Goal: Task Accomplishment & Management: Manage account settings

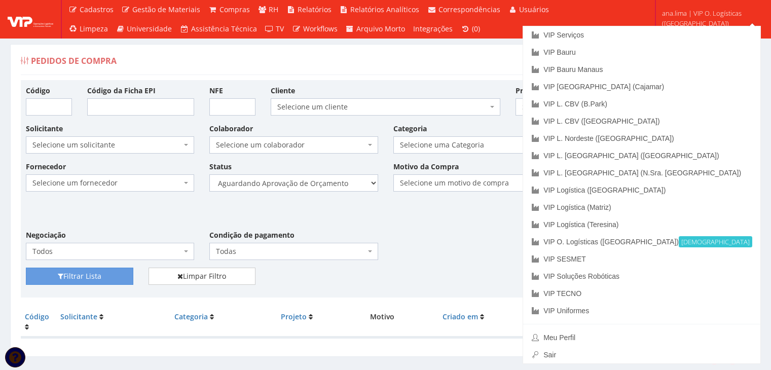
scroll to position [20, 0]
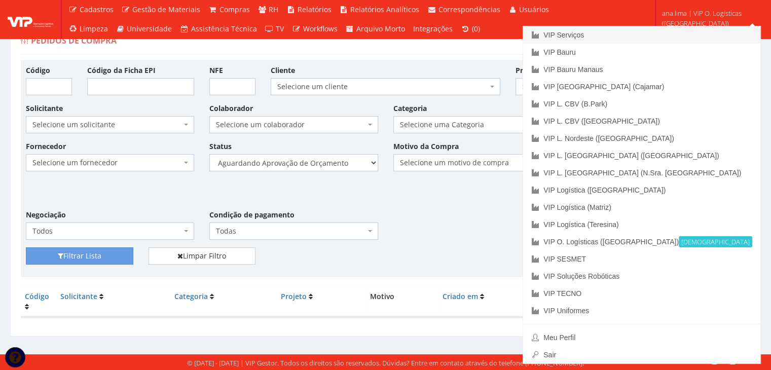
drag, startPoint x: 669, startPoint y: 35, endPoint x: 641, endPoint y: 60, distance: 38.1
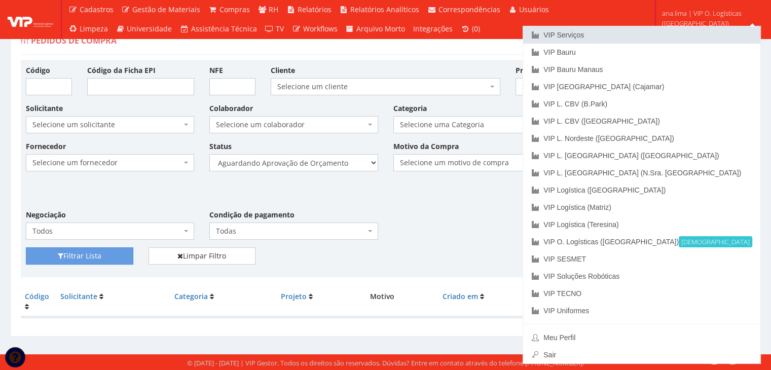
click at [668, 35] on link "VIP Serviços" at bounding box center [641, 34] width 237 height 17
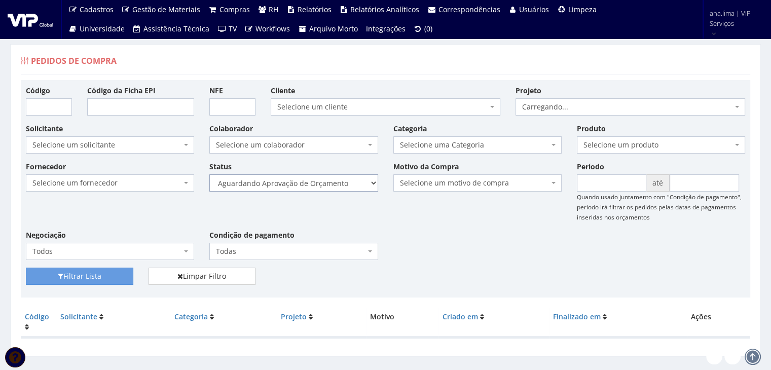
click at [338, 183] on select "Selecione um status Cancelado Aguardando Aprovação Diretoria Pedido Aprovado Ag…" at bounding box center [293, 182] width 168 height 17
select select "1"
click at [209, 174] on select "Selecione um status Cancelado Aguardando Aprovação Diretoria Pedido Aprovado Ag…" at bounding box center [293, 182] width 168 height 17
click at [103, 269] on button "Filtrar Lista" at bounding box center [80, 276] width 108 height 17
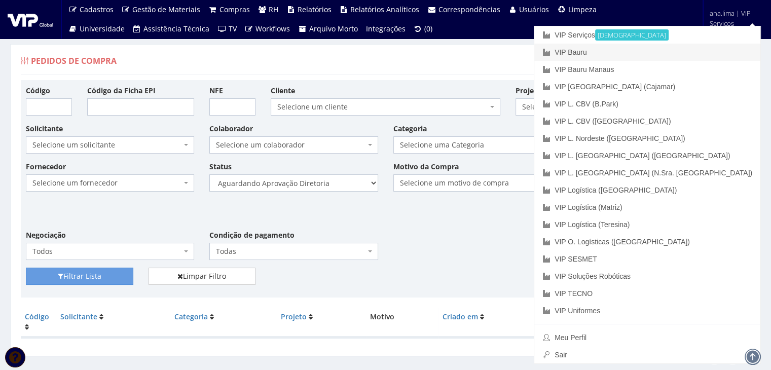
click at [657, 53] on link "VIP Bauru" at bounding box center [648, 52] width 226 height 17
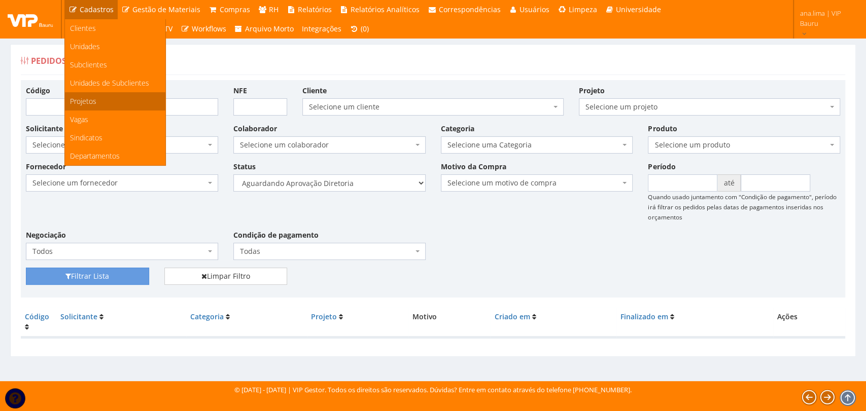
click at [93, 100] on span "Projetos" at bounding box center [83, 101] width 26 height 10
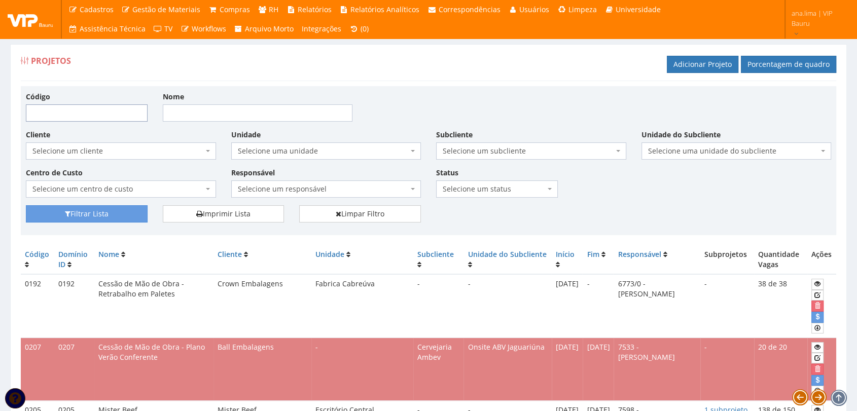
click at [110, 115] on input "Código" at bounding box center [87, 112] width 122 height 17
click at [434, 102] on div "Código Nome" at bounding box center [428, 110] width 821 height 38
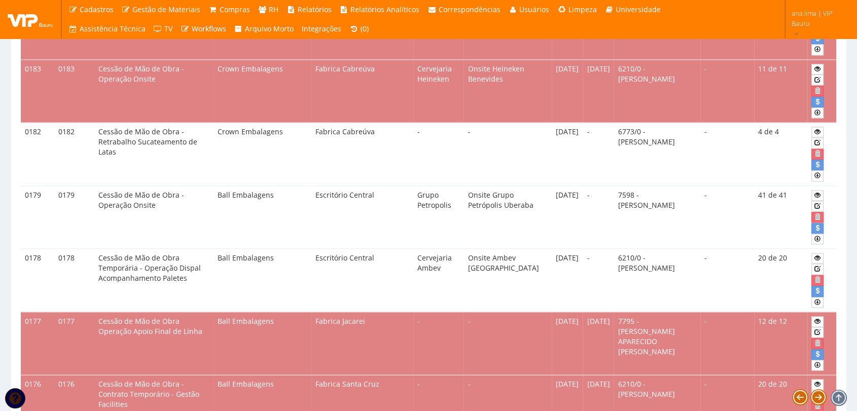
scroll to position [1408, 0]
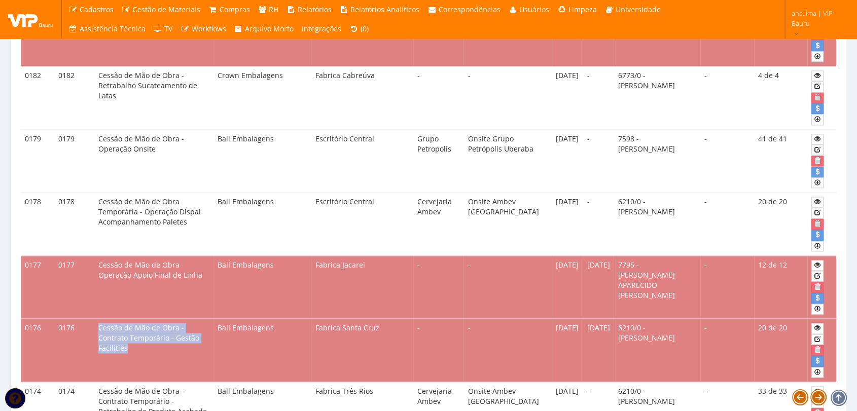
drag, startPoint x: 100, startPoint y: 318, endPoint x: 201, endPoint y: 330, distance: 102.1
click at [201, 330] on td "Cessão de Mão de Obra - Contrato Temporário - Gestão Facilities" at bounding box center [153, 350] width 119 height 63
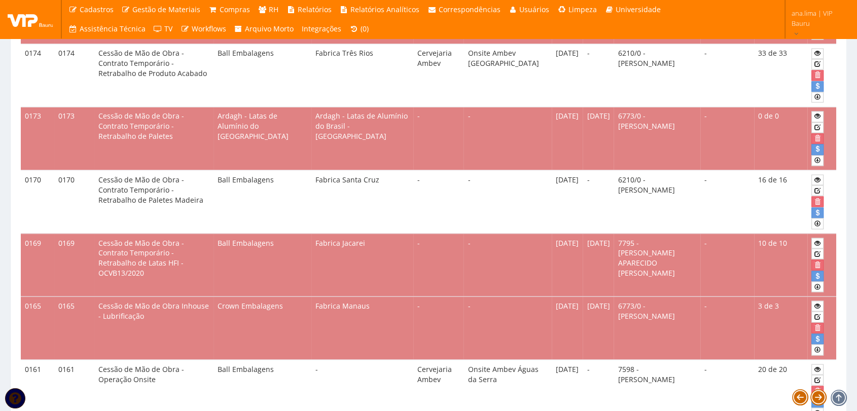
scroll to position [1803, 0]
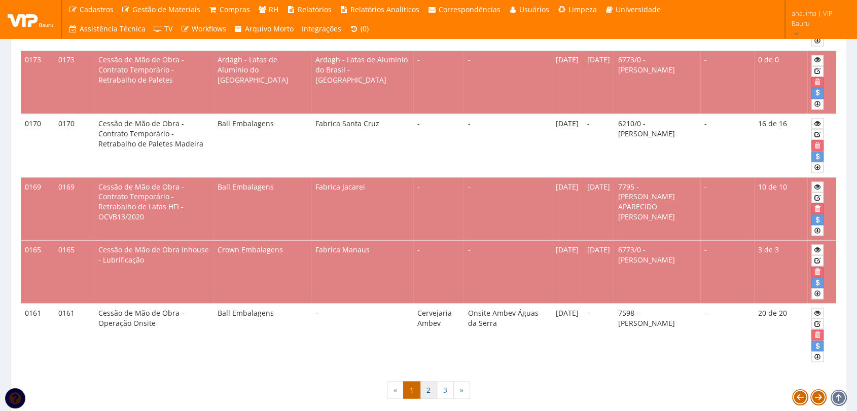
click at [433, 381] on link "2" at bounding box center [428, 389] width 17 height 17
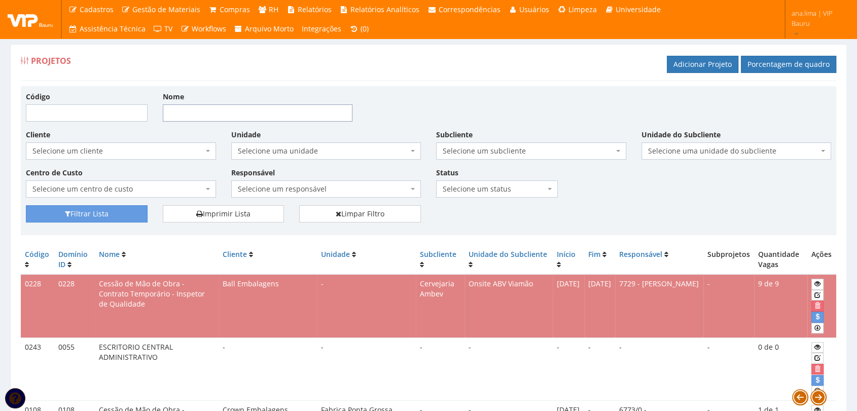
click at [215, 115] on input "Nome" at bounding box center [258, 112] width 190 height 17
type input "garrafa"
click at [116, 215] on button "Filtrar Lista" at bounding box center [87, 213] width 122 height 17
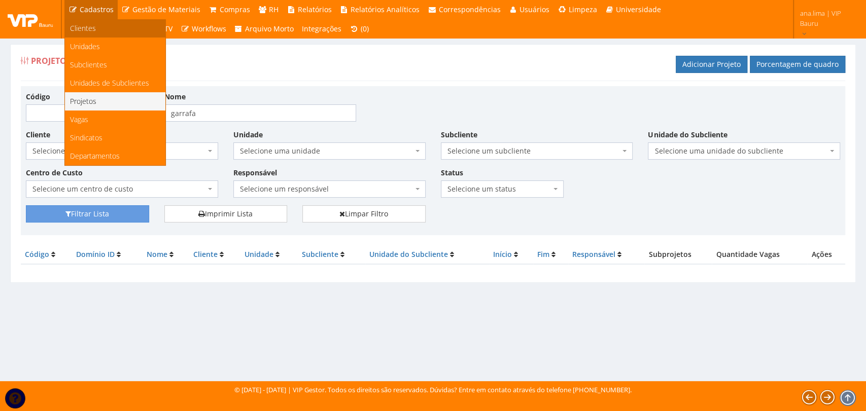
click at [105, 28] on link "Clientes" at bounding box center [115, 28] width 100 height 18
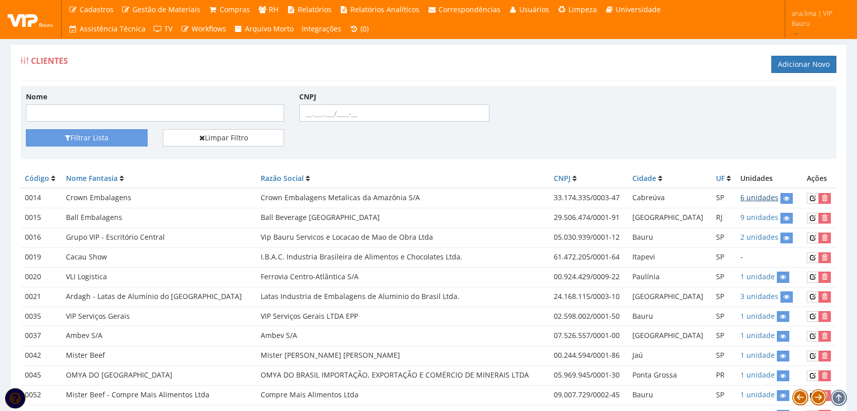
click at [760, 195] on link "6 unidades" at bounding box center [759, 198] width 38 height 10
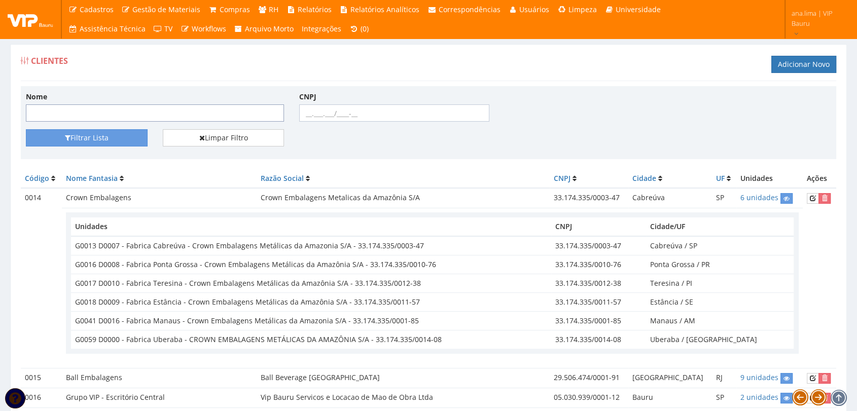
click at [145, 115] on input "Nome" at bounding box center [155, 112] width 258 height 17
type input "s"
type input "spal"
click at [125, 134] on button "Filtrar Lista" at bounding box center [87, 137] width 122 height 17
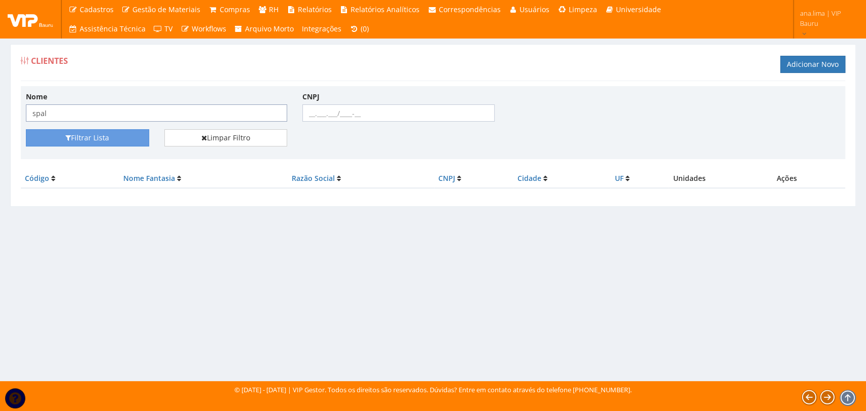
drag, startPoint x: 88, startPoint y: 114, endPoint x: 0, endPoint y: 117, distance: 87.8
click at [0, 117] on div "Clientes Adicionar Novo Nome spal CNPJ Filtrar Lista Limpar Filtro Código Nome …" at bounding box center [433, 203] width 866 height 356
type input "femsa"
click at [91, 141] on button "Filtrar Lista" at bounding box center [87, 137] width 123 height 17
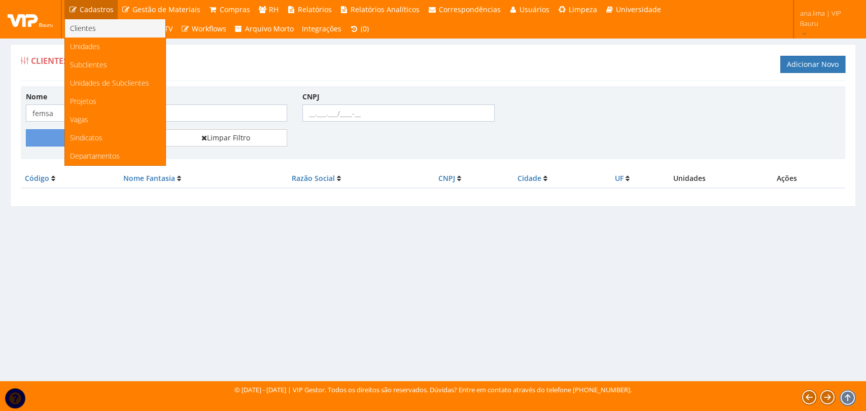
click at [103, 26] on link "Clientes" at bounding box center [115, 28] width 100 height 18
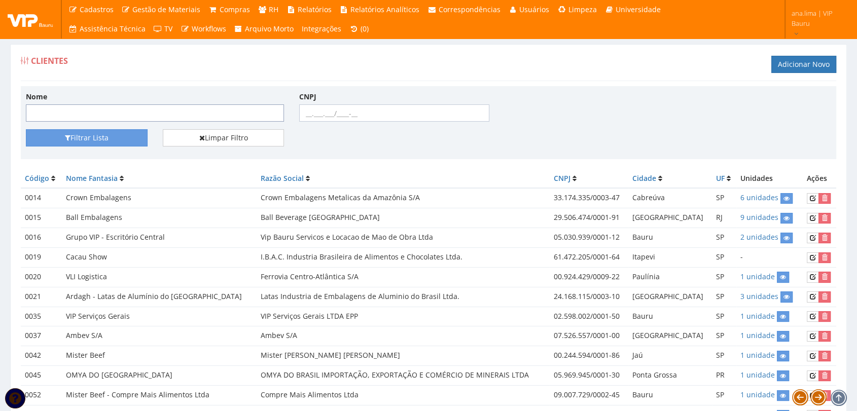
click at [115, 108] on input "Nome" at bounding box center [155, 112] width 258 height 17
type input "spal"
click at [115, 143] on button "Filtrar Lista" at bounding box center [87, 137] width 122 height 17
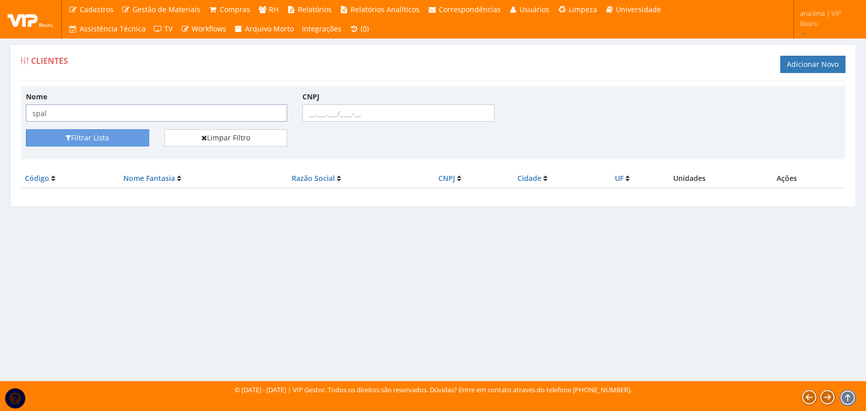
drag, startPoint x: 58, startPoint y: 115, endPoint x: 0, endPoint y: 116, distance: 58.3
click at [0, 116] on div "Clientes Adicionar Novo Nome spal CNPJ Filtrar Lista Limpar Filtro Código Nome …" at bounding box center [433, 203] width 866 height 356
type input "femsa"
click at [60, 141] on button "Filtrar Lista" at bounding box center [87, 137] width 123 height 17
drag, startPoint x: 50, startPoint y: 113, endPoint x: 2, endPoint y: 114, distance: 48.2
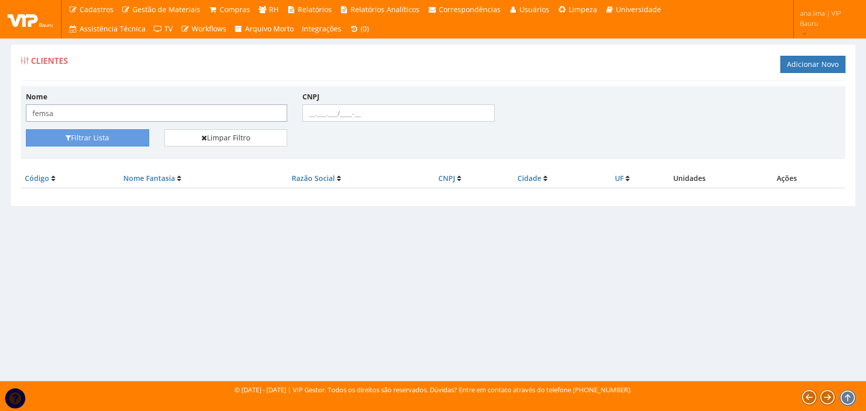
click at [3, 114] on div "Clientes Adicionar Novo Nome femsa CNPJ Filtrar Lista Limpar Filtro Código Nome…" at bounding box center [433, 131] width 861 height 175
drag, startPoint x: 108, startPoint y: 135, endPoint x: 168, endPoint y: 274, distance: 151.0
click at [109, 136] on button "Filtrar Lista" at bounding box center [87, 137] width 123 height 17
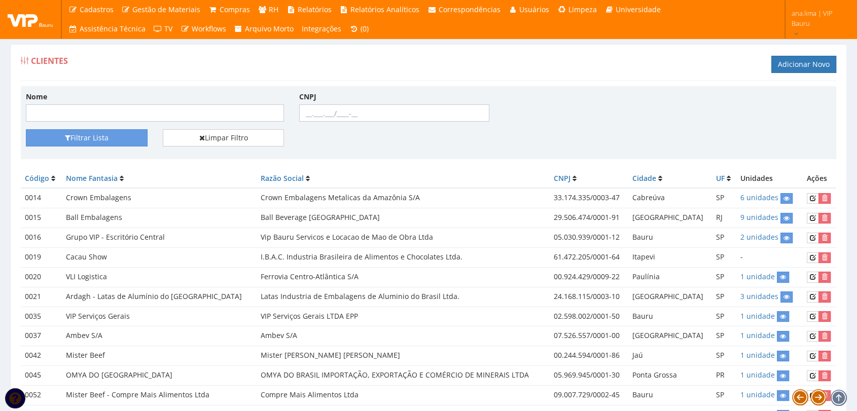
click at [124, 175] on icon at bounding box center [122, 178] width 4 height 7
click at [90, 110] on input "Nome" at bounding box center [155, 112] width 258 height 17
click at [794, 66] on link "Adicionar Novo" at bounding box center [803, 64] width 65 height 17
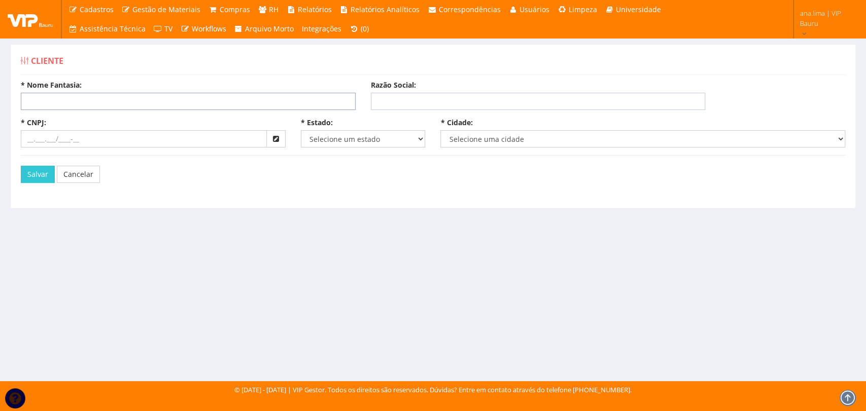
click at [135, 102] on input "* Nome Fantasia:" at bounding box center [188, 101] width 335 height 17
type input "S"
type input "F"
type input "s"
type input "S"
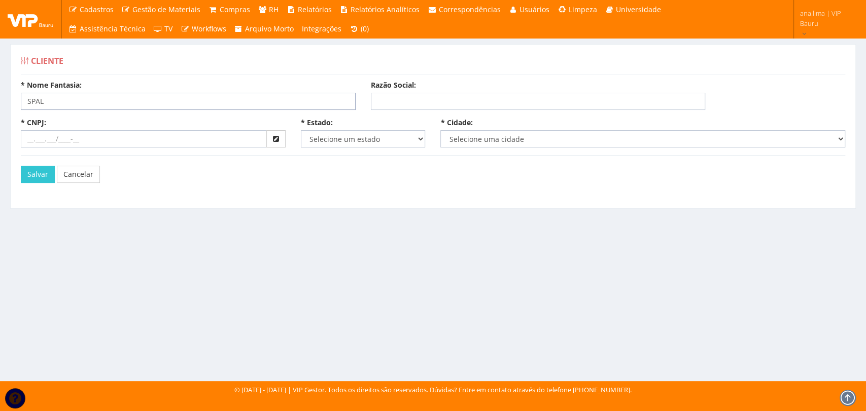
type input "SPAL"
click at [517, 101] on input "Razão Social:" at bounding box center [538, 101] width 335 height 17
paste input "SPAL INDUSTRIA BRASILEIRA DE BEBIDAS S/A"
type input "SPAL INDUSTRIA BRASILEIRA DE BEBIDAS S/A"
click at [110, 138] on input "* CNPJ:" at bounding box center [144, 138] width 246 height 17
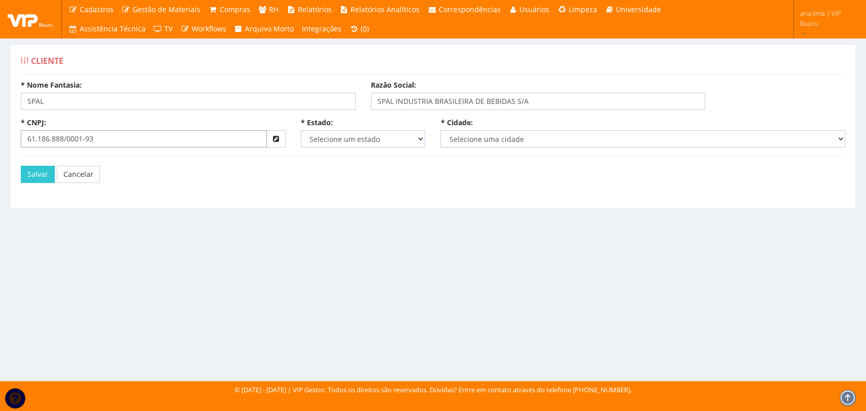
type input "61.186.888/0001-93"
click at [335, 138] on select "Selecione um estado AC AL AM AP BA Cacheu CE DF ES GO MA MG MS MT PA PB PE PI P…" at bounding box center [363, 138] width 125 height 17
select select "25"
click at [301, 130] on select "Selecione um estado AC AL AM AP BA Cacheu CE DF ES GO MA MG MS MT PA PB PE PI P…" at bounding box center [363, 138] width 125 height 17
click at [480, 144] on select "Selecione uma cidade" at bounding box center [642, 138] width 405 height 17
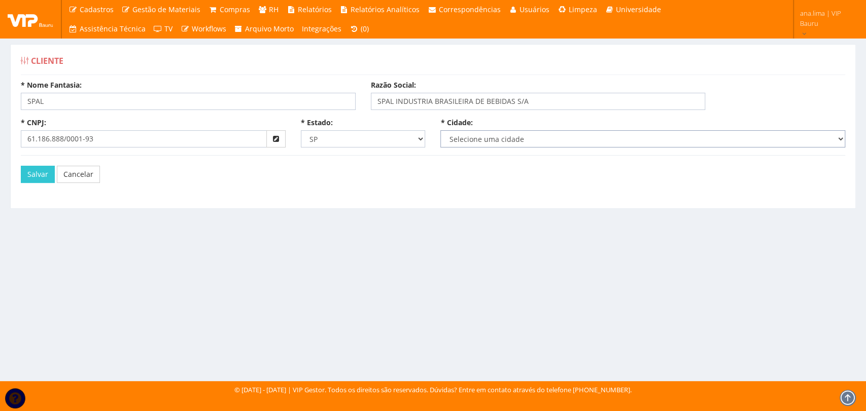
select select "5270"
click at [440, 130] on select "Selecione uma cidade Adamantina Adolfo Aguaí Águas da Prata Águas de Lindóia Ág…" at bounding box center [642, 138] width 405 height 17
click at [29, 172] on button "Salvar" at bounding box center [38, 174] width 34 height 17
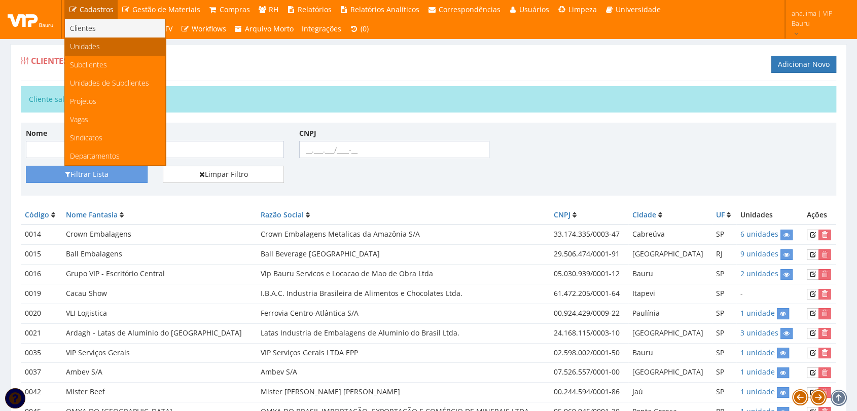
click at [96, 46] on span "Unidades" at bounding box center [85, 47] width 30 height 10
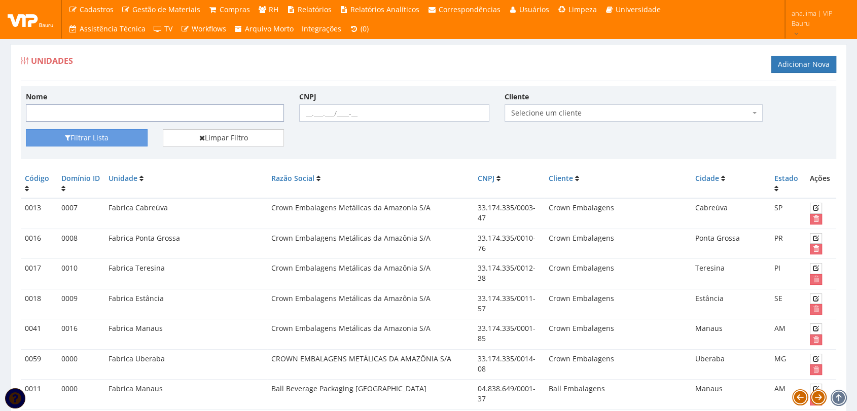
click at [79, 112] on input "Nome" at bounding box center [155, 112] width 258 height 17
click at [525, 129] on div "Filtrar Lista Limpar Filtro" at bounding box center [428, 141] width 821 height 25
click at [136, 111] on input "Nome" at bounding box center [155, 112] width 258 height 17
paste input "SPAL INDUSTRIA BRASILEIRA DE BEBIDAS S/A"
type input "SPAL INDUSTRIA BRASILEIRA DE BEBIDAS S/A"
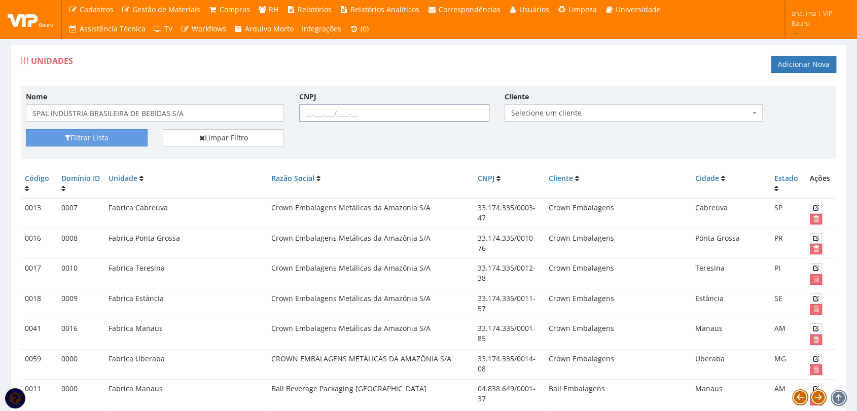
click at [304, 112] on input "CNPJ" at bounding box center [394, 112] width 190 height 17
type input "61.186.888/0001-93"
click at [546, 117] on span "Selecione um cliente" at bounding box center [630, 113] width 239 height 10
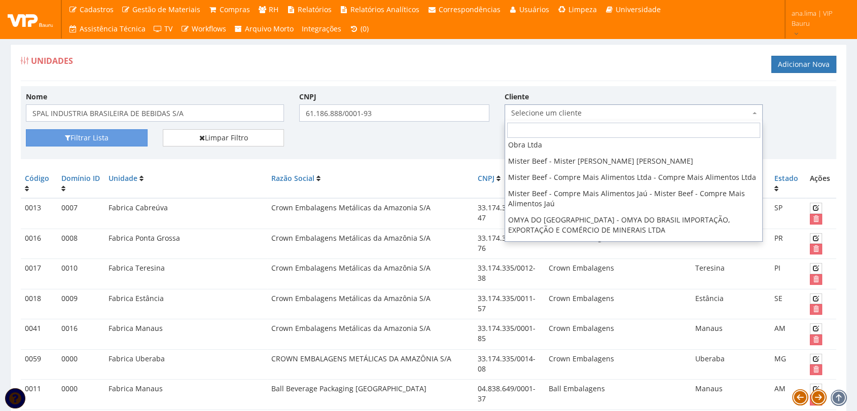
scroll to position [166, 0]
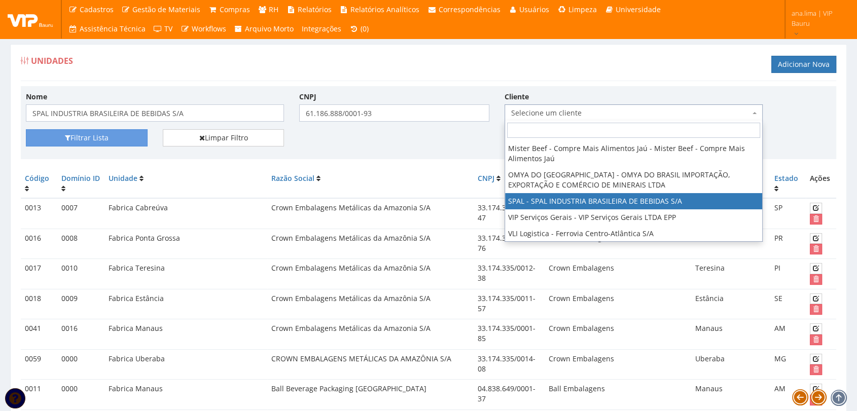
select select "59"
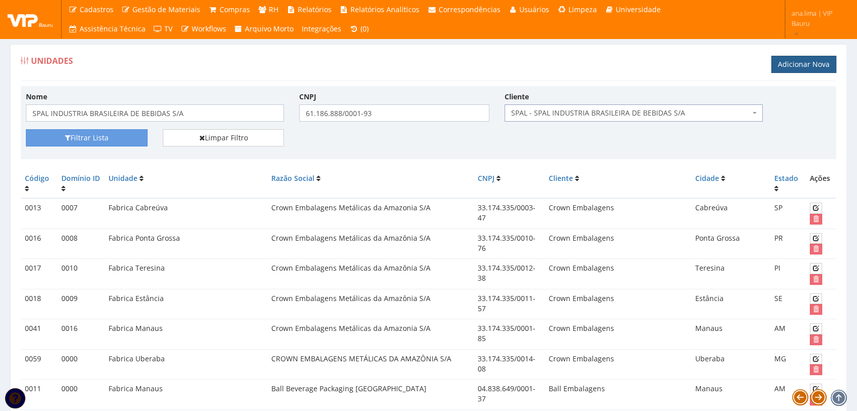
click at [801, 58] on link "Adicionar Nova" at bounding box center [803, 64] width 65 height 17
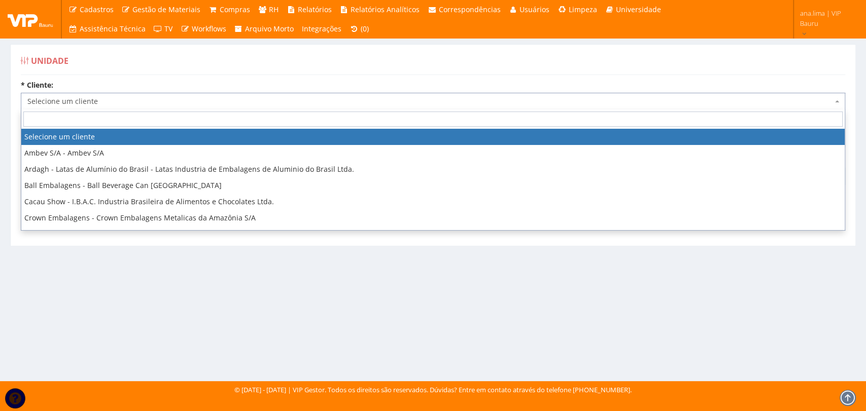
click at [97, 101] on span "Selecione um cliente" at bounding box center [429, 101] width 805 height 10
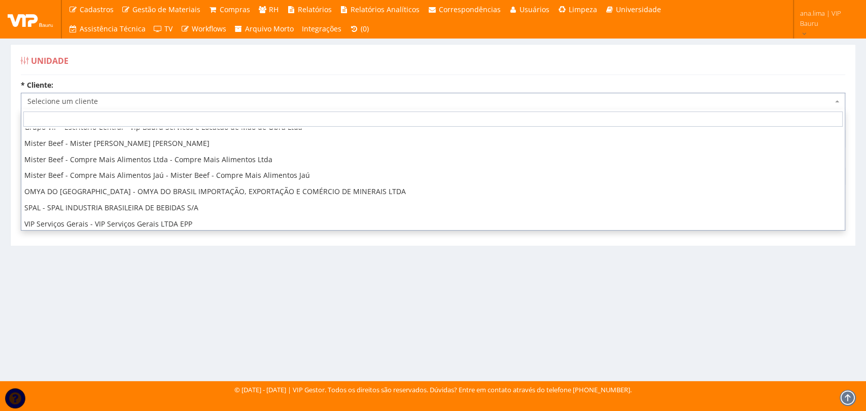
scroll to position [113, 0]
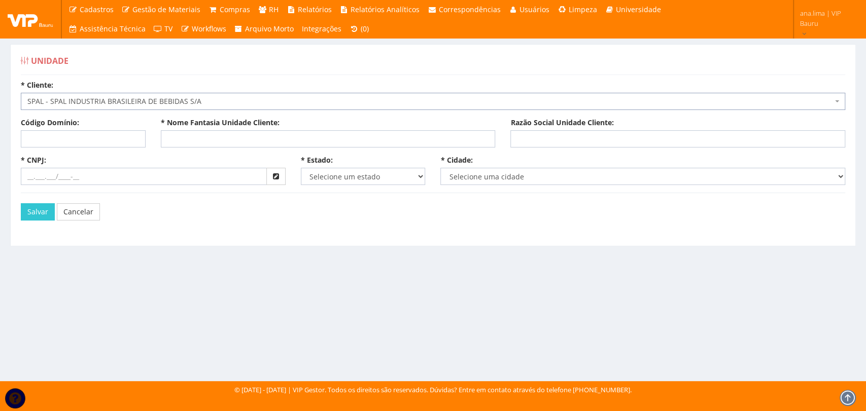
select select "59"
click at [91, 139] on input "Código Domínio:" at bounding box center [83, 138] width 125 height 17
type input "234"
paste input "SPAL INDUSTRIA BRASILEIRA DE BEBIDAS S/A"
type input "SPAL INDUSTRIA BRASILEIRA DE BEBIDAS S/A"
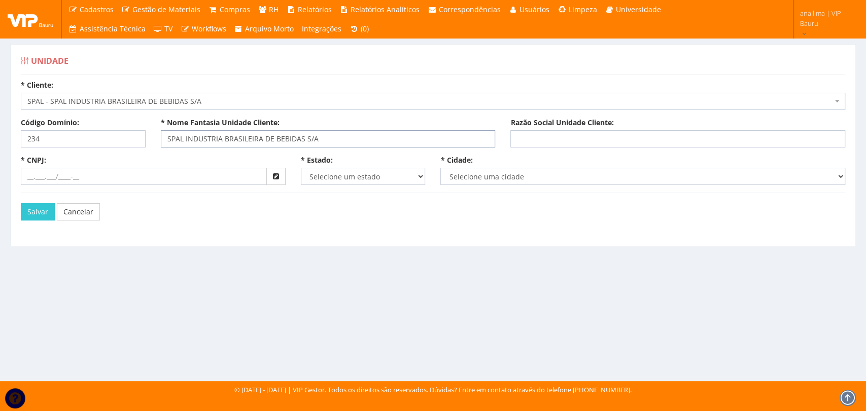
drag, startPoint x: 328, startPoint y: 138, endPoint x: 135, endPoint y: 138, distance: 193.2
click at [135, 80] on form "* Cliente: Selecione um cliente Ambev S/A - Ambev S/A Ardagh - Latas de Alumíni…" at bounding box center [432, 80] width 839 height 0
paste input "SPAL INDUSTRIA BRASILEIRA DE BEBIDAS S/A"
type input "SPAL INDUSTRIA BRASILEIRA DE BEBIDAS S/A"
click at [105, 176] on input "* CNPJ:" at bounding box center [144, 176] width 246 height 17
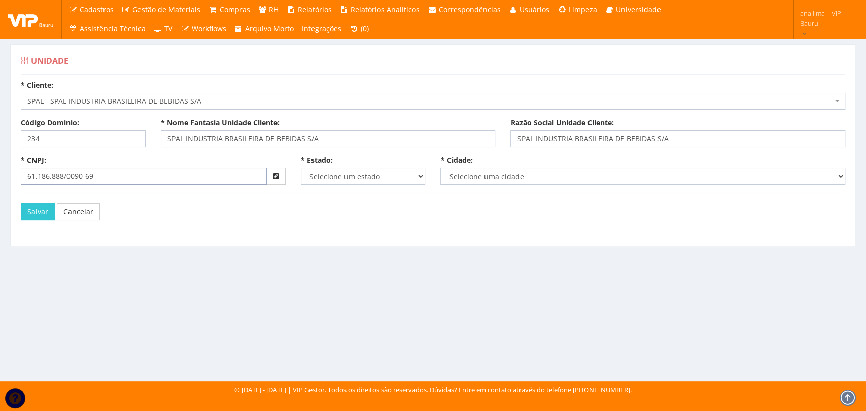
type input "61.186.888/0090-69"
click at [330, 175] on select "Selecione um estado AC AL AM AP BA Cacheu CE DF ES GO MA MG MS MT PA PB PE PI P…" at bounding box center [363, 176] width 125 height 17
select select "13"
click at [301, 168] on select "Selecione um estado AC AL AM AP BA Cacheu CE DF ES GO MA MG MS MT PA PB PE PI P…" at bounding box center [363, 176] width 125 height 17
click at [515, 175] on select "Selecione uma cidade" at bounding box center [642, 176] width 405 height 17
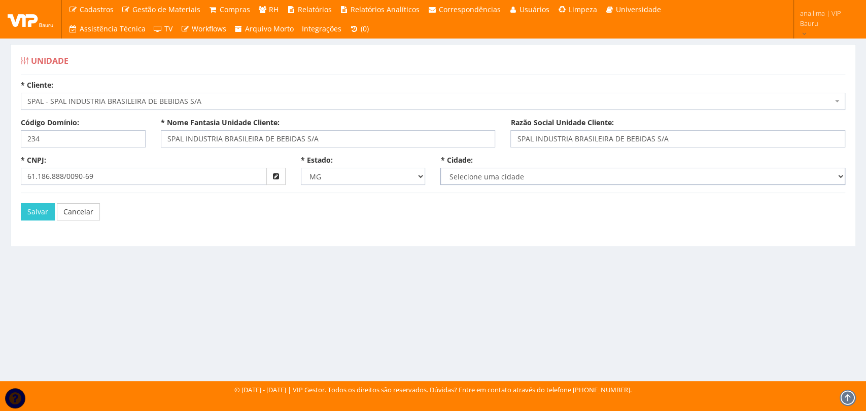
click at [515, 175] on select "Selecione uma cidade" at bounding box center [642, 176] width 405 height 17
click at [518, 175] on select "Selecione uma cidade Abadia dos Dourados Abaeté Abre Campo Acaiaca Açucena Água…" at bounding box center [642, 176] width 405 height 17
select select "1630"
click at [440, 168] on select "Selecione uma cidade Abadia dos Dourados Abaeté Abre Campo Acaiaca Açucena Água…" at bounding box center [642, 176] width 405 height 17
click at [33, 210] on button "Salvar" at bounding box center [38, 211] width 34 height 17
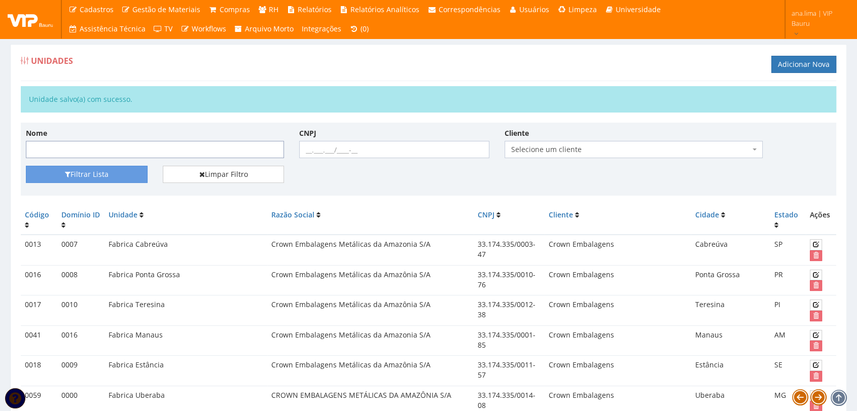
click at [68, 146] on input "Nome" at bounding box center [155, 149] width 258 height 17
type input "s"
type input "spal"
click at [100, 177] on button "Filtrar Lista" at bounding box center [87, 174] width 122 height 17
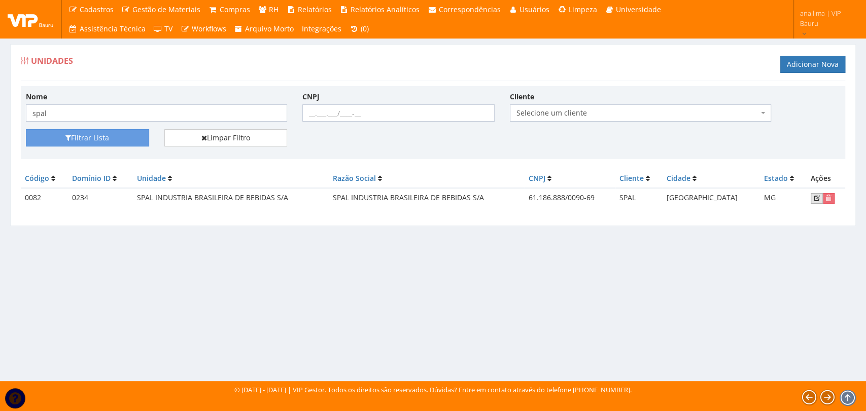
click at [813, 198] on icon at bounding box center [816, 198] width 6 height 7
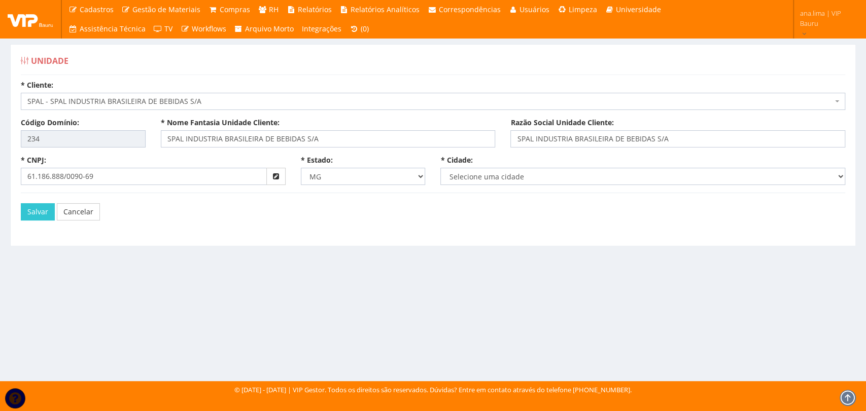
select select "1630"
drag, startPoint x: 341, startPoint y: 135, endPoint x: 185, endPoint y: 136, distance: 155.7
click at [185, 136] on input "SPAL INDUSTRIA BRASILEIRA DE BEBIDAS S/A" at bounding box center [328, 138] width 335 height 17
type input "SPAL [GEOGRAPHIC_DATA]"
click at [43, 214] on button "Salvar" at bounding box center [38, 211] width 34 height 17
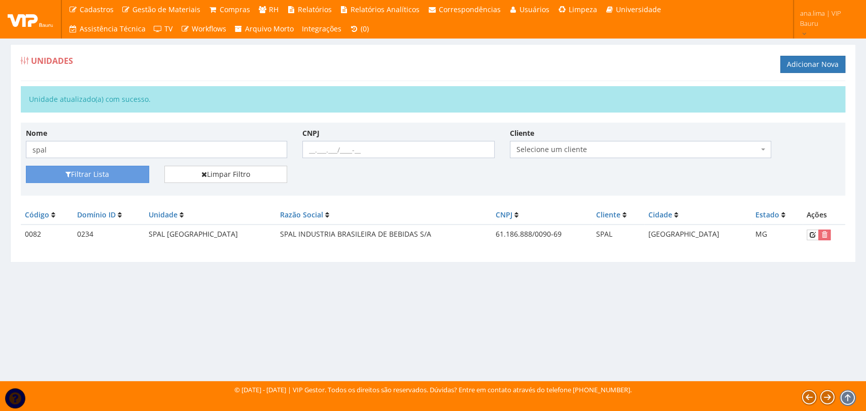
click at [155, 232] on td "SPAL [GEOGRAPHIC_DATA]" at bounding box center [211, 235] width 132 height 20
click at [808, 66] on link "Adicionar Nova" at bounding box center [812, 64] width 65 height 17
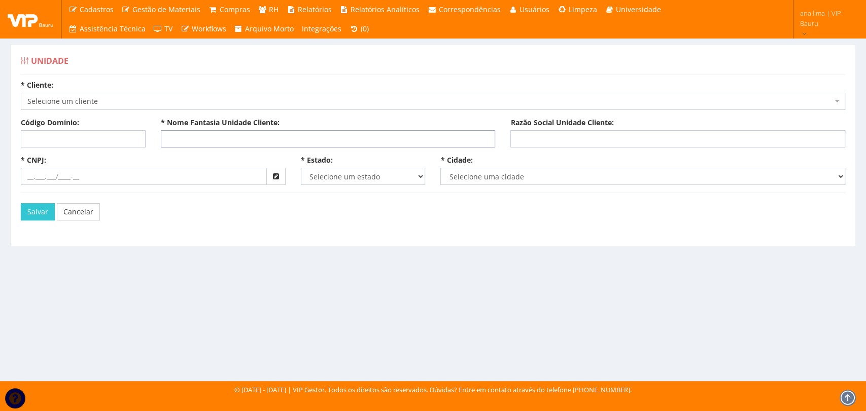
click at [201, 140] on input "* Nome Fantasia Unidade Cliente:" at bounding box center [328, 138] width 335 height 17
type input "s"
type input "SPAL BETIM"
click at [112, 97] on span "Selecione um cliente" at bounding box center [429, 101] width 805 height 10
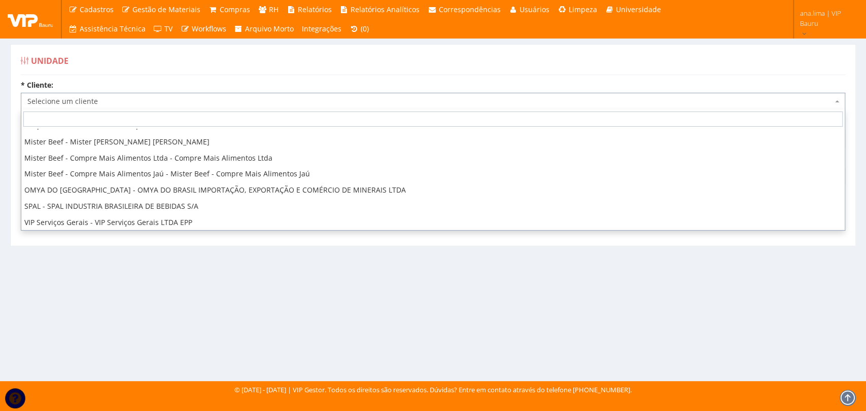
scroll to position [113, 0]
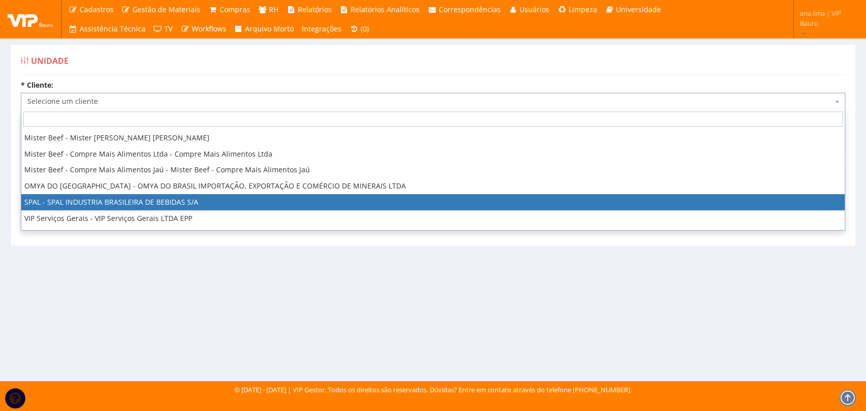
select select "59"
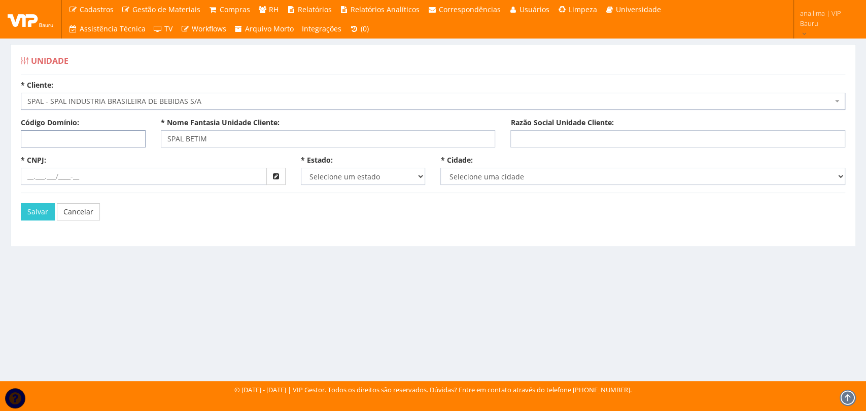
click at [106, 139] on input "Código Domínio:" at bounding box center [83, 138] width 125 height 17
click at [561, 133] on input "Razão Social Unidade Cliente:" at bounding box center [677, 138] width 335 height 17
drag, startPoint x: 73, startPoint y: 141, endPoint x: 0, endPoint y: 143, distance: 73.1
click at [0, 143] on div "Unidade * Cliente: Selecione um cliente Ambev S/A - Ambev S/A Ardagh - Latas de…" at bounding box center [433, 203] width 866 height 356
type input "235"
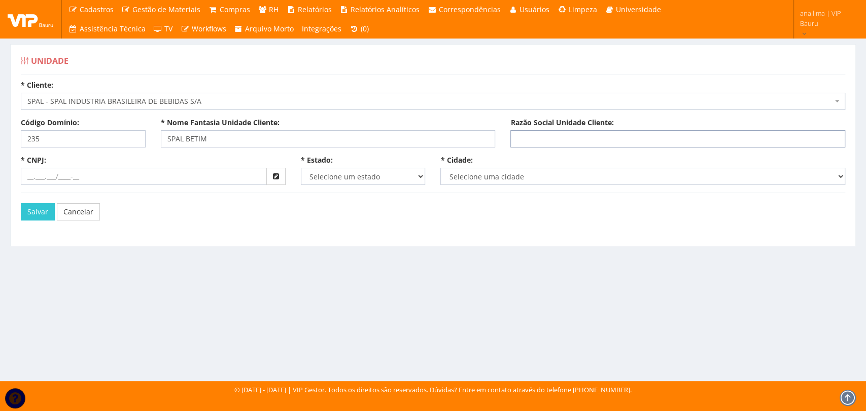
click at [558, 135] on input "Razão Social Unidade Cliente:" at bounding box center [677, 138] width 335 height 17
paste input "SPAL INDUSTRIA BRASILEIRA DE BEBIDAS S/A"
type input "SPAL INDUSTRIA BRASILEIRA DE BEBIDAS S/A"
click at [115, 173] on input "* CNPJ:" at bounding box center [144, 176] width 246 height 17
type input "61.186.888/0206-23"
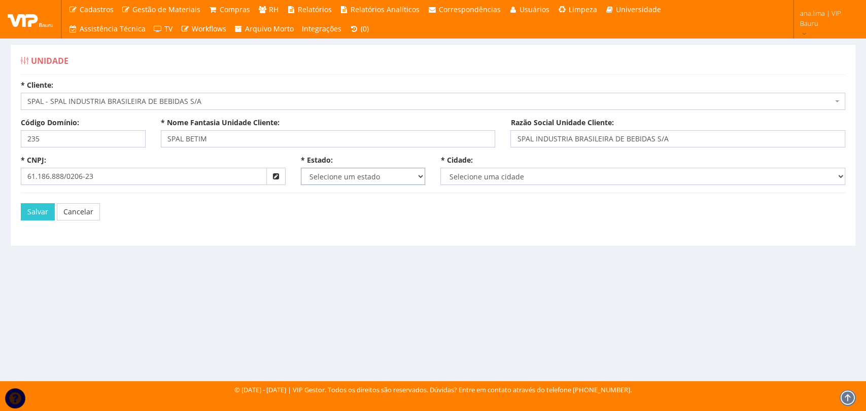
click at [321, 176] on select "Selecione um estado AC AL AM AP BA Cacheu CE DF ES GO MA MG MS MT PA PB PE PI P…" at bounding box center [363, 176] width 125 height 17
select select "13"
click at [301, 168] on select "Selecione um estado AC AL AM AP BA Cacheu CE DF ES GO MA MG MS MT PA PB PE PI P…" at bounding box center [363, 176] width 125 height 17
click at [487, 175] on select "Selecione uma cidade" at bounding box center [642, 176] width 405 height 17
select select "1636"
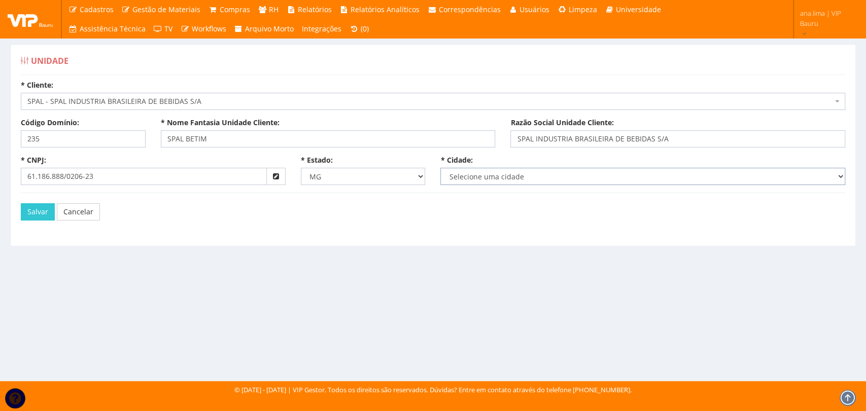
click at [440, 168] on select "Selecione uma cidade Abadia dos Dourados Abaeté Abre Campo Acaiaca Açucena Água…" at bounding box center [642, 176] width 405 height 17
click at [26, 207] on button "Salvar" at bounding box center [38, 211] width 34 height 17
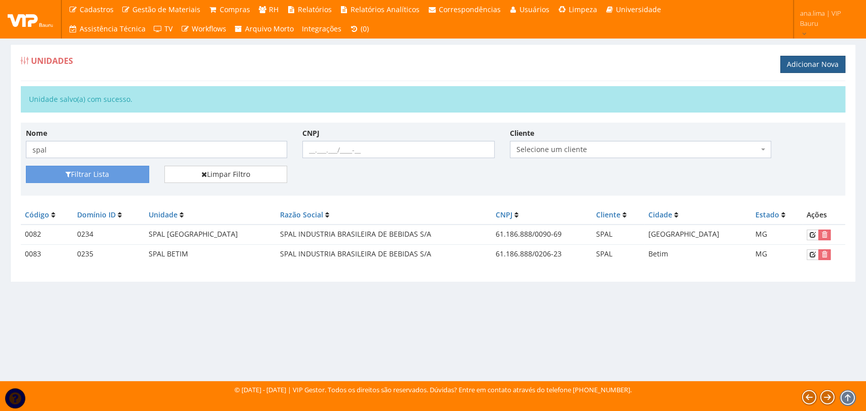
click at [803, 66] on link "Adicionar Nova" at bounding box center [812, 64] width 65 height 17
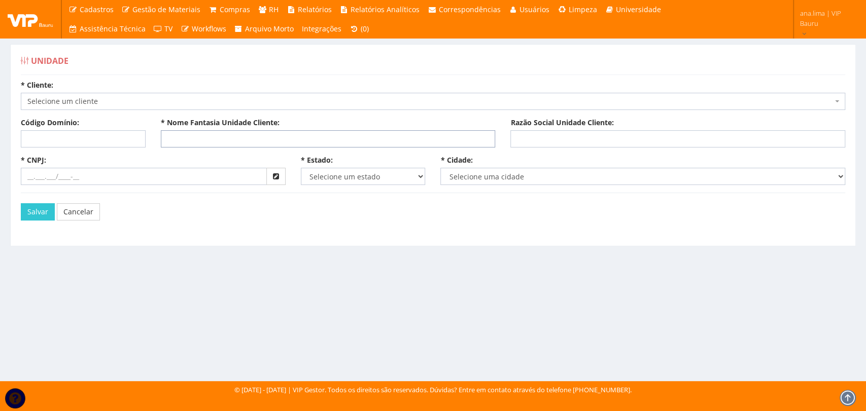
click at [198, 137] on input "* Nome Fantasia Unidade Cliente:" at bounding box center [328, 138] width 335 height 17
type input "SPAL DIVINOPOLIS"
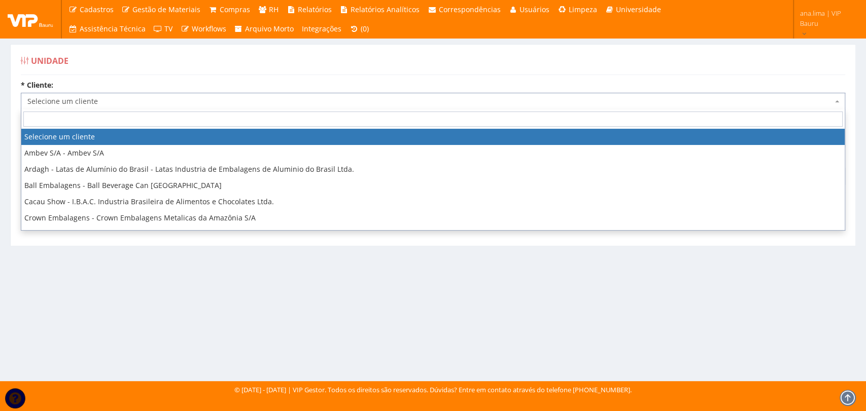
click at [100, 102] on span "Selecione um cliente" at bounding box center [429, 101] width 805 height 10
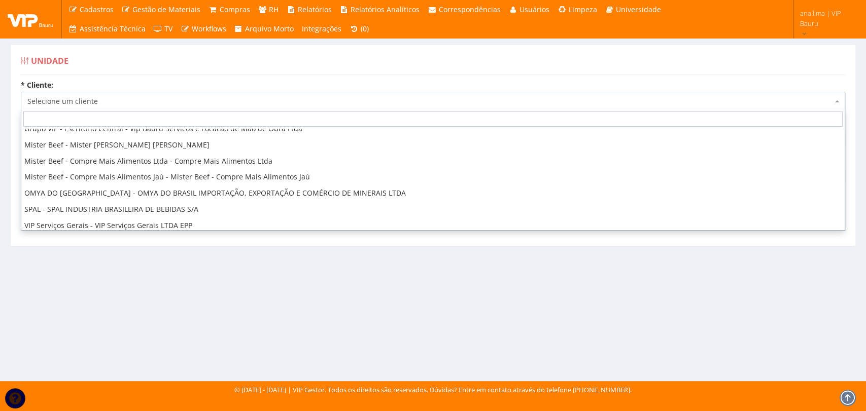
scroll to position [126, 0]
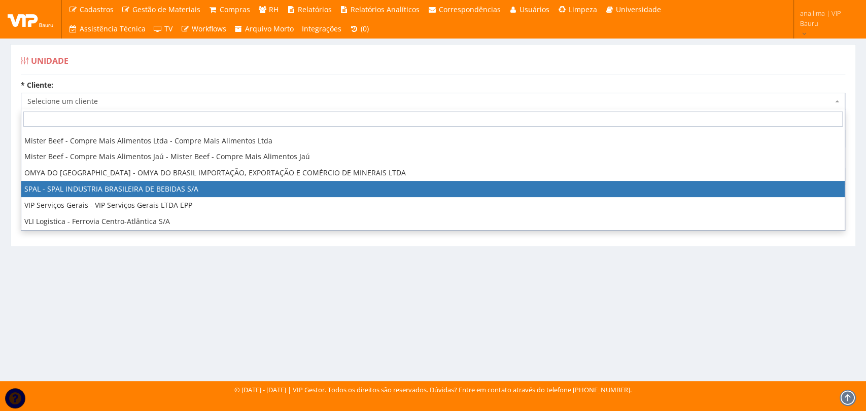
select select "59"
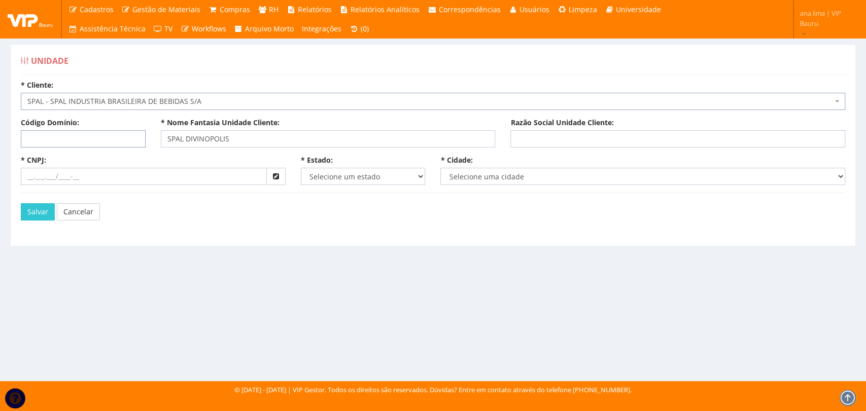
click at [79, 143] on input "Código Domínio:" at bounding box center [83, 138] width 125 height 17
type input "236"
click at [524, 141] on input "Razão Social Unidade Cliente:" at bounding box center [677, 138] width 335 height 17
type input "SPAL INDUSTRIA BRASILEIRA DE BEBIDAS S/A"
click at [28, 177] on input "* CNPJ:" at bounding box center [144, 176] width 246 height 17
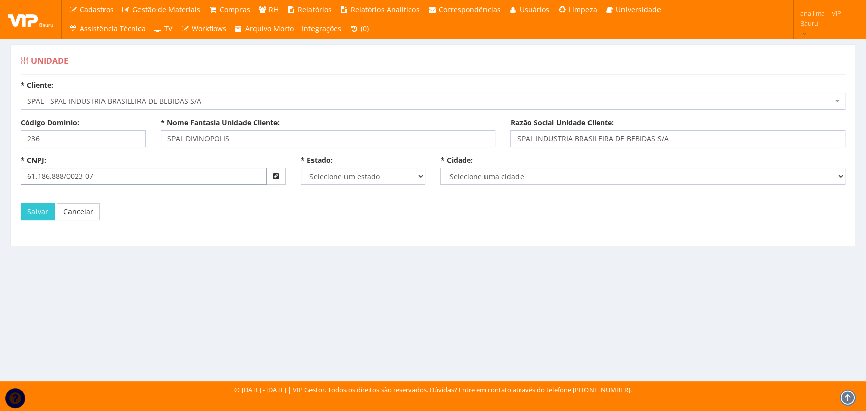
type input "61.186.888/0023-07"
click at [374, 182] on select "Selecione um estado AC AL AM AP BA Cacheu CE DF ES GO MA MG MS MT PA PB PE PI P…" at bounding box center [363, 176] width 125 height 17
select select "13"
click at [301, 168] on select "Selecione um estado AC AL AM AP BA Cacheu CE DF ES GO MA MG MS MT PA PB PE PI P…" at bounding box center [363, 176] width 125 height 17
click at [481, 176] on select "Selecione uma cidade" at bounding box center [642, 176] width 405 height 17
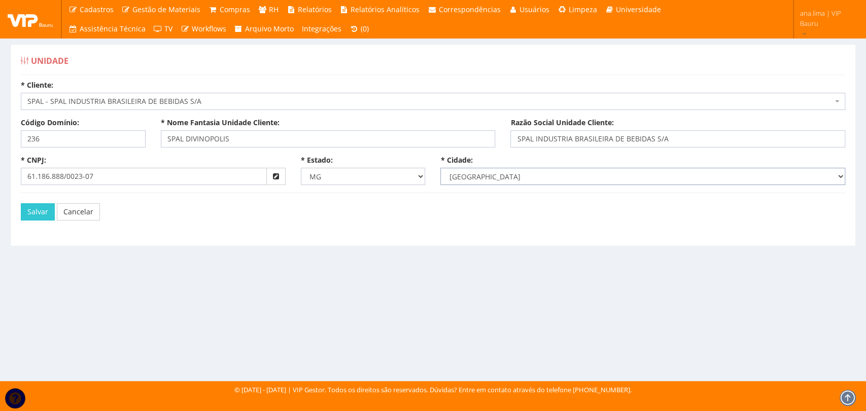
click at [440, 168] on select "Selecione uma cidade Abadia dos Dourados Abaeté Abre Campo Acaiaca Açucena Água…" at bounding box center [642, 176] width 405 height 17
click at [512, 177] on select "Selecione uma cidade Abadia dos Dourados Abaeté Abre Campo Acaiaca Açucena Água…" at bounding box center [642, 176] width 405 height 17
select select "1812"
click at [440, 168] on select "Selecione uma cidade Abadia dos Dourados Abaeté Abre Campo Acaiaca Açucena Água…" at bounding box center [642, 176] width 405 height 17
click at [41, 211] on button "Salvar" at bounding box center [38, 211] width 34 height 17
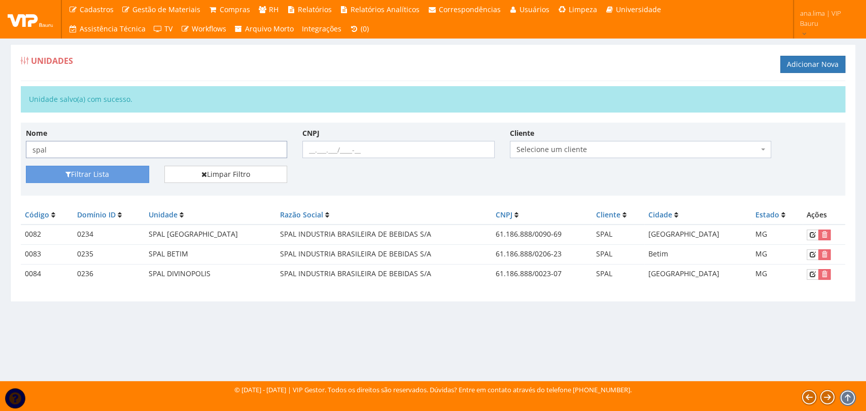
drag, startPoint x: 122, startPoint y: 148, endPoint x: 0, endPoint y: 157, distance: 122.1
click at [0, 157] on div "Unidades Adicionar Nova Unidade salvo(a) com sucesso. Nome spal CNPJ Cliente Se…" at bounding box center [433, 203] width 866 height 356
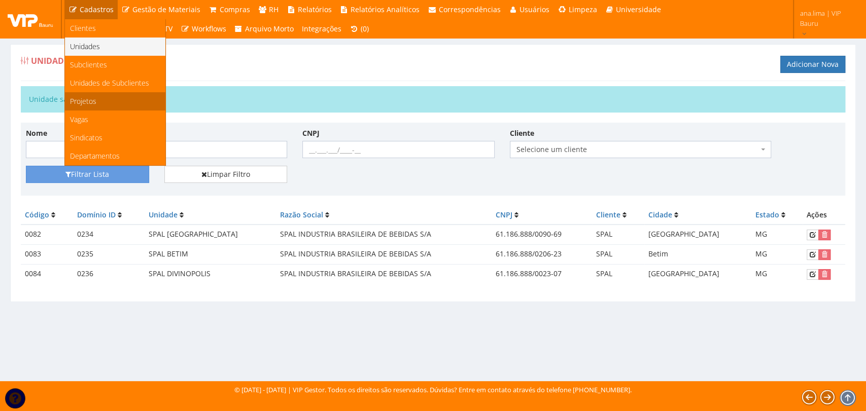
click at [96, 105] on link "Projetos" at bounding box center [115, 101] width 100 height 18
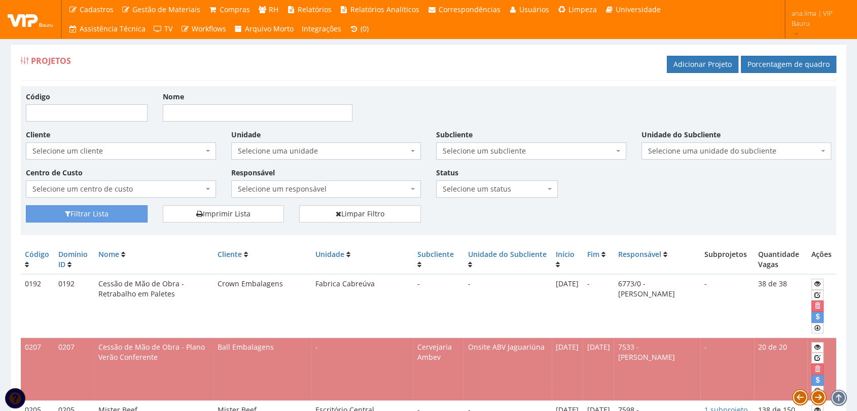
click at [274, 149] on span "Selecione uma unidade" at bounding box center [323, 151] width 171 height 10
click at [224, 109] on input "Nome" at bounding box center [258, 112] width 190 height 17
type input "S"
type input "SPAL"
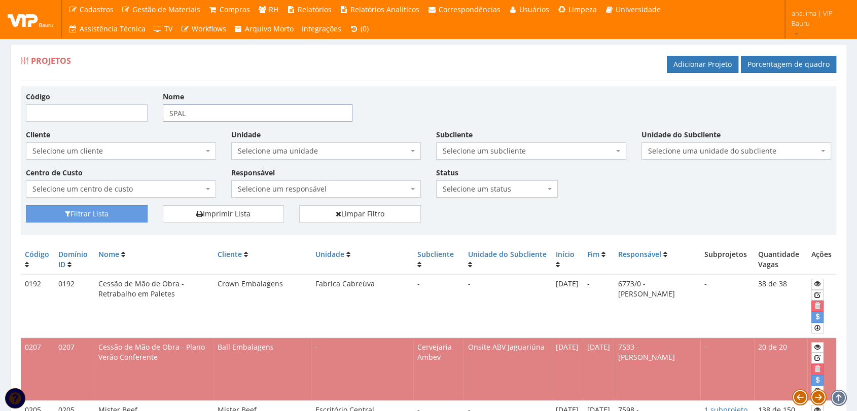
click at [26, 205] on button "Filtrar Lista" at bounding box center [87, 213] width 122 height 17
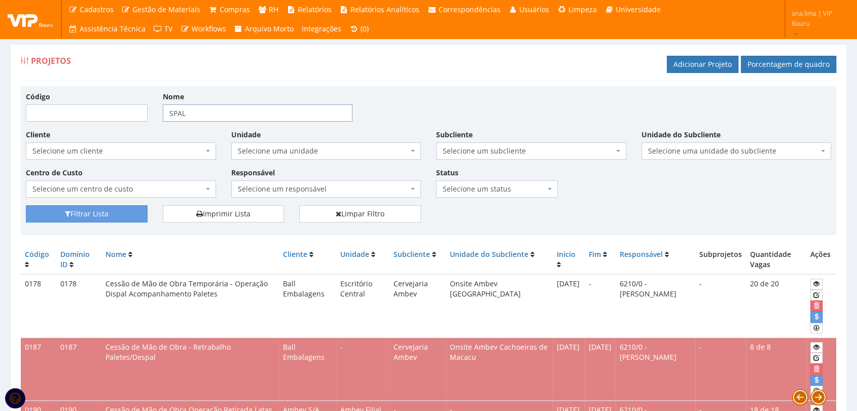
drag, startPoint x: 203, startPoint y: 114, endPoint x: 134, endPoint y: 114, distance: 69.0
click at [134, 114] on div "Código Nome SPAL" at bounding box center [428, 110] width 821 height 38
click at [177, 187] on span "Selecione um centro de custo" at bounding box center [117, 189] width 171 height 10
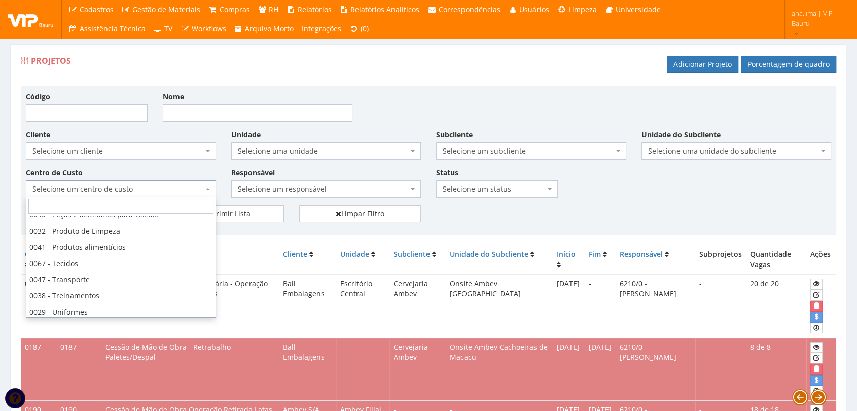
scroll to position [515, 0]
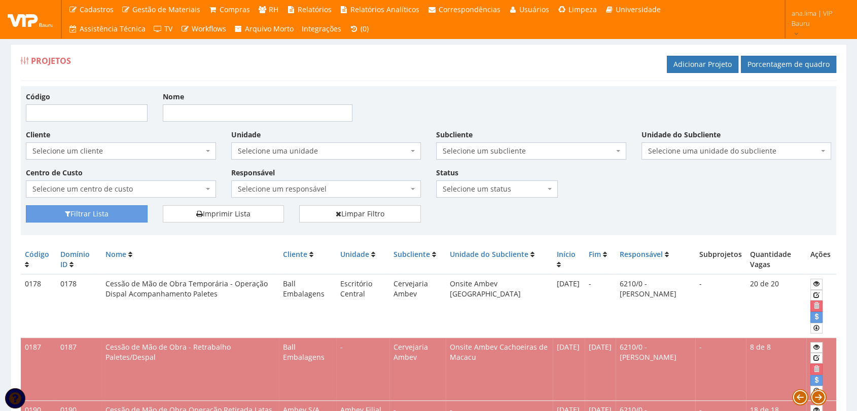
click at [511, 216] on div "Filtrar Lista Imprimir Lista Limpar Filtro" at bounding box center [428, 217] width 821 height 25
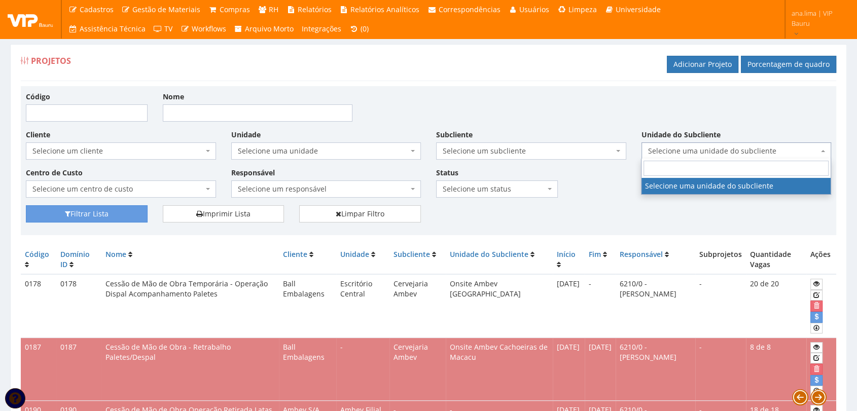
click at [698, 151] on span "Selecione uma unidade do subcliente" at bounding box center [733, 151] width 171 height 10
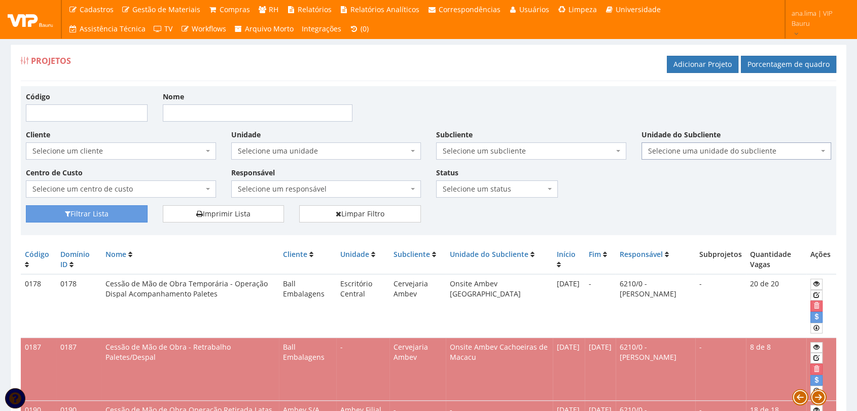
click at [510, 145] on span "Selecione um subcliente" at bounding box center [531, 151] width 190 height 17
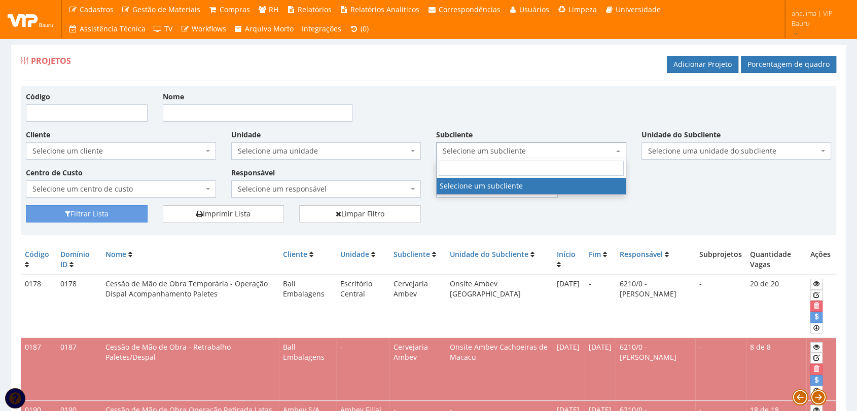
click at [510, 145] on span "Selecione um subcliente" at bounding box center [531, 151] width 190 height 17
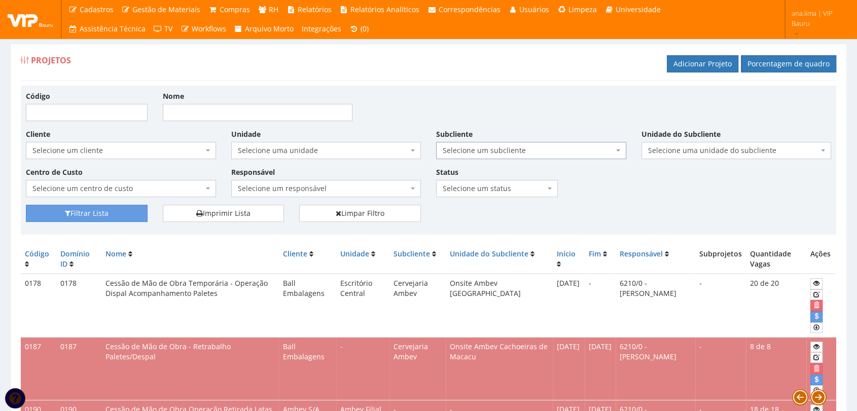
scroll to position [0, 0]
click at [204, 111] on input "Nome" at bounding box center [258, 112] width 190 height 17
type input "VASILHAME"
click at [99, 216] on button "Filtrar Lista" at bounding box center [87, 213] width 122 height 17
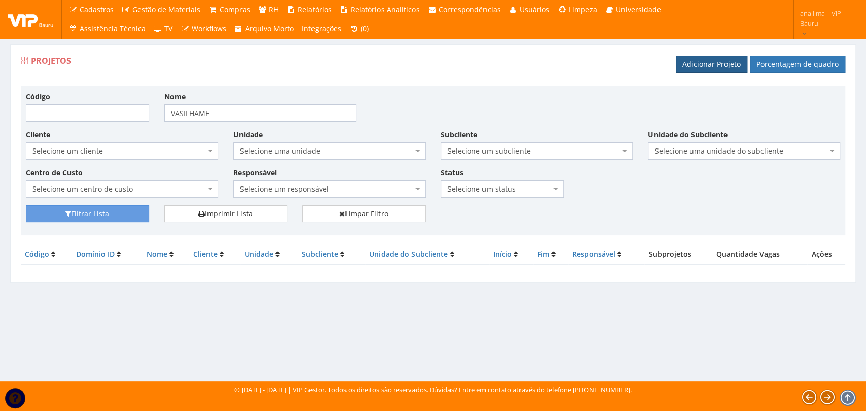
click at [702, 67] on link "Adicionar Projeto" at bounding box center [712, 64] width 72 height 17
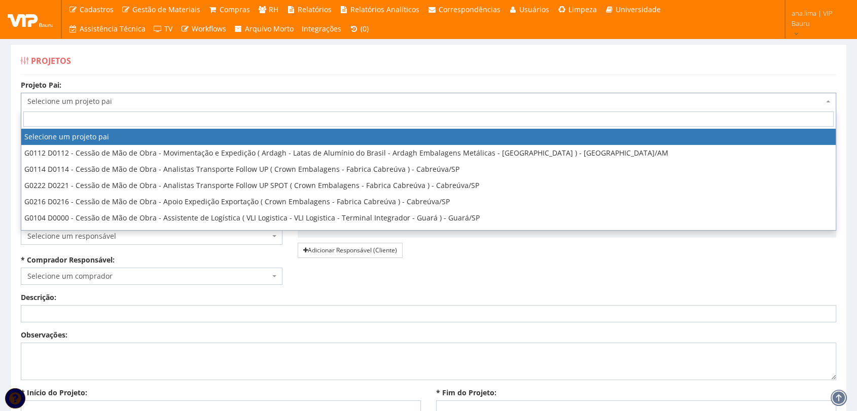
click at [188, 102] on span "Selecione um projeto pai" at bounding box center [425, 101] width 796 height 10
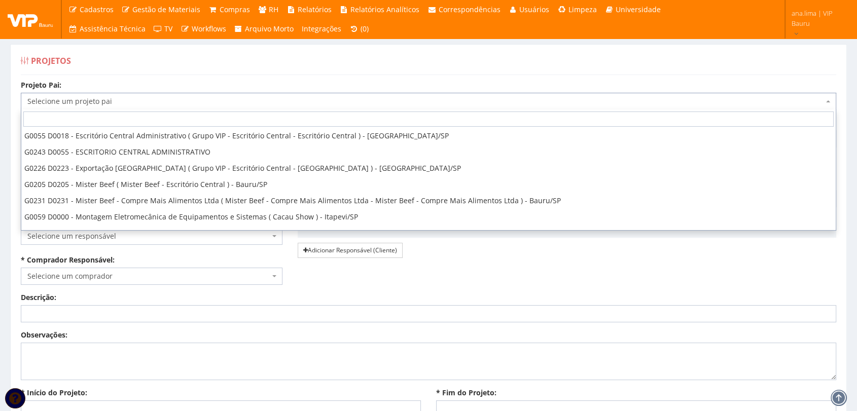
scroll to position [1342, 0]
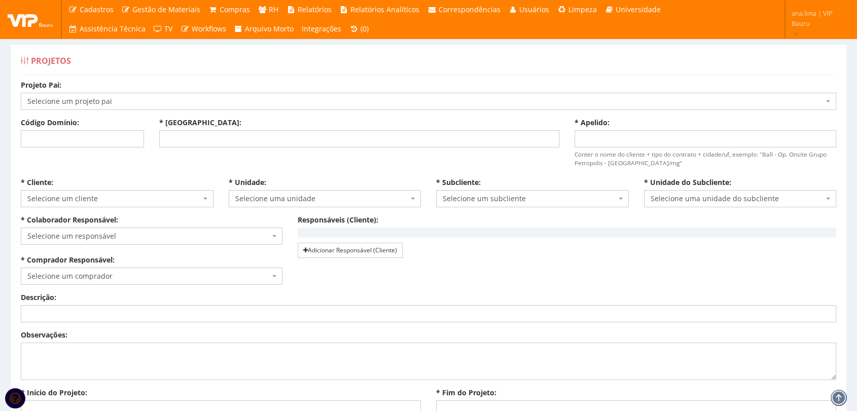
click at [660, 265] on div "* [PERSON_NAME]: Selecione um responsável 9761 - [PERSON_NAME] 95 - [PERSON_NAM…" at bounding box center [428, 254] width 831 height 78
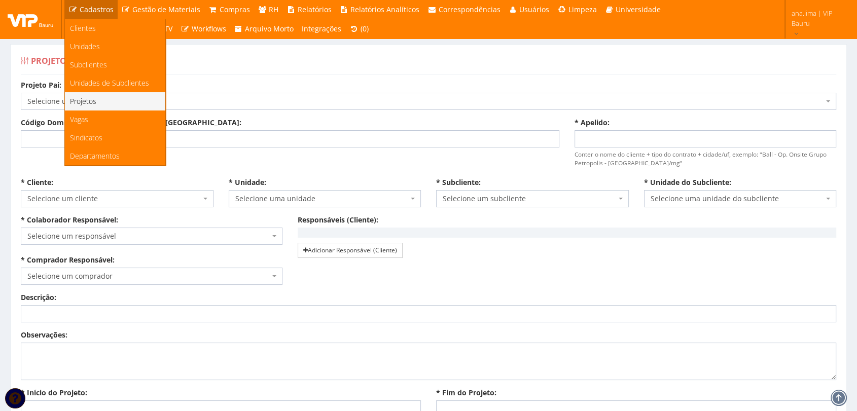
click at [101, 102] on link "Projetos" at bounding box center [115, 101] width 100 height 18
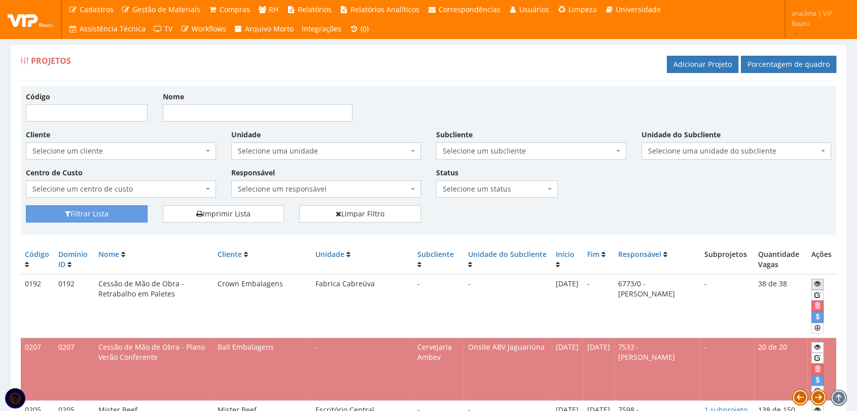
click at [812, 282] on link at bounding box center [817, 284] width 12 height 11
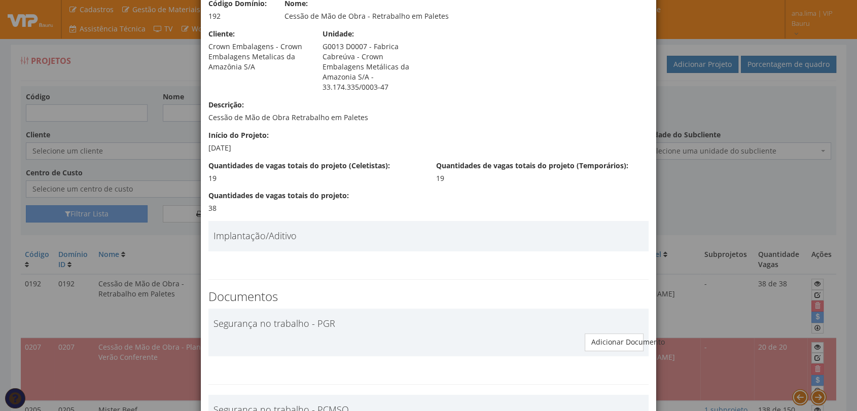
scroll to position [28, 0]
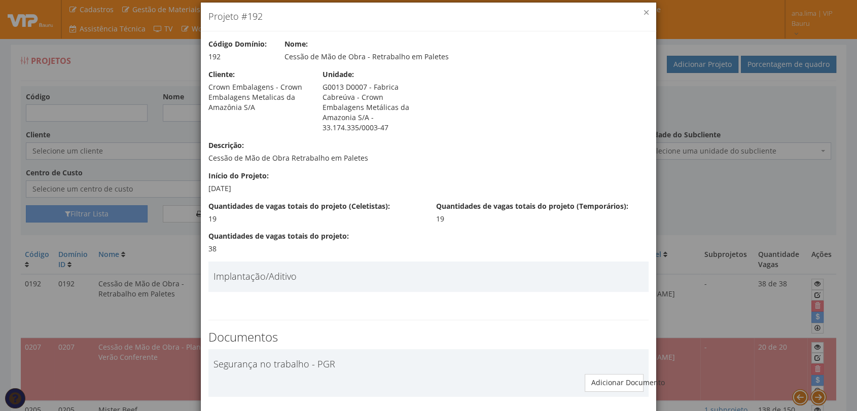
click at [644, 14] on button "×" at bounding box center [646, 12] width 5 height 5
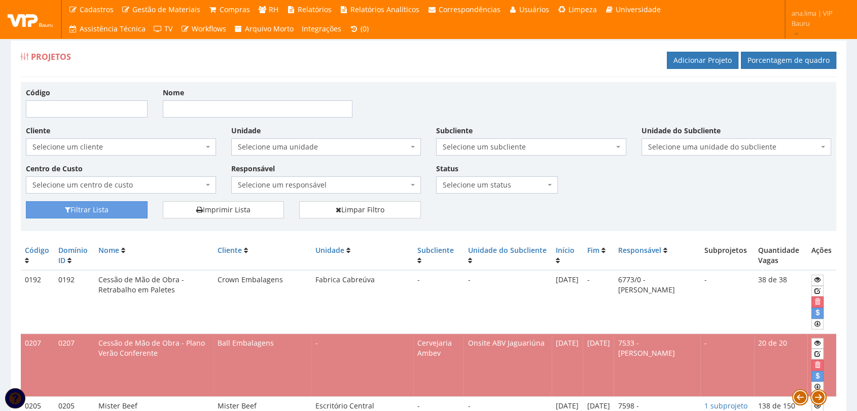
scroll to position [0, 0]
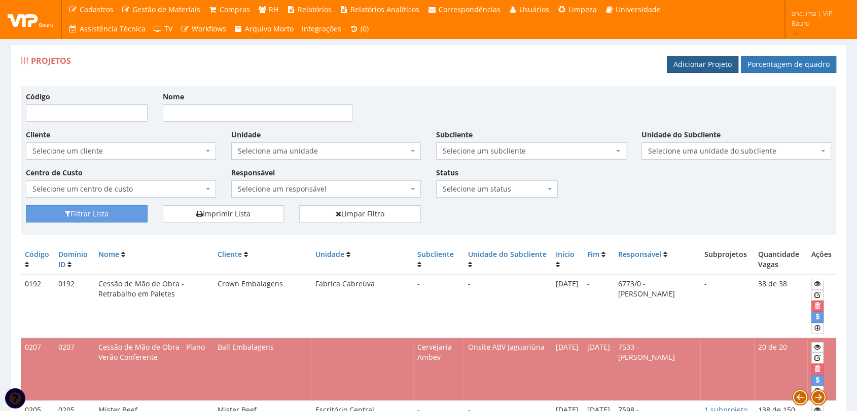
click at [699, 64] on link "Adicionar Projeto" at bounding box center [703, 64] width 72 height 17
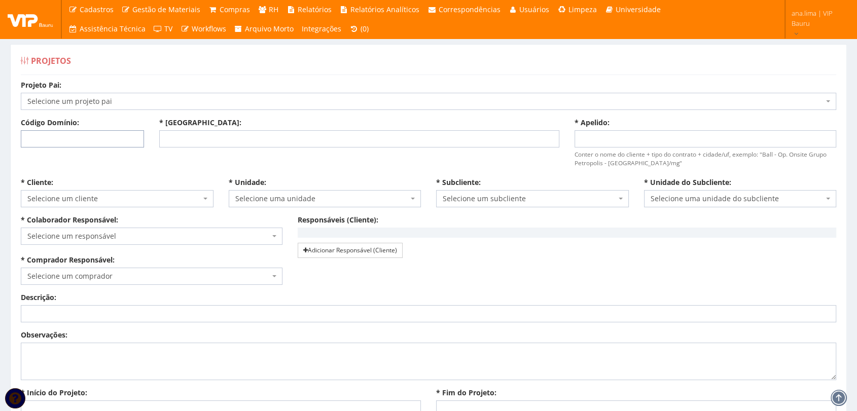
click at [110, 139] on input "Código Domínio:" at bounding box center [82, 138] width 123 height 17
type input "234"
drag, startPoint x: 461, startPoint y: 139, endPoint x: 77, endPoint y: 137, distance: 383.9
click at [77, 136] on div "Projeto Pai: Selecione um projeto pai G0112 D0112 - Cessão de Mão de Obra - Mov…" at bounding box center [428, 128] width 831 height 97
type input "CESSÃO DE MAO DE OBRA TEMPORÁRIA - CLASSIFICAÇÃO DE VASILHAMES"
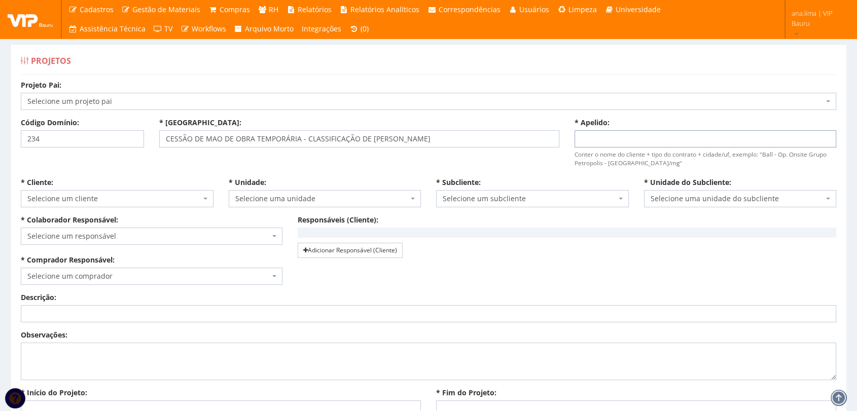
click at [614, 143] on input "* Apelido:" at bounding box center [706, 138] width 262 height 17
type input "SPAL"
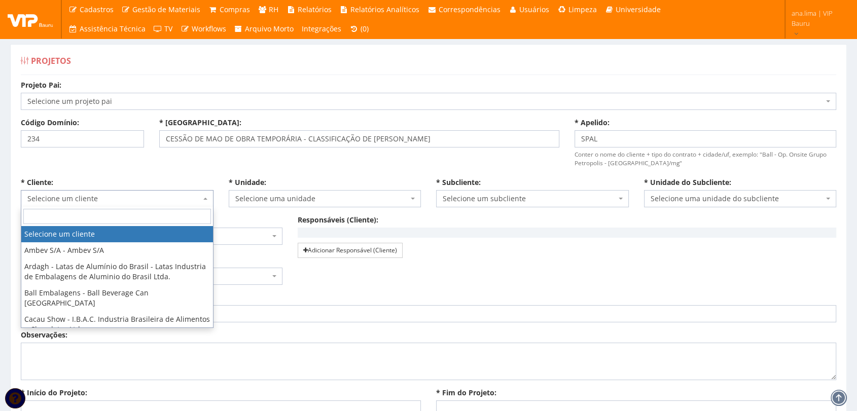
click at [116, 198] on span "Selecione um cliente" at bounding box center [113, 199] width 173 height 10
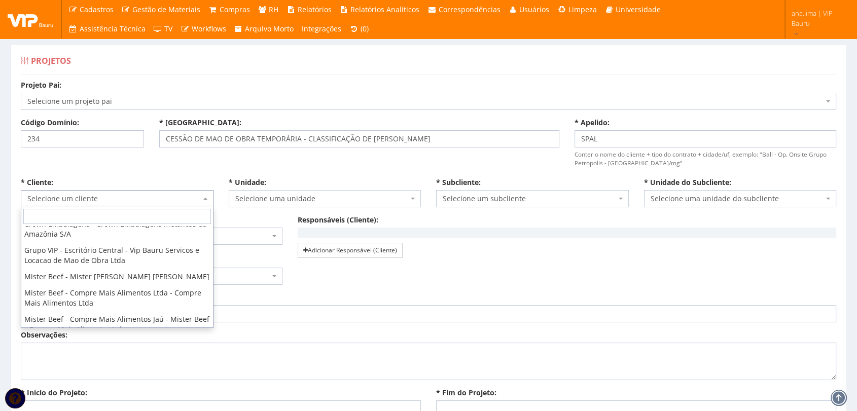
scroll to position [196, 0]
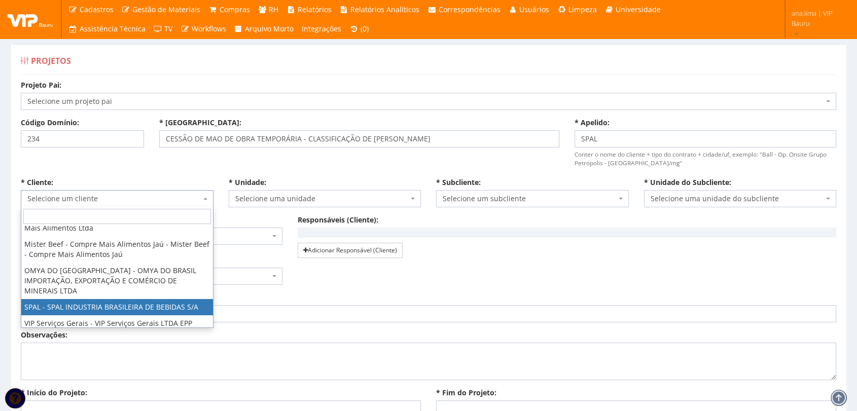
select select "59"
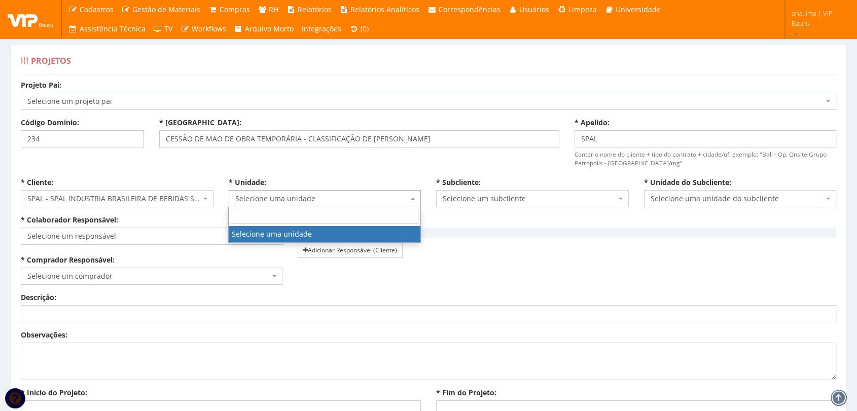
click at [304, 205] on span "Selecione uma unidade" at bounding box center [325, 198] width 193 height 17
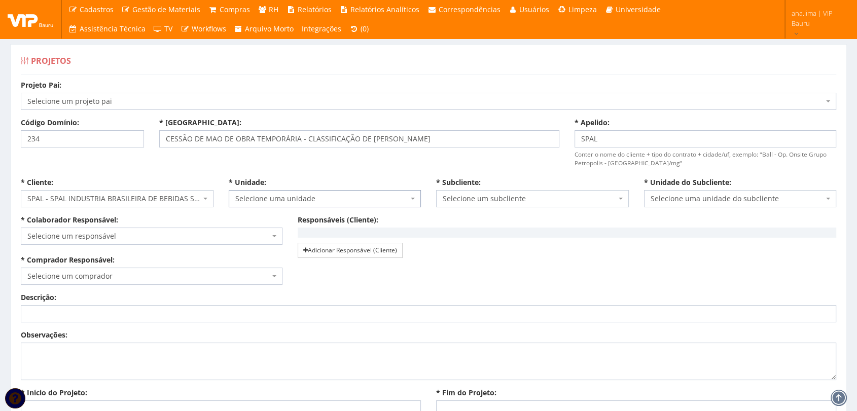
click at [267, 196] on span "Selecione uma unidade" at bounding box center [321, 199] width 173 height 10
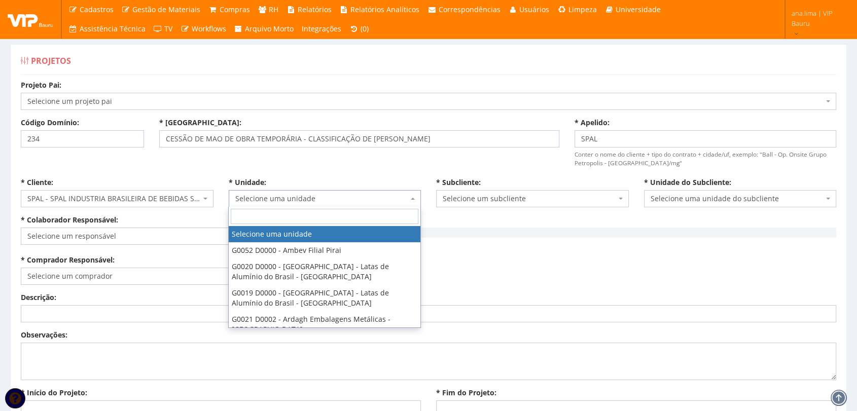
click at [297, 195] on span "Selecione uma unidade" at bounding box center [321, 199] width 173 height 10
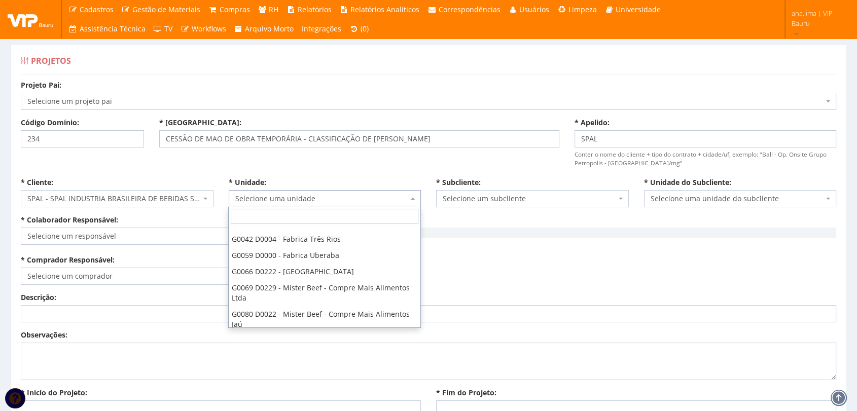
scroll to position [472, 0]
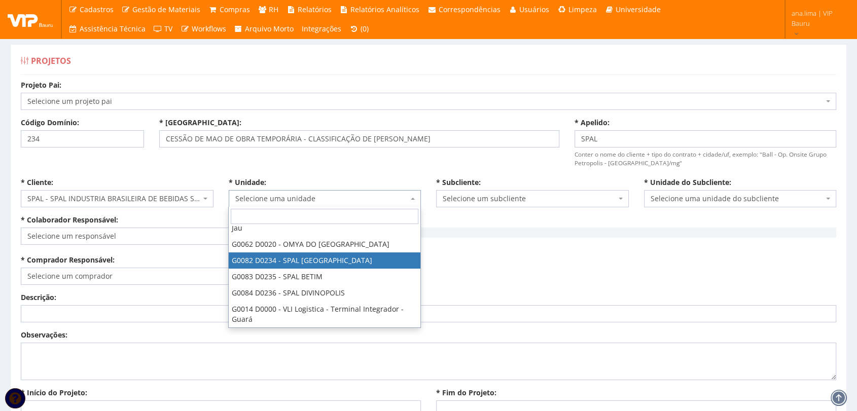
select select "82"
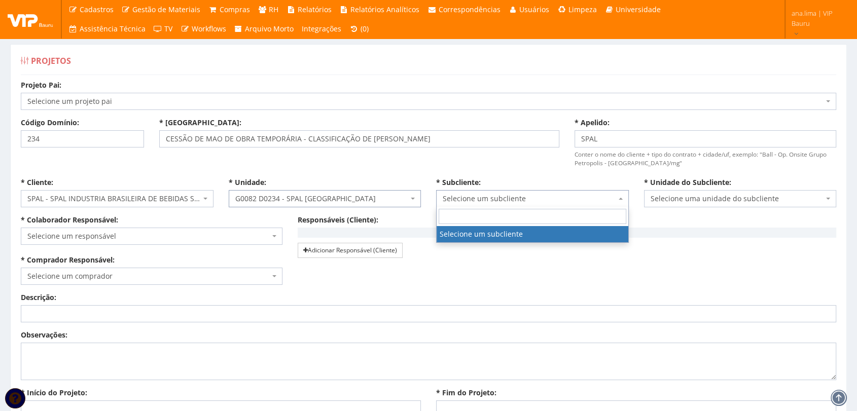
click at [503, 196] on span "Selecione um subcliente" at bounding box center [529, 199] width 173 height 10
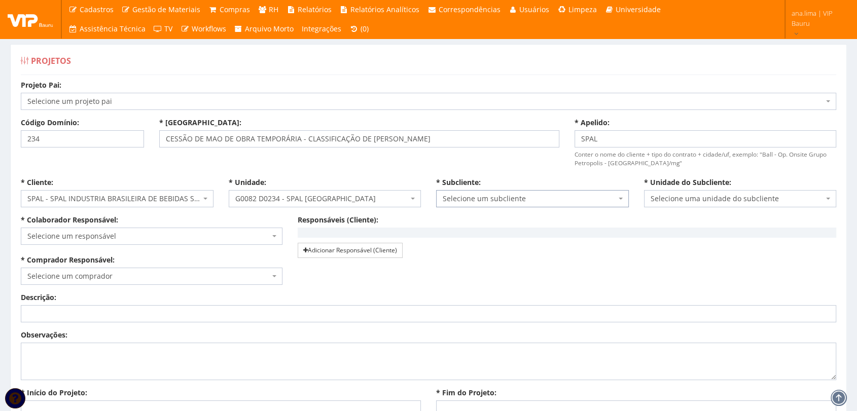
click at [503, 196] on span "Selecione um subcliente" at bounding box center [529, 199] width 173 height 10
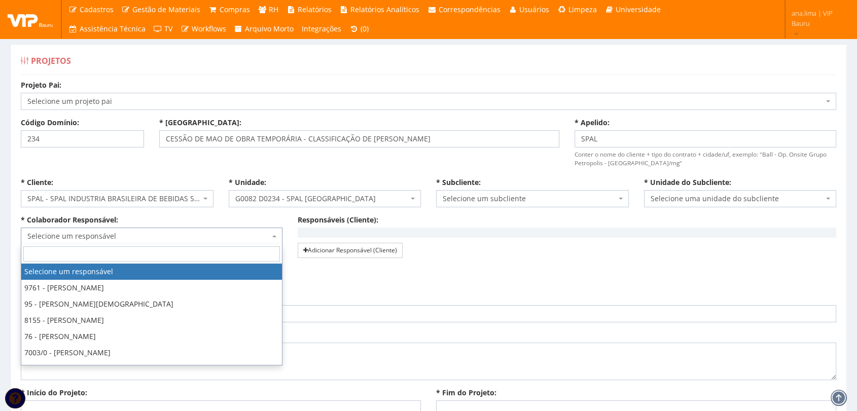
click at [100, 236] on span "Selecione um responsável" at bounding box center [148, 236] width 242 height 10
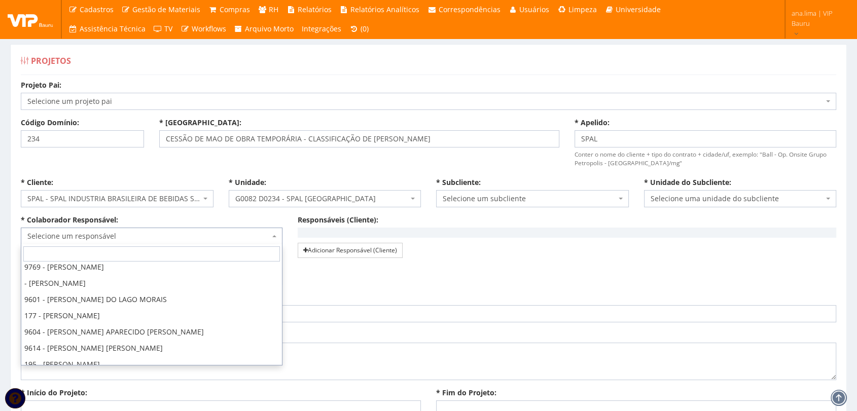
scroll to position [225, 0]
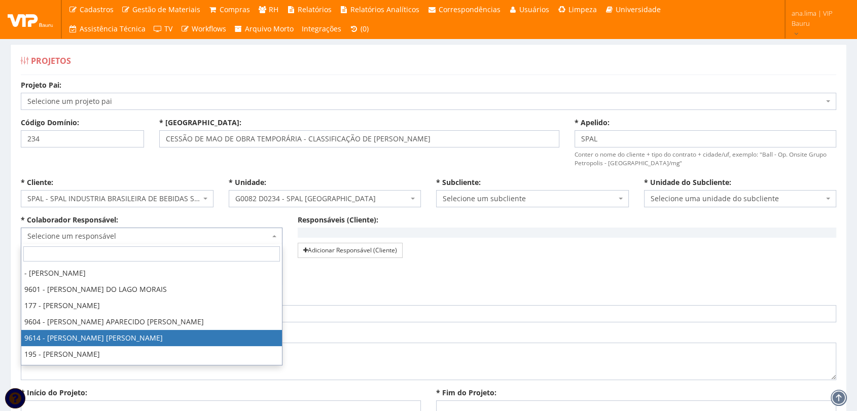
select select "3784"
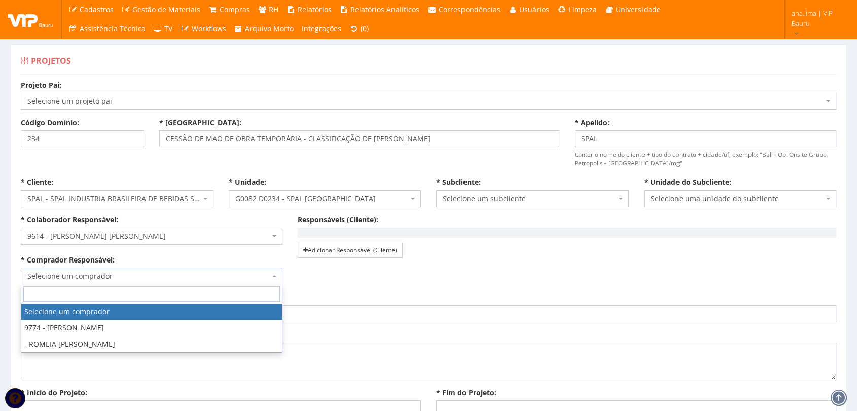
click at [122, 275] on span "Selecione um comprador" at bounding box center [148, 276] width 242 height 10
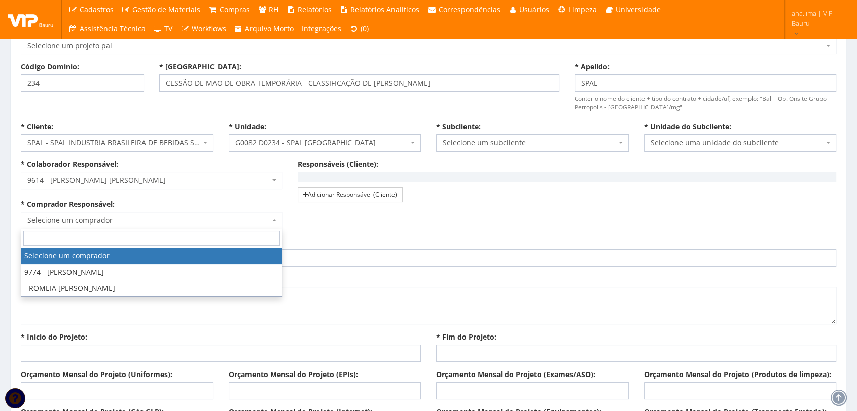
scroll to position [56, 0]
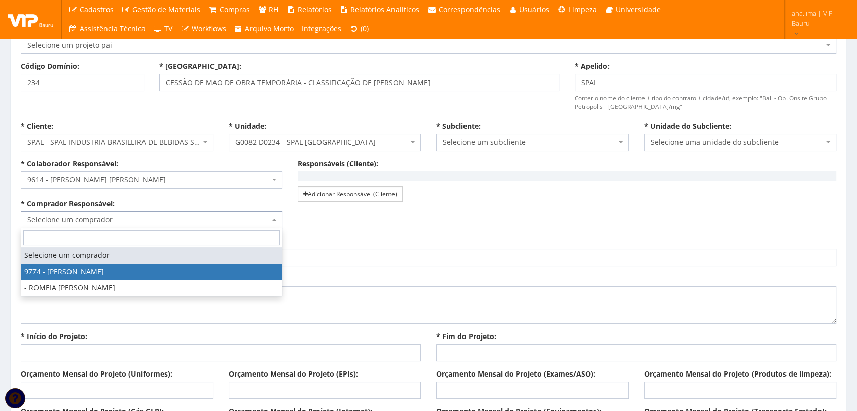
select select "4079"
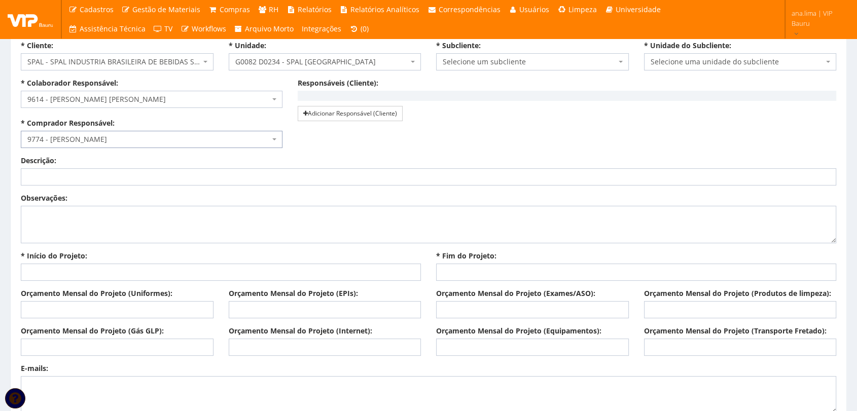
scroll to position [169, 0]
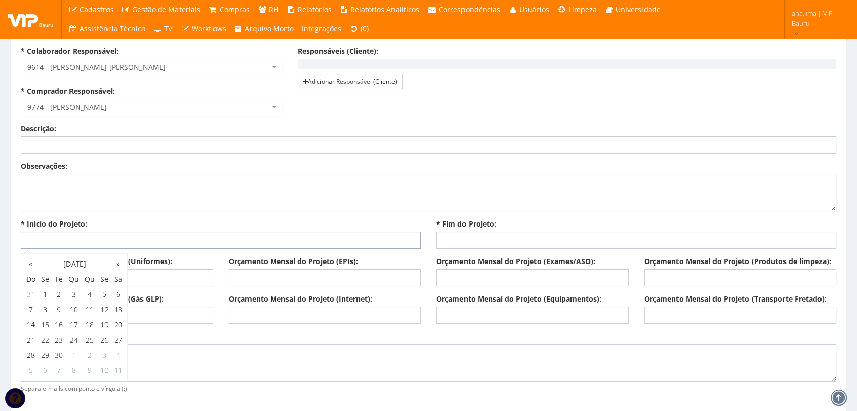
click at [131, 240] on input "* Início do Projeto:" at bounding box center [221, 240] width 400 height 17
type input "[DATE]"
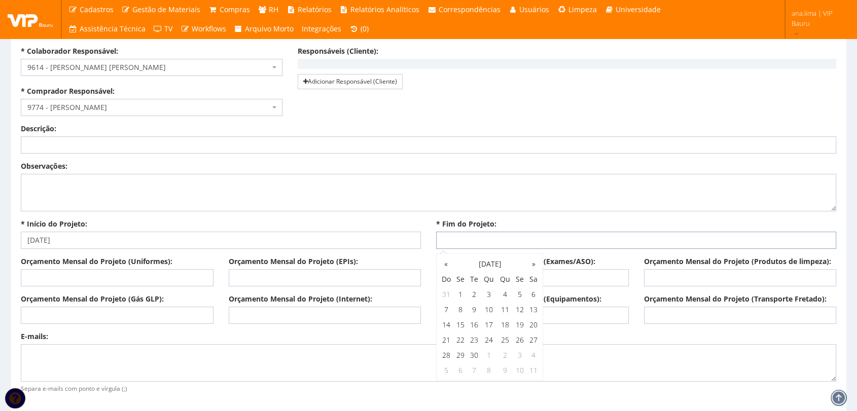
click at [491, 236] on input "* Fim do Projeto:" at bounding box center [636, 240] width 400 height 17
type input "1"
type input "[DATE]"
click at [593, 336] on div "E-mails: Separa e-mails com ponto e vírgula (;)" at bounding box center [428, 364] width 831 height 64
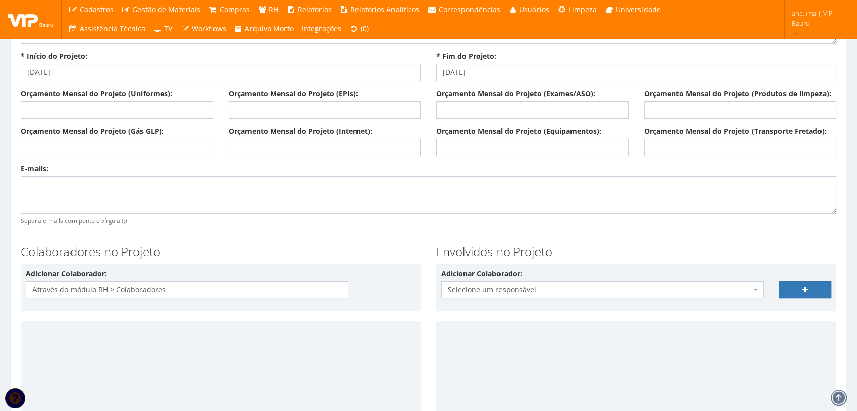
scroll to position [338, 0]
click at [479, 286] on span "Selecione um responsável" at bounding box center [599, 289] width 303 height 10
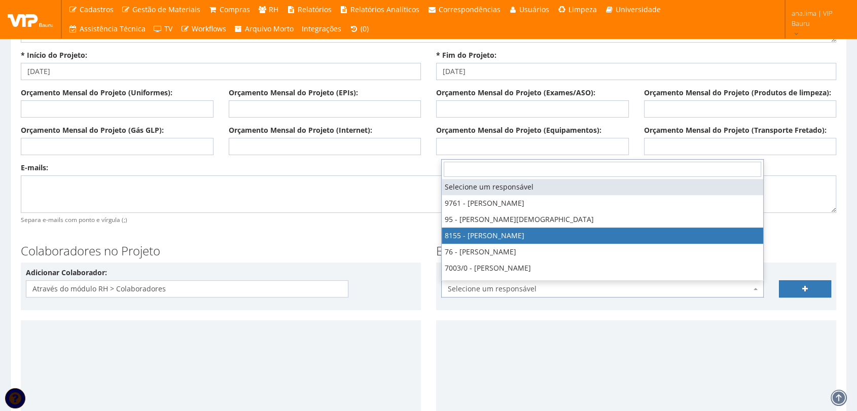
click at [384, 232] on div "E-mails: Separa e-mails com ponto e vírgula (;)" at bounding box center [428, 199] width 831 height 72
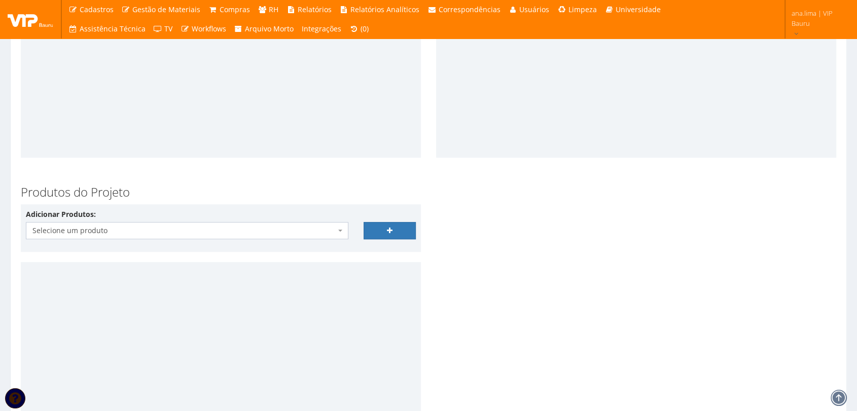
scroll to position [676, 0]
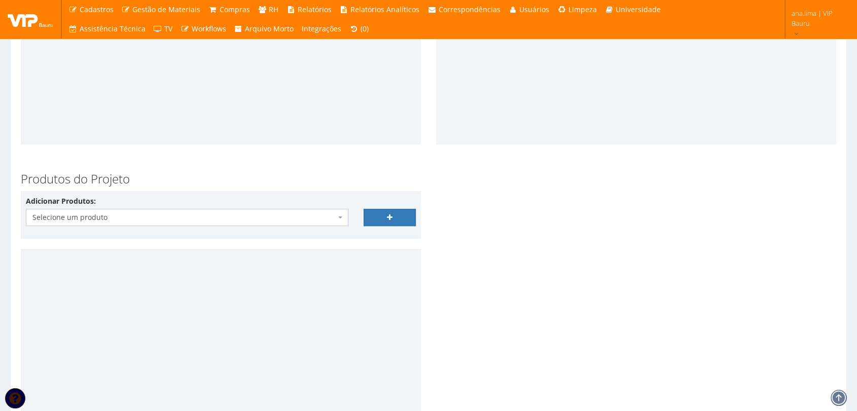
click at [314, 215] on span "Selecione um produto" at bounding box center [183, 217] width 303 height 10
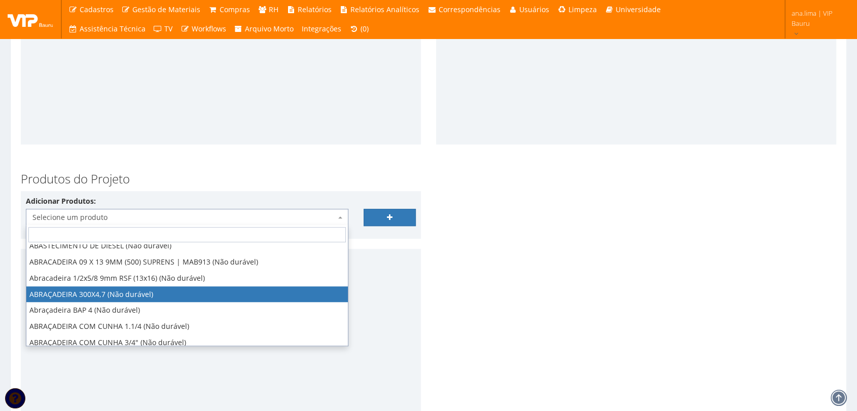
scroll to position [0, 0]
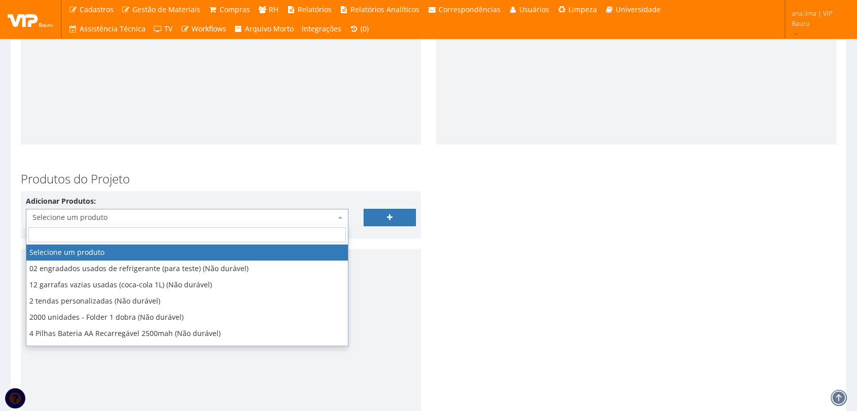
click at [233, 197] on div "Adicionar Produtos: Selecione um produto 02 engradados usados de refrigerante (…" at bounding box center [187, 211] width 338 height 30
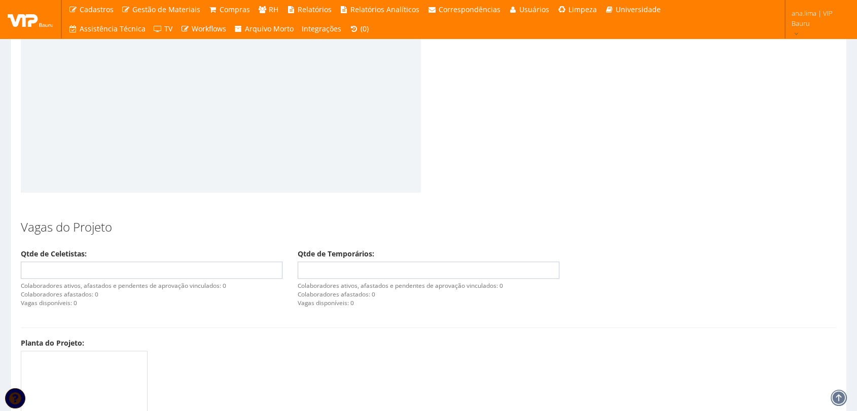
scroll to position [901, 0]
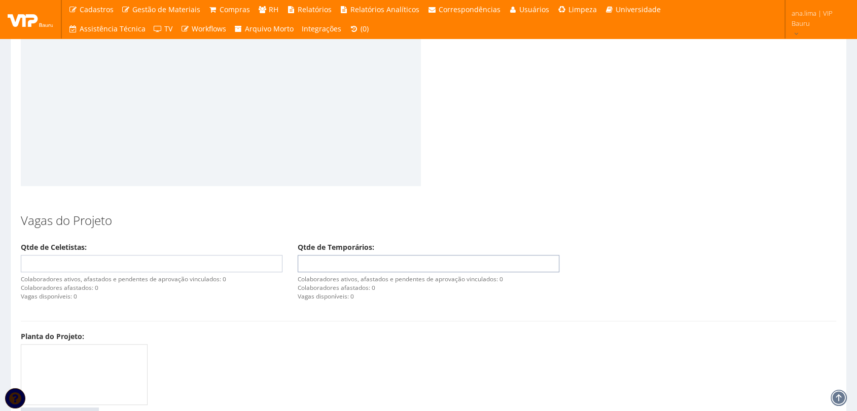
click at [365, 265] on input "Qtde de Temporários:" at bounding box center [429, 263] width 262 height 17
click at [337, 264] on input "Qtde de Temporários:" at bounding box center [429, 263] width 262 height 17
click at [547, 260] on input "1" at bounding box center [429, 263] width 262 height 17
click at [353, 261] on input "1" at bounding box center [429, 263] width 262 height 17
click at [547, 265] on input "0" at bounding box center [429, 263] width 262 height 17
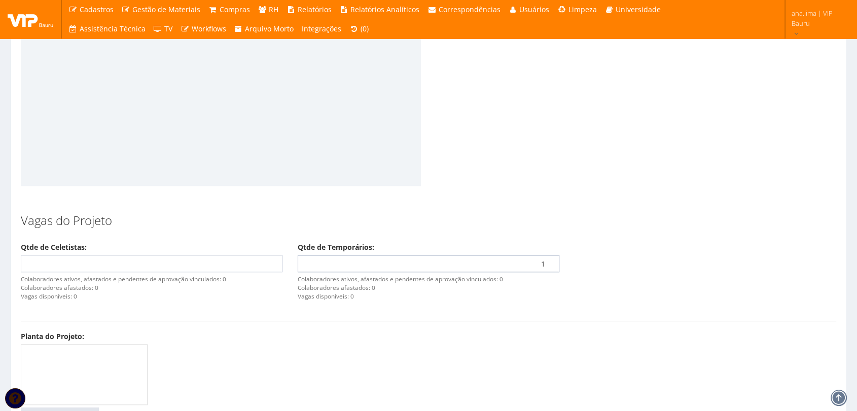
click at [549, 259] on input "1" at bounding box center [429, 263] width 262 height 17
click at [549, 259] on input "2" at bounding box center [429, 263] width 262 height 17
type input "3"
click at [549, 259] on input "3" at bounding box center [429, 263] width 262 height 17
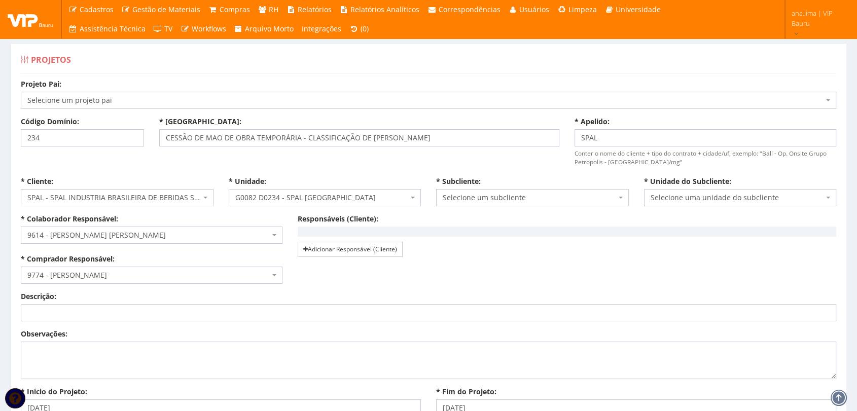
scroll to position [0, 0]
click at [609, 137] on input "SPAL" at bounding box center [706, 138] width 262 height 17
drag, startPoint x: 646, startPoint y: 138, endPoint x: 535, endPoint y: 138, distance: 110.6
click at [535, 138] on div "Projeto Pai: Selecione um projeto pai G0112 D0112 - Cessão de Mão de Obra - Mov…" at bounding box center [428, 128] width 831 height 97
click at [622, 143] on input "SPAL" at bounding box center [706, 138] width 262 height 17
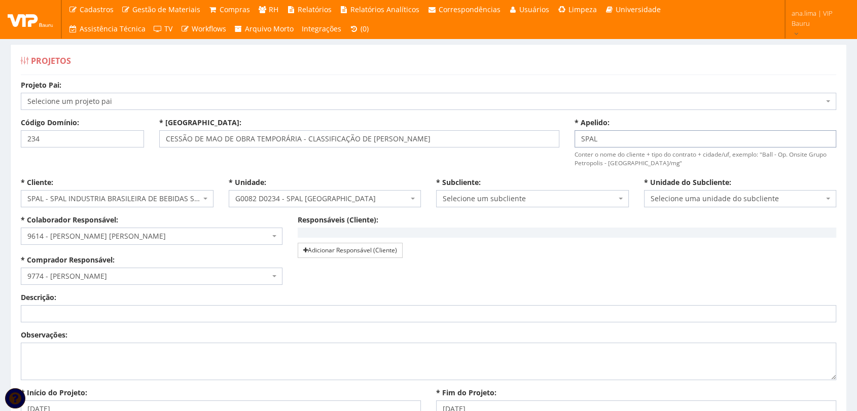
click at [620, 136] on input "SPAL" at bounding box center [706, 138] width 262 height 17
drag, startPoint x: 599, startPoint y: 137, endPoint x: 661, endPoint y: 139, distance: 62.4
click at [661, 139] on input "SPAL BELO HORIZONTE" at bounding box center [706, 138] width 262 height 17
click at [605, 137] on input "SPAL BELO HORIZONTE" at bounding box center [706, 138] width 262 height 17
click at [603, 138] on input "SPAL BELO HORIZONTE" at bounding box center [706, 138] width 262 height 17
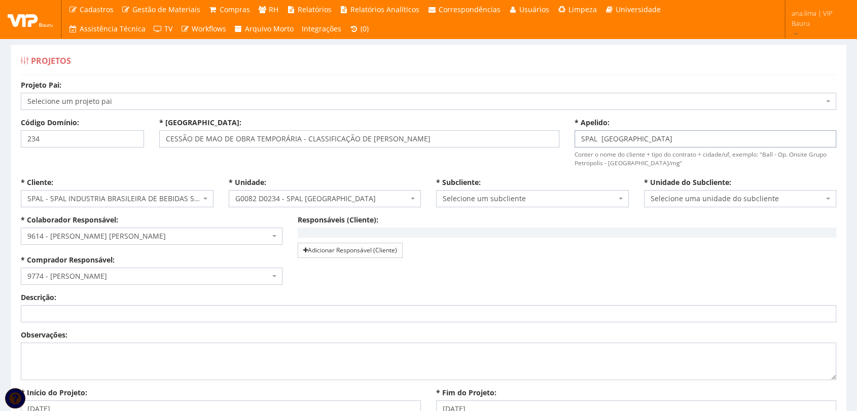
type input "SPAL BELO HORIZONTE"
click at [165, 139] on input "CESSÃO DE MAO DE OBRA TEMPORÁRIA - CLASSIFICAÇÃO DE VASILHAMES" at bounding box center [359, 138] width 400 height 17
drag, startPoint x: 441, startPoint y: 141, endPoint x: 161, endPoint y: 148, distance: 280.0
click at [161, 148] on div "Projeto Pai: Selecione um projeto pai G0112 D0112 - Cessão de Mão de Obra - Mov…" at bounding box center [428, 128] width 831 height 97
type input "SPAL CESSÃO DE MAO DE OBRA TEMPORÁRIA - CLASSIFICAÇÃO DE [PERSON_NAME]"
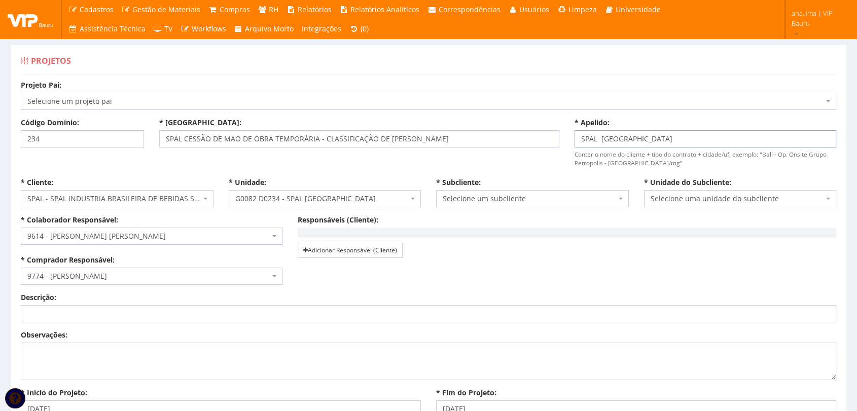
drag, startPoint x: 662, startPoint y: 137, endPoint x: 577, endPoint y: 137, distance: 84.7
click at [577, 137] on input "SPAL BELO HORIZONTE" at bounding box center [706, 138] width 262 height 17
paste input "CESSÃO DE MAO DE OBRA TEMPORÁRIA - CLASSIFICAÇÃO DE VASILHAMES"
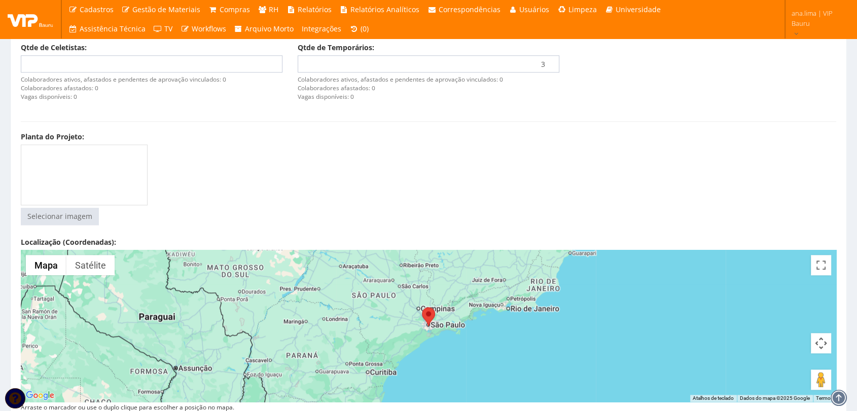
scroll to position [1245, 0]
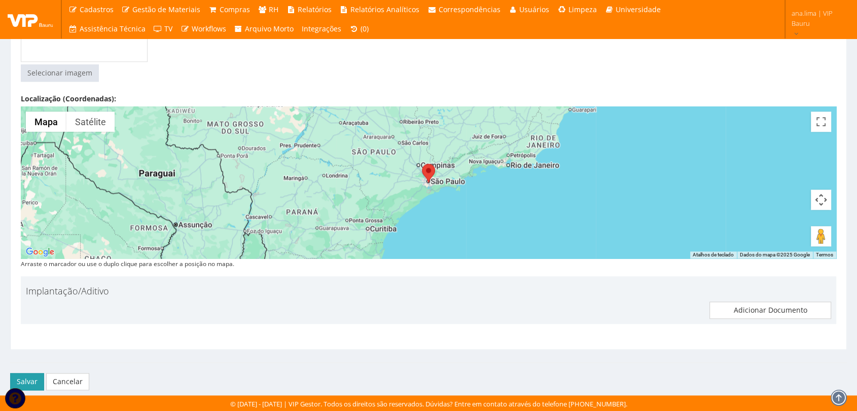
type input "SPAL CESSÃO DE MAO DE OBRA TEMPORÁRIA - CLASSIFICAÇÃO DE [PERSON_NAME]"
drag, startPoint x: 23, startPoint y: 377, endPoint x: 53, endPoint y: 376, distance: 29.4
click at [26, 377] on button "Salvar" at bounding box center [27, 381] width 34 height 17
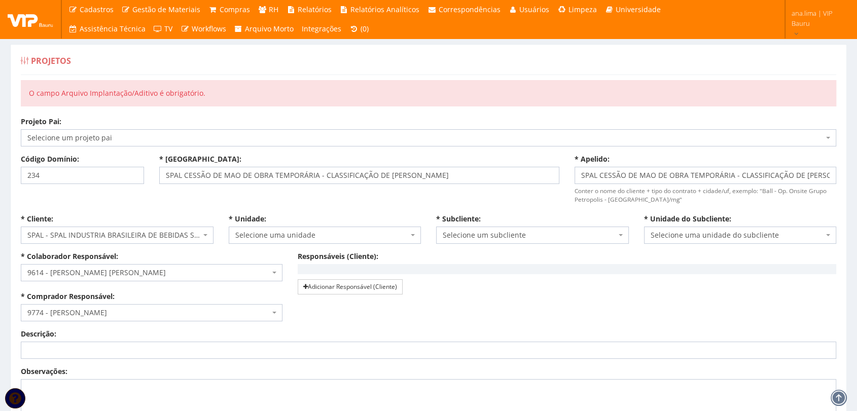
select select "82"
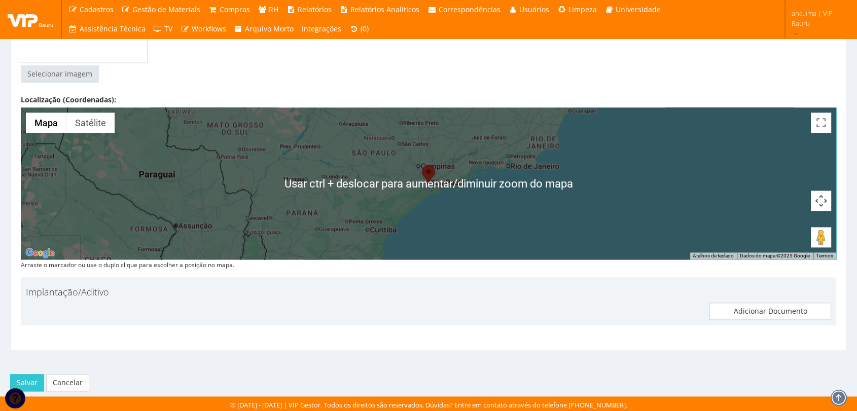
scroll to position [1281, 0]
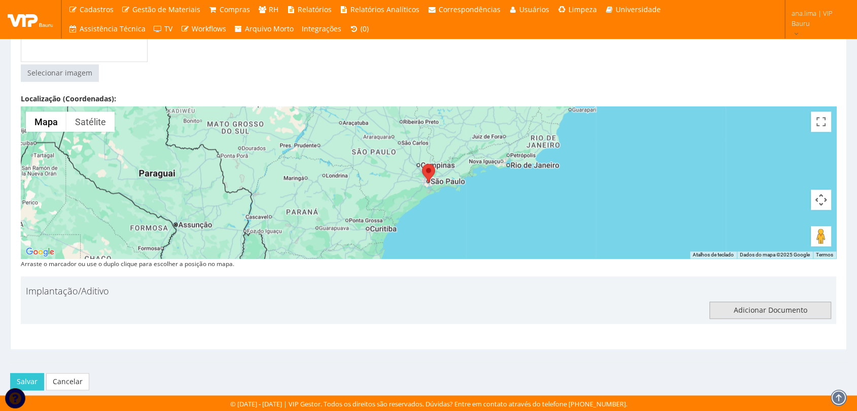
click at [749, 312] on input "file" at bounding box center [770, 310] width 121 height 16
type input "C:\fakepath\BELO HORIZONTE-MG Autorização para Implantação de Projetos_FEMSA.pdf"
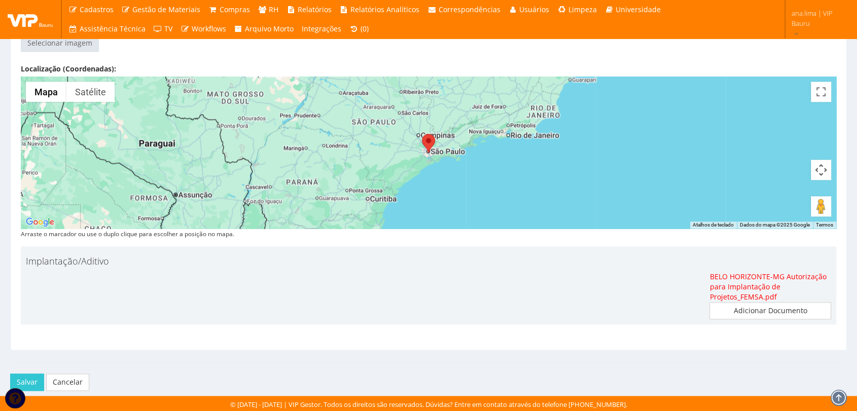
scroll to position [1311, 0]
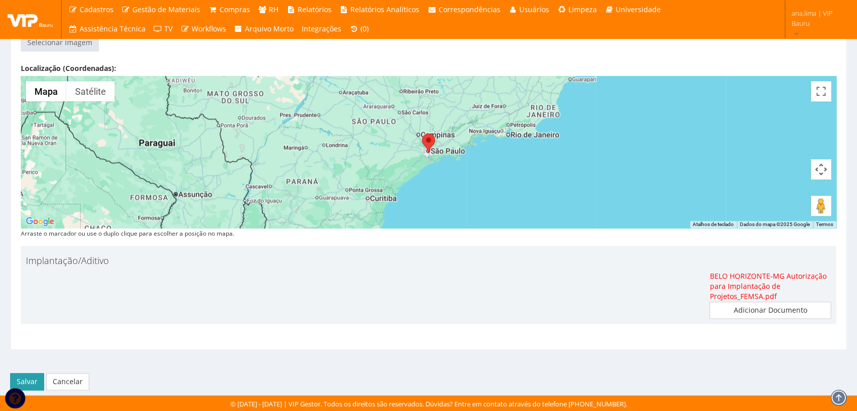
click at [26, 381] on button "Salvar" at bounding box center [27, 381] width 34 height 17
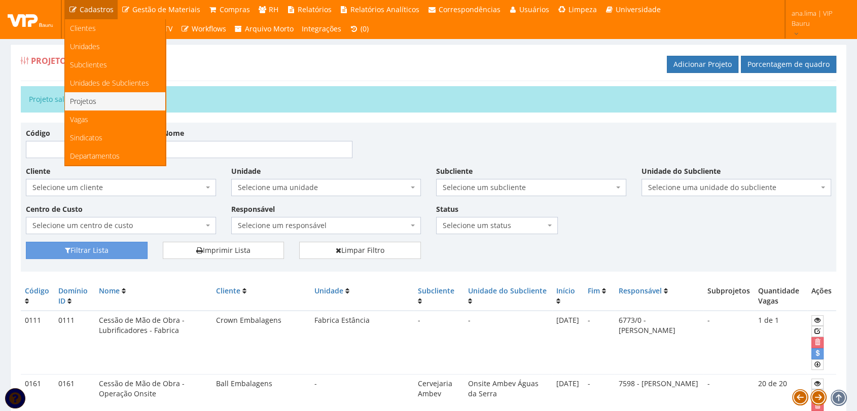
click at [93, 102] on span "Projetos" at bounding box center [83, 101] width 26 height 10
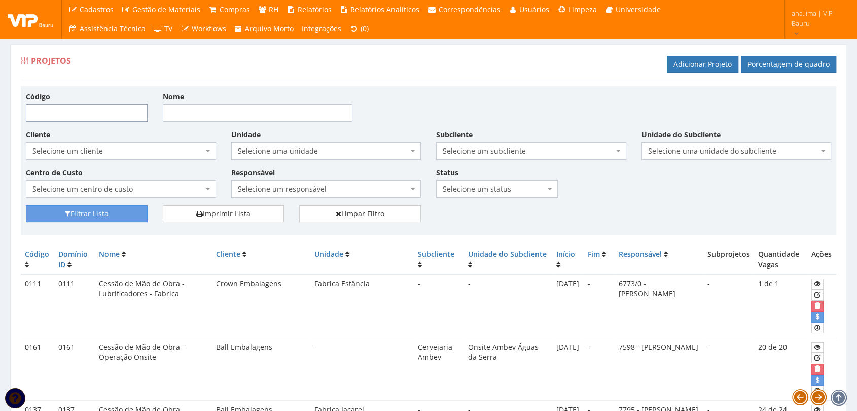
click at [97, 110] on input "Código" at bounding box center [87, 112] width 122 height 17
type input "0234"
drag, startPoint x: 109, startPoint y: 214, endPoint x: 55, endPoint y: 243, distance: 60.6
click at [105, 219] on button "Filtrar Lista" at bounding box center [87, 213] width 122 height 17
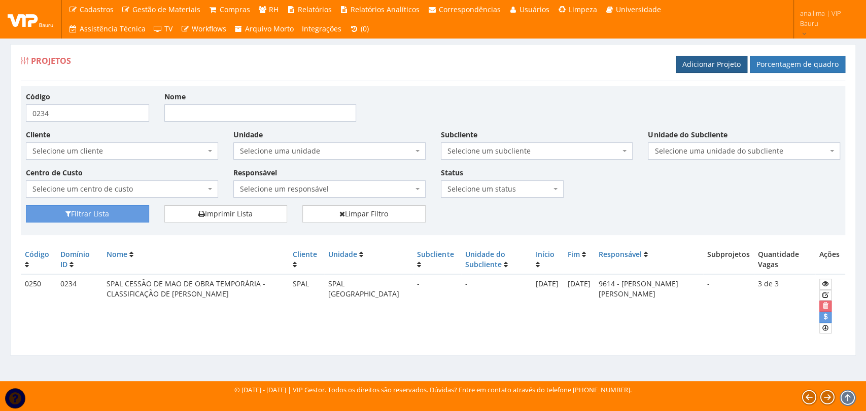
click at [706, 65] on link "Adicionar Projeto" at bounding box center [712, 64] width 72 height 17
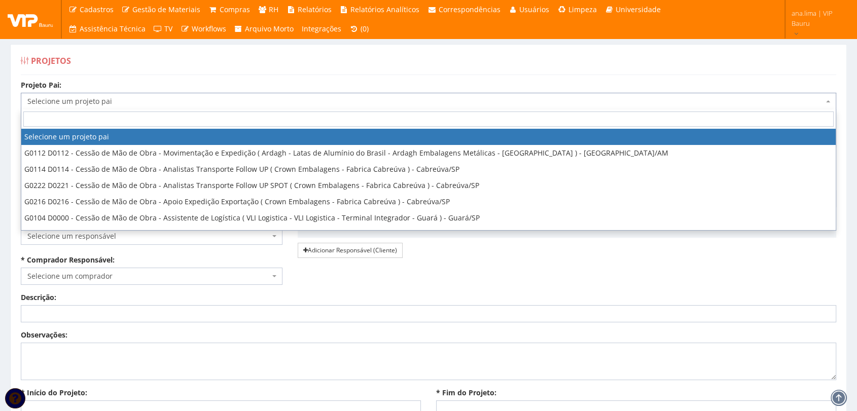
click at [84, 99] on span "Selecione um projeto pai" at bounding box center [425, 101] width 796 height 10
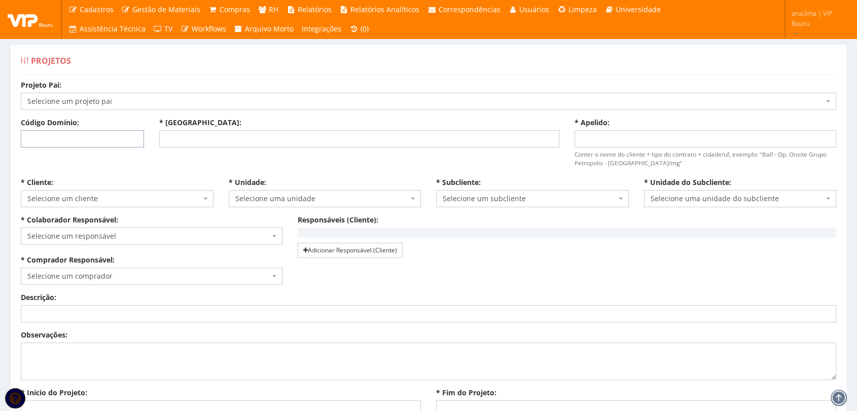
click at [70, 140] on input "Código Domínio:" at bounding box center [82, 138] width 123 height 17
type input "235"
paste input "SPAL CESSÃO DE MAO DE OBRA TEMPORÁRIA - CLASSIFICAÇÃO DE [PERSON_NAME]"
type input "SPAL CESSÃO DE MAO DE OBRA TEMPORÁRIA - CLASSIFICAÇÃO DE [PERSON_NAME]"
click at [590, 139] on input "* Apelido:" at bounding box center [706, 138] width 262 height 17
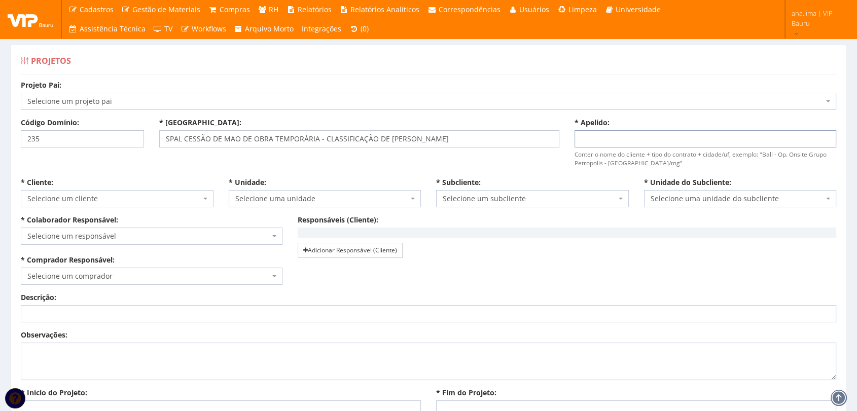
paste input "SPAL CESSÃO DE MAO DE OBRA TEMPORÁRIA - CLASSIFICAÇÃO DE [PERSON_NAME]"
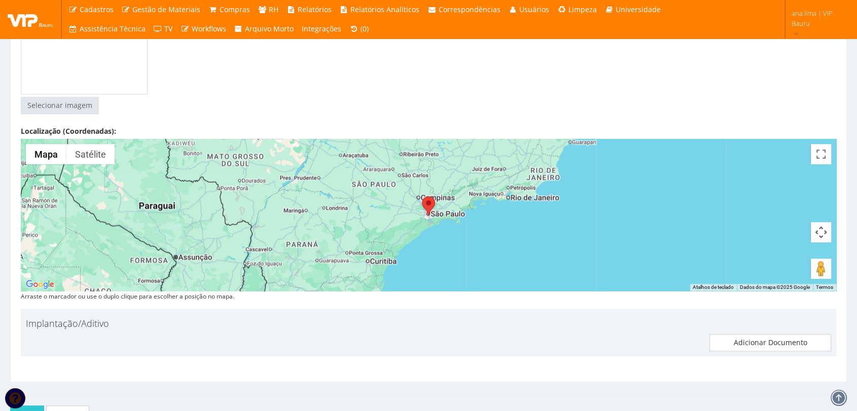
scroll to position [1245, 0]
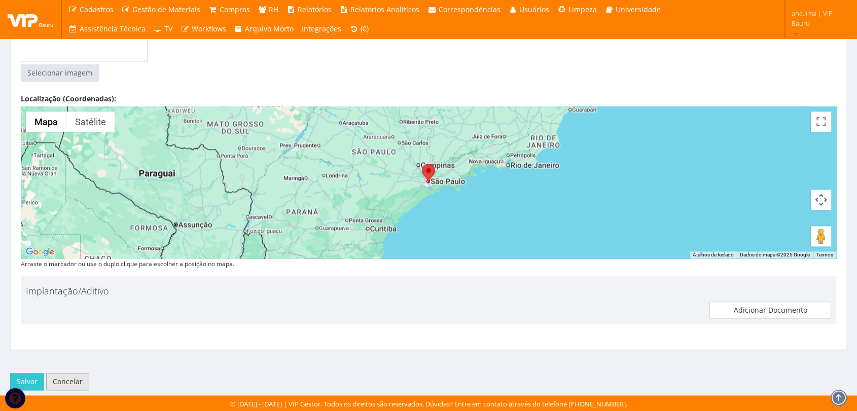
type input "SPAL CESSÃO DE MAO DE OBRA TEMPORÁRIA - CLASSIFICAÇÃO DE [PERSON_NAME]"
click at [83, 382] on link "Cancelar" at bounding box center [67, 381] width 43 height 17
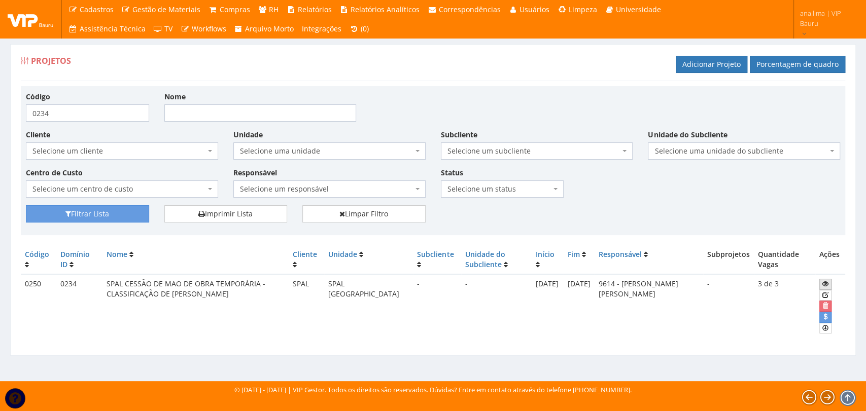
click at [824, 281] on icon at bounding box center [825, 283] width 6 height 7
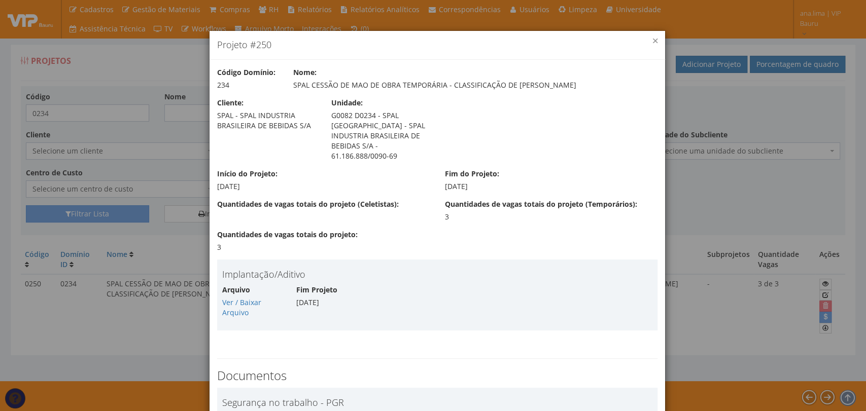
click at [653, 42] on button "×" at bounding box center [655, 41] width 5 height 5
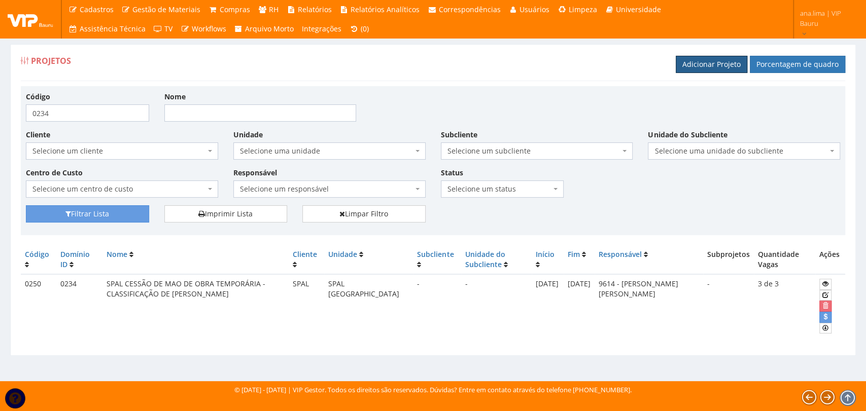
drag, startPoint x: 708, startPoint y: 63, endPoint x: 675, endPoint y: 69, distance: 33.5
click at [708, 63] on link "Adicionar Projeto" at bounding box center [712, 64] width 72 height 17
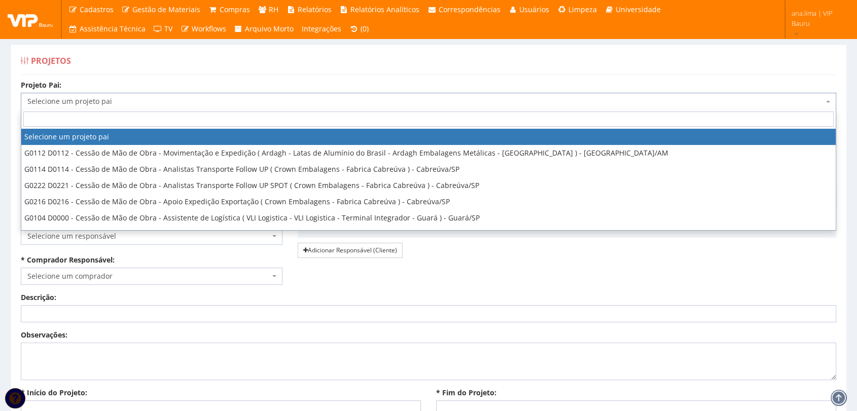
click at [61, 103] on span "Selecione um projeto pai" at bounding box center [425, 101] width 796 height 10
click at [59, 102] on span "Selecione um projeto pai" at bounding box center [425, 101] width 796 height 10
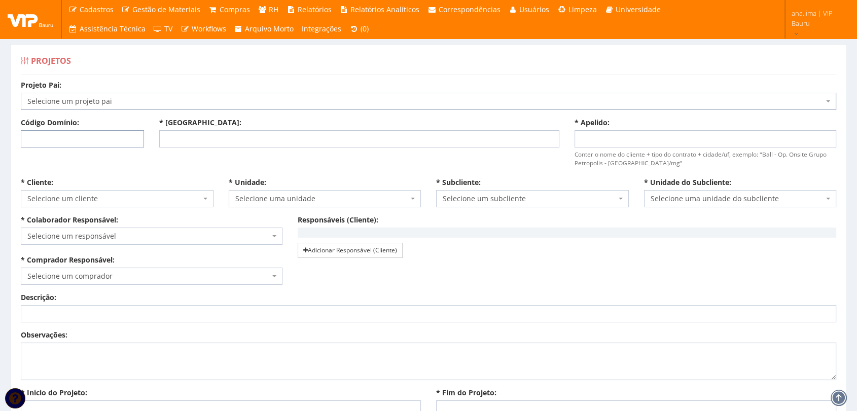
click at [62, 143] on input "Código Domínio:" at bounding box center [82, 138] width 123 height 17
type input "235"
click at [183, 137] on input "* Nome:" at bounding box center [359, 138] width 400 height 17
type input "s"
type input "SPAL CESSÃO DE MAO DE OBRA TEMPORÁRIA - CLASSIFICAÇÃO DE [PERSON_NAME]"
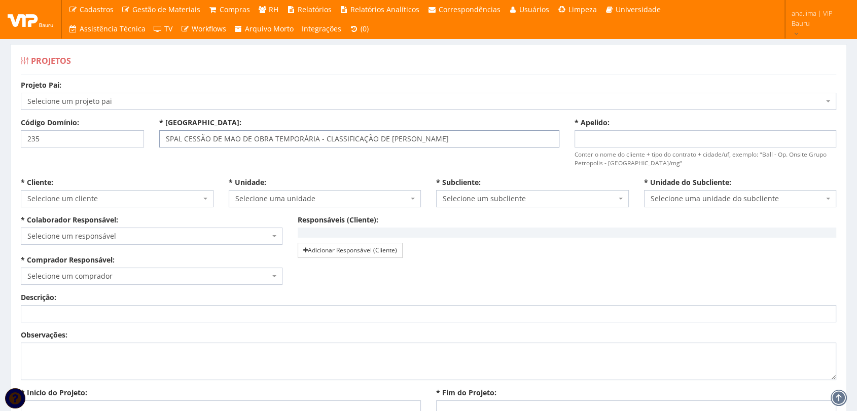
click at [445, 145] on input "SPAL CESSÃO DE MAO DE OBRA TEMPORÁRIA - CLASSIFICAÇÃO DE [PERSON_NAME]" at bounding box center [359, 138] width 400 height 17
click at [639, 139] on input "* Apelido:" at bounding box center [706, 138] width 262 height 17
type input "SPAL CESSÃO DE MAO DE OBRA TEMPORÁRIA - CLASSIFICAÇÃO DE [PERSON_NAME]"
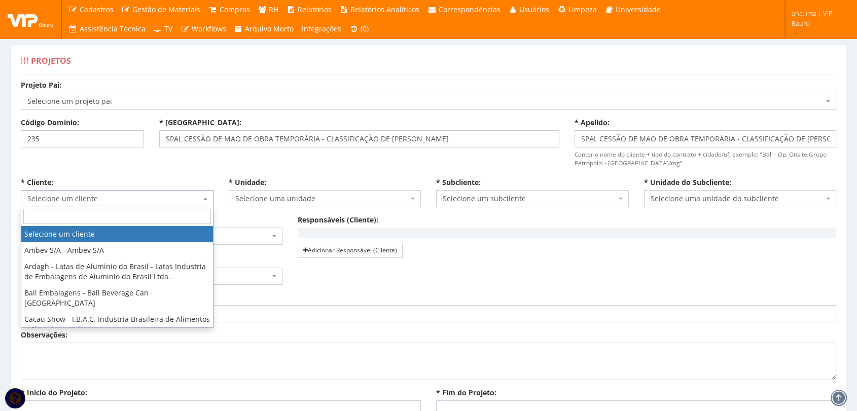
click at [181, 196] on span "Selecione um cliente" at bounding box center [113, 199] width 173 height 10
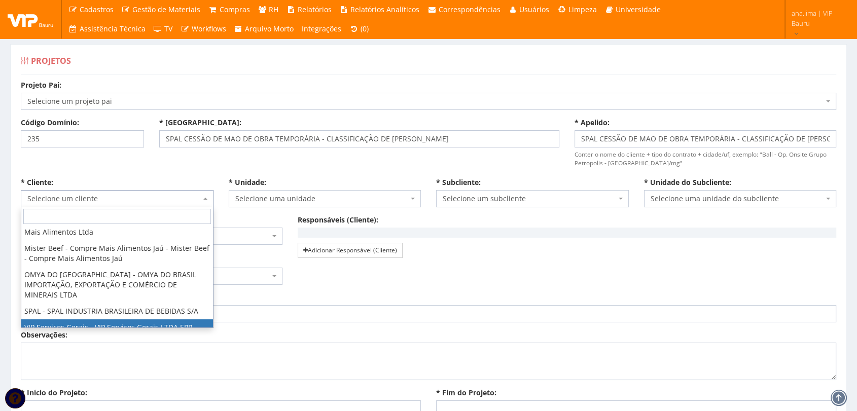
scroll to position [196, 0]
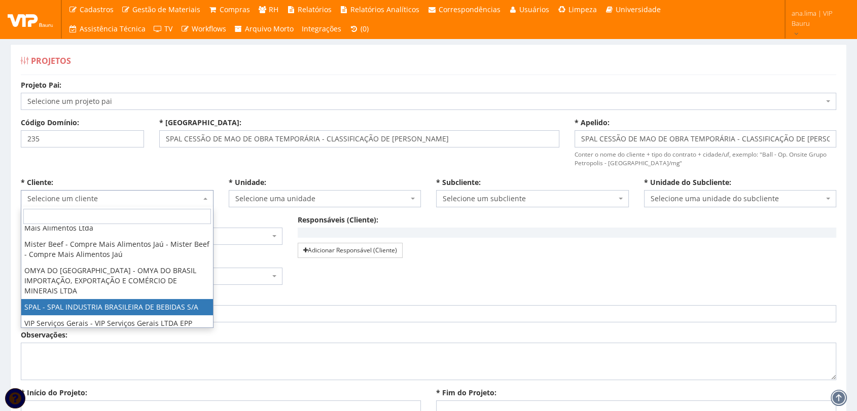
select select "59"
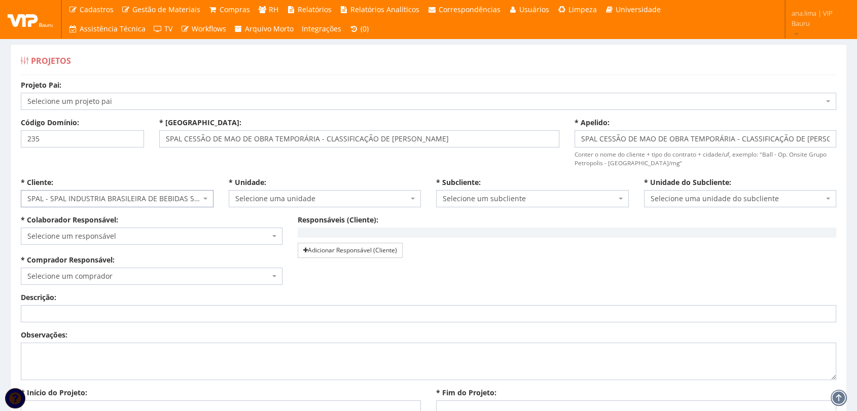
click at [272, 198] on span "Selecione uma unidade" at bounding box center [321, 199] width 173 height 10
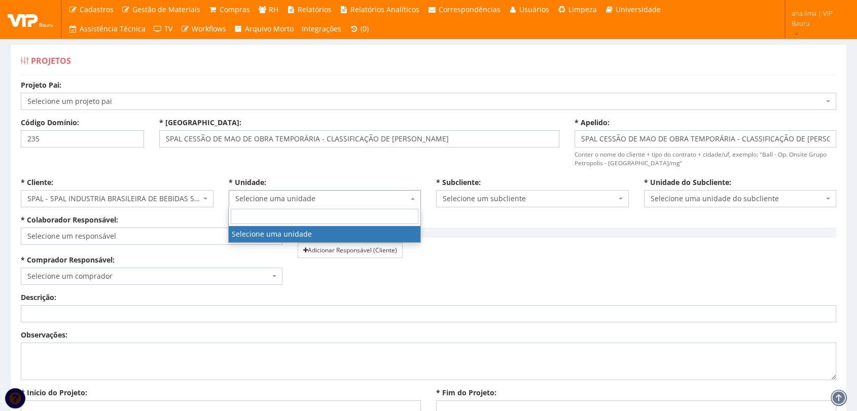
click at [269, 194] on span "Selecione uma unidade" at bounding box center [321, 199] width 173 height 10
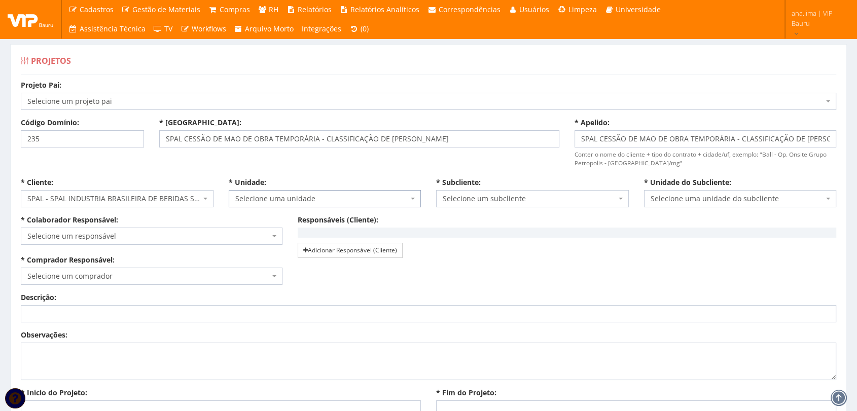
click at [328, 196] on span "Selecione uma unidade" at bounding box center [321, 199] width 173 height 10
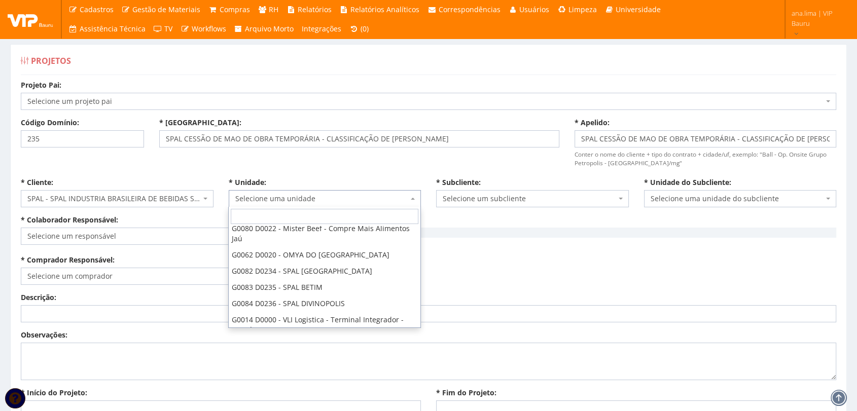
scroll to position [472, 0]
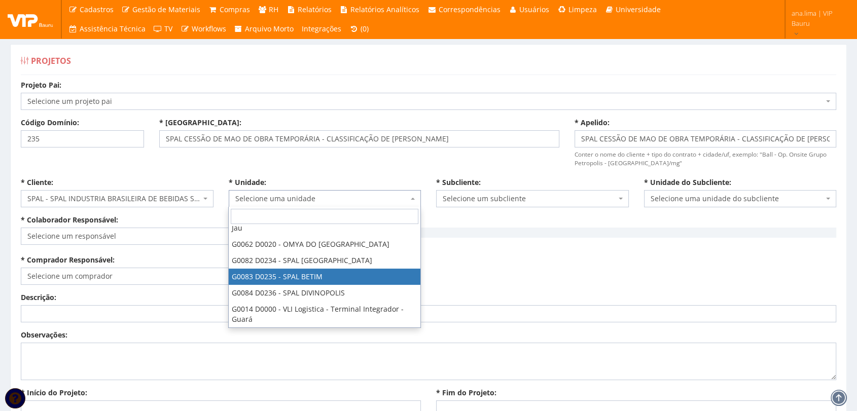
select select "83"
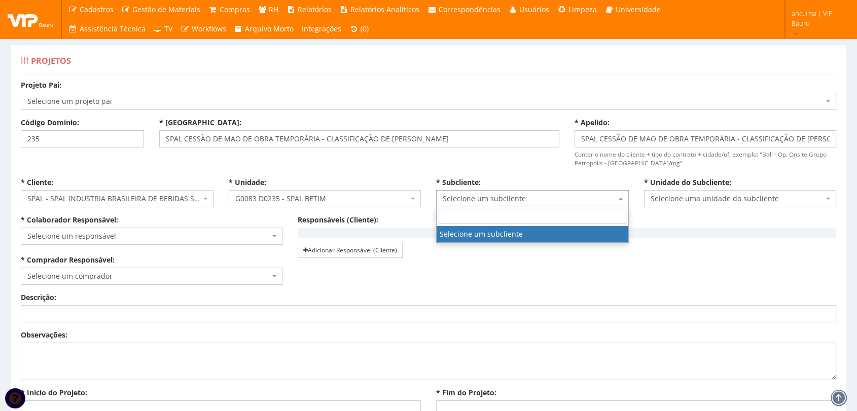
click at [479, 200] on span "Selecione um subcliente" at bounding box center [529, 199] width 173 height 10
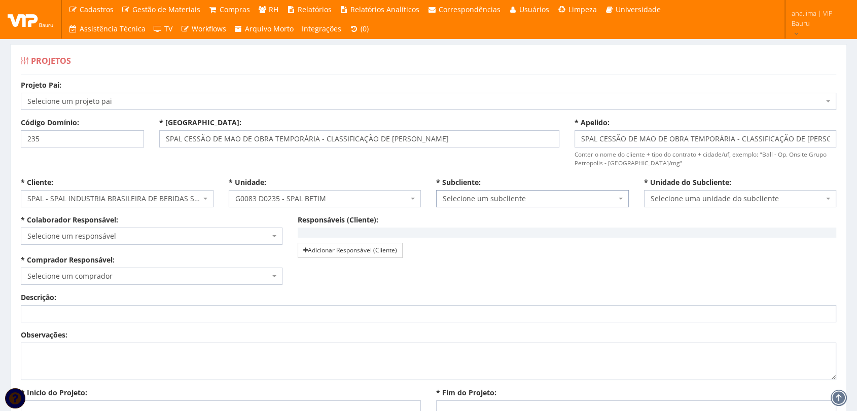
click at [479, 200] on span "Selecione um subcliente" at bounding box center [529, 199] width 173 height 10
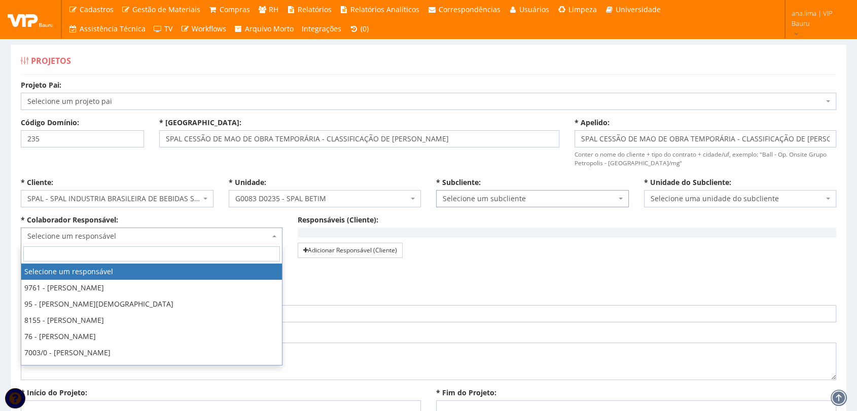
click at [140, 233] on span "Selecione um responsável" at bounding box center [148, 236] width 242 height 10
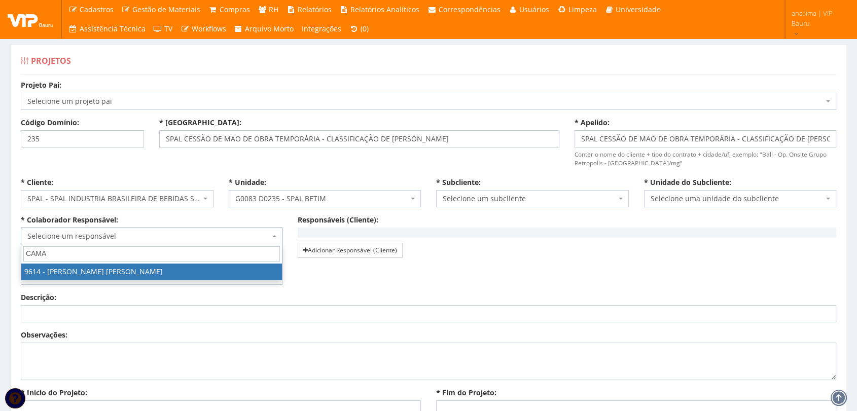
type input "CAMA"
select select "3784"
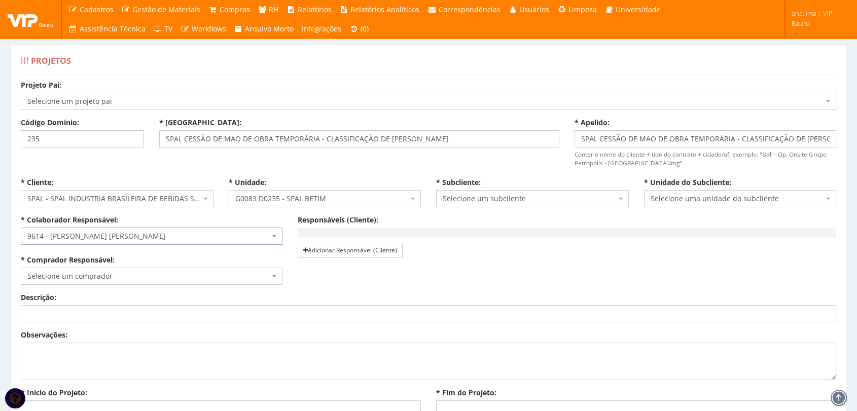
click at [88, 277] on span "Selecione um comprador" at bounding box center [148, 276] width 242 height 10
select select "4079"
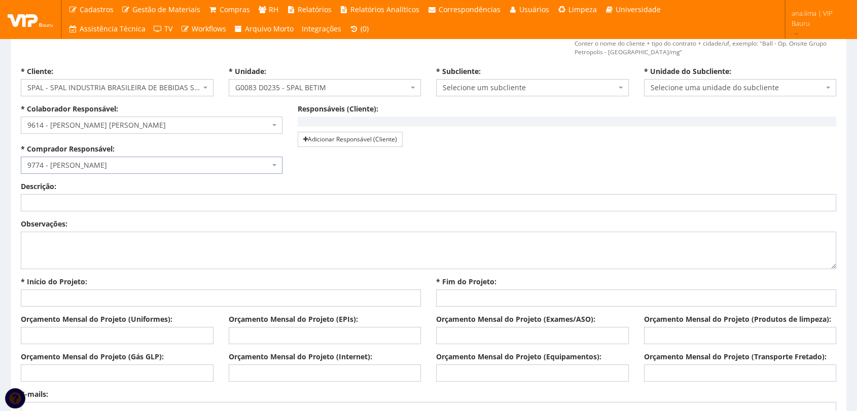
scroll to position [113, 0]
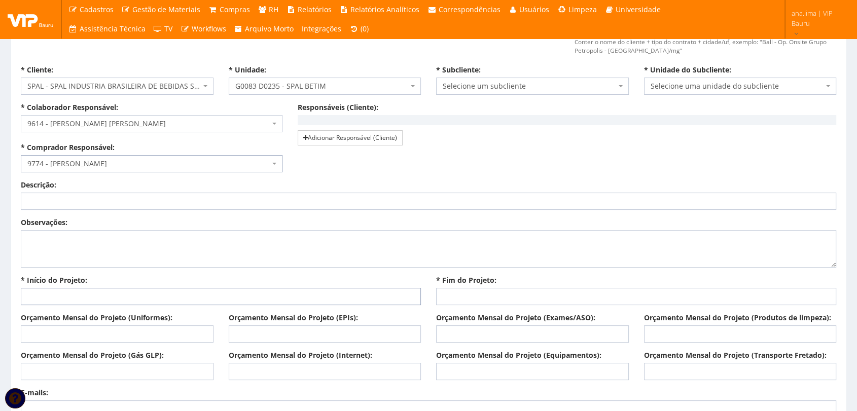
click at [143, 298] on input "* Início do Projeto:" at bounding box center [221, 296] width 400 height 17
type input "[DATE]"
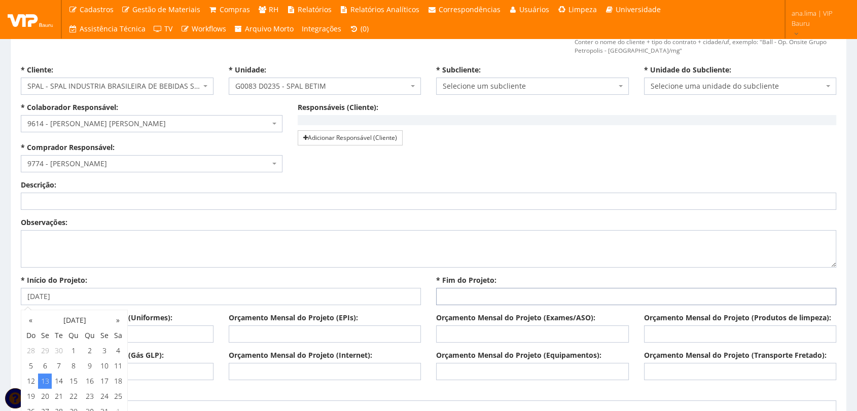
click at [456, 301] on input "* Fim do Projeto:" at bounding box center [636, 296] width 400 height 17
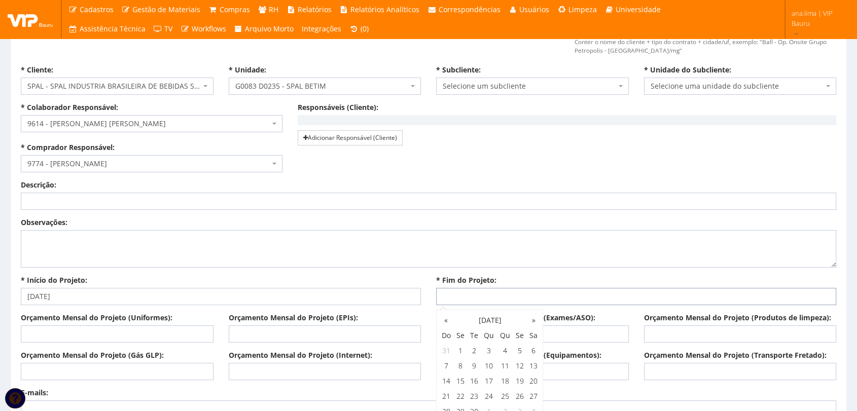
type input "[DATE]"
click at [394, 274] on div "Descrição: Observações: * Início do Projeto: 13/10/2025 * Fim do Projeto: 14/11…" at bounding box center [428, 246] width 831 height 133
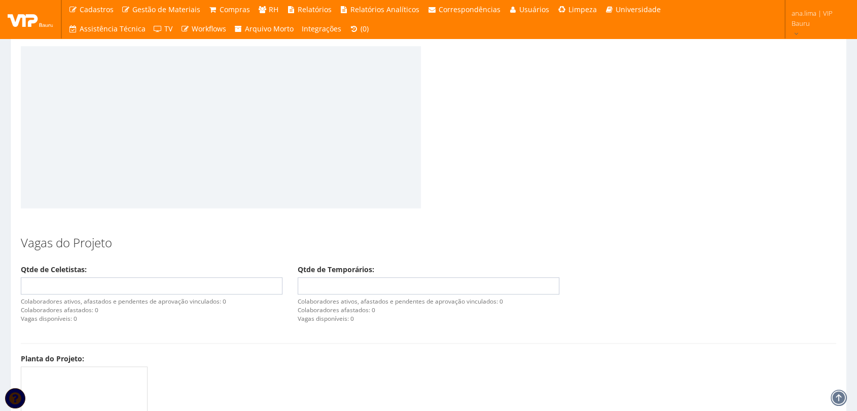
scroll to position [901, 0]
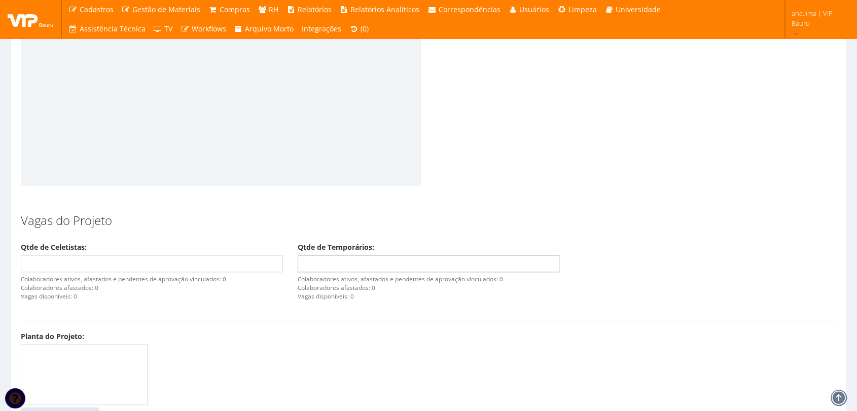
click at [365, 265] on input "Qtde de Temporários:" at bounding box center [429, 263] width 262 height 17
click at [548, 267] on input "0" at bounding box center [429, 263] width 262 height 17
click at [548, 263] on input "0" at bounding box center [429, 263] width 262 height 17
click at [548, 261] on input "1" at bounding box center [429, 263] width 262 height 17
click at [548, 261] on input "2" at bounding box center [429, 263] width 262 height 17
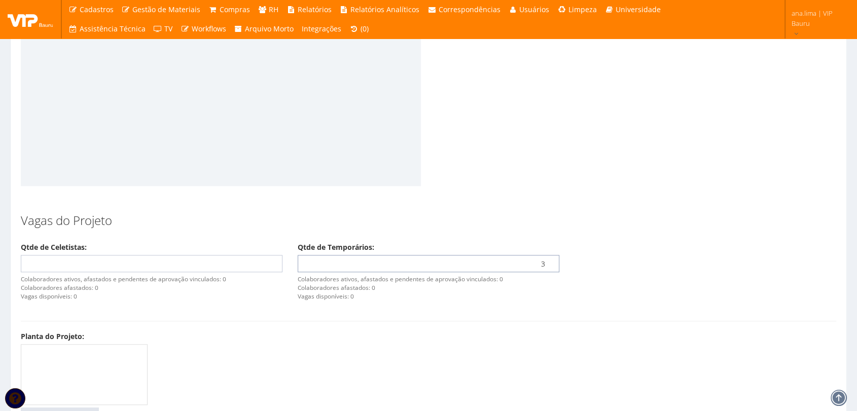
click at [548, 261] on input "3" at bounding box center [429, 263] width 262 height 17
click at [548, 261] on input "4" at bounding box center [429, 263] width 262 height 17
type input "5"
click at [548, 261] on input "5" at bounding box center [429, 263] width 262 height 17
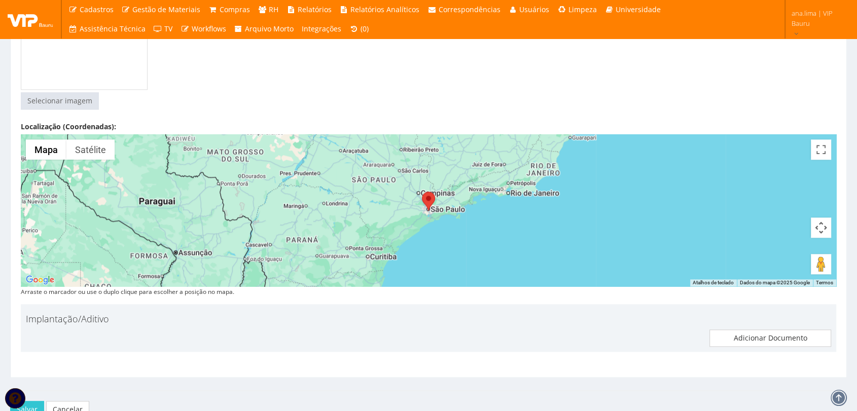
scroll to position [1245, 0]
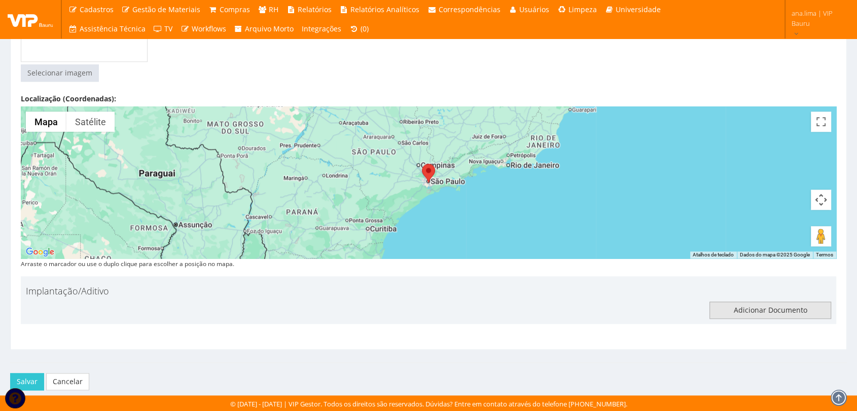
click at [805, 307] on input "file" at bounding box center [770, 310] width 121 height 16
type input "C:\fakepath\BETIM -MG Autorização para Implantação de Projetos_BETIM -MG.pdf"
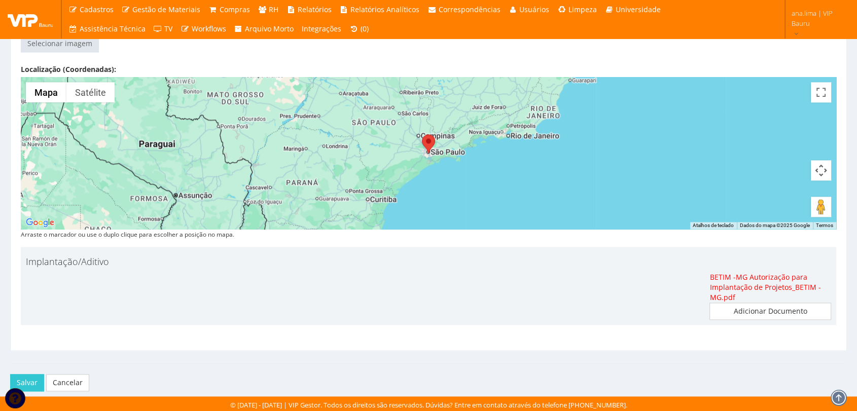
scroll to position [1275, 0]
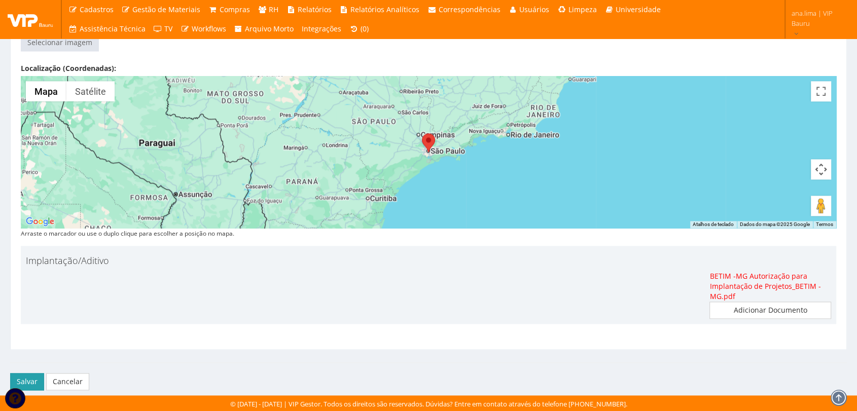
click at [28, 379] on button "Salvar" at bounding box center [27, 381] width 34 height 17
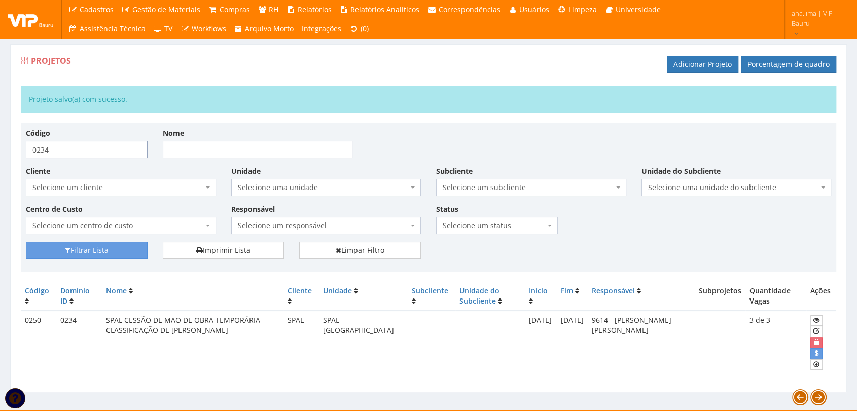
drag, startPoint x: 68, startPoint y: 148, endPoint x: 0, endPoint y: 151, distance: 68.0
click at [0, 151] on div "Projetos Porcentagem de quadro Adicionar Projeto Projeto salvo(a) com sucesso. …" at bounding box center [428, 217] width 857 height 385
type input "0235"
drag, startPoint x: 69, startPoint y: 245, endPoint x: 248, endPoint y: 254, distance: 179.2
click at [69, 245] on button "Filtrar Lista" at bounding box center [87, 250] width 122 height 17
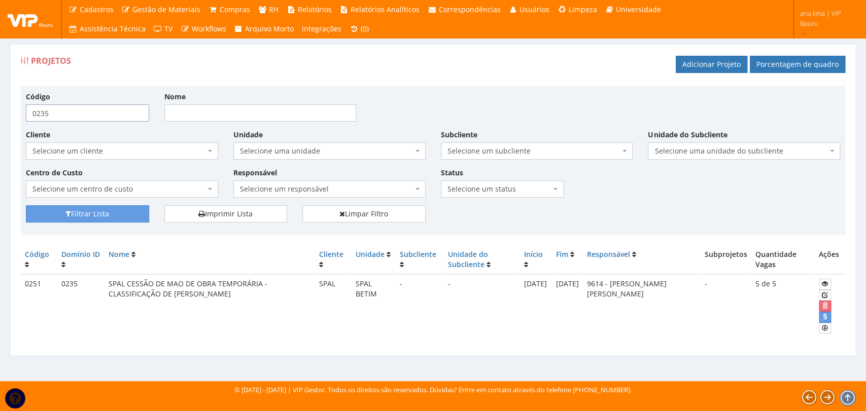
drag, startPoint x: 67, startPoint y: 111, endPoint x: 0, endPoint y: 118, distance: 67.3
click at [0, 118] on div "Projetos Porcentagem de quadro Adicionar Projeto Código 0235 Nome Cliente Selec…" at bounding box center [433, 203] width 866 height 356
type input "0234"
click at [68, 211] on icon "submit" at bounding box center [68, 213] width 6 height 7
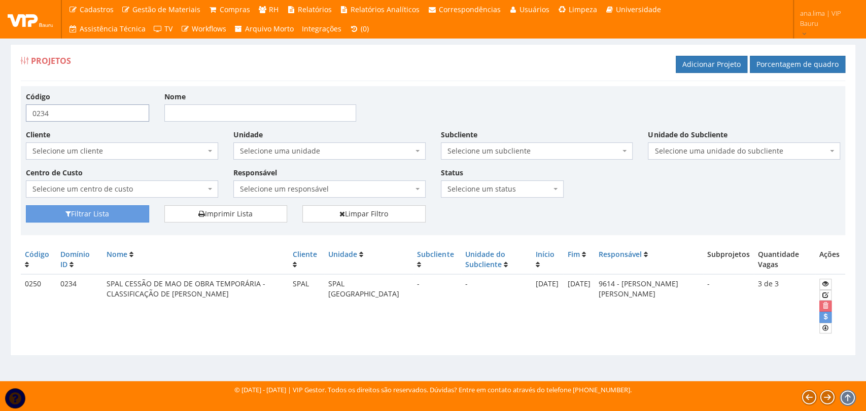
drag, startPoint x: 68, startPoint y: 113, endPoint x: 41, endPoint y: 115, distance: 26.9
click at [41, 115] on input "0234" at bounding box center [87, 112] width 123 height 17
click at [47, 115] on input "0234" at bounding box center [87, 112] width 123 height 17
type input "0235"
drag, startPoint x: 95, startPoint y: 214, endPoint x: 168, endPoint y: 213, distance: 72.5
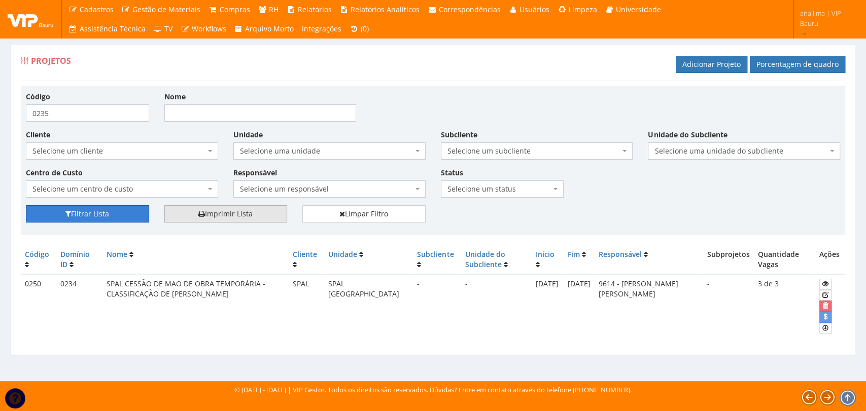
click at [96, 213] on button "Filtrar Lista" at bounding box center [87, 213] width 123 height 17
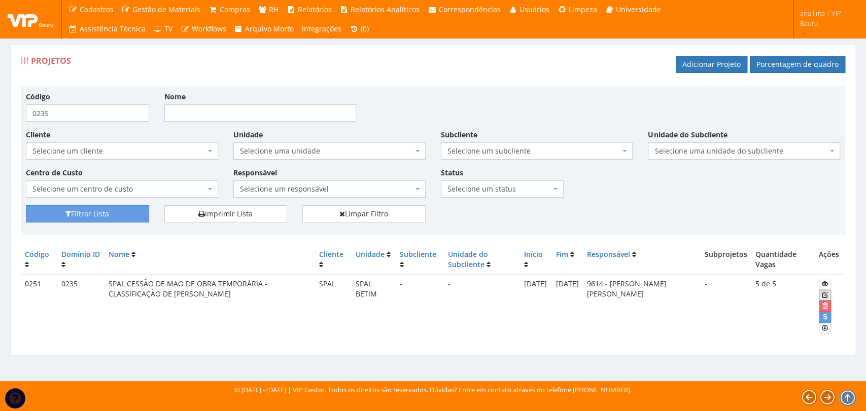
drag, startPoint x: 824, startPoint y: 294, endPoint x: 805, endPoint y: 297, distance: 19.4
click at [824, 294] on icon at bounding box center [825, 295] width 6 height 7
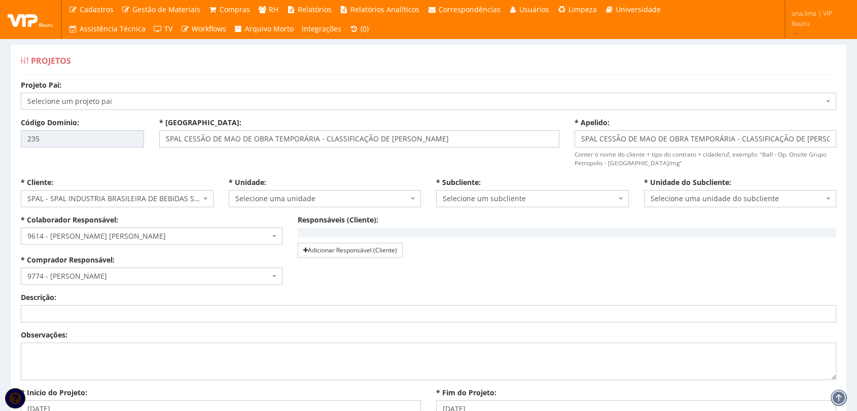
select select "83"
drag, startPoint x: 84, startPoint y: 140, endPoint x: 5, endPoint y: 138, distance: 79.7
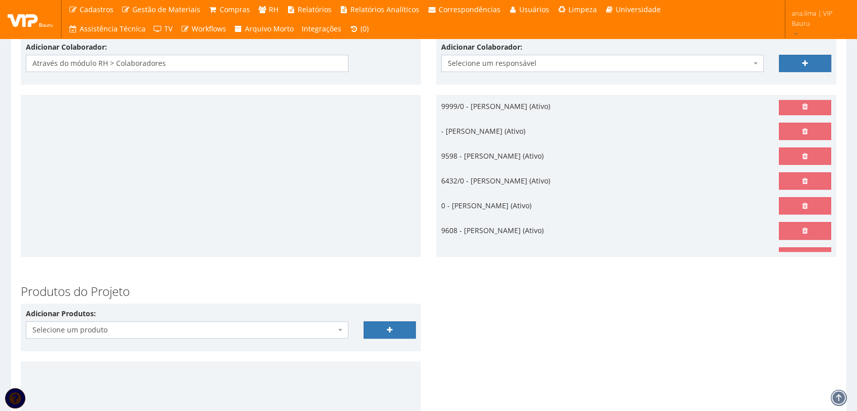
scroll to position [110, 0]
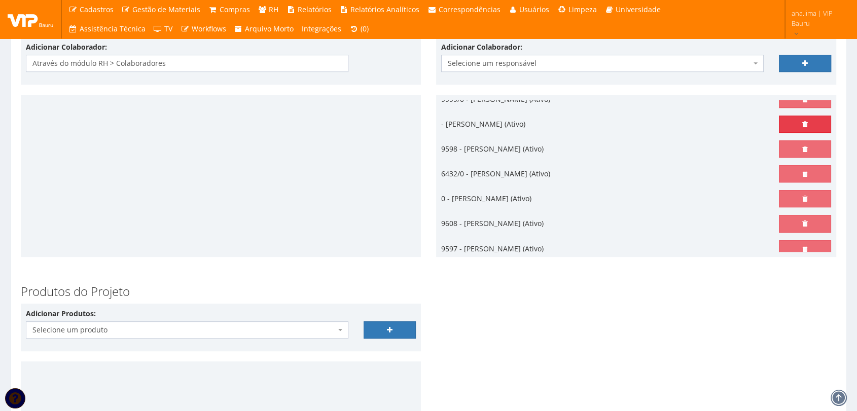
click at [793, 124] on link at bounding box center [805, 124] width 52 height 17
click at [802, 148] on icon at bounding box center [805, 149] width 6 height 7
click at [791, 220] on link at bounding box center [805, 223] width 52 height 17
click at [789, 248] on link at bounding box center [805, 248] width 52 height 17
click at [784, 218] on link at bounding box center [805, 223] width 52 height 17
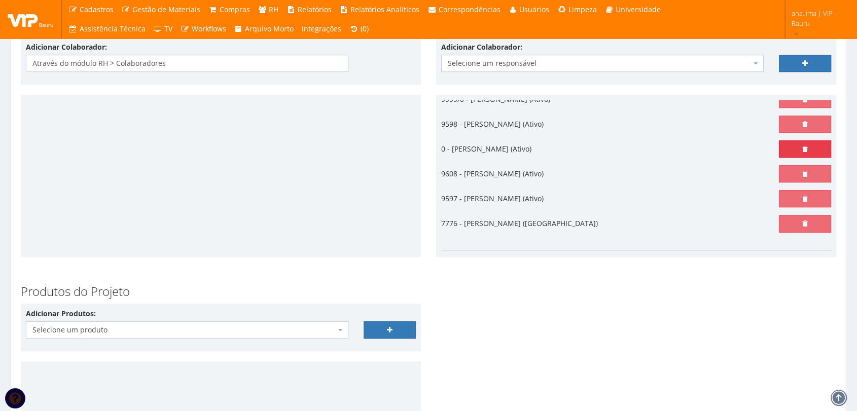
click at [802, 149] on icon at bounding box center [805, 149] width 6 height 7
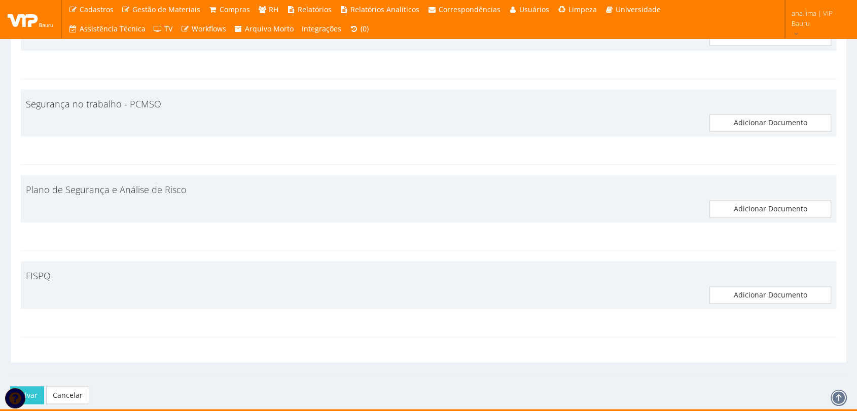
scroll to position [1638, 0]
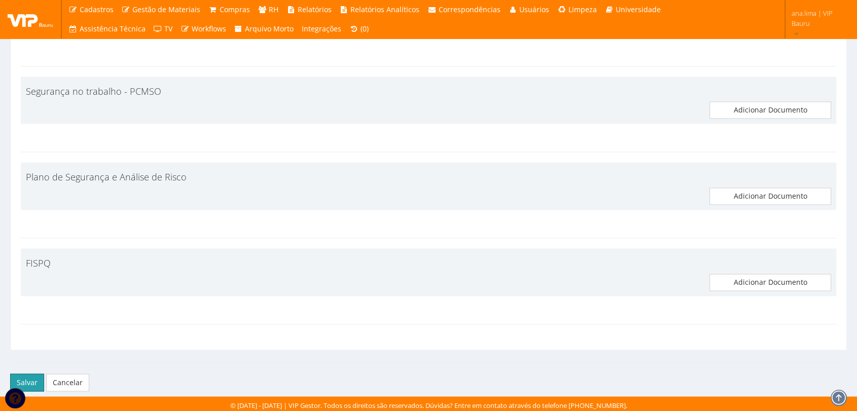
drag, startPoint x: 24, startPoint y: 376, endPoint x: 441, endPoint y: 370, distance: 416.9
click at [24, 376] on button "Salvar" at bounding box center [27, 382] width 34 height 17
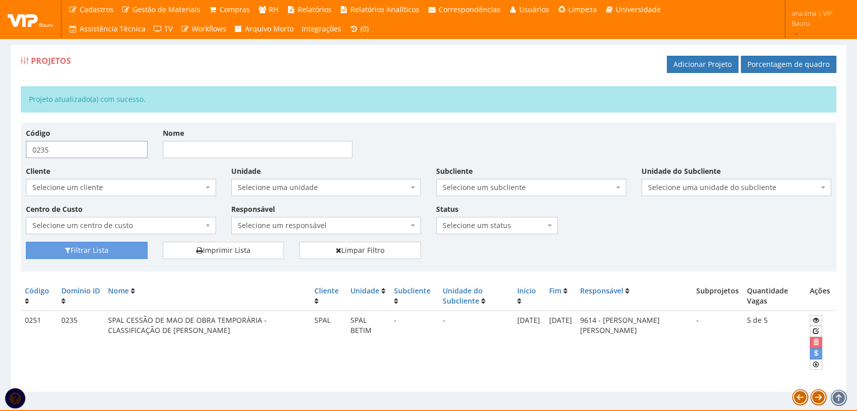
drag, startPoint x: 46, startPoint y: 147, endPoint x: 16, endPoint y: 151, distance: 29.7
click at [16, 151] on div "Projetos Porcentagem de quadro Adicionar Projeto Projeto atualizado(a) com suce…" at bounding box center [428, 218] width 837 height 348
type input "0234"
drag, startPoint x: 77, startPoint y: 249, endPoint x: 356, endPoint y: 274, distance: 279.6
click at [77, 249] on button "Filtrar Lista" at bounding box center [87, 250] width 122 height 17
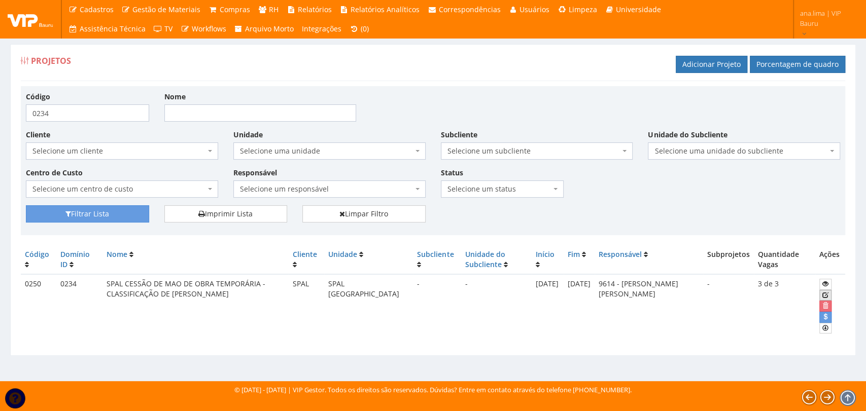
click at [825, 295] on icon at bounding box center [825, 295] width 6 height 7
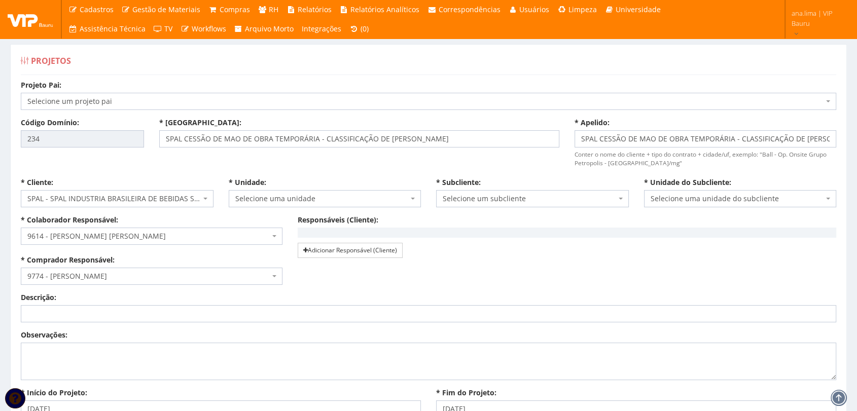
select select "82"
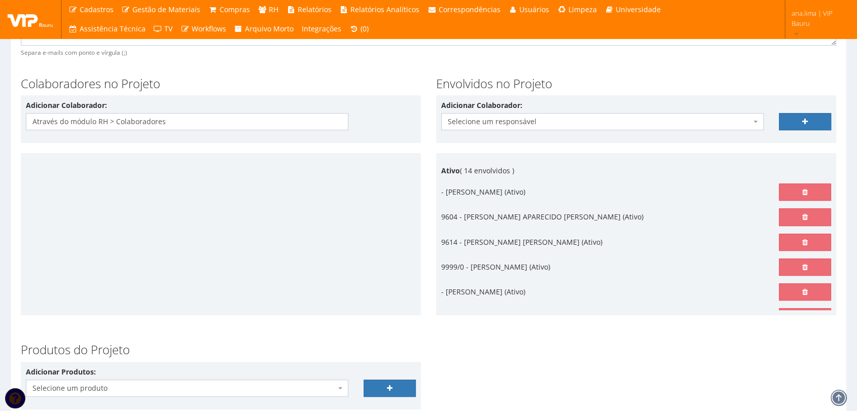
scroll to position [507, 0]
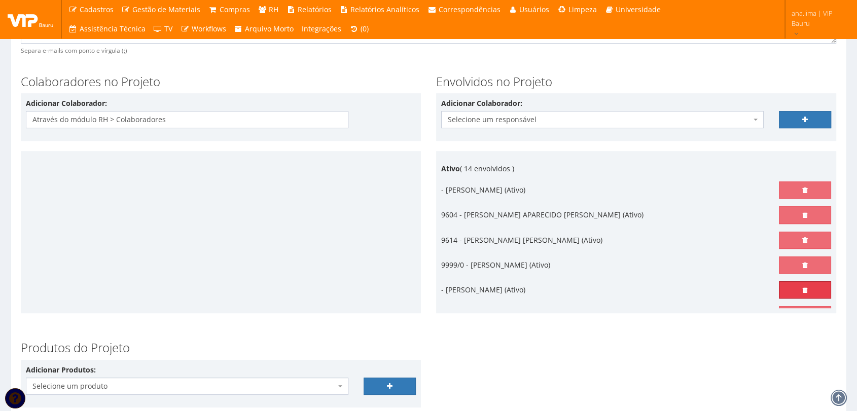
drag, startPoint x: 790, startPoint y: 289, endPoint x: 470, endPoint y: 54, distance: 397.2
click at [790, 289] on link at bounding box center [805, 289] width 52 height 17
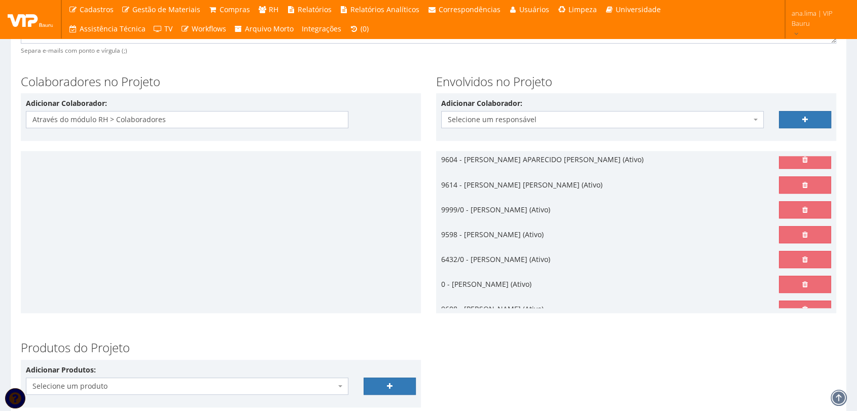
scroll to position [56, 0]
click at [779, 257] on link at bounding box center [805, 258] width 52 height 17
click at [795, 257] on link at bounding box center [805, 258] width 52 height 17
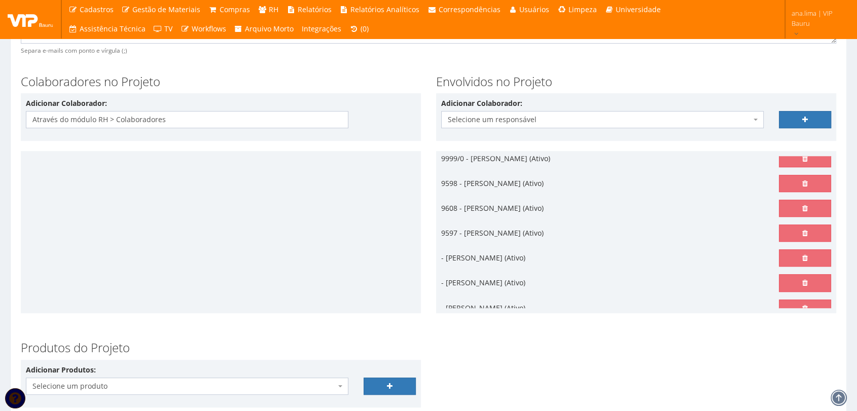
scroll to position [113, 0]
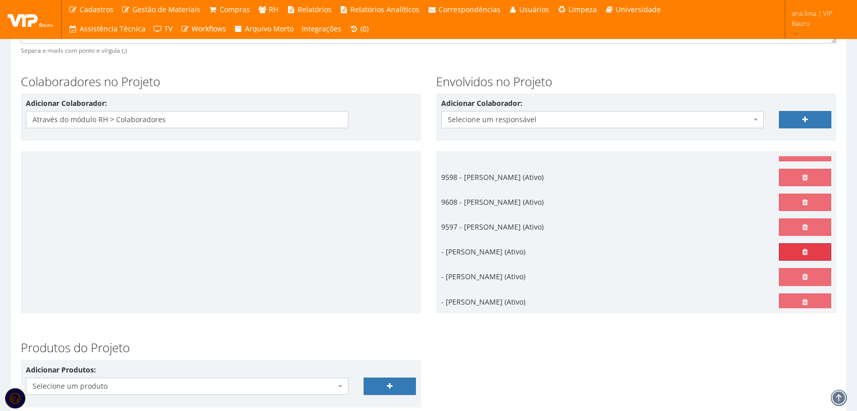
click at [818, 252] on link at bounding box center [805, 251] width 52 height 17
click at [799, 281] on link at bounding box center [805, 276] width 52 height 17
drag, startPoint x: 800, startPoint y: 248, endPoint x: 480, endPoint y: 60, distance: 371.7
click at [802, 248] on icon at bounding box center [805, 251] width 6 height 7
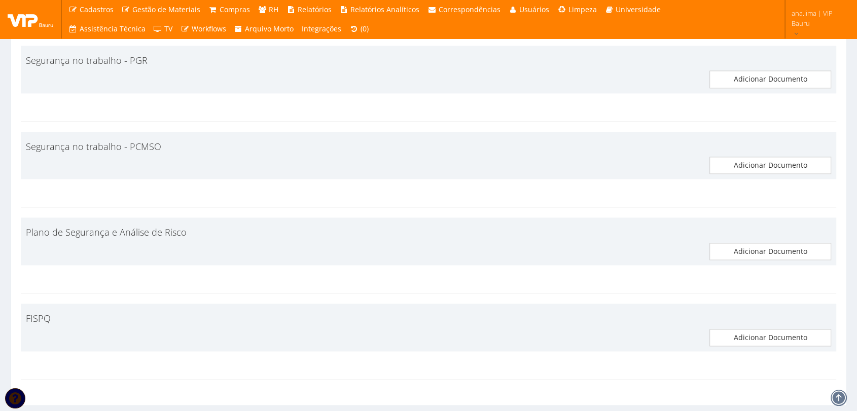
scroll to position [1638, 0]
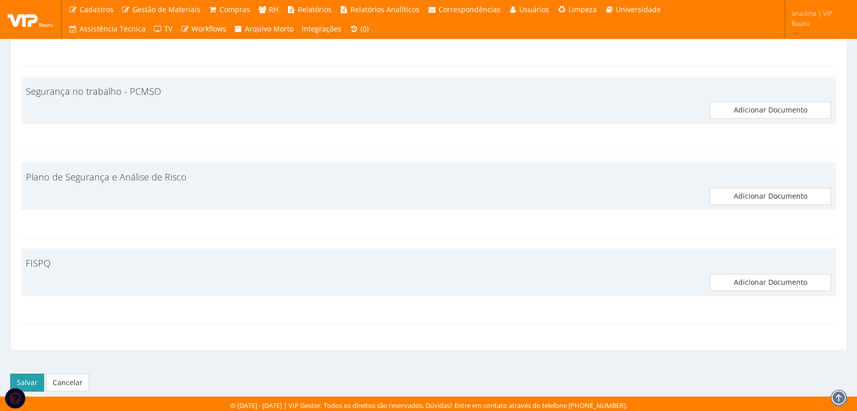
click at [24, 375] on button "Salvar" at bounding box center [27, 382] width 34 height 17
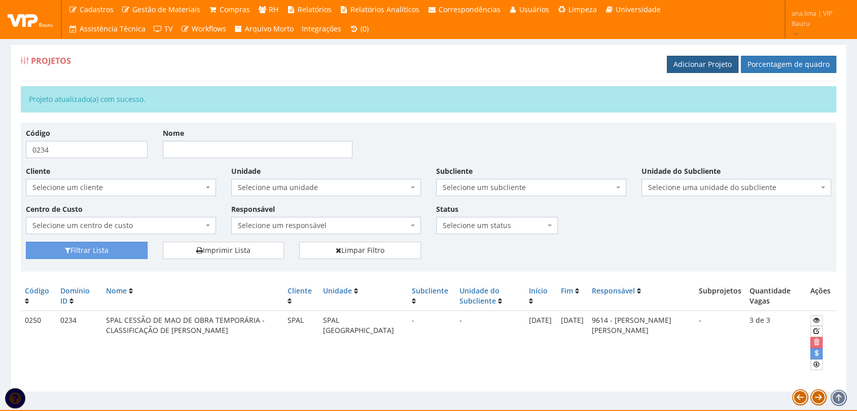
click at [699, 59] on link "Adicionar Projeto" at bounding box center [703, 64] width 72 height 17
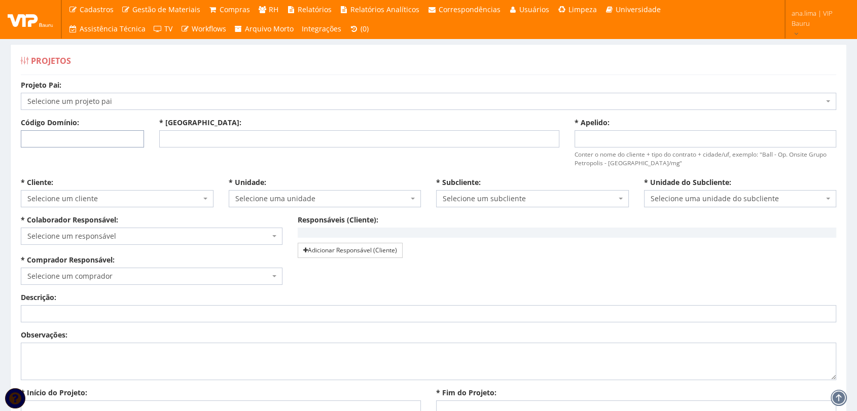
click at [74, 140] on input "Código Domínio:" at bounding box center [82, 138] width 123 height 17
type input "236"
click at [199, 140] on input "* Nome:" at bounding box center [359, 138] width 400 height 17
type input "SPAL CESSÃO DE MAO DE OBRA TEMPORÁRIA - CLASSIFICAÇÃO DE VASILHAMES"
click at [625, 133] on input "* Apelido:" at bounding box center [706, 138] width 262 height 17
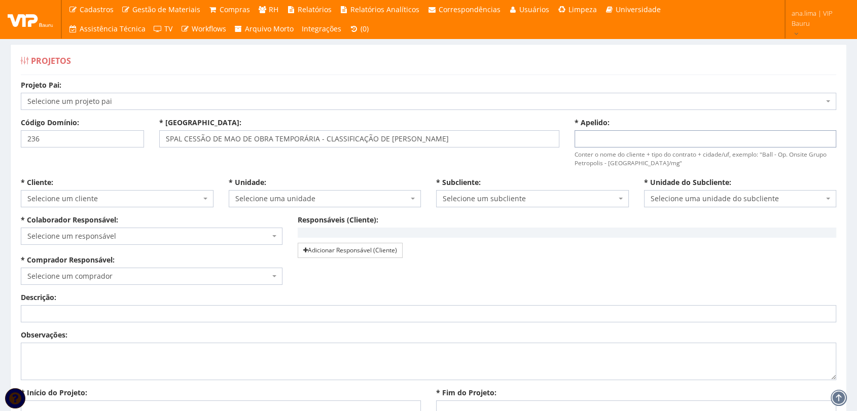
type input "SPAL CESSÃO DE MAO DE OBRA TEMPORÁRIA - CLASSIFICAÇÃO DE VASILHAMES"
click at [95, 192] on span "Selecione um cliente" at bounding box center [117, 198] width 193 height 17
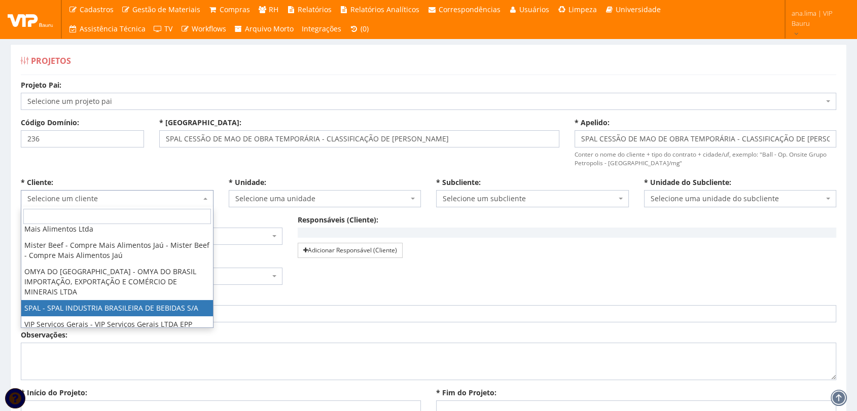
scroll to position [196, 0]
select select "59"
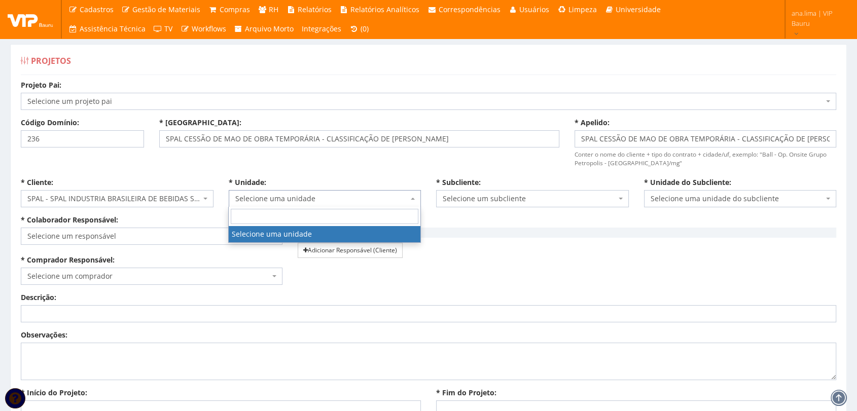
click at [272, 199] on span "Selecione uma unidade" at bounding box center [321, 199] width 173 height 10
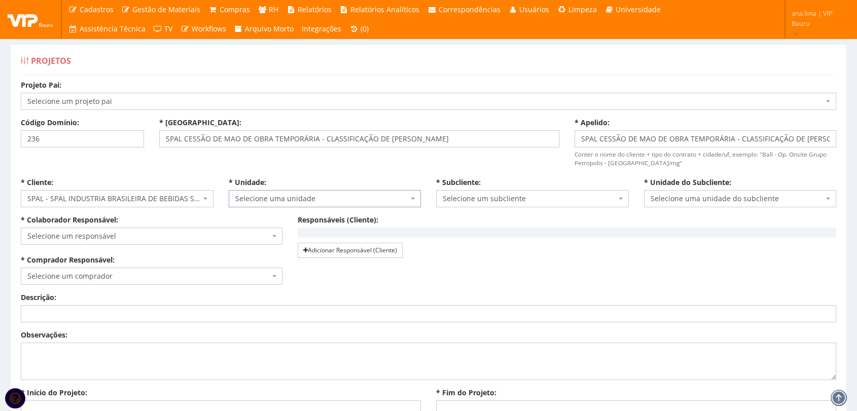
click at [294, 195] on span "Selecione uma unidade" at bounding box center [321, 199] width 173 height 10
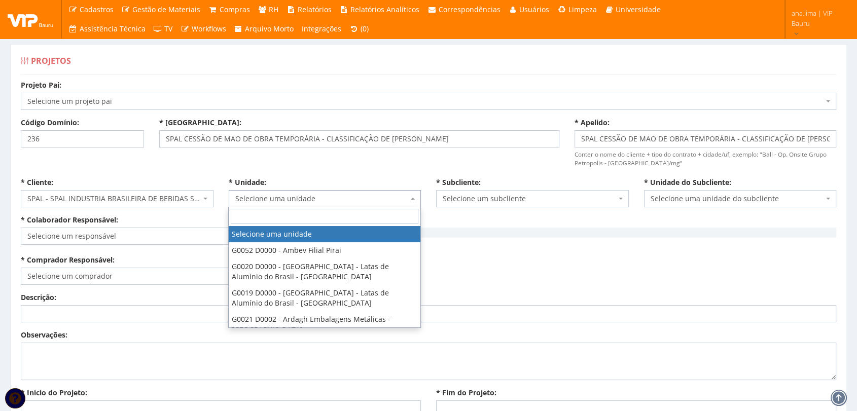
click at [321, 195] on span "Selecione uma unidade" at bounding box center [321, 199] width 173 height 10
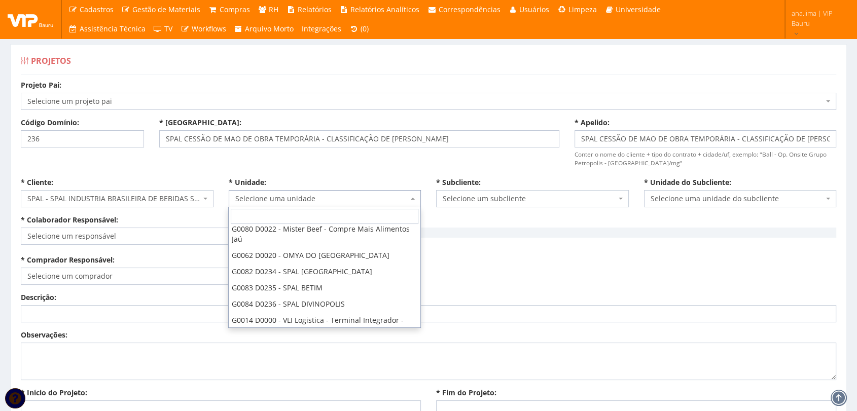
scroll to position [472, 0]
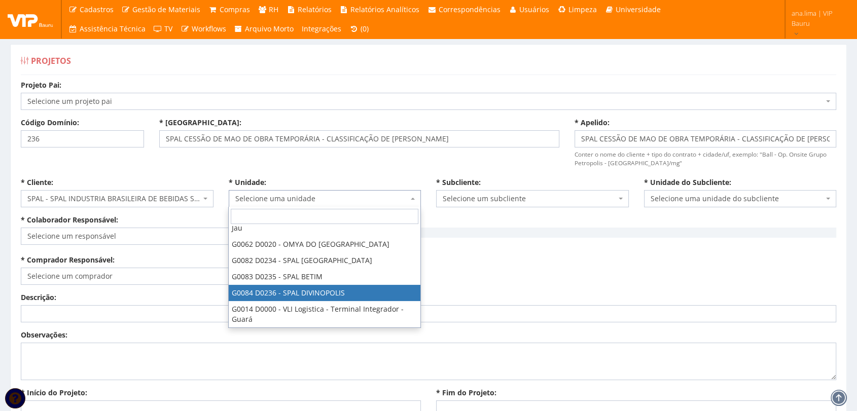
select select "84"
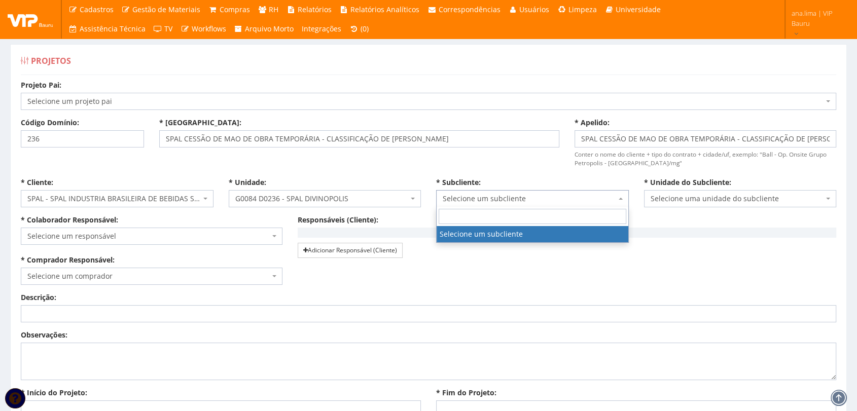
click at [513, 200] on span "Selecione um subcliente" at bounding box center [529, 199] width 173 height 10
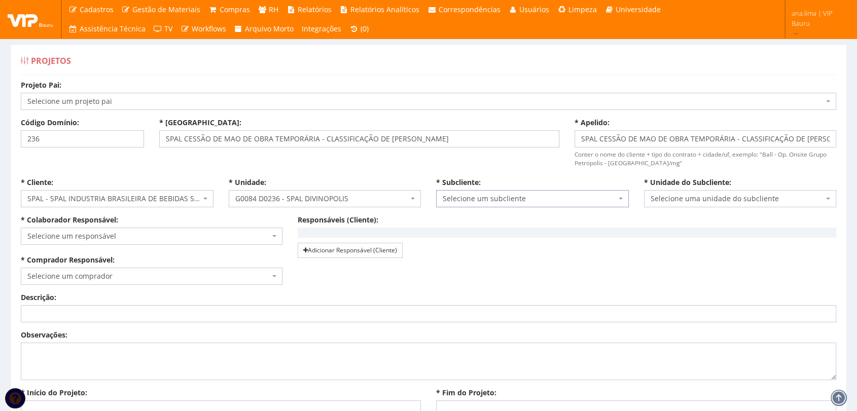
click at [513, 200] on span "Selecione um subcliente" at bounding box center [529, 199] width 173 height 10
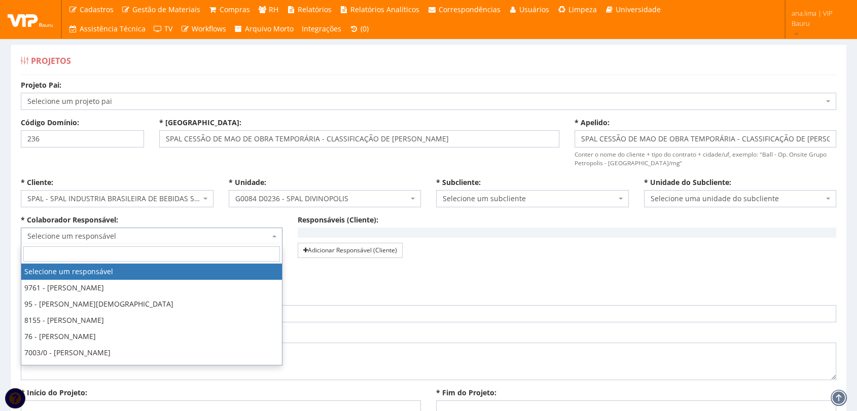
click at [100, 234] on span "Selecione um responsável" at bounding box center [148, 236] width 242 height 10
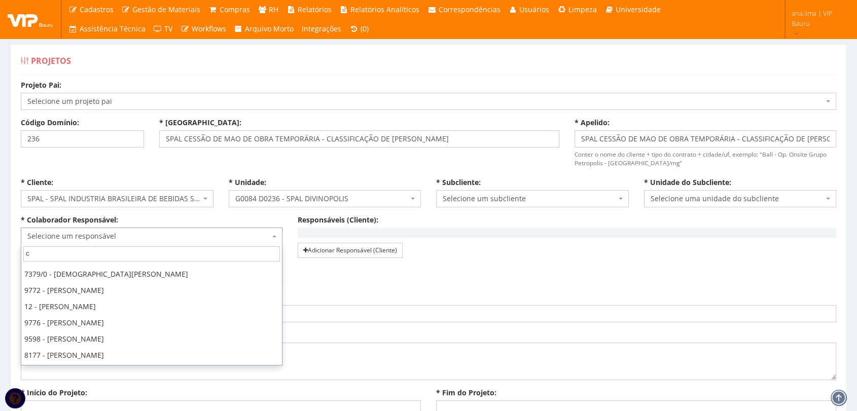
scroll to position [0, 0]
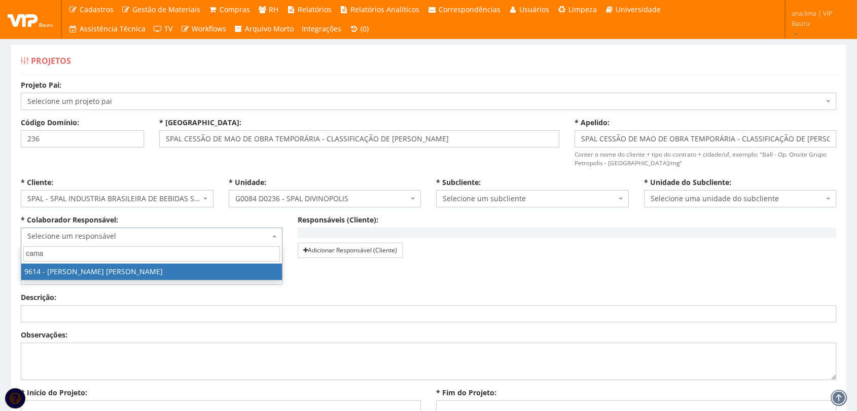
type input "cama"
select select "3784"
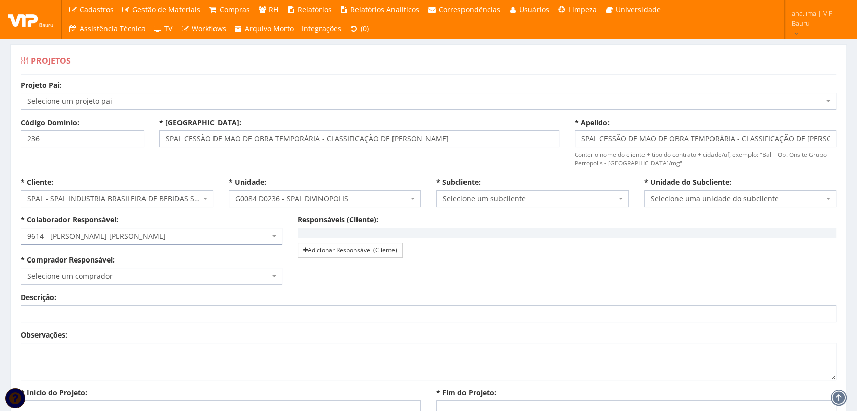
click at [92, 280] on span "Selecione um comprador" at bounding box center [148, 276] width 242 height 10
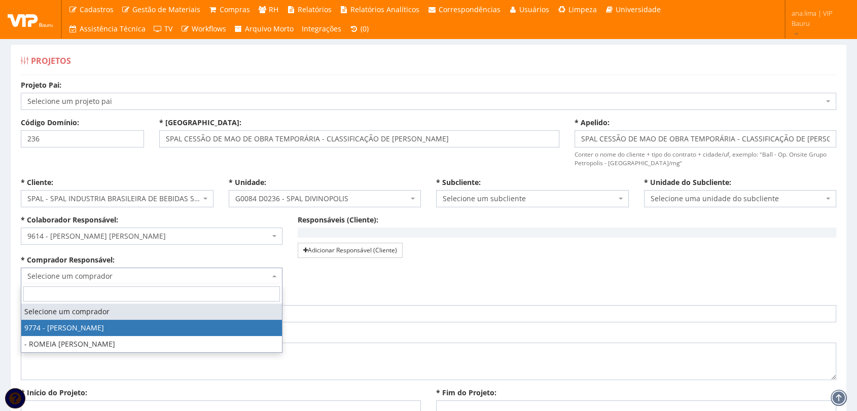
select select "4079"
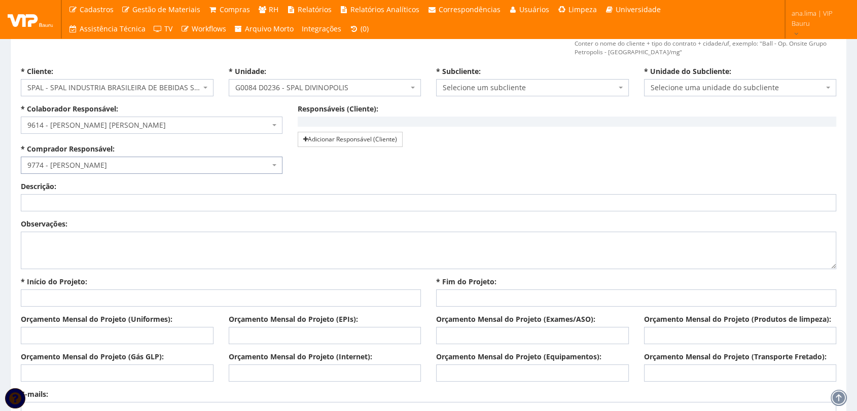
scroll to position [169, 0]
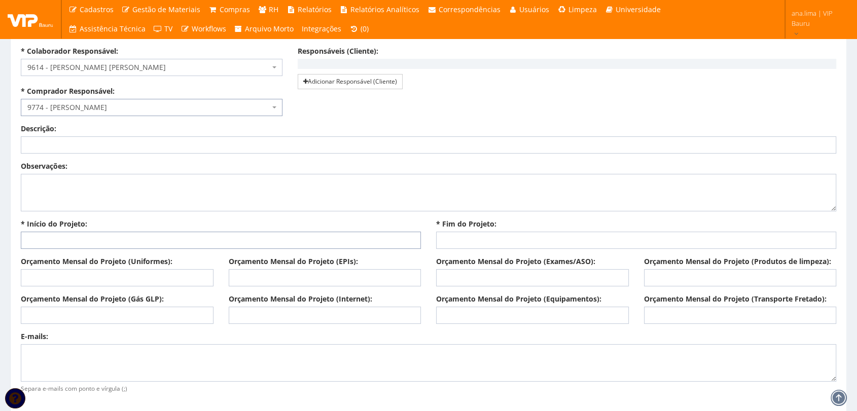
click at [136, 236] on input "* Início do Projeto:" at bounding box center [221, 240] width 400 height 17
type input "13/10/2025"
click at [477, 242] on input "* Fim do Projeto:" at bounding box center [636, 240] width 400 height 17
type input "14/11/2025"
click at [644, 333] on div "E-mails: Separa e-mails com ponto e vírgula (;)" at bounding box center [428, 364] width 831 height 64
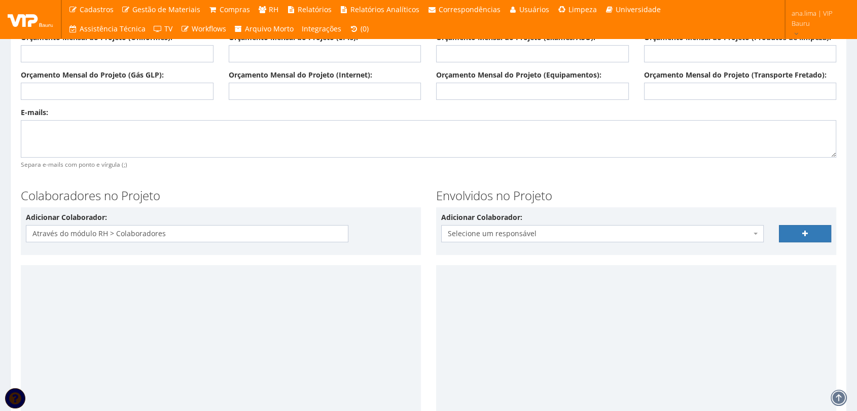
scroll to position [394, 0]
click at [286, 235] on div "Através do módulo RH > Colaboradores" at bounding box center [187, 232] width 323 height 17
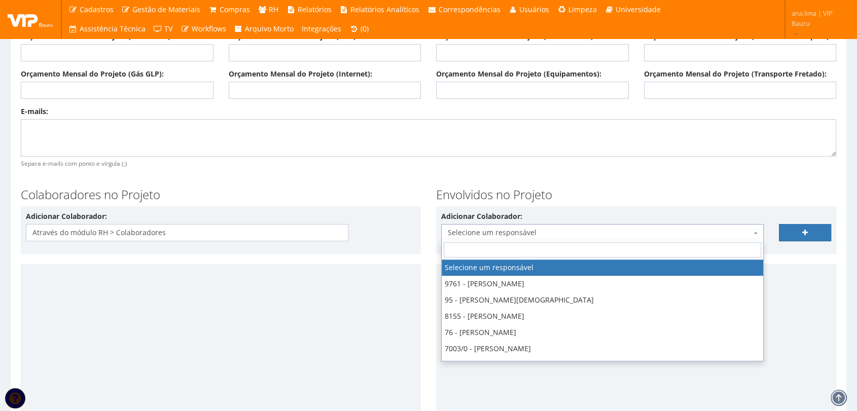
click at [680, 232] on span "Selecione um responsável" at bounding box center [599, 233] width 303 height 10
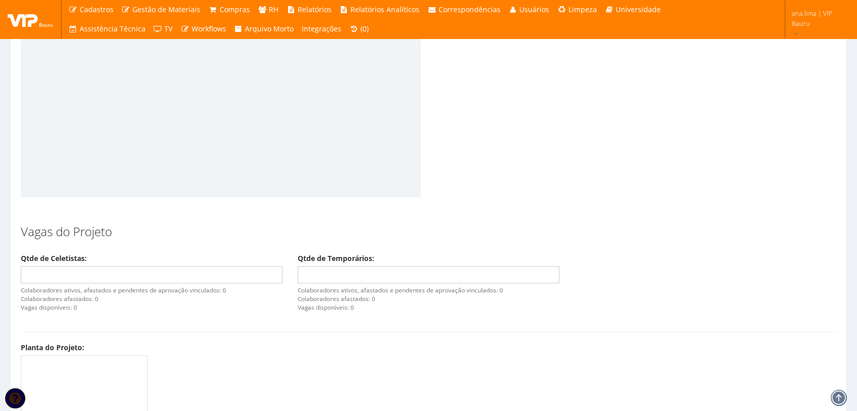
scroll to position [901, 0]
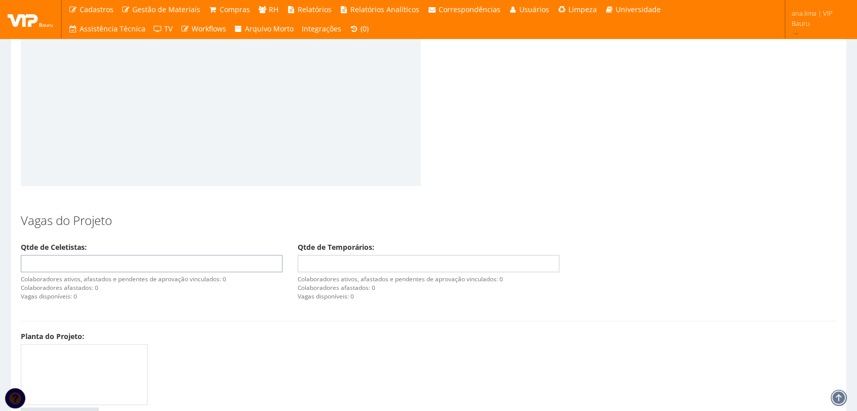
click at [118, 263] on input "Qtde de Celetistas:" at bounding box center [152, 263] width 262 height 17
click at [550, 260] on input "1" at bounding box center [429, 263] width 262 height 17
type input "2"
click at [550, 260] on input "2" at bounding box center [429, 263] width 262 height 17
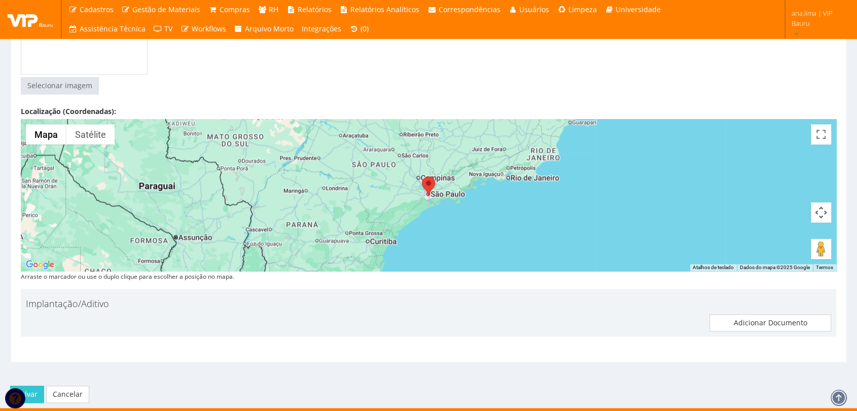
scroll to position [1245, 0]
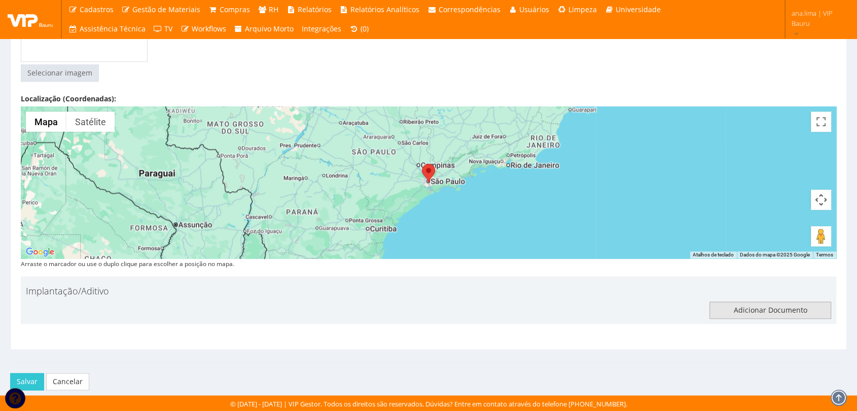
click at [732, 307] on input "file" at bounding box center [770, 310] width 121 height 16
type input "C:\fakepath\DIVINOPOLIS-MG Autorização para Implantação de Projetos_FEMSA.pdf"
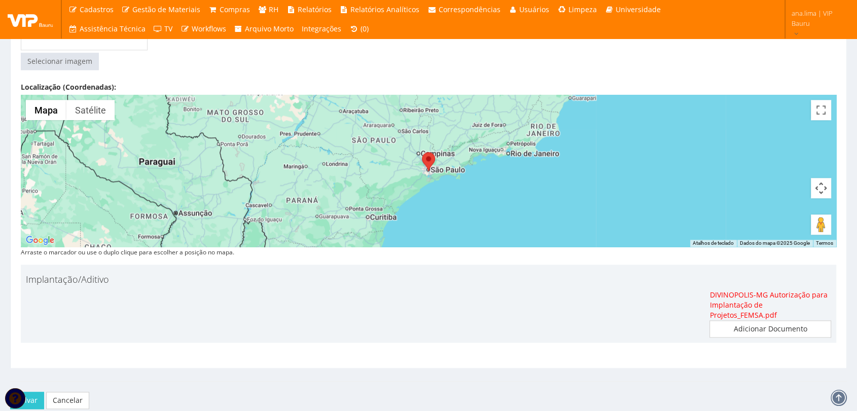
scroll to position [1265, 0]
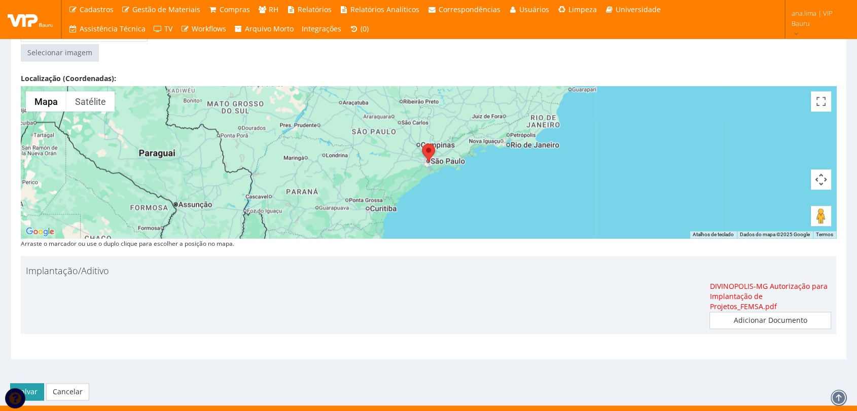
click at [30, 383] on button "Salvar" at bounding box center [27, 391] width 34 height 17
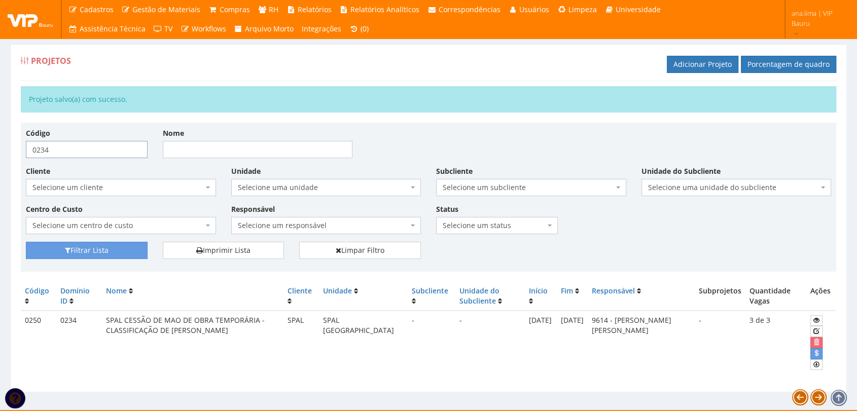
drag, startPoint x: 45, startPoint y: 148, endPoint x: 56, endPoint y: 147, distance: 10.7
click at [56, 147] on input "0234" at bounding box center [87, 149] width 122 height 17
type input "0236"
click at [76, 246] on button "Filtrar Lista" at bounding box center [87, 250] width 122 height 17
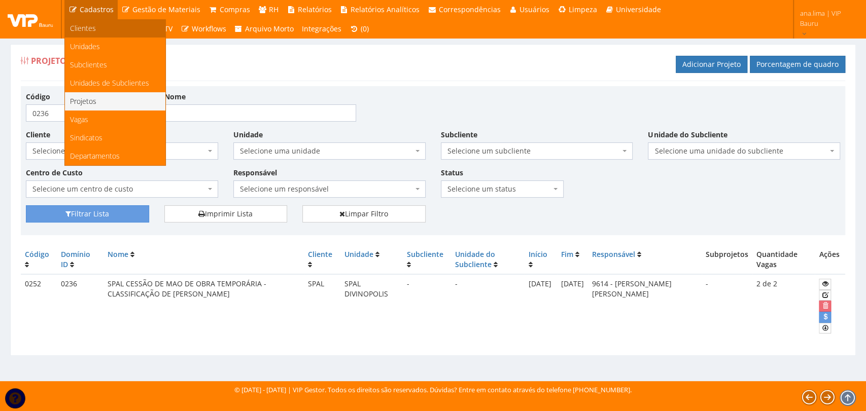
click at [95, 25] on link "Clientes" at bounding box center [115, 28] width 100 height 18
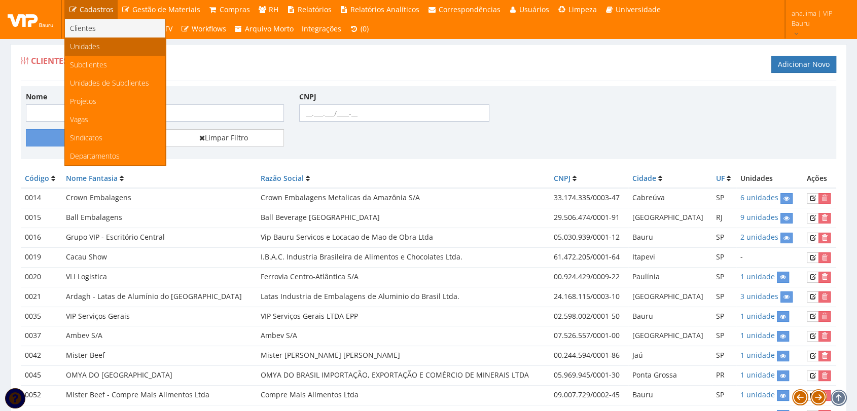
click at [102, 43] on link "Unidades" at bounding box center [115, 47] width 100 height 18
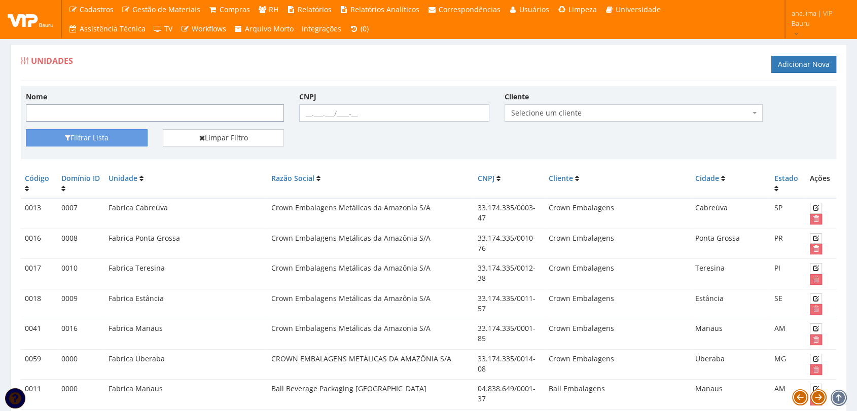
click at [126, 111] on input "Nome" at bounding box center [155, 112] width 258 height 17
type input "spal"
click at [48, 137] on button "Filtrar Lista" at bounding box center [87, 137] width 122 height 17
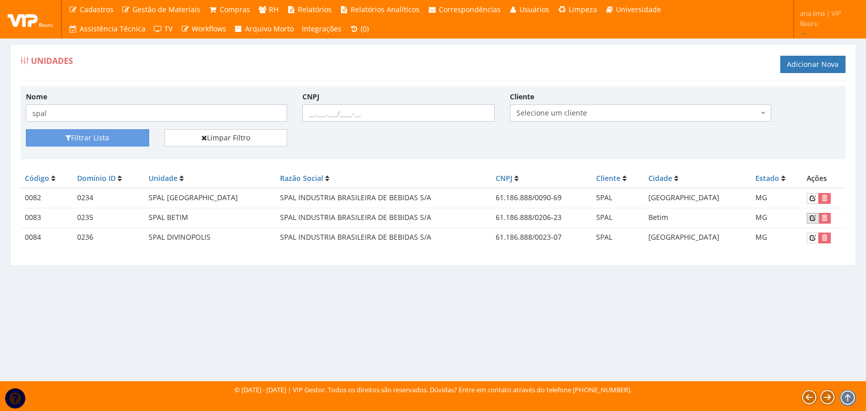
click at [809, 217] on icon at bounding box center [812, 218] width 6 height 7
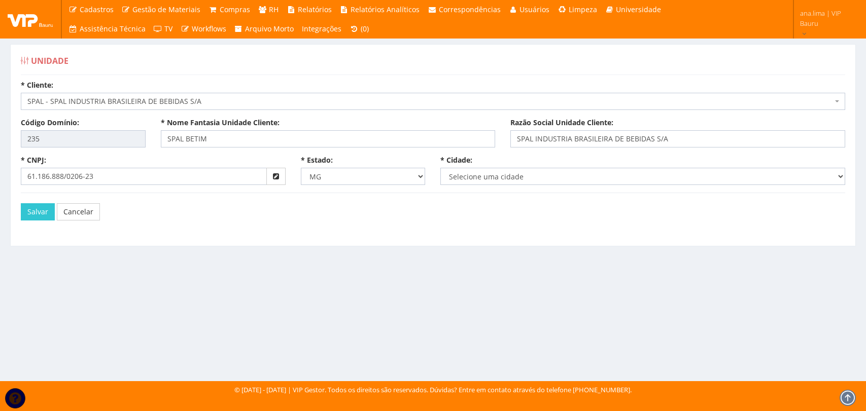
select select "1636"
drag, startPoint x: 127, startPoint y: 178, endPoint x: 126, endPoint y: 247, distance: 69.5
click at [0, 180] on div "Unidade * Cliente: Selecione um cliente Ambev S/A - Ambev S/A Ardagh - Latas de…" at bounding box center [433, 203] width 866 height 356
type input "61.186.888/0020-56"
click at [37, 212] on button "Salvar" at bounding box center [38, 211] width 34 height 17
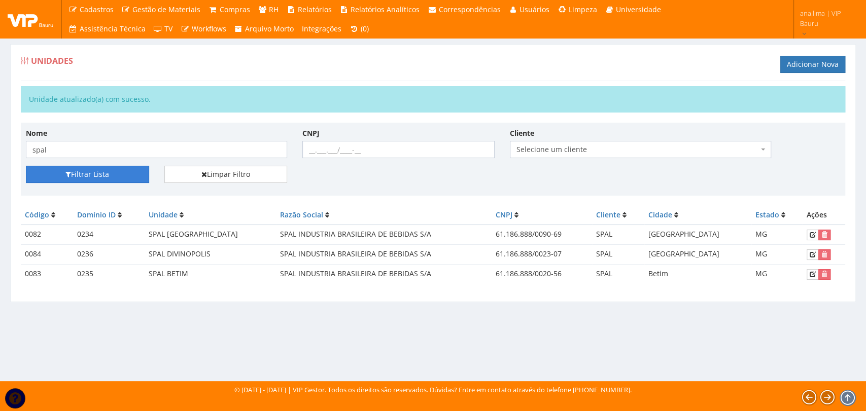
click at [96, 173] on button "Filtrar Lista" at bounding box center [87, 174] width 123 height 17
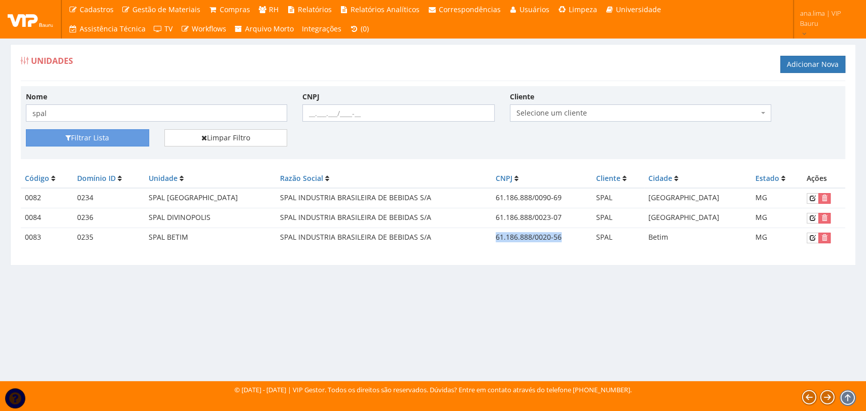
drag, startPoint x: 506, startPoint y: 237, endPoint x: 578, endPoint y: 236, distance: 72.0
click at [578, 236] on td "61.186.888/0020-56" at bounding box center [541, 237] width 100 height 19
click at [475, 253] on div "Código Domínio ID Unidade Razão Social CNPJ Cliente Cidade Estado Ações 0082 02…" at bounding box center [433, 213] width 824 height 88
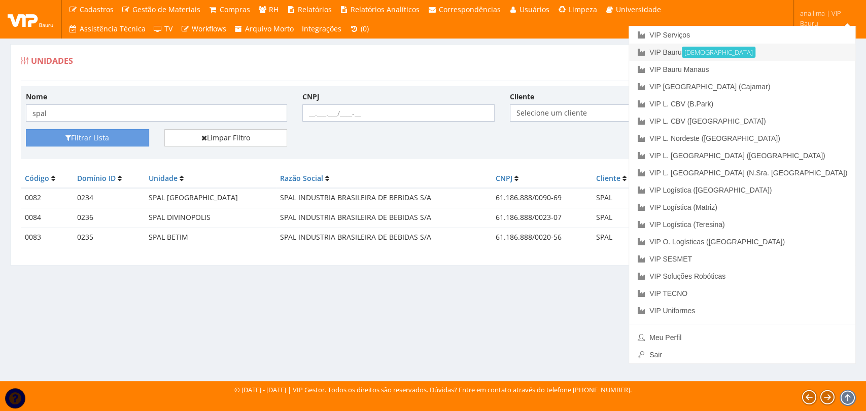
click at [762, 48] on link "VIP Bauru Ativa" at bounding box center [742, 52] width 226 height 17
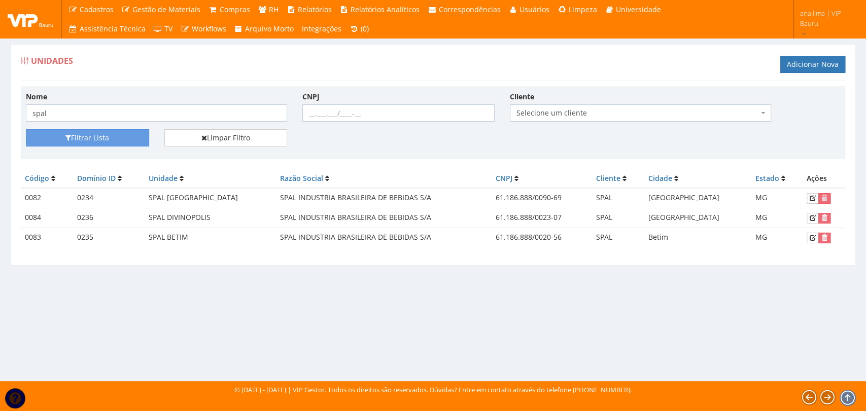
click at [589, 302] on div "Unidades Adicionar Nova Nome spal CNPJ Cliente Selecione um cliente Ambev S/A -…" at bounding box center [433, 203] width 866 height 356
click at [52, 183] on th "Código" at bounding box center [47, 178] width 52 height 19
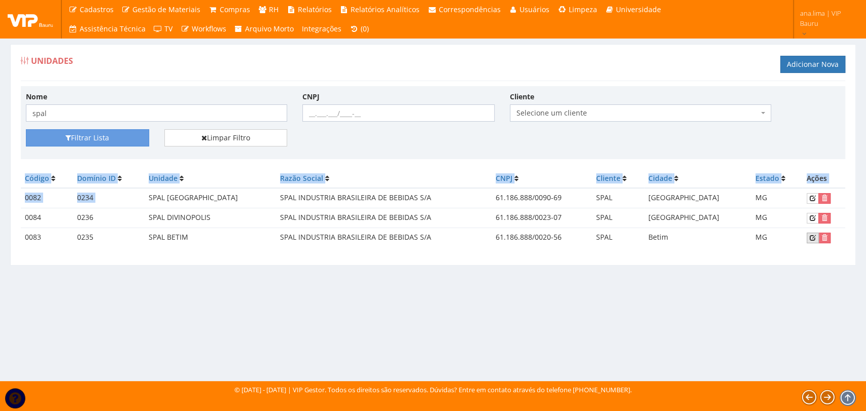
drag, startPoint x: 154, startPoint y: 197, endPoint x: 811, endPoint y: 235, distance: 658.3
click at [811, 235] on tbody "0082 0234 SPAL BELO HORIZONTE SPAL INDUSTRIA BRASILEIRA DE BEBIDAS S/A 61.186.8…" at bounding box center [433, 217] width 824 height 59
drag, startPoint x: 496, startPoint y: 253, endPoint x: 400, endPoint y: 260, distance: 97.1
click at [496, 253] on div "Código Domínio ID Unidade Razão Social CNPJ Cliente Cidade Estado Ações 0082 02…" at bounding box center [433, 213] width 824 height 88
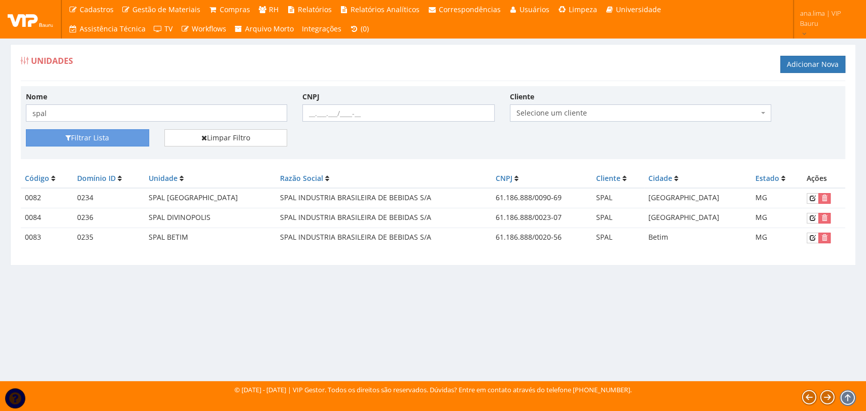
click at [269, 263] on div "Unidades Adicionar Nova Nome spal CNPJ Cliente Selecione um cliente Ambev S/A -…" at bounding box center [432, 155] width 845 height 222
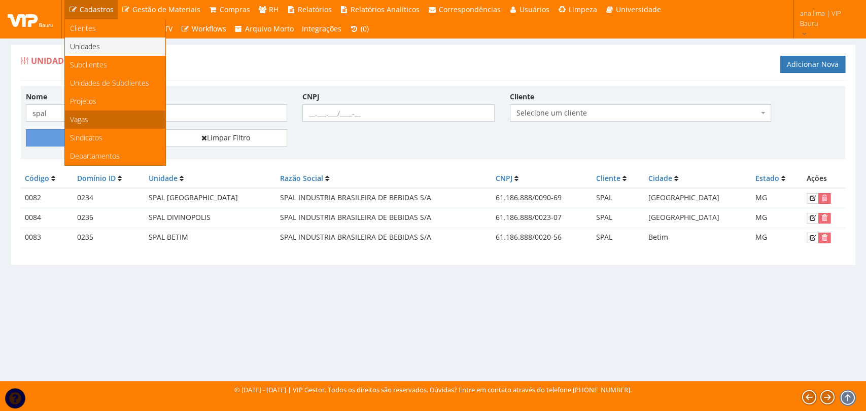
click at [100, 123] on link "Vagas" at bounding box center [115, 120] width 100 height 18
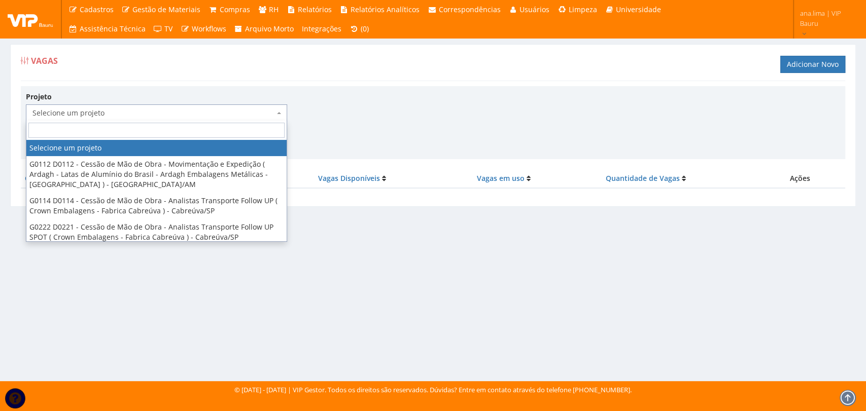
click at [77, 114] on span "Selecione um projeto" at bounding box center [153, 113] width 242 height 10
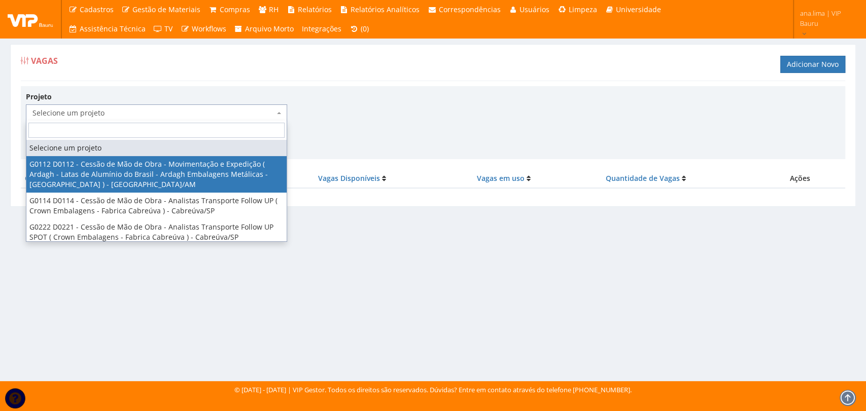
select select "112"
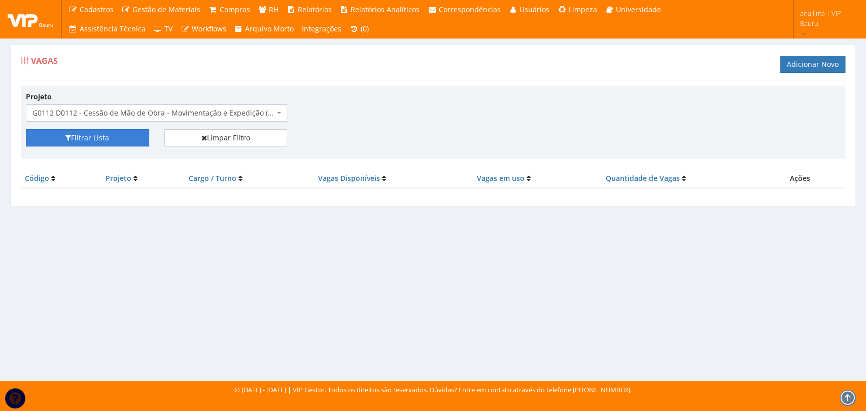
click at [82, 140] on button "Filtrar Lista" at bounding box center [87, 137] width 123 height 17
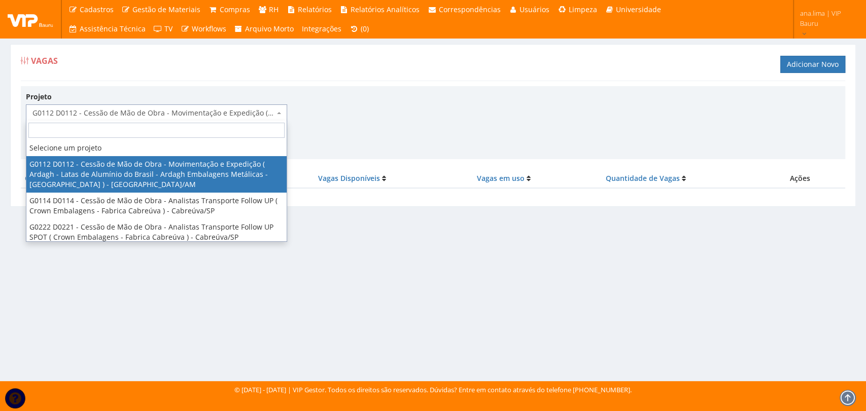
click at [91, 111] on span "G0112 D0112 - Cessão de Mão de Obra - Movimentação e Expedição ( Ardagh - Latas…" at bounding box center [153, 113] width 242 height 10
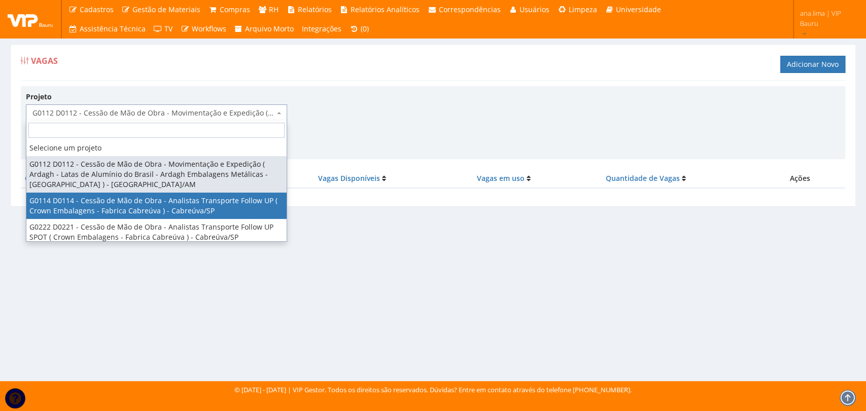
select select "114"
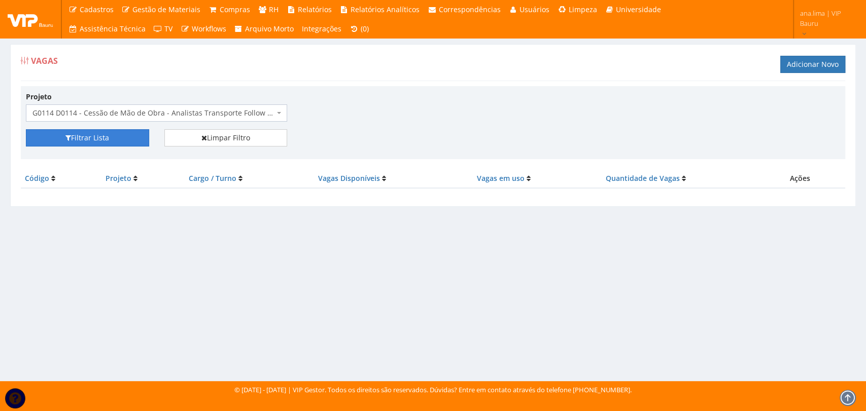
click at [93, 138] on button "Filtrar Lista" at bounding box center [87, 137] width 123 height 17
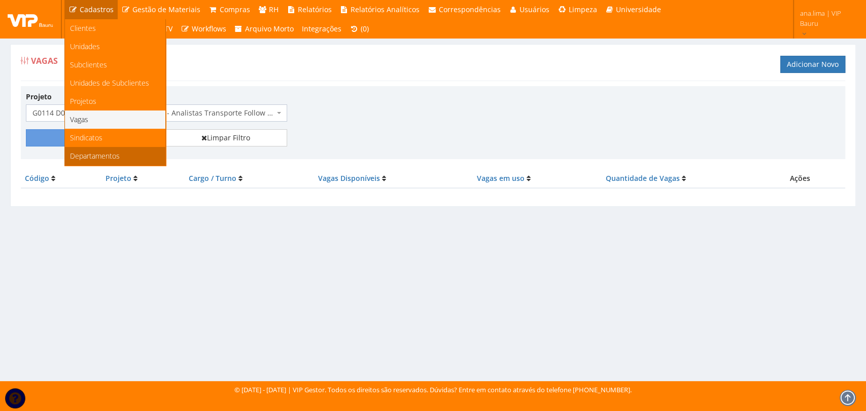
click at [110, 156] on span "Departamentos" at bounding box center [95, 156] width 50 height 10
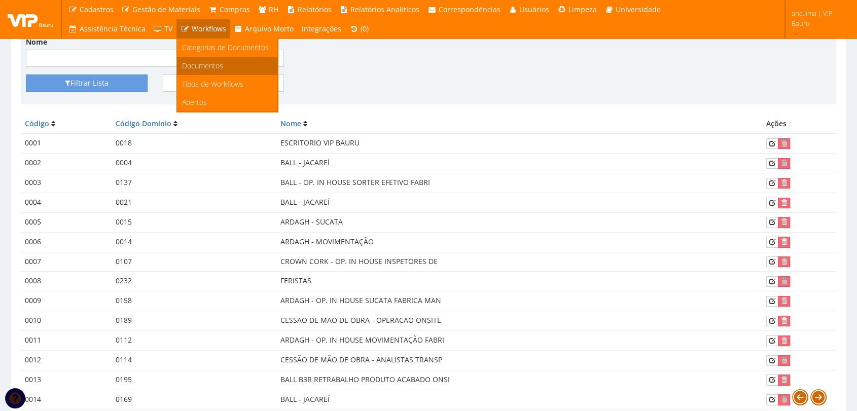
scroll to position [56, 0]
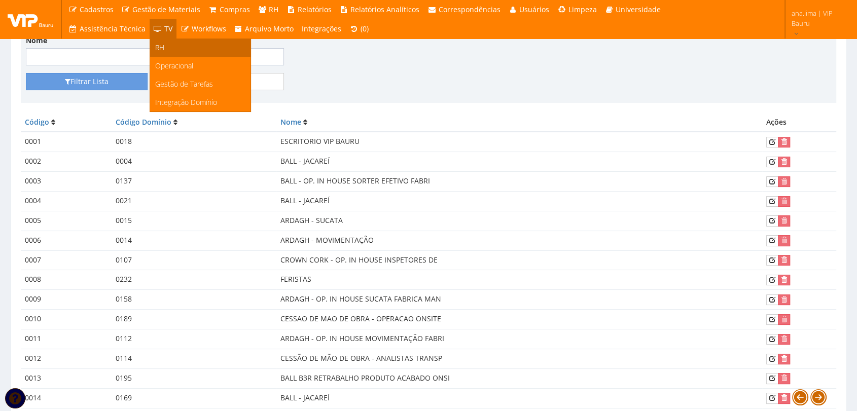
click at [162, 49] on link "RH" at bounding box center [200, 48] width 100 height 18
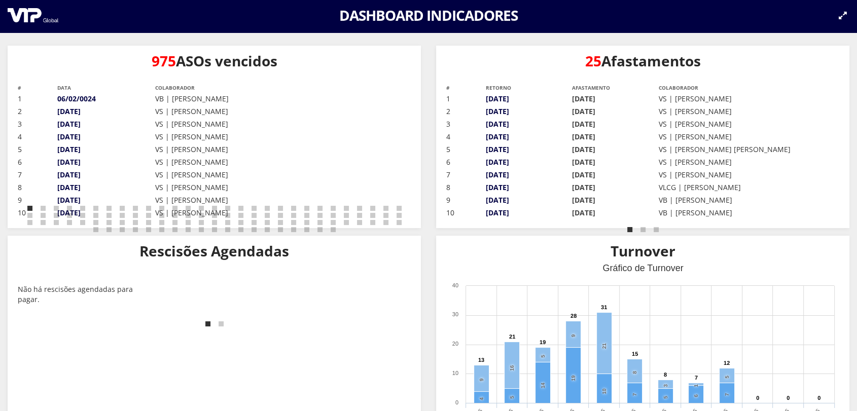
click at [28, 15] on img at bounding box center [33, 15] width 51 height 14
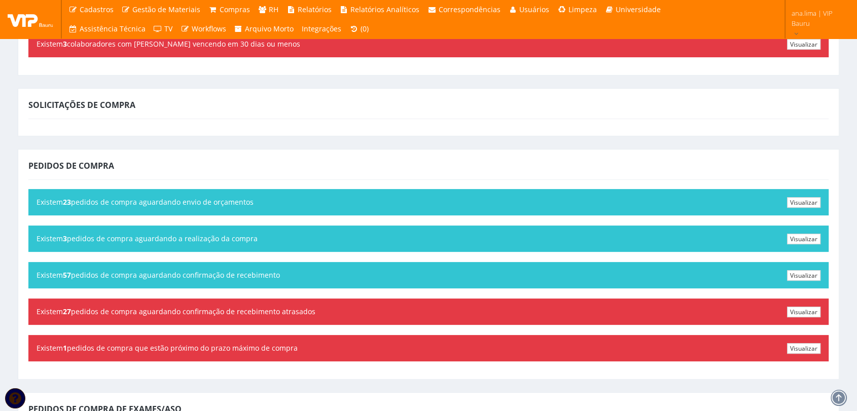
scroll to position [169, 0]
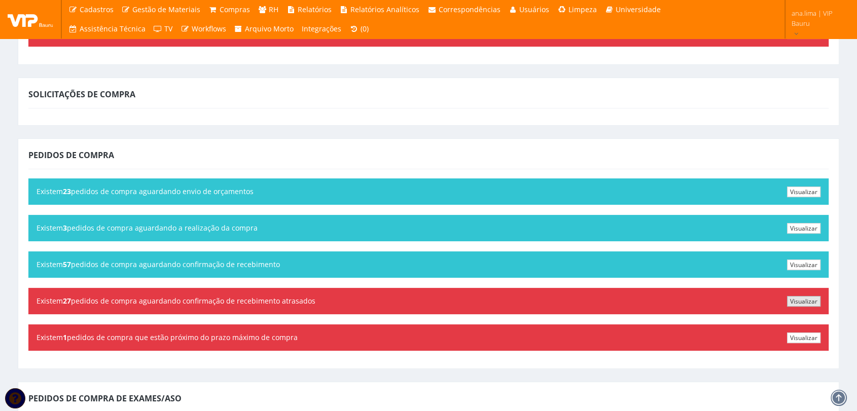
click at [793, 299] on link "Visualizar" at bounding box center [803, 301] width 33 height 11
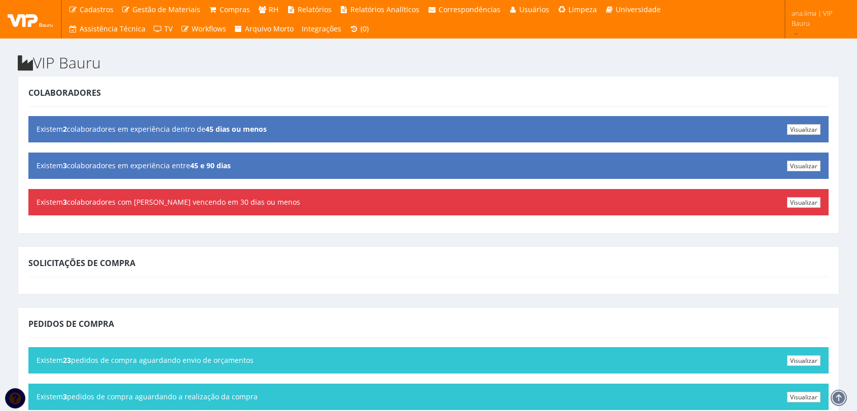
scroll to position [168, 0]
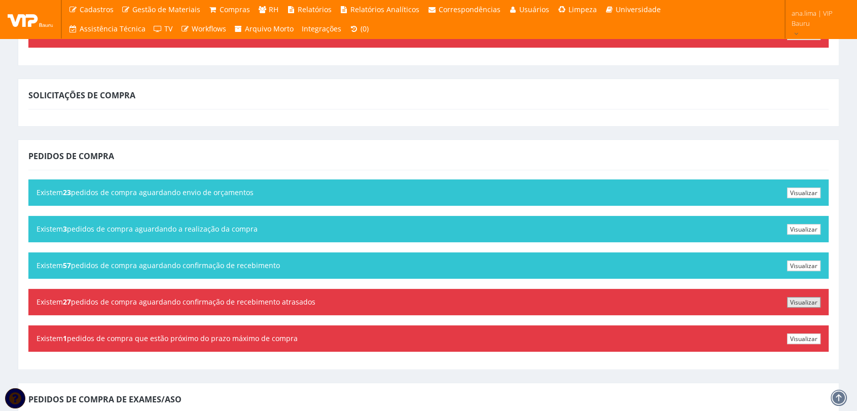
drag, startPoint x: 812, startPoint y: 299, endPoint x: 552, endPoint y: 303, distance: 260.7
click at [812, 299] on link "Visualizar" at bounding box center [803, 302] width 33 height 11
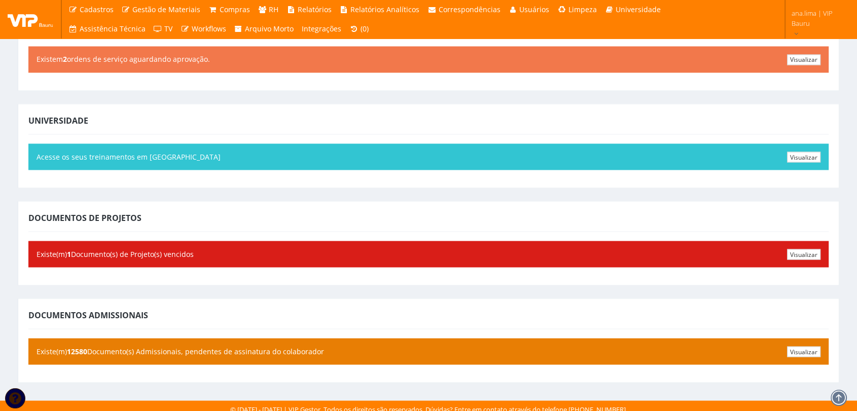
scroll to position [1845, 0]
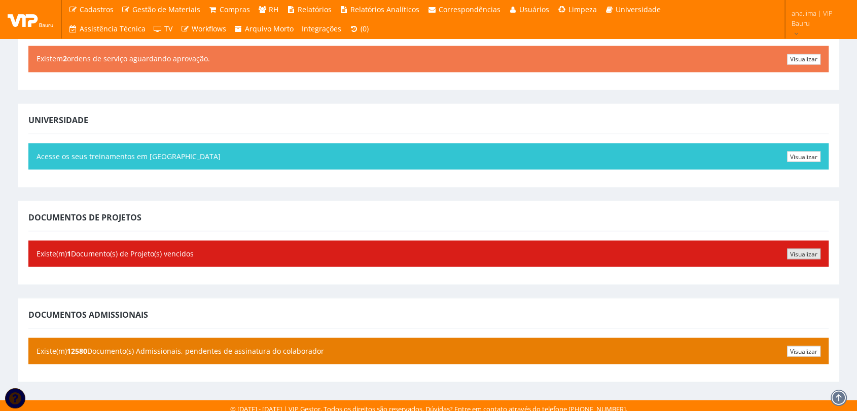
click at [810, 248] on link "Visualizar" at bounding box center [803, 253] width 33 height 11
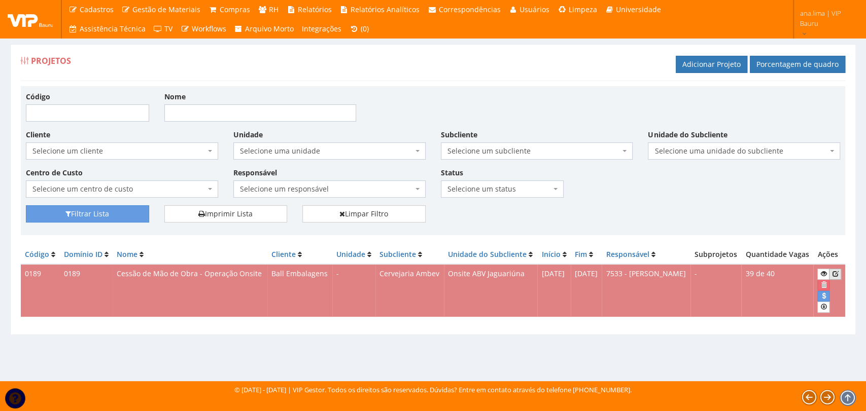
click at [832, 277] on icon at bounding box center [835, 273] width 6 height 7
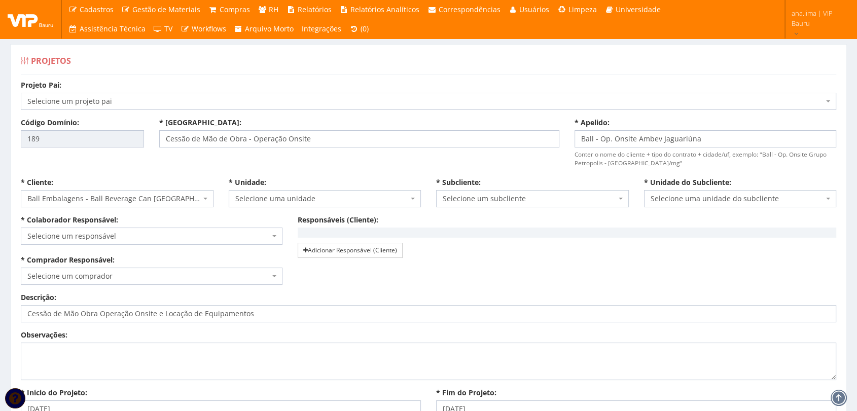
select select "19"
select select "99"
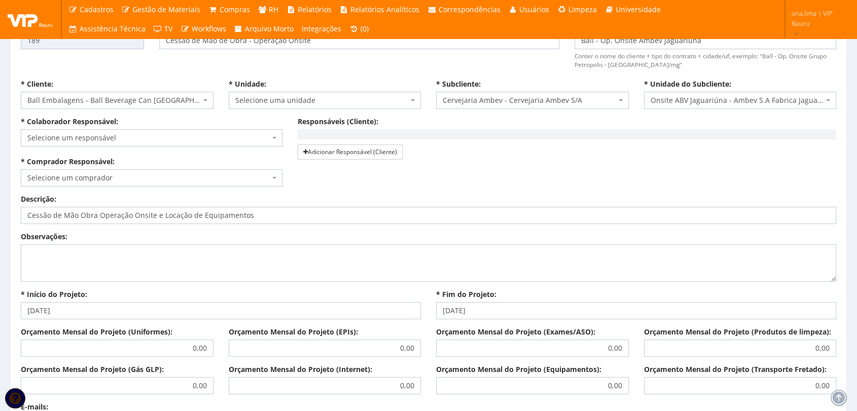
scroll to position [113, 0]
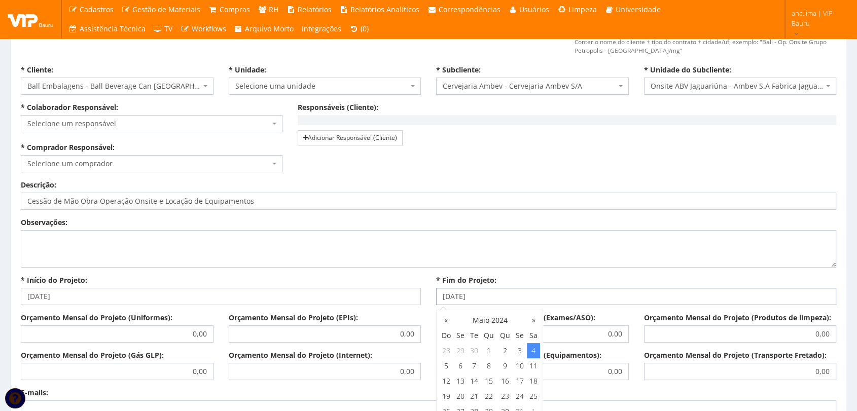
drag, startPoint x: 507, startPoint y: 300, endPoint x: 385, endPoint y: 301, distance: 121.2
click at [385, 301] on div "Descrição: Cessão de Mão Obra Operação Onsite e Locação de Equipamentos Observa…" at bounding box center [428, 246] width 831 height 133
type input "[DATE]"
click at [617, 285] on div "* Fim do Projeto: 01/02/2025" at bounding box center [636, 290] width 415 height 30
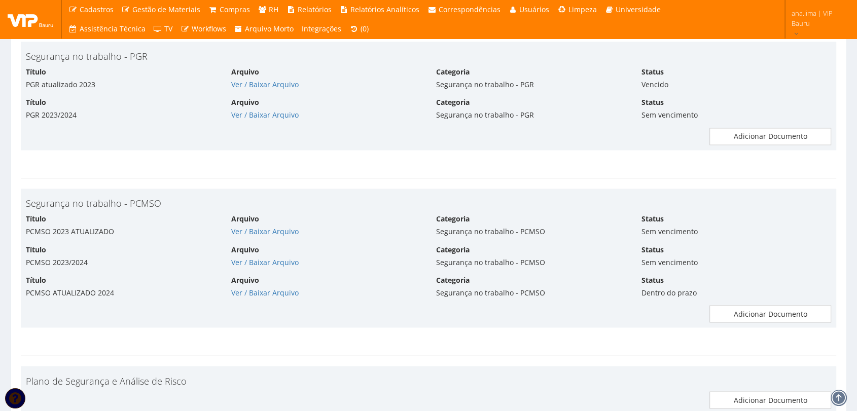
scroll to position [1881, 0]
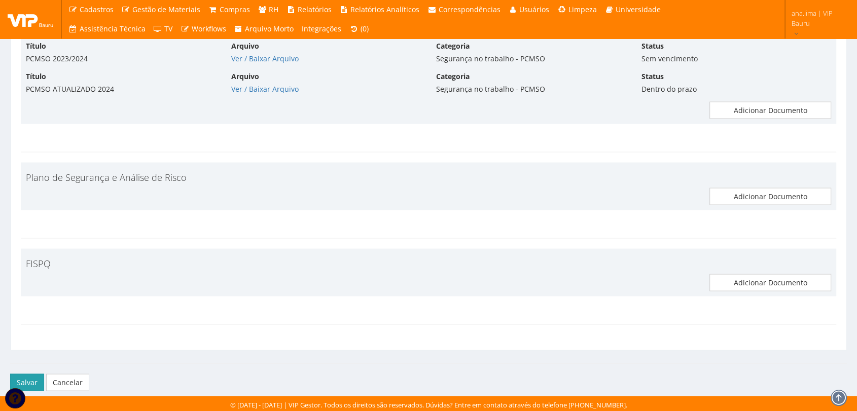
click at [31, 379] on button "Salvar" at bounding box center [27, 382] width 34 height 17
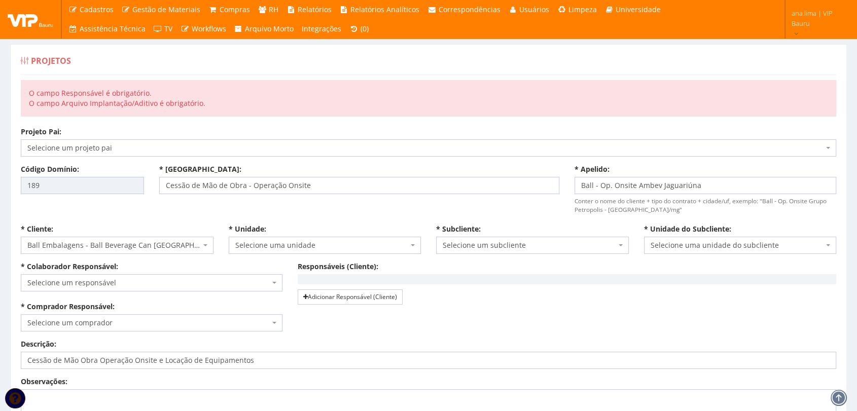
select select "19"
select select "99"
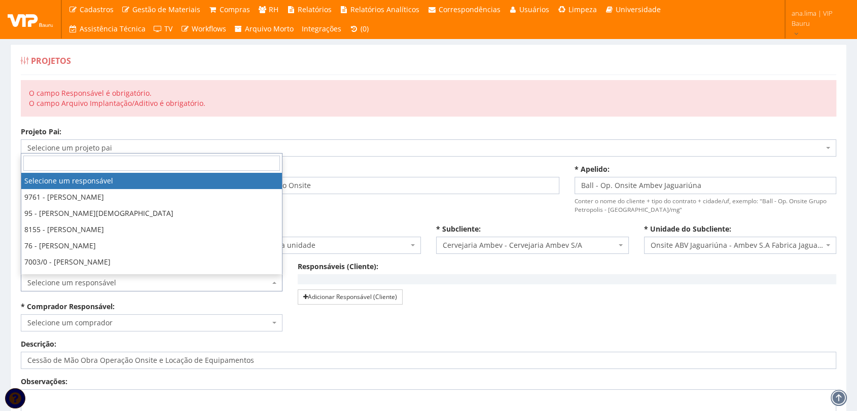
click at [164, 283] on span "Selecione um responsável" at bounding box center [148, 283] width 242 height 10
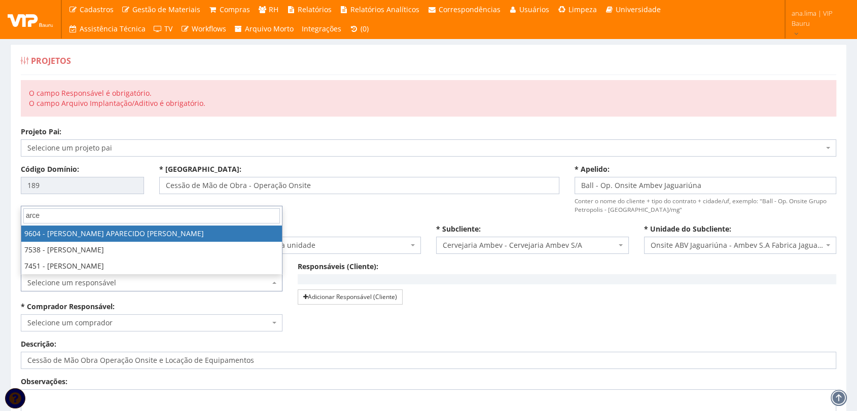
type input "arce"
select select "3771"
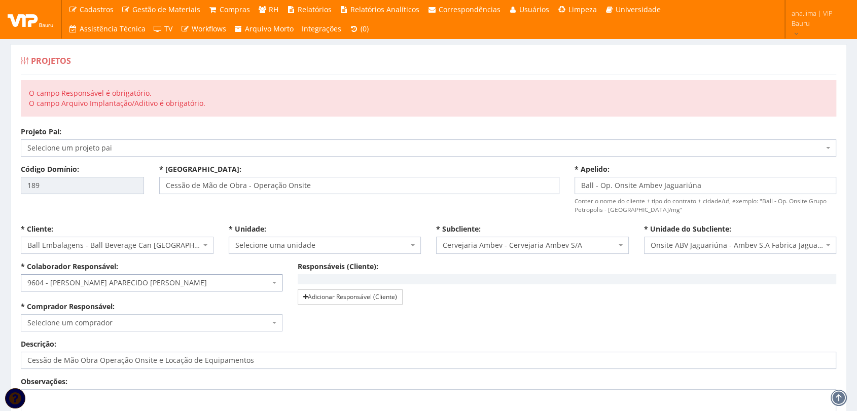
click at [180, 327] on span "Selecione um comprador" at bounding box center [148, 323] width 242 height 10
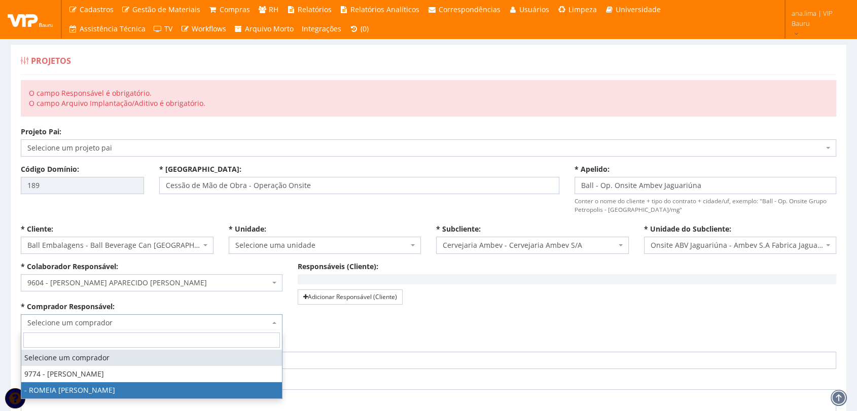
select select "3014"
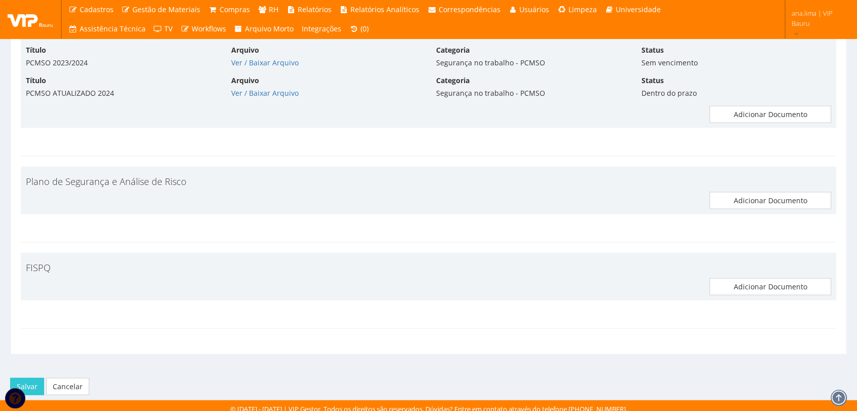
scroll to position [1927, 0]
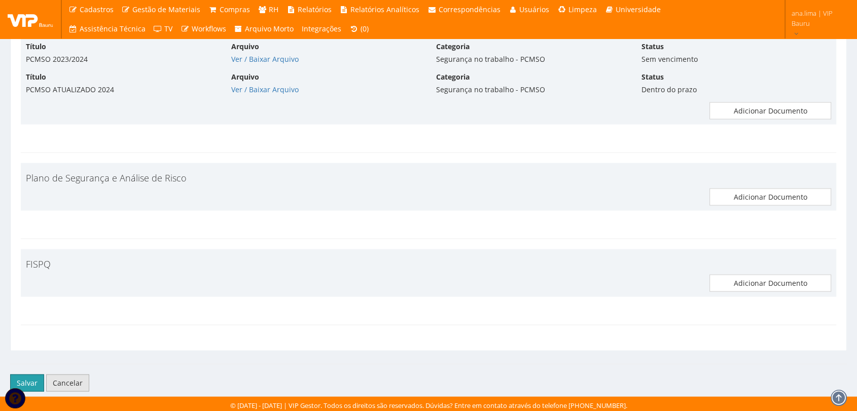
drag, startPoint x: 37, startPoint y: 381, endPoint x: 69, endPoint y: 379, distance: 32.0
click at [37, 381] on button "Salvar" at bounding box center [27, 382] width 34 height 17
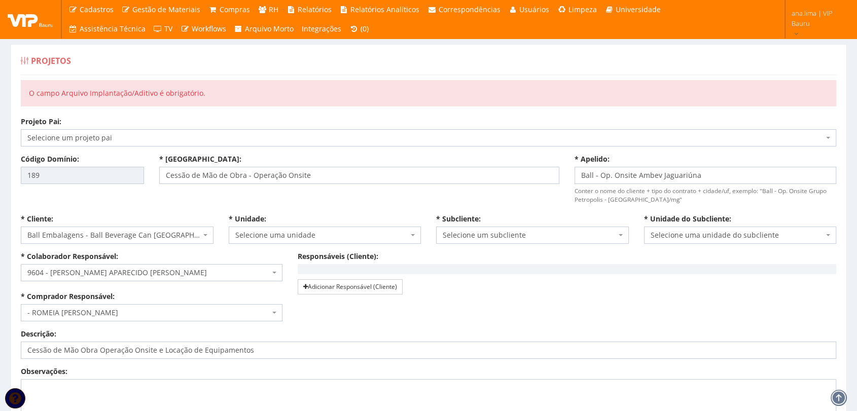
select select "99"
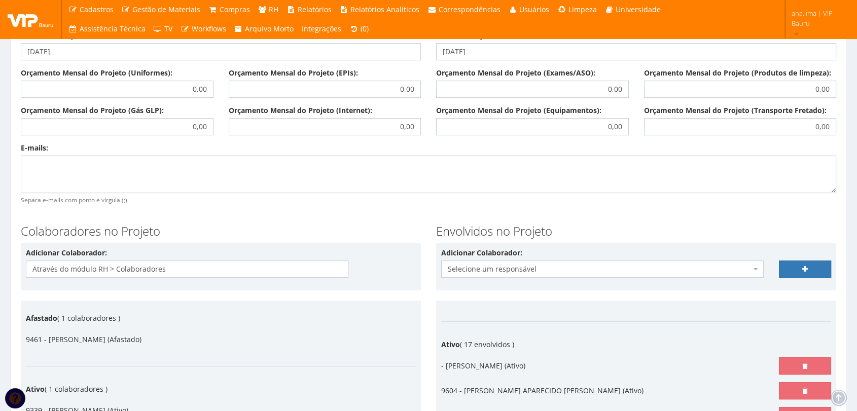
select select "19"
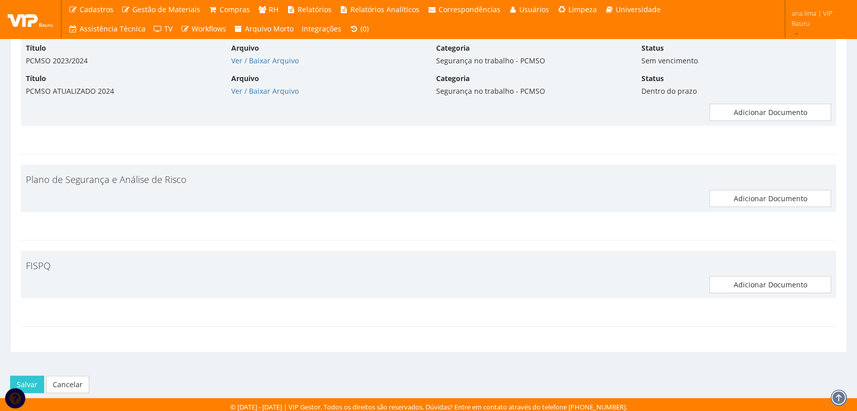
scroll to position [1917, 0]
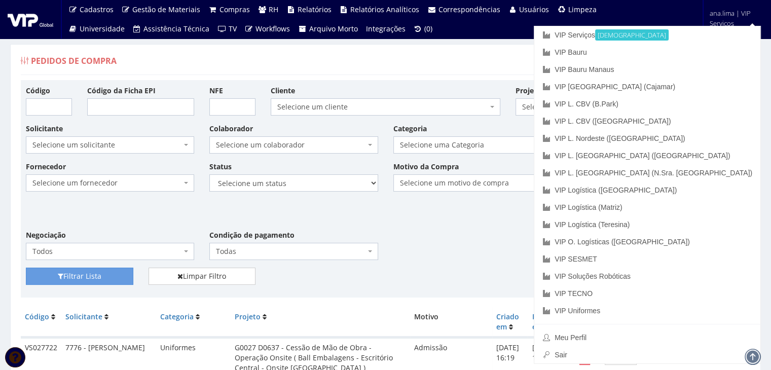
click at [309, 145] on span "Selecione um colaborador" at bounding box center [290, 145] width 149 height 10
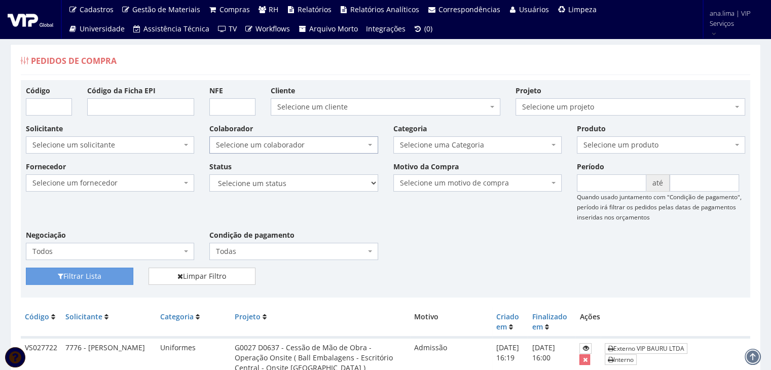
click at [309, 145] on span "Selecione um colaborador" at bounding box center [290, 145] width 149 height 10
click at [318, 188] on select "Selecione um status Cancelado Aguardando Aprovação Diretoria Pedido Aprovado Ag…" at bounding box center [293, 182] width 168 height 17
select select "1"
click at [209, 174] on select "Selecione um status Cancelado Aguardando Aprovação Diretoria Pedido Aprovado Ag…" at bounding box center [293, 182] width 168 height 17
click at [63, 276] on button "Filtrar Lista" at bounding box center [80, 276] width 108 height 17
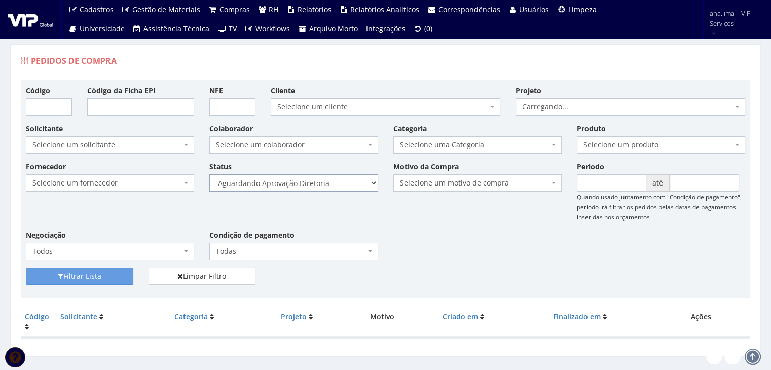
click at [325, 184] on select "Selecione um status Cancelado Aguardando Aprovação Diretoria Pedido Aprovado Ag…" at bounding box center [293, 182] width 168 height 17
select select "4"
click at [209, 174] on select "Selecione um status Cancelado Aguardando Aprovação Diretoria Pedido Aprovado Ag…" at bounding box center [293, 182] width 168 height 17
click at [119, 280] on button "Filtrar Lista" at bounding box center [80, 276] width 108 height 17
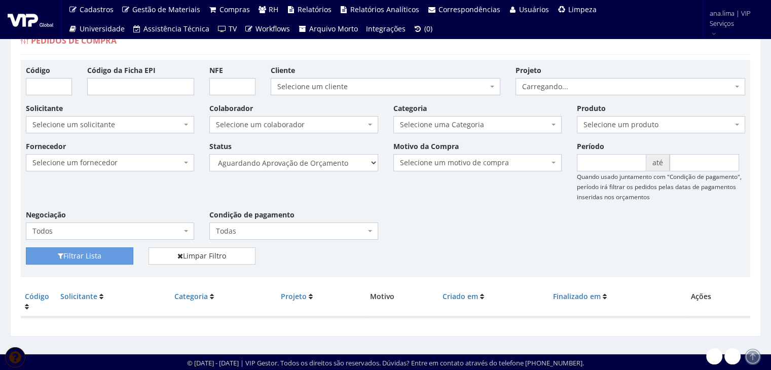
scroll to position [20, 0]
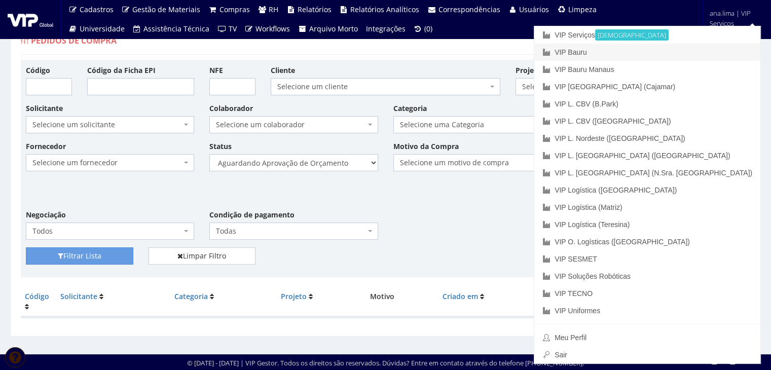
click at [707, 47] on link "VIP Bauru" at bounding box center [648, 52] width 226 height 17
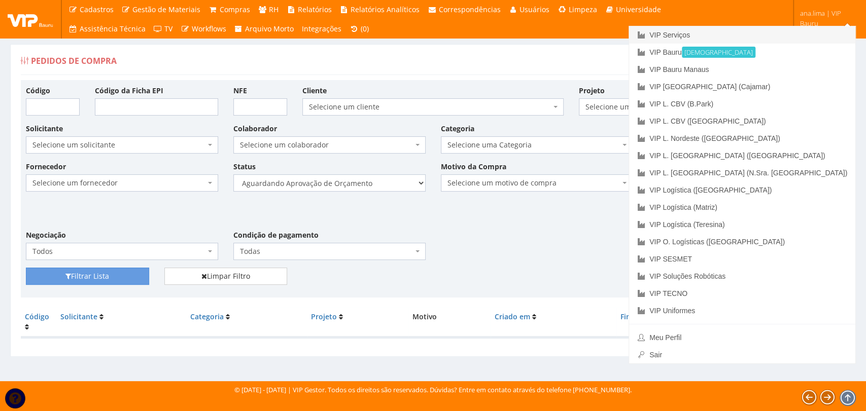
click at [781, 39] on link "VIP Serviços" at bounding box center [742, 34] width 226 height 17
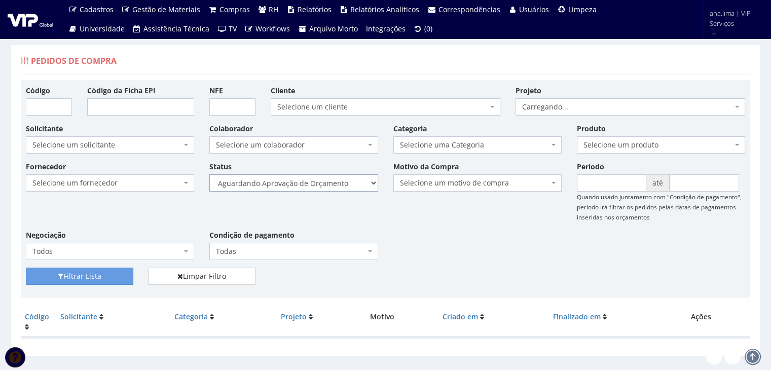
click at [329, 181] on select "Selecione um status Cancelado Aguardando Aprovação Diretoria Pedido Aprovado Ag…" at bounding box center [293, 182] width 168 height 17
click at [209, 174] on select "Selecione um status Cancelado Aguardando Aprovação Diretoria Pedido Aprovado Ag…" at bounding box center [293, 182] width 168 height 17
click at [322, 187] on select "Selecione um status Cancelado Aguardando Aprovação Diretoria Pedido Aprovado Ag…" at bounding box center [293, 182] width 168 height 17
select select "1"
click at [209, 174] on select "Selecione um status Cancelado Aguardando Aprovação Diretoria Pedido Aprovado Ag…" at bounding box center [293, 182] width 168 height 17
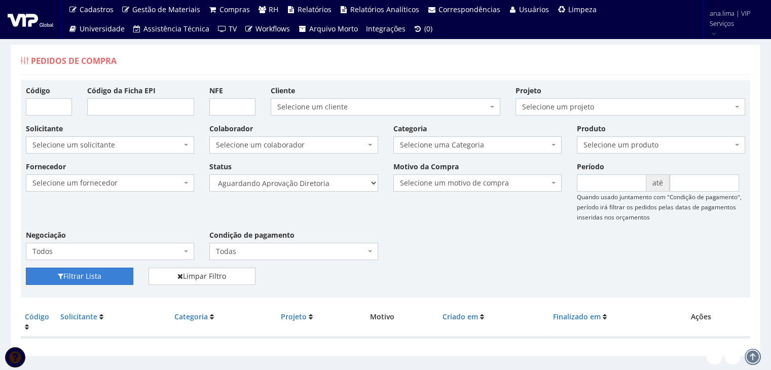
click at [78, 276] on button "Filtrar Lista" at bounding box center [80, 276] width 108 height 17
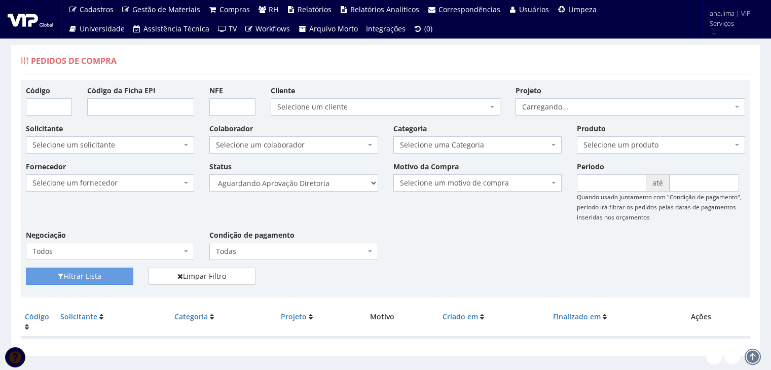
click at [332, 185] on select "Selecione um status Cancelado Aguardando Aprovação Diretoria Pedido Aprovado Ag…" at bounding box center [293, 182] width 168 height 17
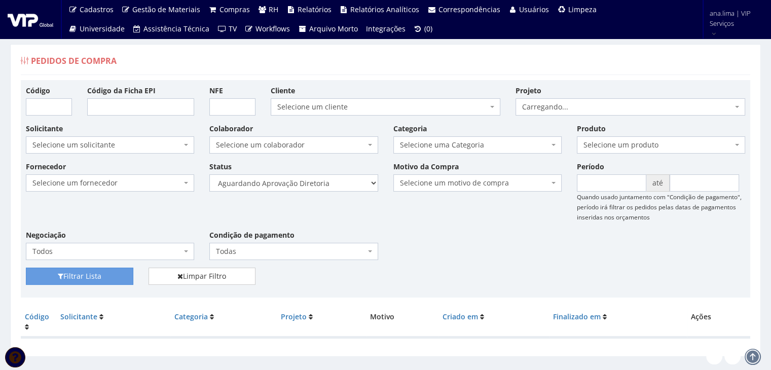
select select "4"
click at [209, 174] on select "Selecione um status Cancelado Aguardando Aprovação Diretoria Pedido Aprovado Ag…" at bounding box center [293, 182] width 168 height 17
click at [87, 281] on button "Filtrar Lista" at bounding box center [80, 276] width 108 height 17
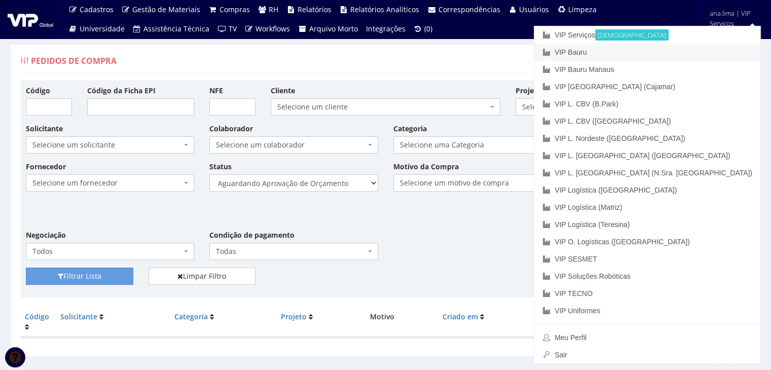
click at [696, 50] on link "VIP Bauru" at bounding box center [648, 52] width 226 height 17
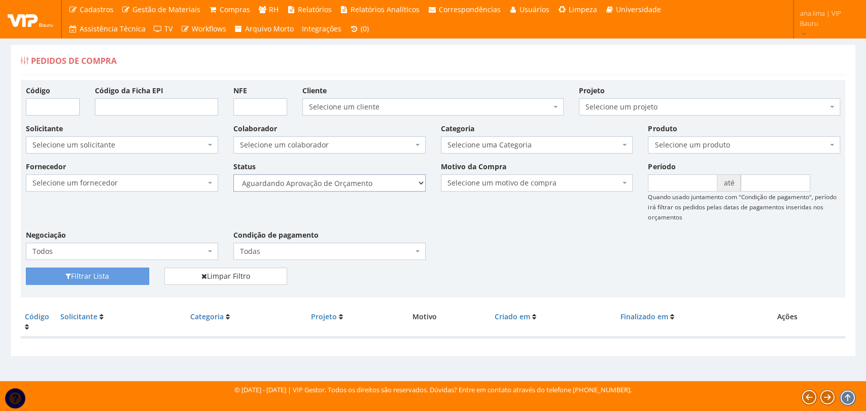
click at [345, 180] on select "Selecione um status Cancelado Aguardando Aprovação Diretoria Pedido Aprovado Ag…" at bounding box center [329, 182] width 192 height 17
select select "1"
click at [233, 174] on select "Selecione um status Cancelado Aguardando Aprovação Diretoria Pedido Aprovado Ag…" at bounding box center [329, 182] width 192 height 17
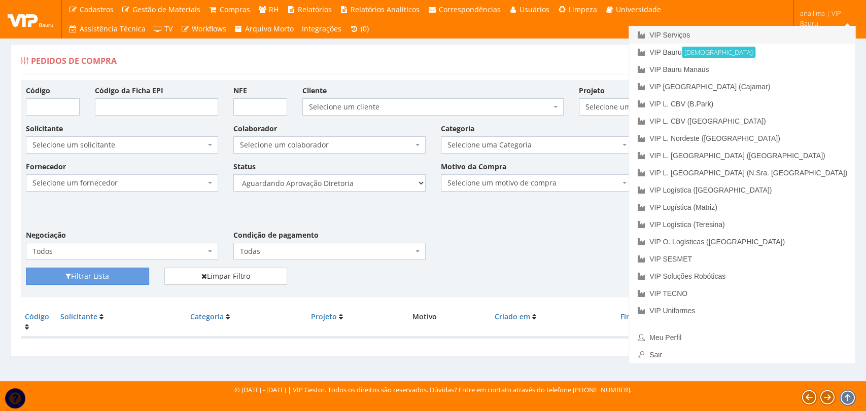
click at [787, 32] on link "VIP Serviços" at bounding box center [742, 34] width 226 height 17
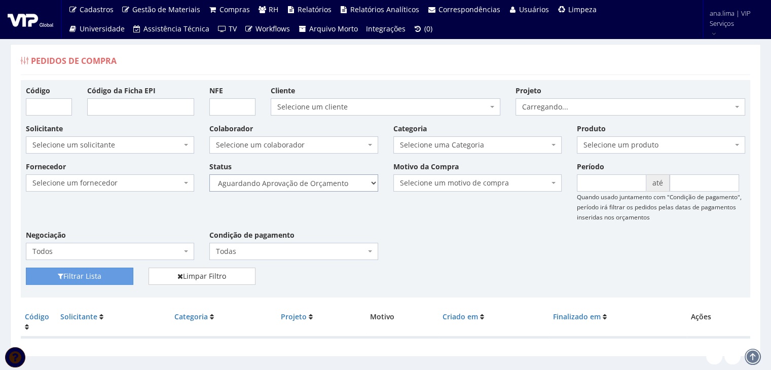
click at [325, 181] on select "Selecione um status Cancelado Aguardando Aprovação Diretoria Pedido Aprovado Ag…" at bounding box center [293, 182] width 168 height 17
select select "1"
click at [209, 174] on select "Selecione um status Cancelado Aguardando Aprovação Diretoria Pedido Aprovado Ag…" at bounding box center [293, 182] width 168 height 17
drag, startPoint x: 108, startPoint y: 273, endPoint x: 175, endPoint y: 263, distance: 67.8
click at [108, 274] on button "Filtrar Lista" at bounding box center [80, 276] width 108 height 17
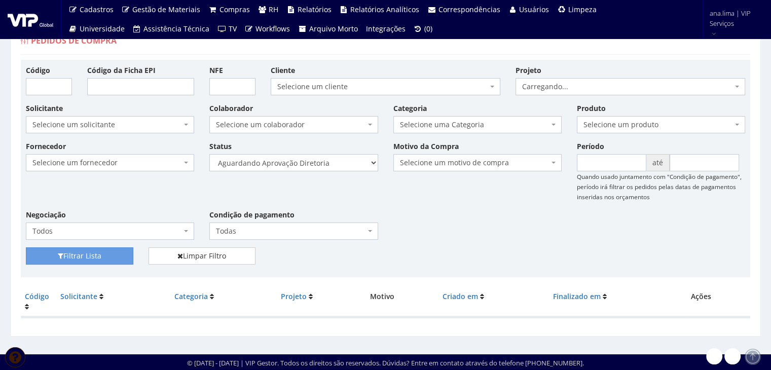
scroll to position [20, 0]
click at [324, 160] on select "Selecione um status Cancelado Aguardando Aprovação Diretoria Pedido Aprovado Ag…" at bounding box center [293, 162] width 168 height 17
select select "4"
click at [209, 154] on select "Selecione um status Cancelado Aguardando Aprovação Diretoria Pedido Aprovado Ag…" at bounding box center [293, 162] width 168 height 17
click at [117, 254] on button "Filtrar Lista" at bounding box center [80, 255] width 108 height 17
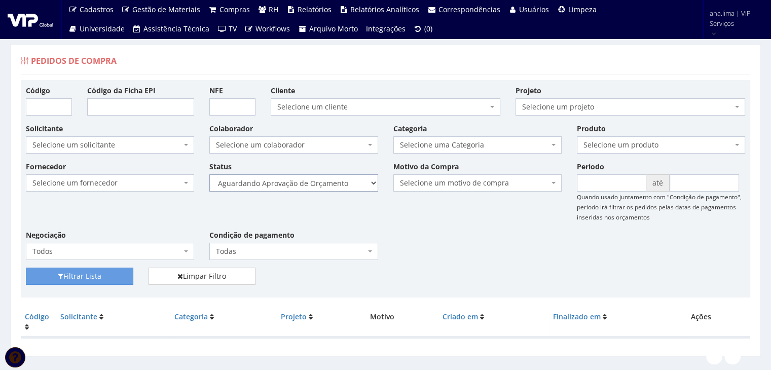
click at [339, 185] on select "Selecione um status Cancelado Aguardando Aprovação Diretoria Pedido Aprovado Ag…" at bounding box center [293, 182] width 168 height 17
select select "1"
click at [209, 174] on select "Selecione um status Cancelado Aguardando Aprovação Diretoria Pedido Aprovado Ag…" at bounding box center [293, 182] width 168 height 17
click at [126, 274] on button "Filtrar Lista" at bounding box center [80, 276] width 108 height 17
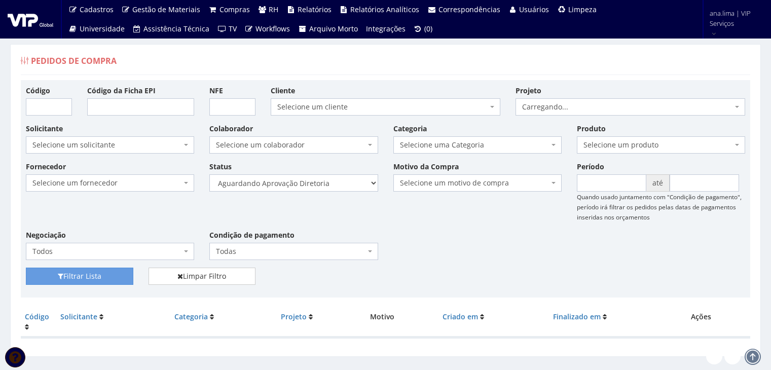
click at [338, 187] on select "Selecione um status Cancelado Aguardando Aprovação Diretoria Pedido Aprovado Ag…" at bounding box center [293, 182] width 168 height 17
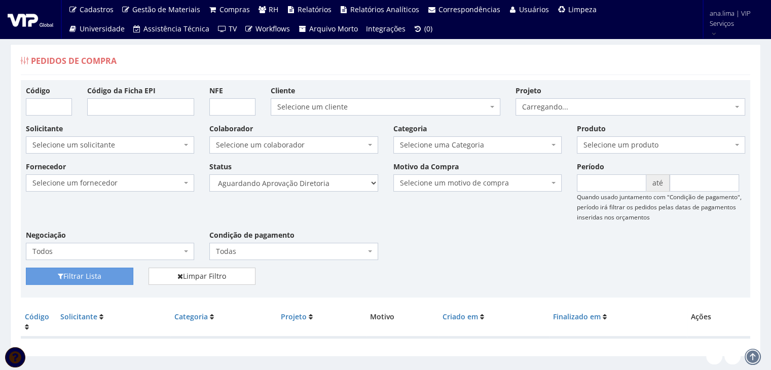
select select "4"
click at [209, 174] on select "Selecione um status Cancelado Aguardando Aprovação Diretoria Pedido Aprovado Ag…" at bounding box center [293, 182] width 168 height 17
drag, startPoint x: 114, startPoint y: 269, endPoint x: 313, endPoint y: 233, distance: 202.6
click at [117, 268] on button "Filtrar Lista" at bounding box center [80, 276] width 108 height 17
click at [322, 172] on div "Status Selecione um status Cancelado Aguardando Aprovação Diretoria Pedido Apro…" at bounding box center [294, 176] width 184 height 30
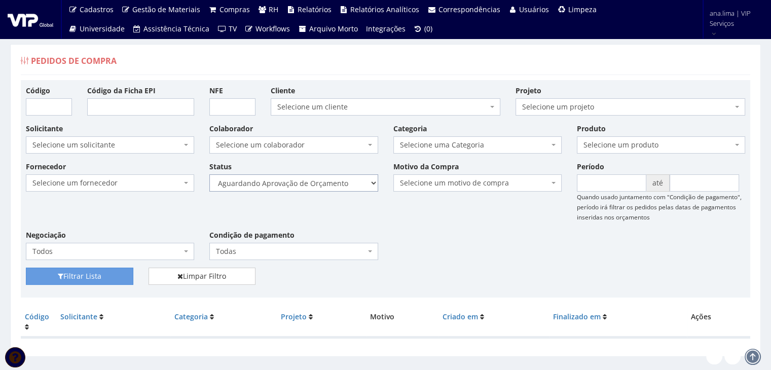
click at [322, 183] on select "Selecione um status Cancelado Aguardando Aprovação Diretoria Pedido Aprovado Ag…" at bounding box center [293, 182] width 168 height 17
select select "1"
click at [209, 174] on select "Selecione um status Cancelado Aguardando Aprovação Diretoria Pedido Aprovado Ag…" at bounding box center [293, 182] width 168 height 17
click at [116, 272] on button "Filtrar Lista" at bounding box center [80, 276] width 108 height 17
click at [331, 179] on select "Selecione um status Cancelado Aguardando Aprovação Diretoria Pedido Aprovado Ag…" at bounding box center [293, 182] width 168 height 17
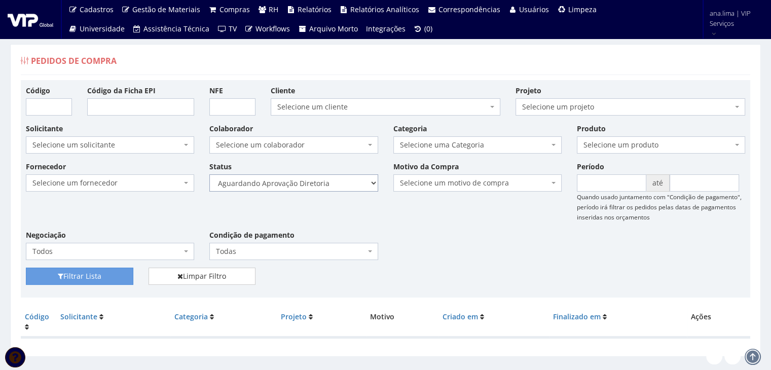
select select "4"
click at [209, 174] on select "Selecione um status Cancelado Aguardando Aprovação Diretoria Pedido Aprovado Ag…" at bounding box center [293, 182] width 168 height 17
drag, startPoint x: 108, startPoint y: 274, endPoint x: 135, endPoint y: 263, distance: 30.0
click at [108, 274] on button "Filtrar Lista" at bounding box center [80, 276] width 108 height 17
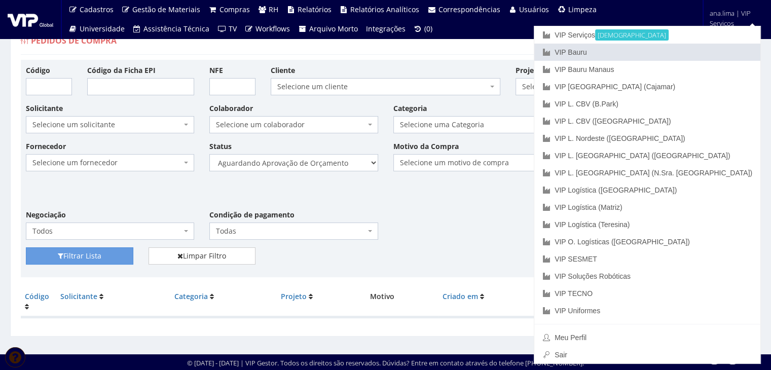
click at [703, 47] on link "VIP Bauru" at bounding box center [648, 52] width 226 height 17
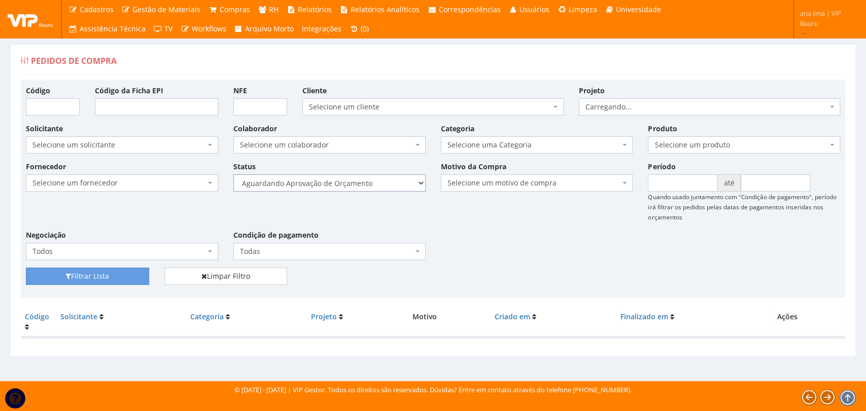
click at [402, 183] on select "Selecione um status Cancelado Aguardando Aprovação Diretoria Pedido Aprovado Ag…" at bounding box center [329, 182] width 192 height 17
select select "1"
click at [233, 174] on select "Selecione um status Cancelado Aguardando Aprovação Diretoria Pedido Aprovado Ag…" at bounding box center [329, 182] width 192 height 17
click at [140, 273] on button "Filtrar Lista" at bounding box center [87, 276] width 123 height 17
click at [369, 184] on select "Selecione um status Cancelado Aguardando Aprovação Diretoria Pedido Aprovado Ag…" at bounding box center [329, 182] width 192 height 17
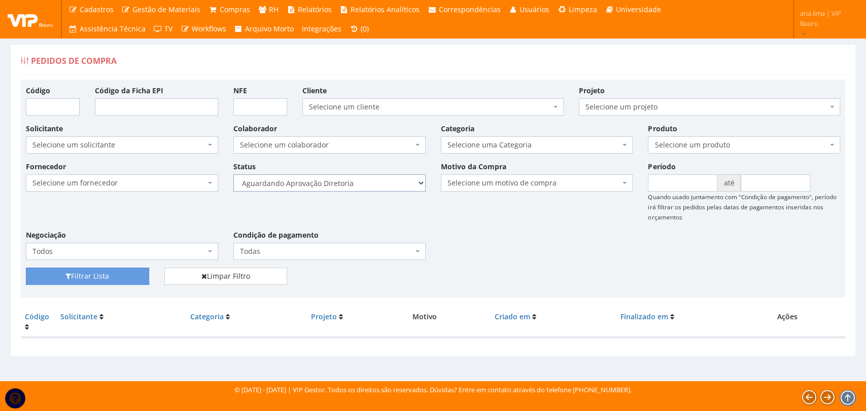
select select "4"
click at [233, 174] on select "Selecione um status Cancelado Aguardando Aprovação Diretoria Pedido Aprovado Ag…" at bounding box center [329, 182] width 192 height 17
click at [139, 272] on button "Filtrar Lista" at bounding box center [87, 276] width 123 height 17
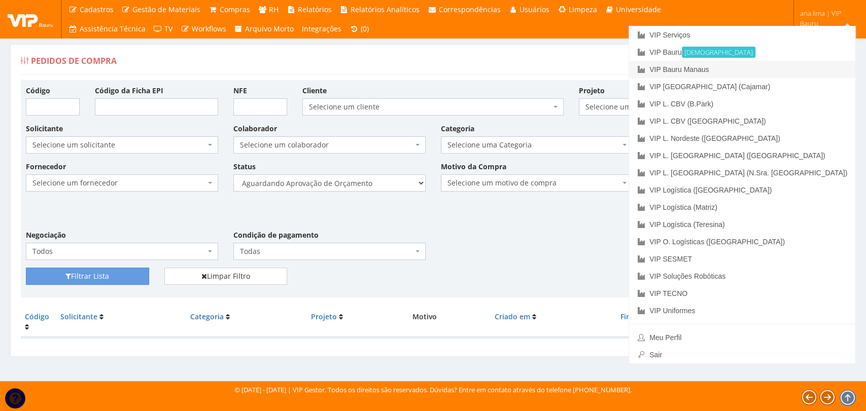
click at [802, 70] on link "VIP Bauru Manaus" at bounding box center [742, 69] width 226 height 17
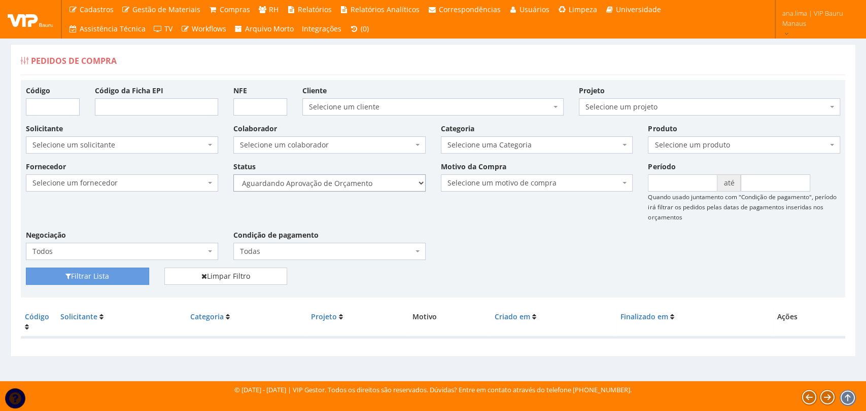
click at [317, 184] on select "Selecione um status Cancelado Aguardando Aprovação Diretoria Pedido Aprovado Ag…" at bounding box center [329, 182] width 192 height 17
select select "1"
click at [233, 174] on select "Selecione um status Cancelado Aguardando Aprovação Diretoria Pedido Aprovado Ag…" at bounding box center [329, 182] width 192 height 17
click at [65, 275] on icon "submit" at bounding box center [68, 276] width 6 height 7
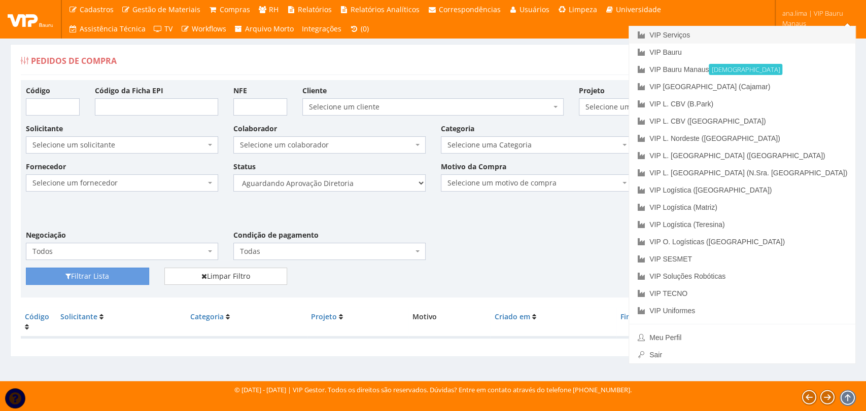
click at [784, 33] on link "VIP Serviços" at bounding box center [742, 34] width 226 height 17
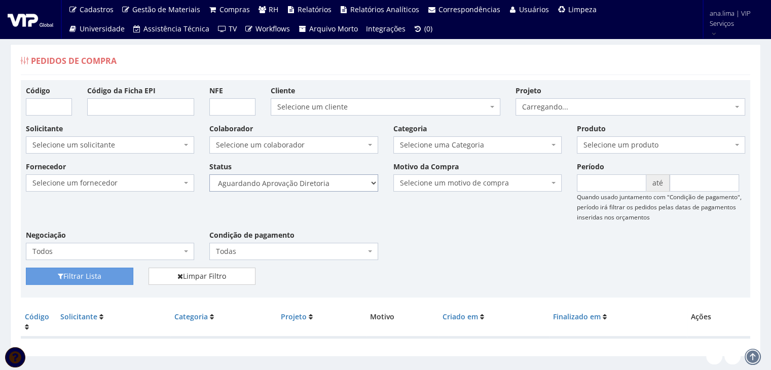
click at [331, 185] on select "Selecione um status Cancelado Aguardando Aprovação Diretoria Pedido Aprovado Ag…" at bounding box center [293, 182] width 168 height 17
click at [209, 174] on select "Selecione um status Cancelado Aguardando Aprovação Diretoria Pedido Aprovado Ag…" at bounding box center [293, 182] width 168 height 17
click at [101, 276] on button "Filtrar Lista" at bounding box center [80, 276] width 108 height 17
click at [345, 183] on select "Selecione um status Cancelado Aguardando Aprovação Diretoria Pedido Aprovado Ag…" at bounding box center [293, 182] width 168 height 17
select select "4"
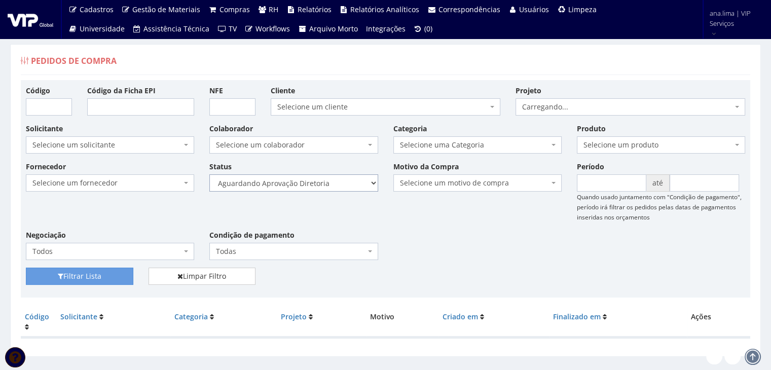
click at [209, 174] on select "Selecione um status Cancelado Aguardando Aprovação Diretoria Pedido Aprovado Ag…" at bounding box center [293, 182] width 168 height 17
click at [94, 275] on button "Filtrar Lista" at bounding box center [80, 276] width 108 height 17
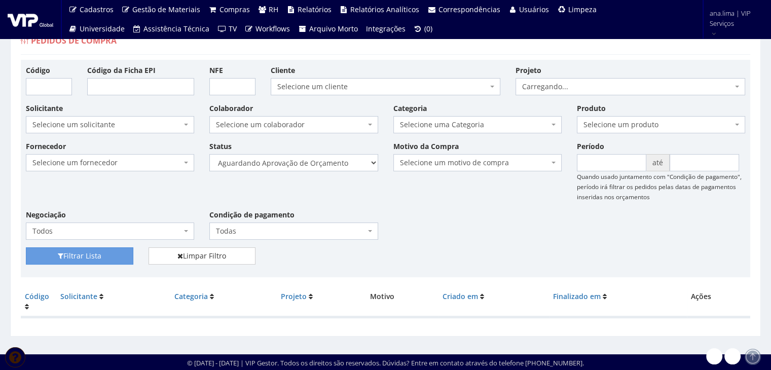
scroll to position [20, 0]
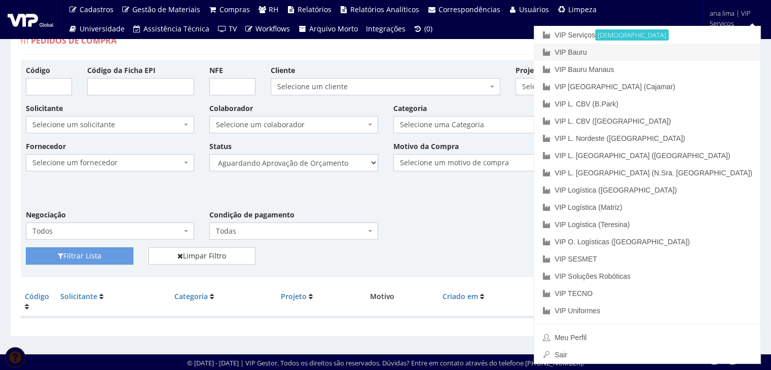
click at [704, 48] on link "VIP Bauru" at bounding box center [648, 52] width 226 height 17
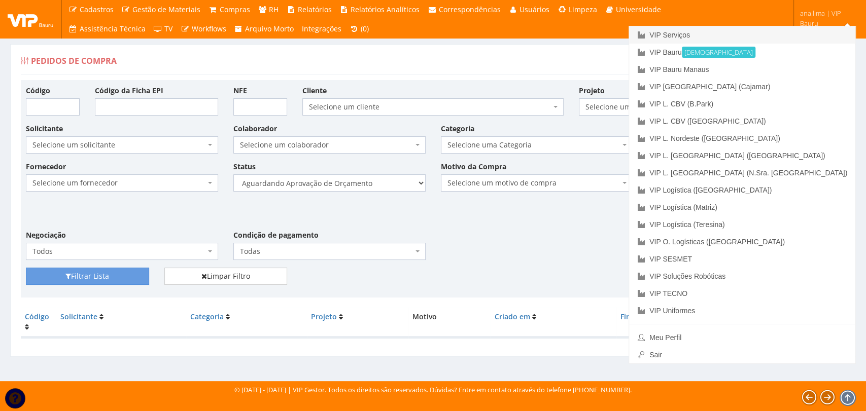
click at [780, 30] on link "VIP Serviços" at bounding box center [742, 34] width 226 height 17
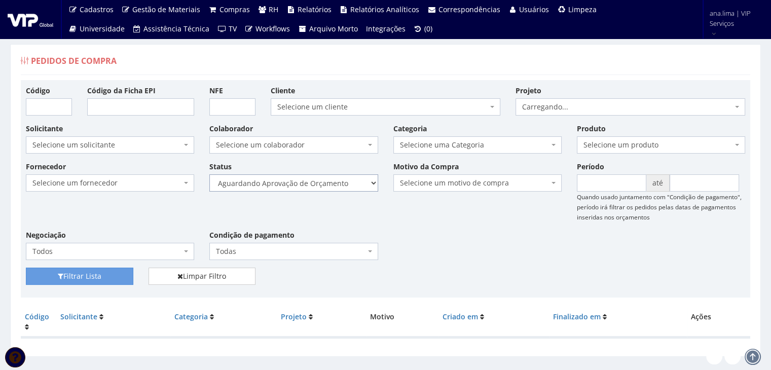
click at [340, 181] on select "Selecione um status Cancelado Aguardando Aprovação Diretoria Pedido Aprovado Ag…" at bounding box center [293, 182] width 168 height 17
select select "1"
click at [209, 174] on select "Selecione um status Cancelado Aguardando Aprovação Diretoria Pedido Aprovado Ag…" at bounding box center [293, 182] width 168 height 17
drag, startPoint x: 89, startPoint y: 277, endPoint x: 285, endPoint y: 252, distance: 197.5
click at [91, 277] on button "Filtrar Lista" at bounding box center [80, 276] width 108 height 17
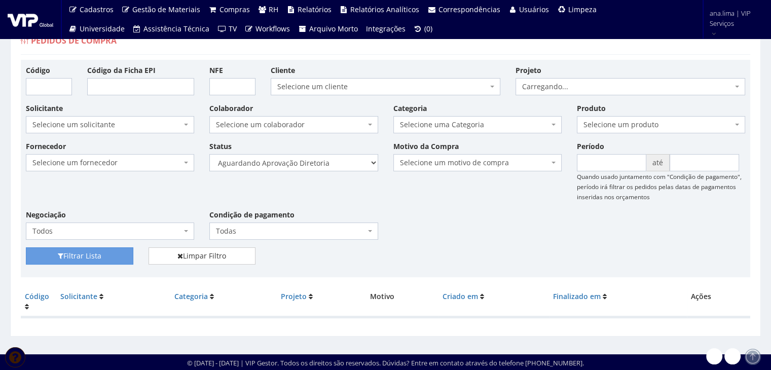
scroll to position [20, 0]
click at [310, 163] on select "Selecione um status Cancelado Aguardando Aprovação Diretoria Pedido Aprovado Ag…" at bounding box center [293, 162] width 168 height 17
select select "4"
click at [209, 154] on select "Selecione um status Cancelado Aguardando Aprovação Diretoria Pedido Aprovado Ag…" at bounding box center [293, 162] width 168 height 17
drag, startPoint x: 112, startPoint y: 254, endPoint x: 232, endPoint y: 233, distance: 121.9
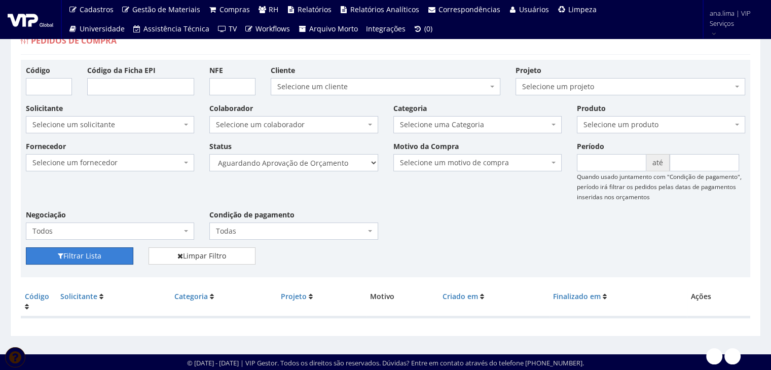
click at [113, 253] on button "Filtrar Lista" at bounding box center [80, 255] width 108 height 17
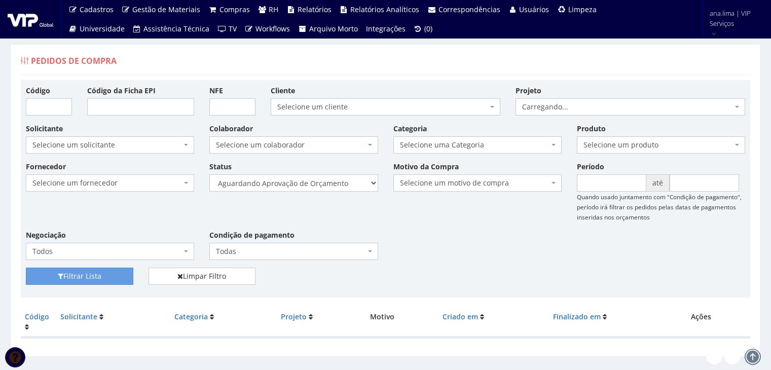
scroll to position [20, 0]
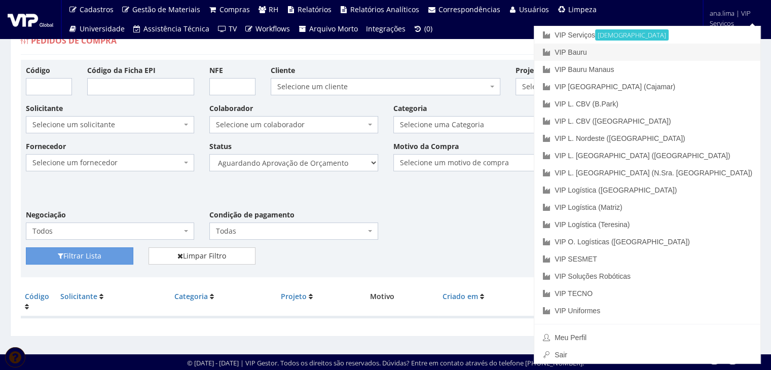
click at [697, 47] on link "VIP Bauru" at bounding box center [648, 52] width 226 height 17
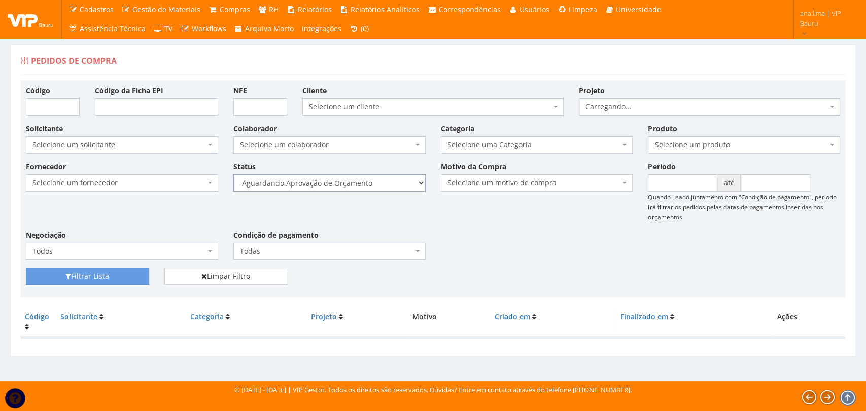
click at [378, 188] on select "Selecione um status Cancelado Aguardando Aprovação Diretoria Pedido Aprovado Ag…" at bounding box center [329, 182] width 192 height 17
select select "1"
click at [233, 174] on select "Selecione um status Cancelado Aguardando Aprovação Diretoria Pedido Aprovado Ag…" at bounding box center [329, 182] width 192 height 17
click at [144, 276] on button "Filtrar Lista" at bounding box center [87, 276] width 123 height 17
click at [373, 175] on select "Selecione um status Cancelado Aguardando Aprovação Diretoria Pedido Aprovado Ag…" at bounding box center [329, 182] width 192 height 17
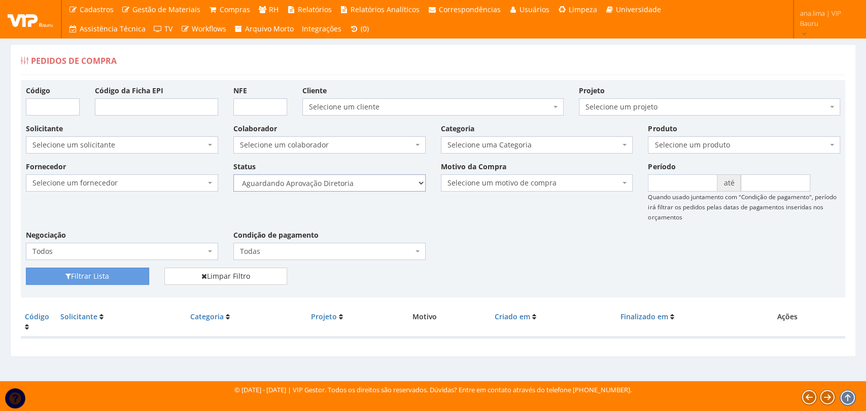
select select "4"
click at [233, 174] on select "Selecione um status Cancelado Aguardando Aprovação Diretoria Pedido Aprovado Ag…" at bounding box center [329, 182] width 192 height 17
click at [135, 273] on button "Filtrar Lista" at bounding box center [87, 276] width 123 height 17
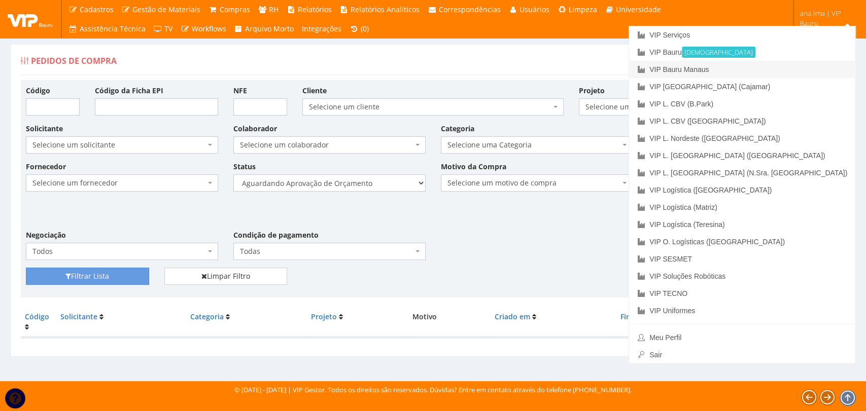
click at [806, 69] on link "VIP Bauru Manaus" at bounding box center [742, 69] width 226 height 17
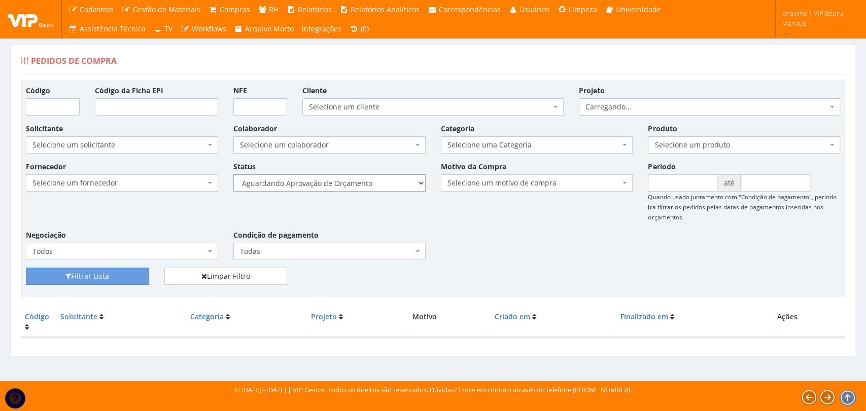
drag, startPoint x: 0, startPoint y: 0, endPoint x: 397, endPoint y: 190, distance: 439.8
click at [397, 187] on select "Selecione um status Cancelado Aguardando Aprovação Diretoria Pedido Aprovado Ag…" at bounding box center [329, 182] width 192 height 17
select select "1"
click at [233, 174] on select "Selecione um status Cancelado Aguardando Aprovação Diretoria Pedido Aprovado Ag…" at bounding box center [329, 182] width 192 height 17
click at [99, 280] on button "Filtrar Lista" at bounding box center [87, 276] width 123 height 17
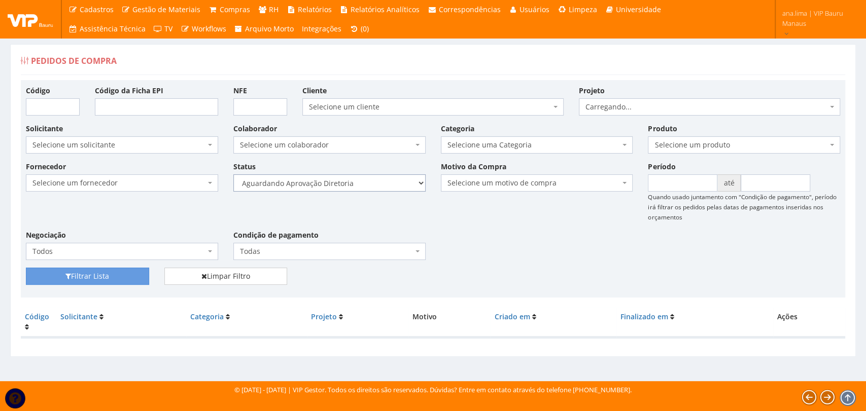
click at [365, 184] on select "Selecione um status Cancelado Aguardando Aprovação Diretoria Pedido Aprovado Ag…" at bounding box center [329, 182] width 192 height 17
select select "4"
click at [233, 174] on select "Selecione um status Cancelado Aguardando Aprovação Diretoria Pedido Aprovado Ag…" at bounding box center [329, 182] width 192 height 17
click at [117, 281] on button "Filtrar Lista" at bounding box center [87, 276] width 123 height 17
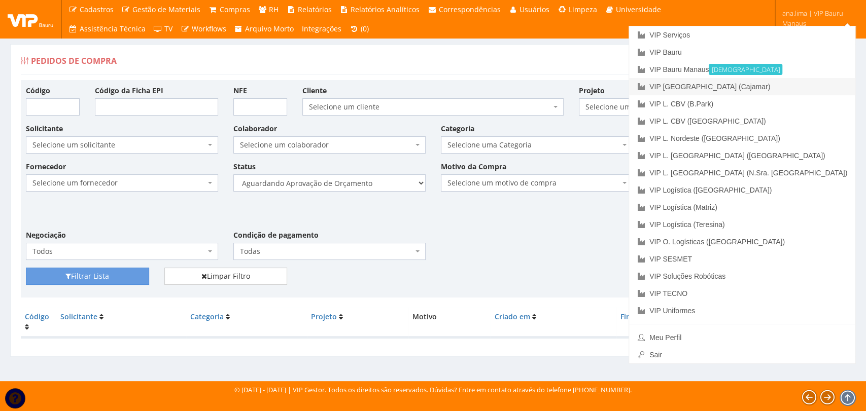
click at [783, 82] on link "VIP [GEOGRAPHIC_DATA] (Cajamar)" at bounding box center [742, 86] width 226 height 17
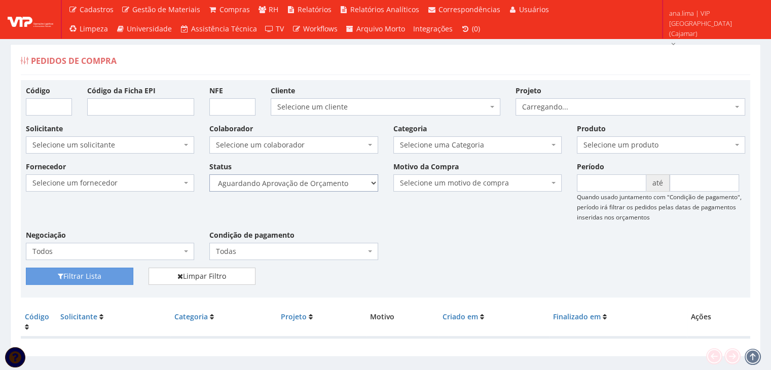
click at [338, 183] on select "Selecione um status Cancelado Aguardando Aprovação Diretoria Pedido Aprovado Ag…" at bounding box center [293, 182] width 168 height 17
select select "1"
click at [209, 174] on select "Selecione um status Cancelado Aguardando Aprovação Diretoria Pedido Aprovado Ag…" at bounding box center [293, 182] width 168 height 17
drag, startPoint x: 125, startPoint y: 275, endPoint x: 247, endPoint y: 248, distance: 125.1
click at [125, 275] on button "Filtrar Lista" at bounding box center [80, 276] width 108 height 17
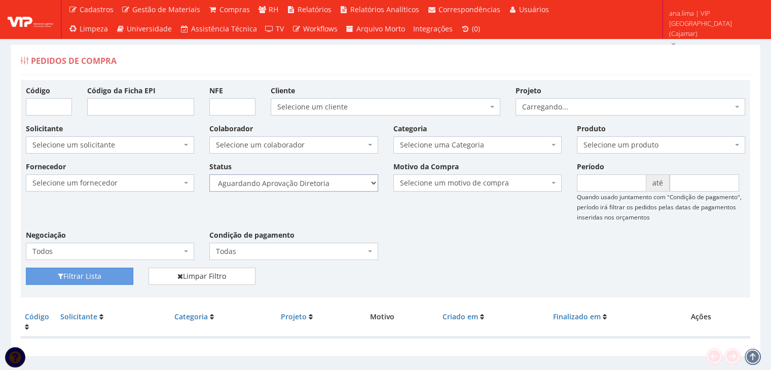
click at [339, 187] on select "Selecione um status Cancelado Aguardando Aprovação Diretoria Pedido Aprovado Ag…" at bounding box center [293, 182] width 168 height 17
select select "4"
click at [209, 174] on select "Selecione um status Cancelado Aguardando Aprovação Diretoria Pedido Aprovado Ag…" at bounding box center [293, 182] width 168 height 17
click at [66, 280] on button "Filtrar Lista" at bounding box center [80, 276] width 108 height 17
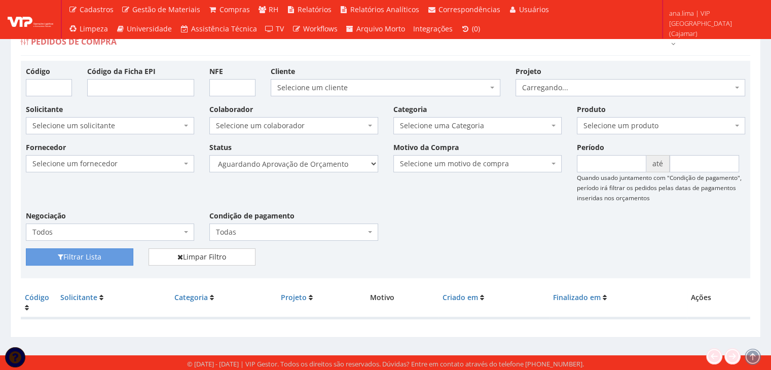
scroll to position [20, 0]
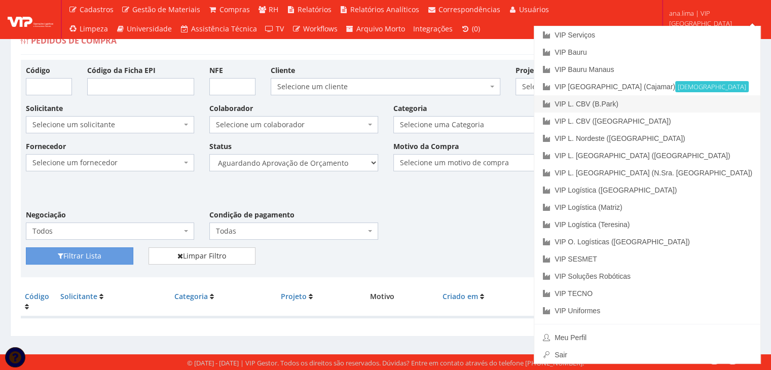
click at [704, 107] on link "VIP L. CBV (B.Park)" at bounding box center [648, 103] width 226 height 17
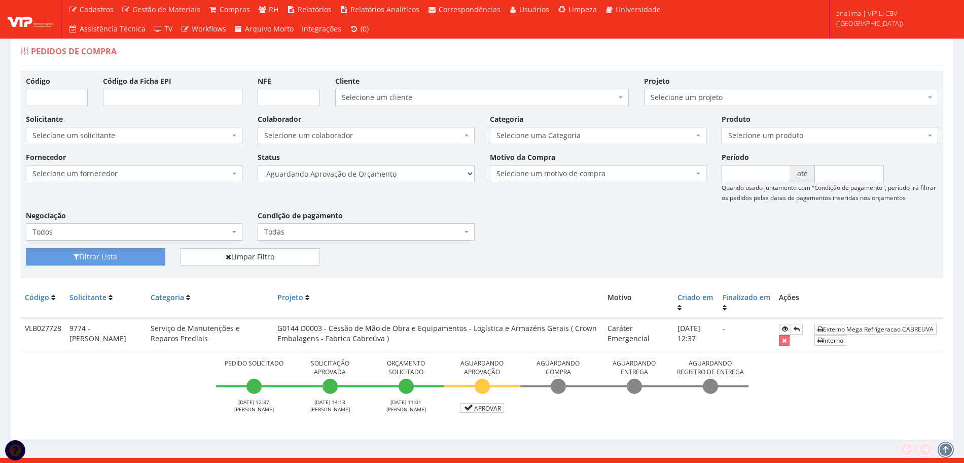
scroll to position [21, 0]
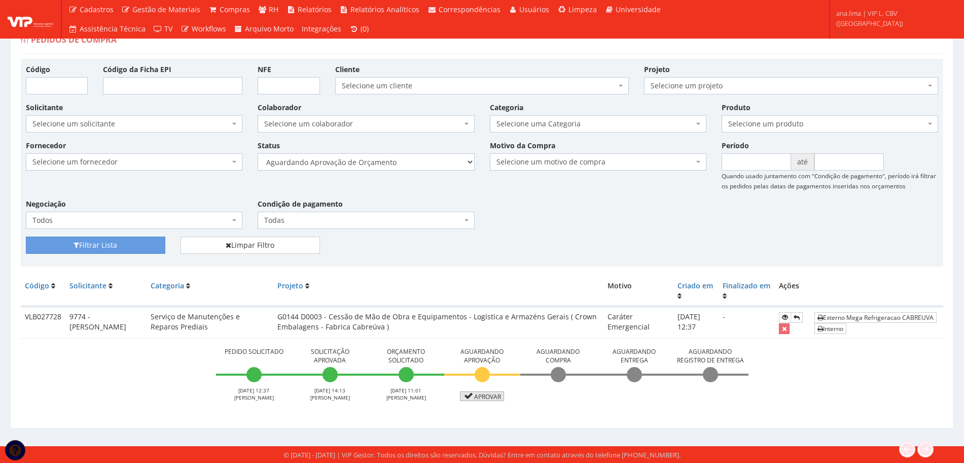
click at [493, 396] on link "Aprovar" at bounding box center [482, 396] width 45 height 10
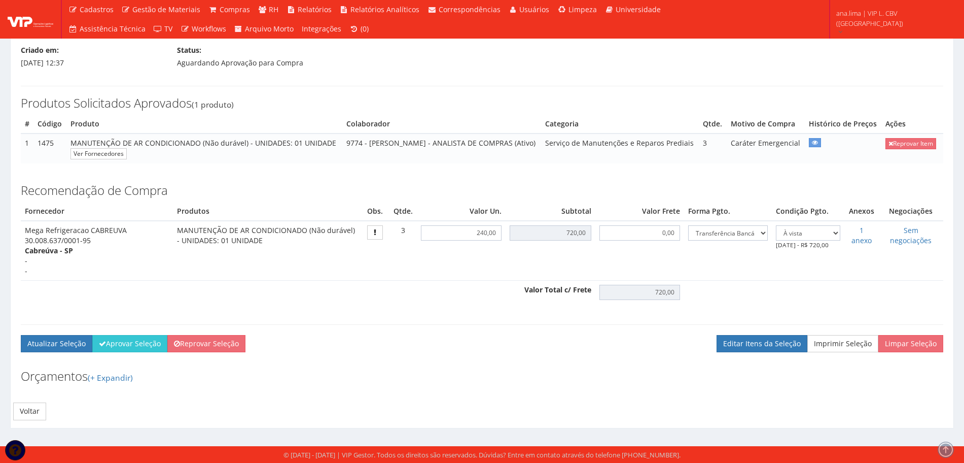
scroll to position [116, 0]
click at [120, 334] on div "Recomendação de Compra Fornecedor Produtos Obs. Qtde. Valor Un. Subtotal Valor …" at bounding box center [482, 266] width 938 height 186
click at [124, 344] on button "Aprovar Seleção" at bounding box center [129, 343] width 75 height 17
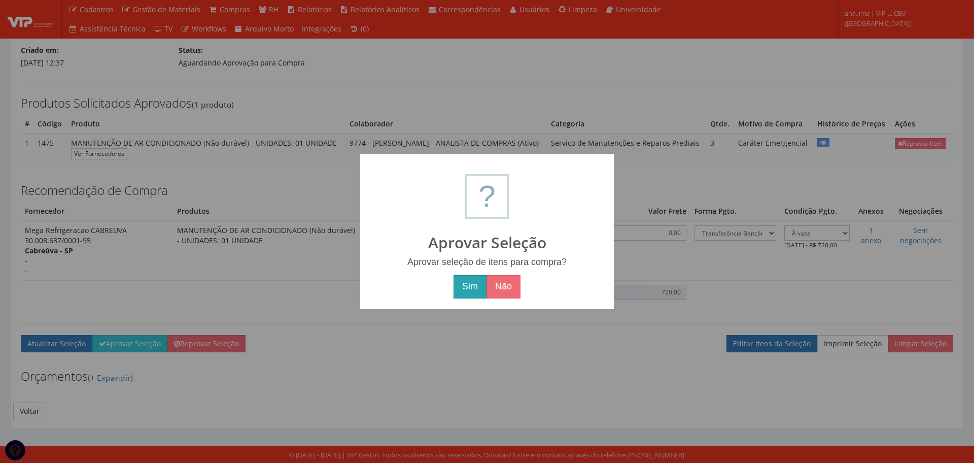
click at [474, 290] on button "Sim" at bounding box center [469, 286] width 33 height 23
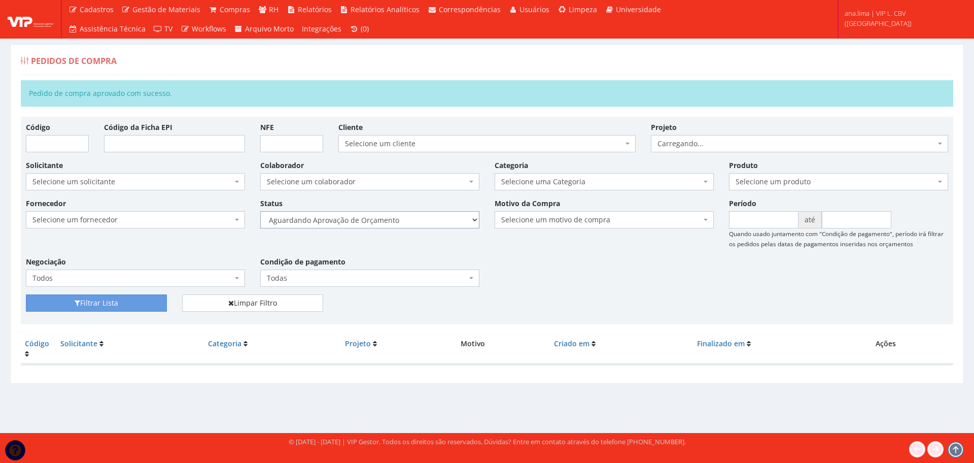
drag, startPoint x: 411, startPoint y: 217, endPoint x: 411, endPoint y: 224, distance: 7.1
click at [411, 217] on select "Selecione um status Cancelado Aguardando Aprovação Diretoria Pedido Aprovado Ag…" at bounding box center [369, 219] width 219 height 17
select select "1"
click at [260, 211] on select "Selecione um status Cancelado Aguardando Aprovação Diretoria Pedido Aprovado Ag…" at bounding box center [369, 219] width 219 height 17
click at [152, 300] on button "Filtrar Lista" at bounding box center [96, 302] width 141 height 17
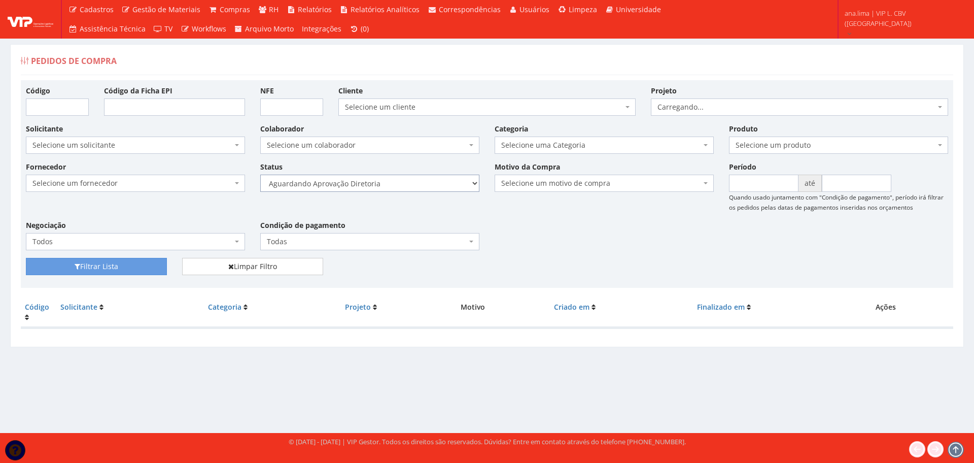
drag, startPoint x: 400, startPoint y: 186, endPoint x: 396, endPoint y: 190, distance: 5.4
click at [399, 186] on select "Selecione um status Cancelado Aguardando Aprovação Diretoria Pedido Aprovado Ag…" at bounding box center [369, 182] width 219 height 17
select select "4"
click at [260, 174] on select "Selecione um status Cancelado Aguardando Aprovação Diretoria Pedido Aprovado Ag…" at bounding box center [369, 182] width 219 height 17
click at [147, 263] on button "Filtrar Lista" at bounding box center [96, 266] width 141 height 17
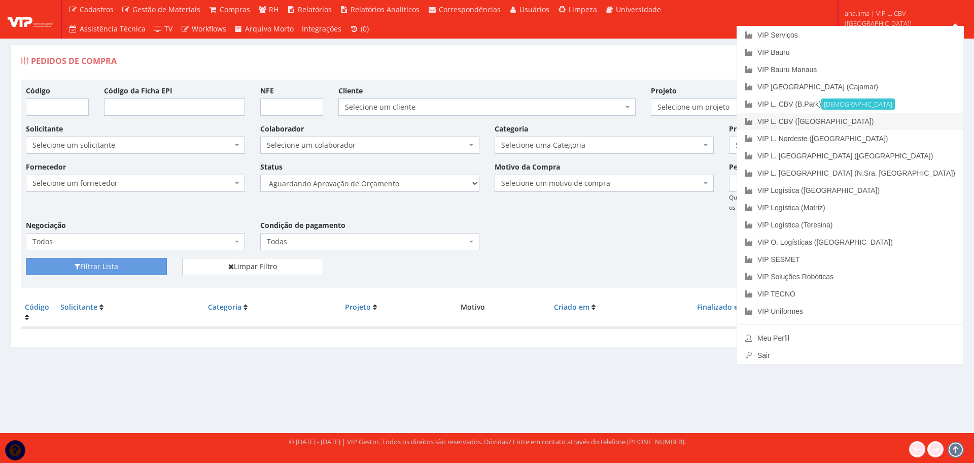
click at [916, 118] on link "VIP L. CBV ([GEOGRAPHIC_DATA])" at bounding box center [850, 121] width 226 height 17
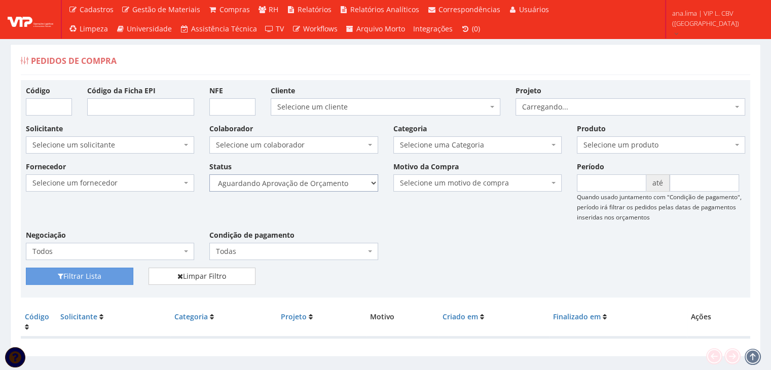
click at [339, 182] on select "Selecione um status Cancelado Aguardando Aprovação Diretoria Pedido Aprovado Ag…" at bounding box center [293, 182] width 168 height 17
select select "1"
click at [209, 174] on select "Selecione um status Cancelado Aguardando Aprovação Diretoria Pedido Aprovado Ag…" at bounding box center [293, 182] width 168 height 17
click at [103, 273] on button "Filtrar Lista" at bounding box center [80, 276] width 108 height 17
click at [327, 186] on select "Selecione um status Cancelado Aguardando Aprovação Diretoria Pedido Aprovado Ag…" at bounding box center [293, 182] width 168 height 17
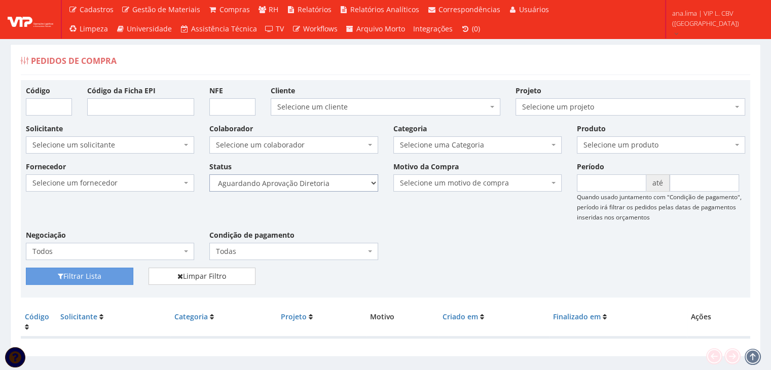
click at [209, 174] on select "Selecione um status Cancelado Aguardando Aprovação Diretoria Pedido Aprovado Ag…" at bounding box center [293, 182] width 168 height 17
click at [321, 180] on select "Selecione um status Cancelado Aguardando Aprovação Diretoria Pedido Aprovado Ag…" at bounding box center [293, 182] width 168 height 17
select select "4"
click at [209, 174] on select "Selecione um status Cancelado Aguardando Aprovação Diretoria Pedido Aprovado Ag…" at bounding box center [293, 182] width 168 height 17
click at [126, 272] on button "Filtrar Lista" at bounding box center [80, 276] width 108 height 17
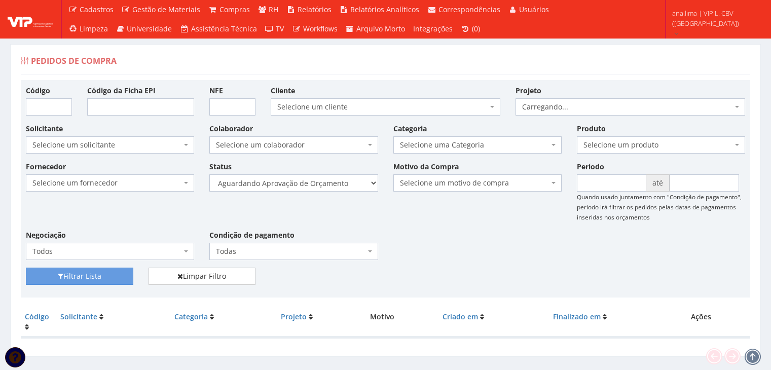
scroll to position [20, 0]
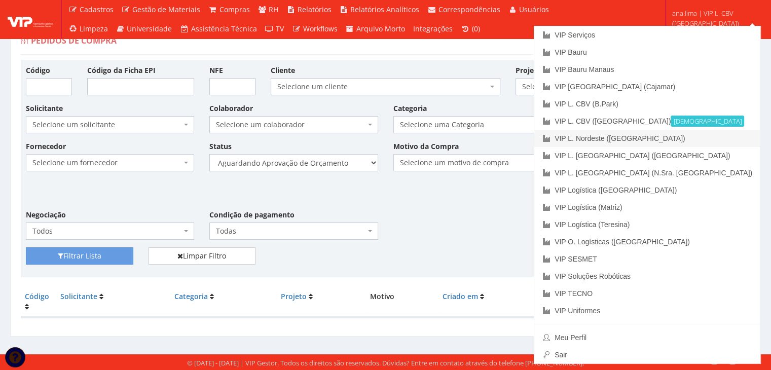
click at [702, 135] on link "VIP L. Nordeste ([GEOGRAPHIC_DATA])" at bounding box center [648, 138] width 226 height 17
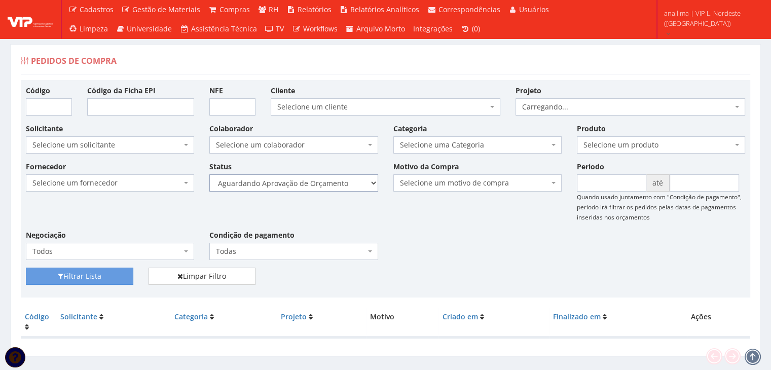
click at [331, 175] on select "Selecione um status Cancelado Aguardando Aprovação Diretoria Pedido Aprovado Ag…" at bounding box center [293, 182] width 168 height 17
select select "1"
click at [209, 174] on select "Selecione um status Cancelado Aguardando Aprovação Diretoria Pedido Aprovado Ag…" at bounding box center [293, 182] width 168 height 17
click at [112, 275] on button "Filtrar Lista" at bounding box center [80, 276] width 108 height 17
click at [348, 185] on select "Selecione um status Cancelado Aguardando Aprovação Diretoria Pedido Aprovado Ag…" at bounding box center [293, 182] width 168 height 17
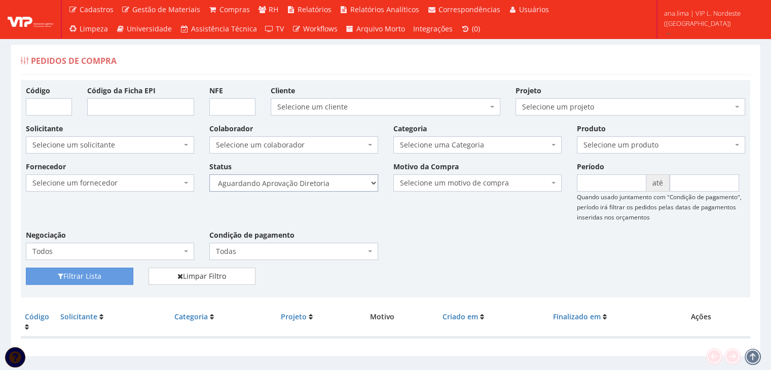
select select "4"
click at [209, 174] on select "Selecione um status Cancelado Aguardando Aprovação Diretoria Pedido Aprovado Ag…" at bounding box center [293, 182] width 168 height 17
click at [109, 269] on button "Filtrar Lista" at bounding box center [80, 276] width 108 height 17
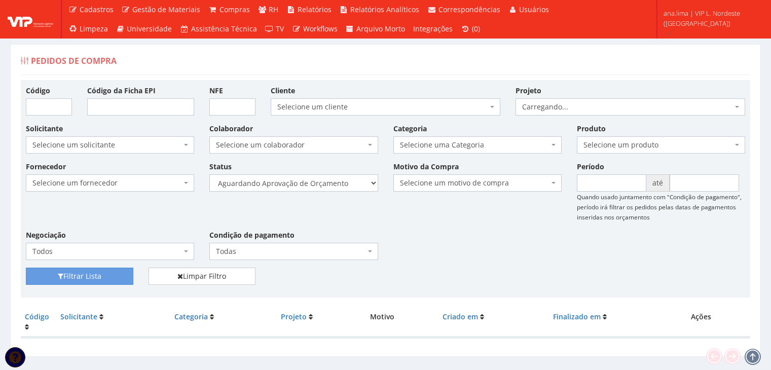
scroll to position [20, 0]
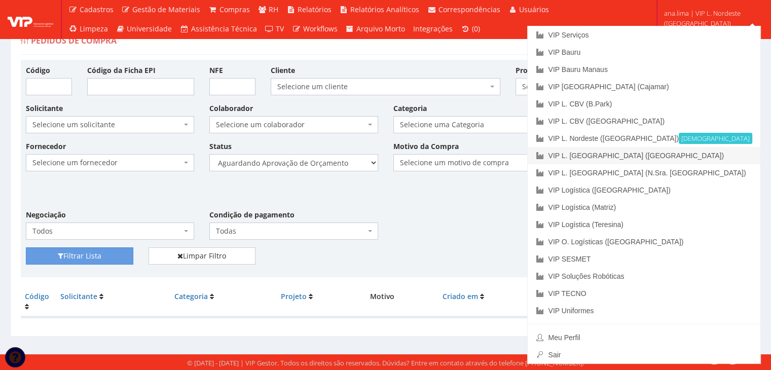
click at [714, 154] on link "VIP L. [GEOGRAPHIC_DATA] ([GEOGRAPHIC_DATA])" at bounding box center [644, 155] width 233 height 17
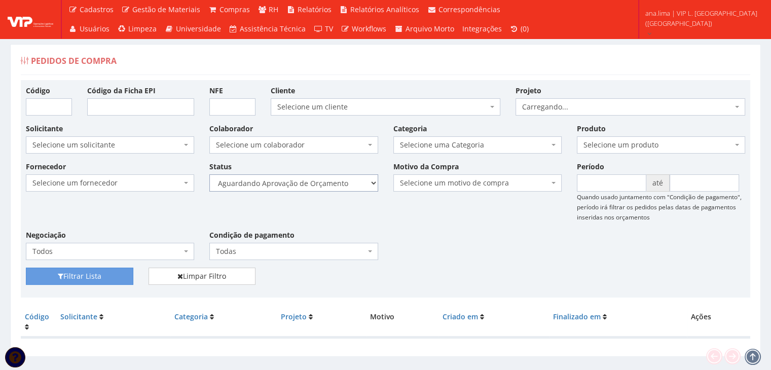
drag, startPoint x: 0, startPoint y: 0, endPoint x: 360, endPoint y: 187, distance: 405.8
click at [361, 183] on select "Selecione um status Cancelado Aguardando Aprovação Diretoria Pedido Aprovado Ag…" at bounding box center [293, 182] width 168 height 17
select select "1"
click at [209, 174] on select "Selecione um status Cancelado Aguardando Aprovação Diretoria Pedido Aprovado Ag…" at bounding box center [293, 182] width 168 height 17
click at [116, 275] on button "Filtrar Lista" at bounding box center [80, 276] width 108 height 17
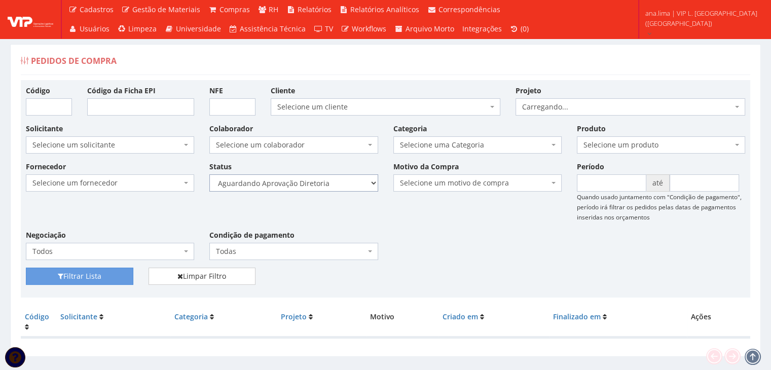
drag, startPoint x: 0, startPoint y: 0, endPoint x: 332, endPoint y: 184, distance: 379.5
click at [332, 184] on select "Selecione um status Cancelado Aguardando Aprovação Diretoria Pedido Aprovado Ag…" at bounding box center [293, 182] width 168 height 17
select select "4"
click at [209, 174] on select "Selecione um status Cancelado Aguardando Aprovação Diretoria Pedido Aprovado Ag…" at bounding box center [293, 182] width 168 height 17
click at [128, 281] on button "Filtrar Lista" at bounding box center [80, 276] width 108 height 17
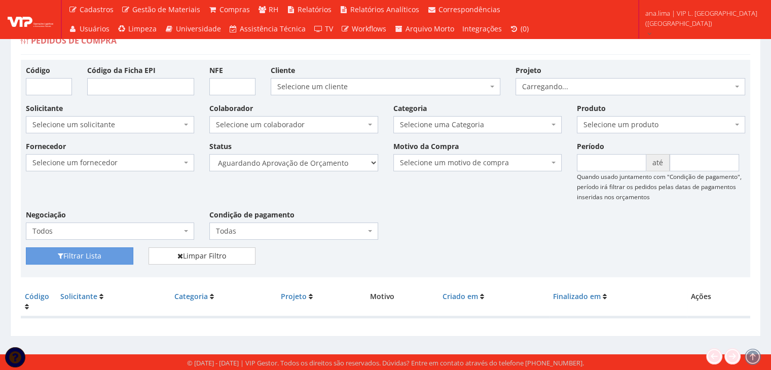
scroll to position [20, 0]
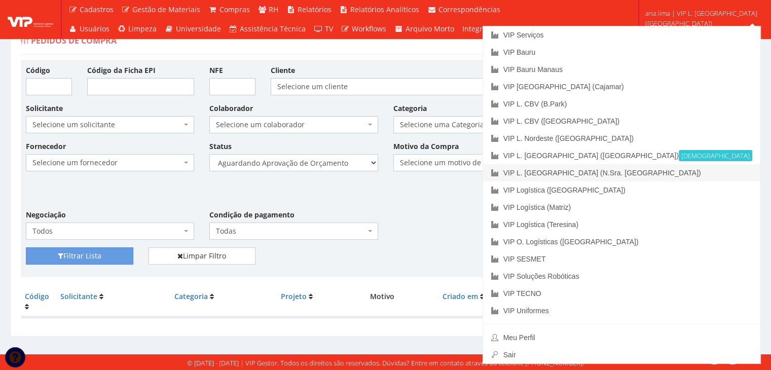
click at [701, 172] on link "VIP L. [GEOGRAPHIC_DATA] (N.Sra. [GEOGRAPHIC_DATA])" at bounding box center [621, 172] width 277 height 17
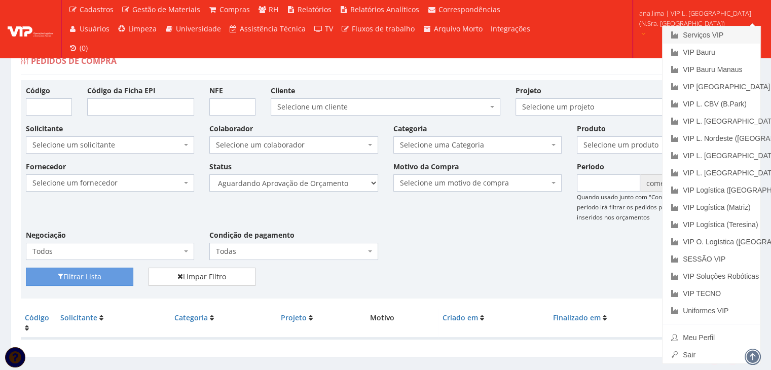
click at [709, 37] on font "Serviços VIP" at bounding box center [703, 35] width 41 height 8
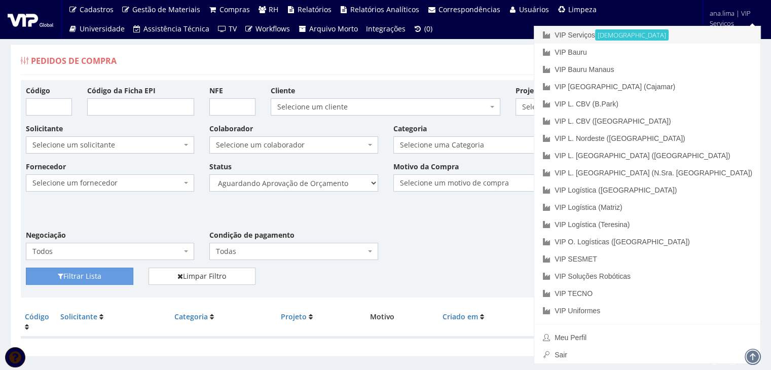
click at [671, 34] on link "VIP Serviços Ativa" at bounding box center [648, 34] width 226 height 17
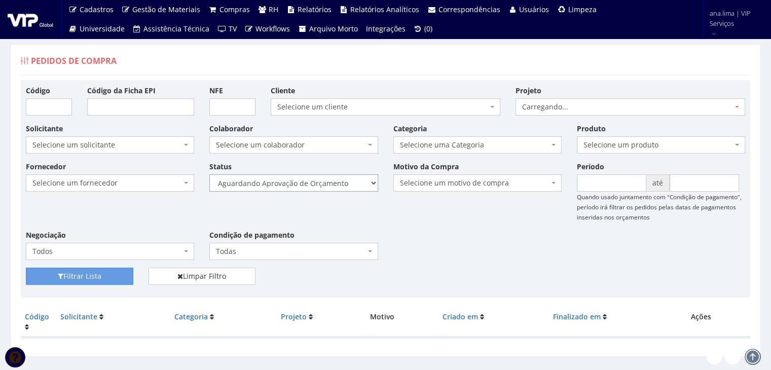
click at [326, 182] on select "Selecione um status Cancelado Aguardando Aprovação Diretoria Pedido Aprovado Ag…" at bounding box center [293, 182] width 168 height 17
click at [209, 174] on select "Selecione um status Cancelado Aguardando Aprovação Diretoria Pedido Aprovado Ag…" at bounding box center [293, 182] width 168 height 17
click at [315, 183] on select "Selecione um status Cancelado Aguardando Aprovação Diretoria Pedido Aprovado Ag…" at bounding box center [293, 182] width 168 height 17
select select "1"
click at [209, 174] on select "Selecione um status Cancelado Aguardando Aprovação Diretoria Pedido Aprovado Ag…" at bounding box center [293, 182] width 168 height 17
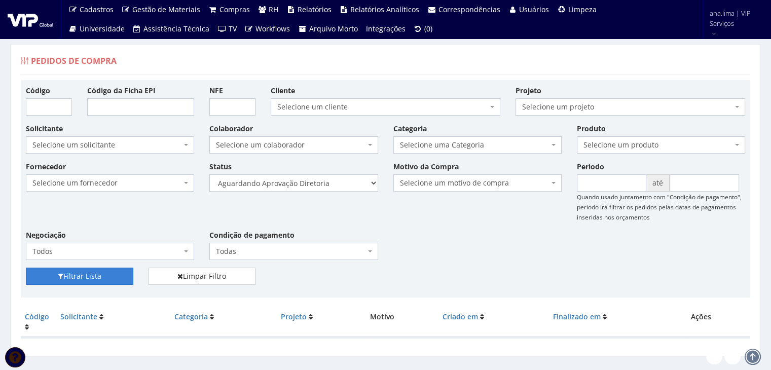
click at [104, 278] on button "Filtrar Lista" at bounding box center [80, 276] width 108 height 17
drag, startPoint x: 0, startPoint y: 0, endPoint x: 334, endPoint y: 183, distance: 380.6
click at [334, 183] on select "Selecione um status Cancelado Aguardando Aprovação Diretoria Pedido Aprovado Ag…" at bounding box center [293, 182] width 168 height 17
select select "4"
click at [209, 174] on select "Selecione um status Cancelado Aguardando Aprovação Diretoria Pedido Aprovado Ag…" at bounding box center [293, 182] width 168 height 17
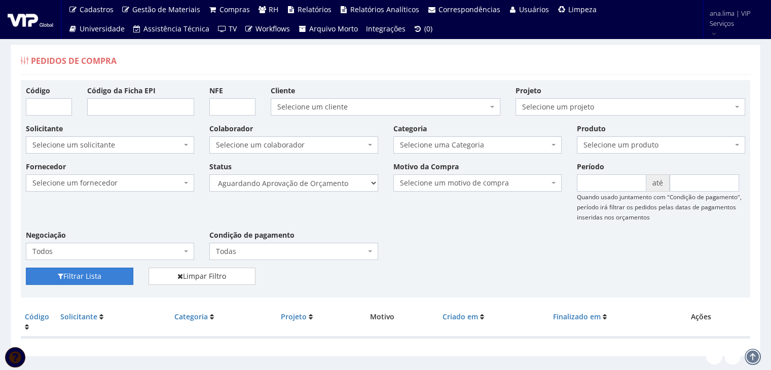
click at [121, 275] on button "Filtrar Lista" at bounding box center [80, 276] width 108 height 17
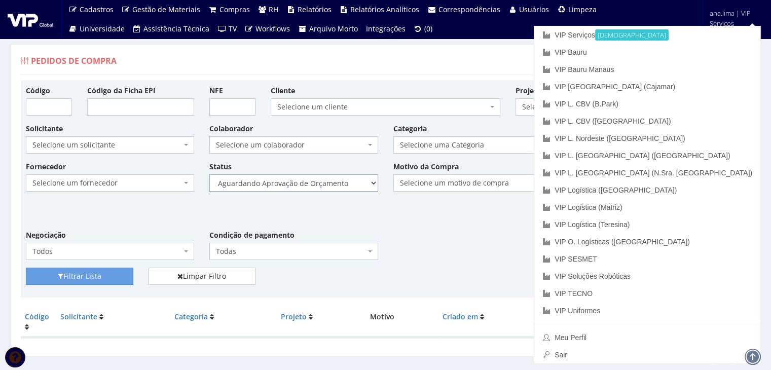
click at [327, 179] on select "Selecione um status Cancelado Aguardando Aprovação Diretoria Pedido Aprovado Ag…" at bounding box center [293, 182] width 168 height 17
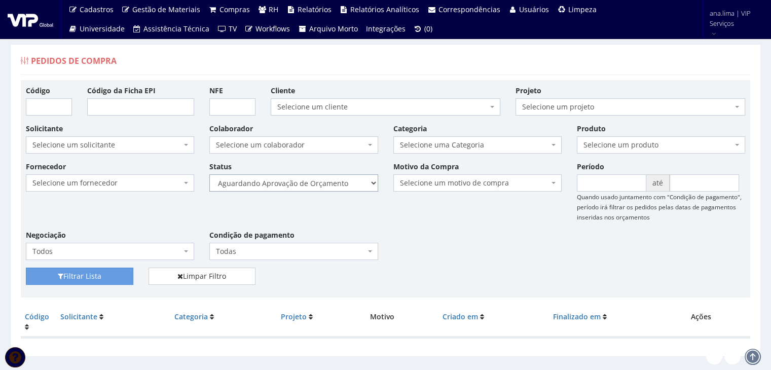
select select "1"
click at [209, 174] on select "Selecione um status Cancelado Aguardando Aprovação Diretoria Pedido Aprovado Ag…" at bounding box center [293, 182] width 168 height 17
drag, startPoint x: 105, startPoint y: 276, endPoint x: 212, endPoint y: 225, distance: 118.4
click at [105, 276] on button "Filtrar Lista" at bounding box center [80, 276] width 108 height 17
click at [333, 187] on select "Selecione um status Cancelado Aguardando Aprovação Diretoria Pedido Aprovado Ag…" at bounding box center [293, 182] width 168 height 17
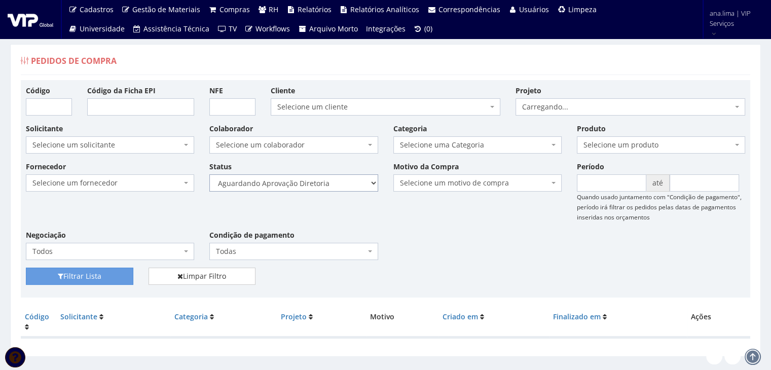
select select "4"
click at [209, 174] on select "Selecione um status Cancelado Aguardando Aprovação Diretoria Pedido Aprovado Ag…" at bounding box center [293, 182] width 168 height 17
click at [113, 278] on button "Filtrar Lista" at bounding box center [80, 276] width 108 height 17
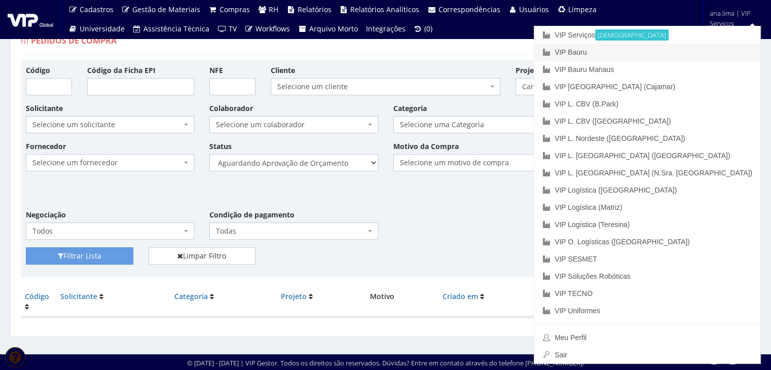
click at [686, 48] on link "VIP Bauru" at bounding box center [648, 52] width 226 height 17
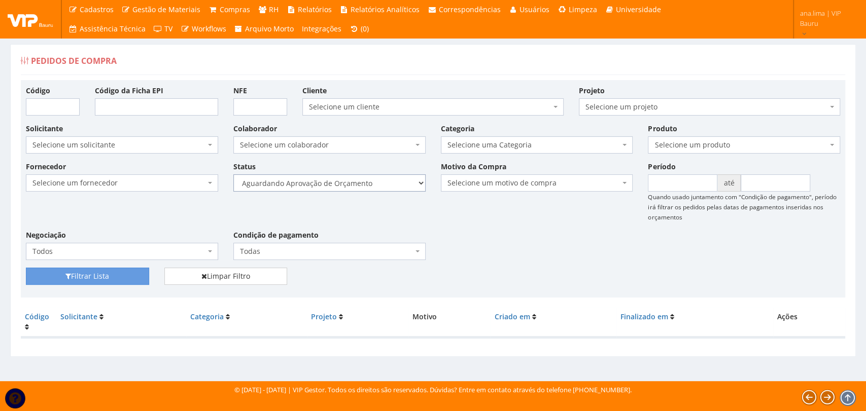
click at [364, 178] on select "Selecione um status Cancelado Aguardando Aprovação Diretoria Pedido Aprovado Ag…" at bounding box center [329, 182] width 192 height 17
select select "1"
click at [233, 174] on select "Selecione um status Cancelado Aguardando Aprovação Diretoria Pedido Aprovado Ag…" at bounding box center [329, 182] width 192 height 17
click at [114, 277] on button "Filtrar Lista" at bounding box center [87, 276] width 123 height 17
click at [353, 184] on select "Selecione um status Cancelado Aguardando Aprovação Diretoria Pedido Aprovado Ag…" at bounding box center [329, 182] width 192 height 17
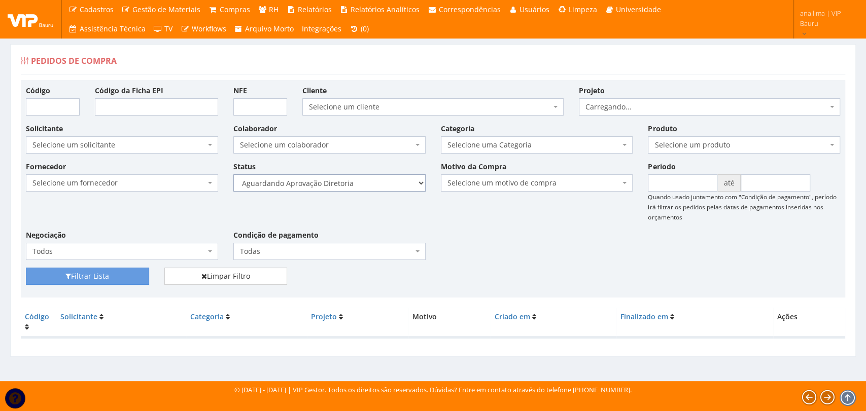
select select "4"
click at [233, 174] on select "Selecione um status Cancelado Aguardando Aprovação Diretoria Pedido Aprovado Ag…" at bounding box center [329, 182] width 192 height 17
click at [122, 274] on button "Filtrar Lista" at bounding box center [87, 276] width 123 height 17
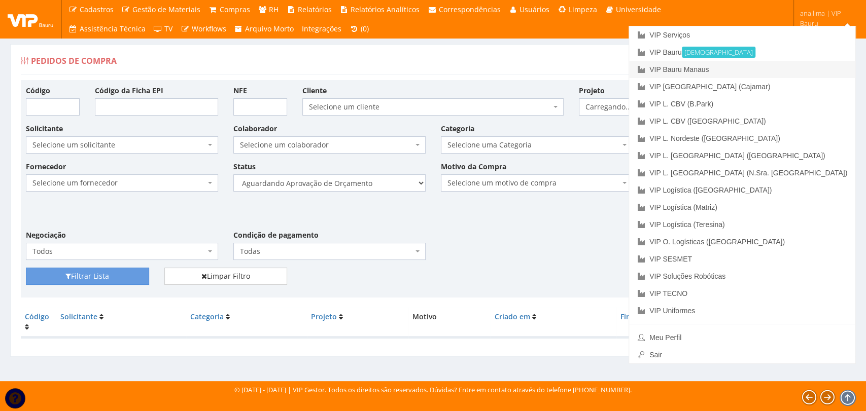
click at [775, 68] on link "VIP Bauru Manaus" at bounding box center [742, 69] width 226 height 17
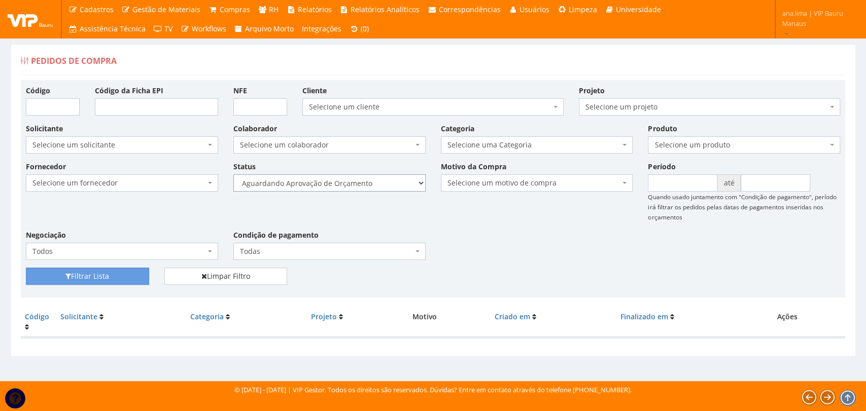
click at [388, 175] on select "Selecione um status Cancelado Aguardando Aprovação Diretoria Pedido Aprovado Ag…" at bounding box center [329, 182] width 192 height 17
select select "1"
click at [233, 174] on select "Selecione um status Cancelado Aguardando Aprovação Diretoria Pedido Aprovado Ag…" at bounding box center [329, 182] width 192 height 17
click at [112, 273] on button "Filtrar Lista" at bounding box center [87, 276] width 123 height 17
click at [378, 184] on select "Selecione um status Cancelado Aguardando Aprovação Diretoria Pedido Aprovado Ag…" at bounding box center [329, 182] width 192 height 17
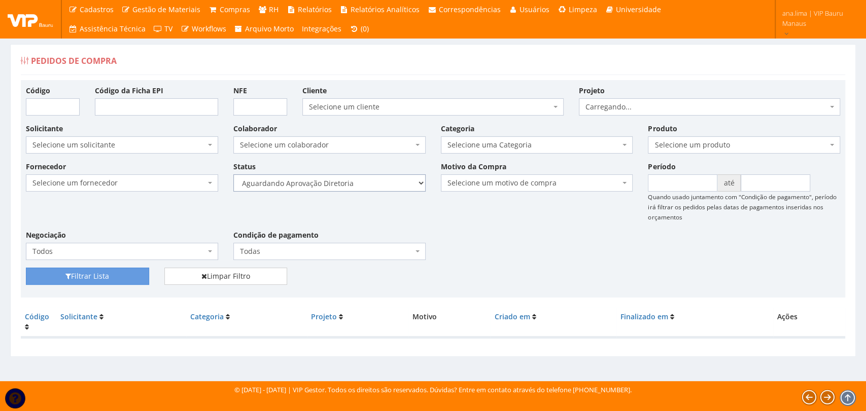
select select "4"
click at [233, 174] on select "Selecione um status Cancelado Aguardando Aprovação Diretoria Pedido Aprovado Ag…" at bounding box center [329, 182] width 192 height 17
drag, startPoint x: 117, startPoint y: 277, endPoint x: 124, endPoint y: 273, distance: 8.2
click at [117, 277] on button "Filtrar Lista" at bounding box center [87, 276] width 123 height 17
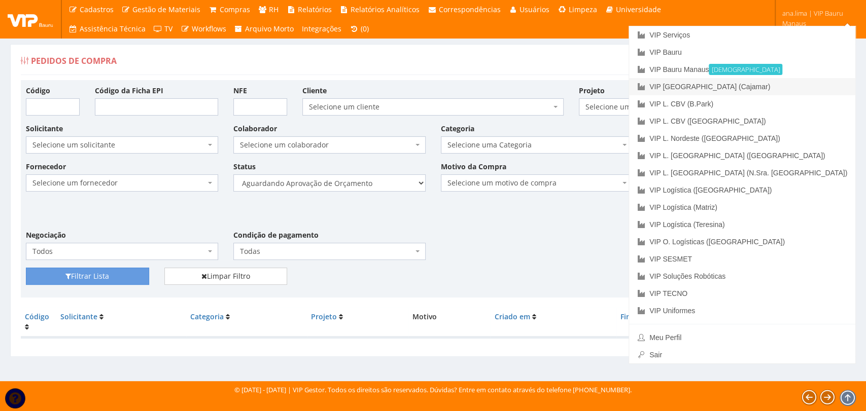
click at [800, 80] on link "VIP [GEOGRAPHIC_DATA] (Cajamar)" at bounding box center [742, 86] width 226 height 17
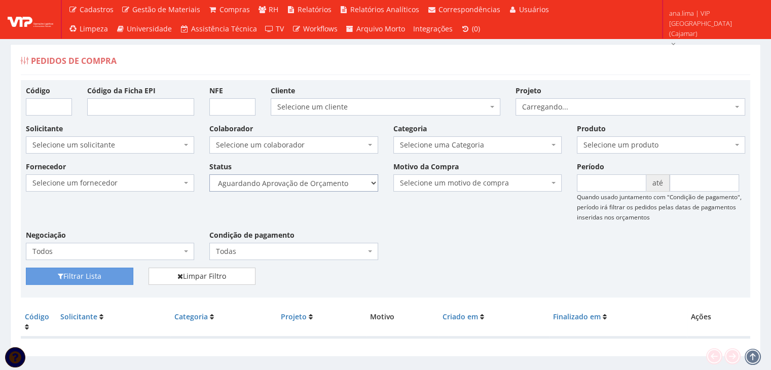
click at [335, 185] on select "Selecione um status Cancelado Aguardando Aprovação Diretoria Pedido Aprovado Ag…" at bounding box center [293, 182] width 168 height 17
select select "1"
click at [209, 174] on select "Selecione um status Cancelado Aguardando Aprovação Diretoria Pedido Aprovado Ag…" at bounding box center [293, 182] width 168 height 17
click at [102, 277] on button "Filtrar Lista" at bounding box center [80, 276] width 108 height 17
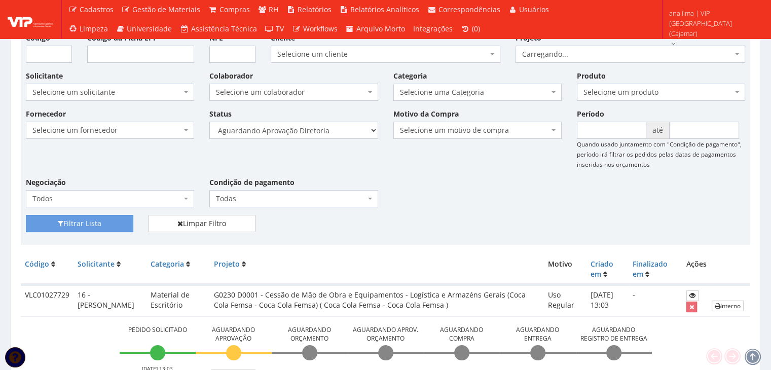
scroll to position [123, 0]
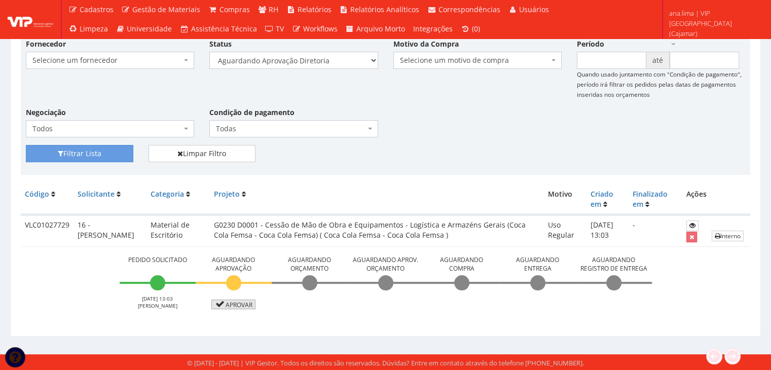
click at [235, 305] on link "Aprovar" at bounding box center [233, 305] width 45 height 10
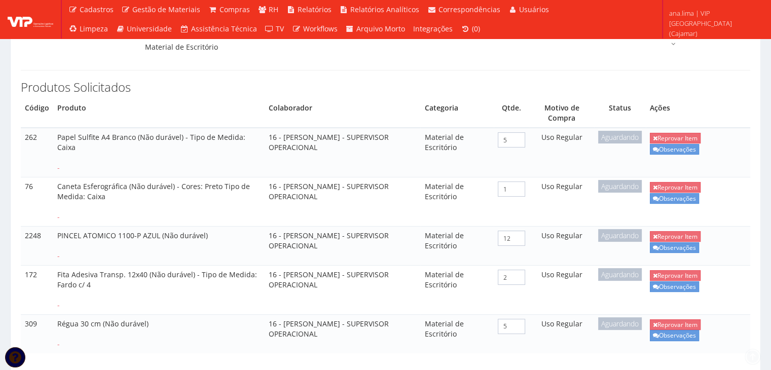
scroll to position [355, 0]
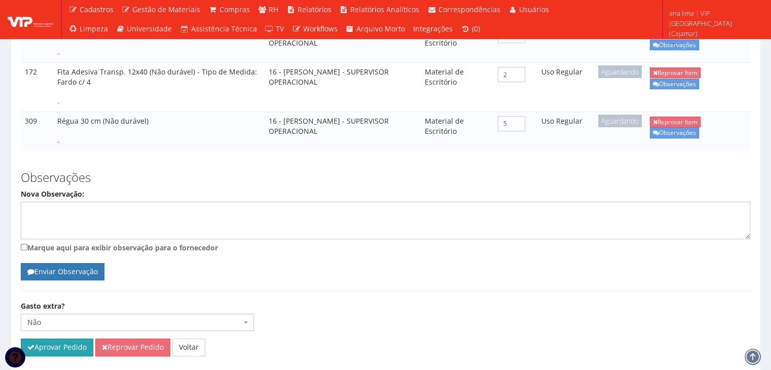
drag, startPoint x: 52, startPoint y: 335, endPoint x: 423, endPoint y: 50, distance: 467.6
click at [53, 339] on button "Aprovar Pedido" at bounding box center [57, 347] width 73 height 17
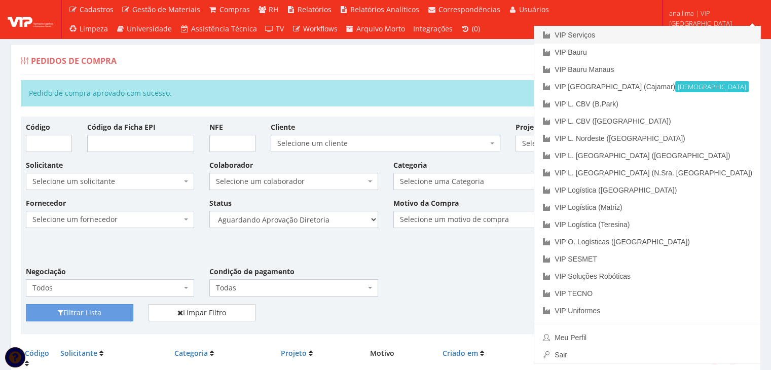
click at [697, 30] on link "VIP Serviços" at bounding box center [648, 34] width 226 height 17
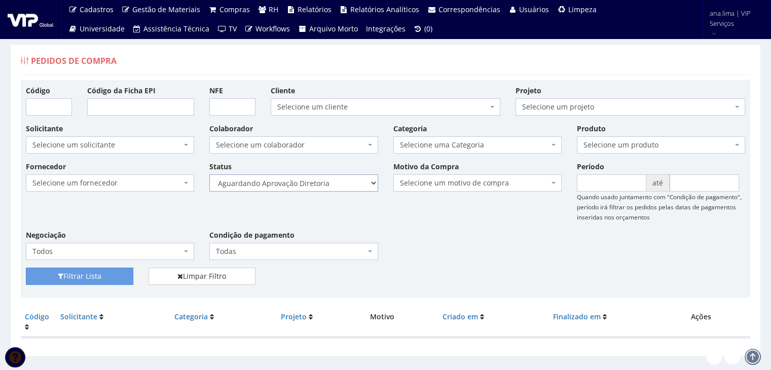
click at [335, 185] on select "Selecione um status Cancelado Aguardando Aprovação Diretoria Pedido Aprovado Ag…" at bounding box center [293, 182] width 168 height 17
click at [209, 174] on select "Selecione um status Cancelado Aguardando Aprovação Diretoria Pedido Aprovado Ag…" at bounding box center [293, 182] width 168 height 17
click at [95, 277] on button "Filtrar Lista" at bounding box center [80, 276] width 108 height 17
click at [351, 182] on select "Selecione um status Cancelado Aguardando Aprovação Diretoria Pedido Aprovado Ag…" at bounding box center [293, 182] width 168 height 17
select select "4"
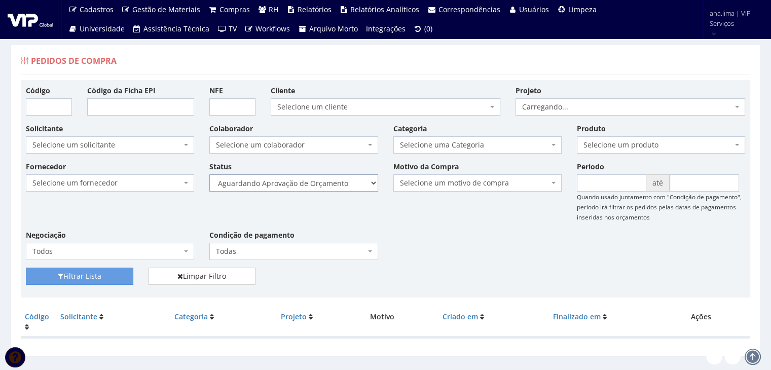
click at [209, 174] on select "Selecione um status Cancelado Aguardando Aprovação Diretoria Pedido Aprovado Ag…" at bounding box center [293, 182] width 168 height 17
click at [119, 276] on button "Filtrar Lista" at bounding box center [80, 276] width 108 height 17
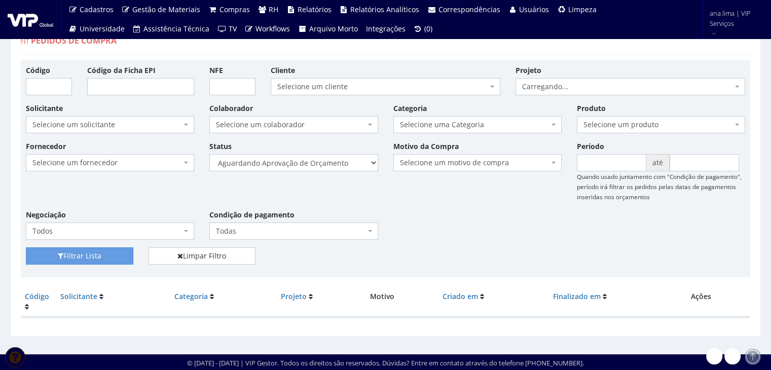
scroll to position [20, 0]
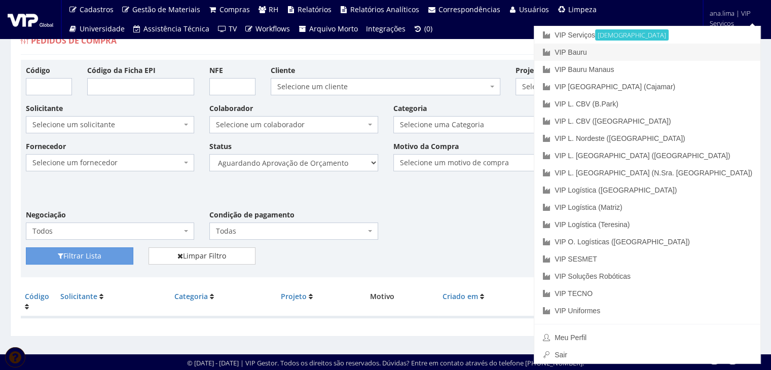
click at [709, 49] on link "VIP Bauru" at bounding box center [648, 52] width 226 height 17
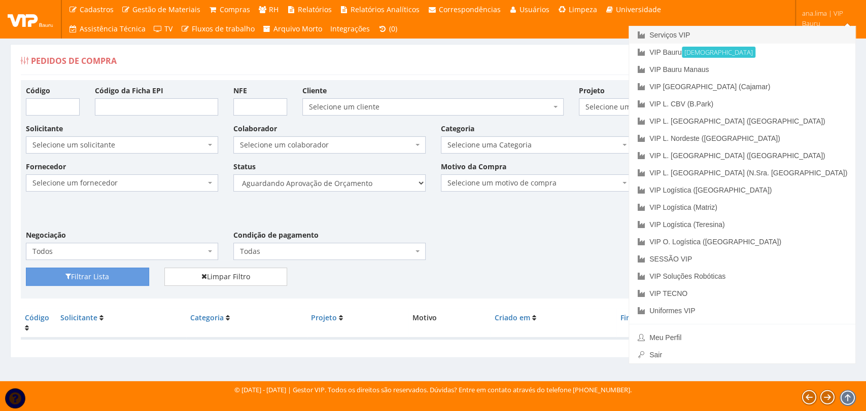
click at [690, 32] on font "Serviços VIP" at bounding box center [669, 35] width 41 height 8
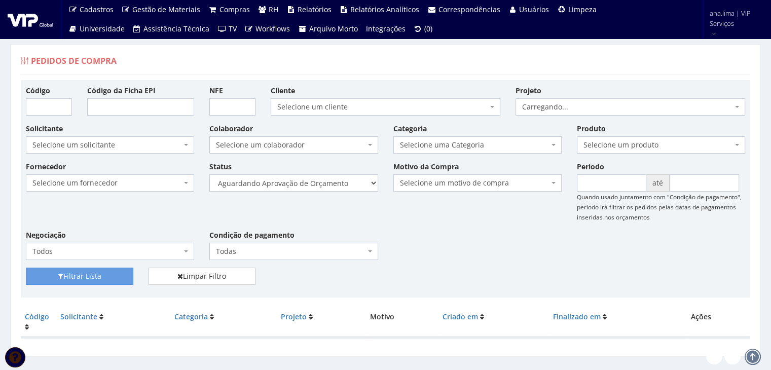
click at [335, 191] on div "Fornecedor Selecione um fornecedor ******** ******** 1000 MARCAS [GEOGRAPHIC_DA…" at bounding box center [385, 214] width 735 height 106
drag, startPoint x: 333, startPoint y: 182, endPoint x: 333, endPoint y: 191, distance: 8.6
click at [333, 182] on select "Selecione um status Cancelado Aguardando Aprovação Diretoria Pedido Aprovado Ag…" at bounding box center [293, 182] width 168 height 17
select select "1"
click at [209, 174] on select "Selecione um status Cancelado Aguardando Aprovação Diretoria Pedido Aprovado Ag…" at bounding box center [293, 182] width 168 height 17
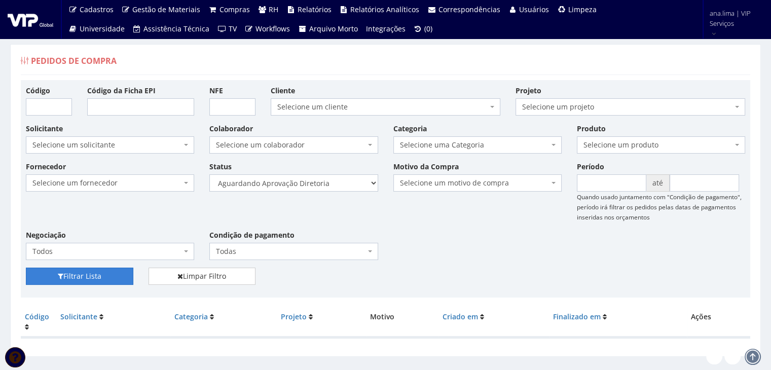
click at [76, 274] on button "Filtrar Lista" at bounding box center [80, 276] width 108 height 17
click at [269, 190] on select "Selecione um status Cancelado Aguardando Aprovação Diretoria Pedido Aprovado Ag…" at bounding box center [293, 182] width 168 height 17
select select "4"
click at [209, 174] on select "Selecione um status Cancelado Aguardando Aprovação Diretoria Pedido Aprovado Ag…" at bounding box center [293, 182] width 168 height 17
click at [103, 276] on button "Filtrar Lista" at bounding box center [80, 276] width 108 height 17
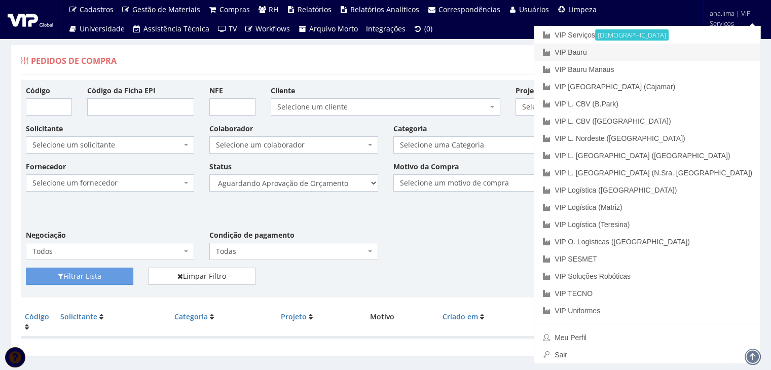
click at [677, 51] on link "VIP Bauru" at bounding box center [648, 52] width 226 height 17
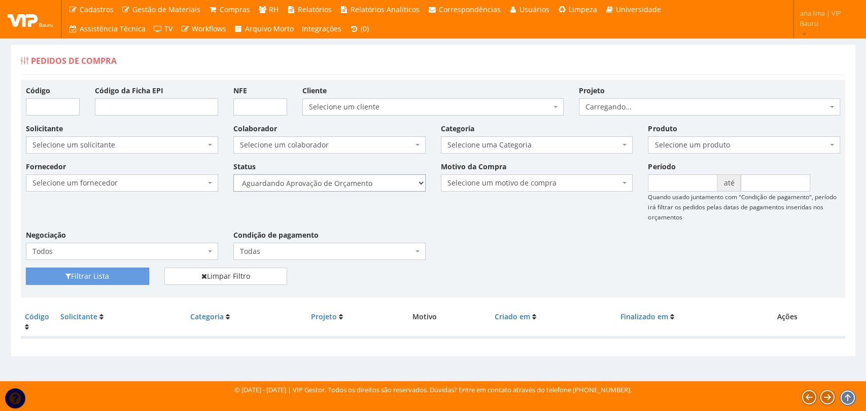
click at [380, 182] on select "Selecione um status Cancelado Aguardando Aprovação Diretoria Pedido Aprovado Ag…" at bounding box center [329, 182] width 192 height 17
select select "1"
click at [233, 174] on select "Selecione um status Cancelado Aguardando Aprovação Diretoria Pedido Aprovado Ag…" at bounding box center [329, 182] width 192 height 17
drag, startPoint x: 109, startPoint y: 275, endPoint x: 319, endPoint y: 234, distance: 214.4
click at [110, 274] on button "Filtrar Lista" at bounding box center [87, 276] width 123 height 17
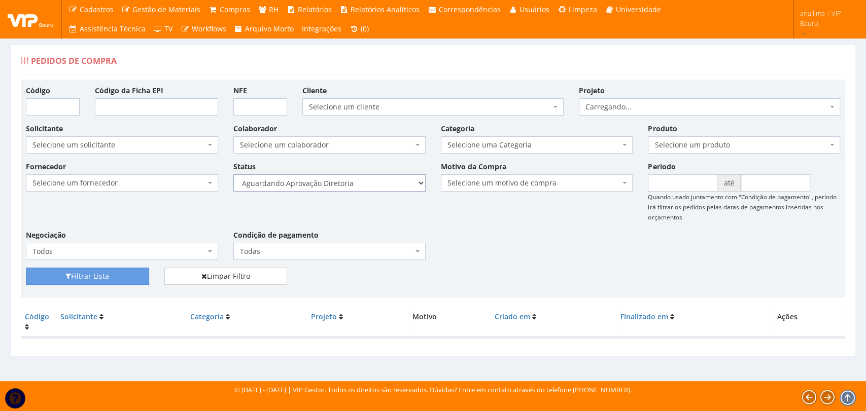
click at [366, 184] on select "Selecione um status Cancelado Aguardando Aprovação Diretoria Pedido Aprovado Ag…" at bounding box center [329, 182] width 192 height 17
select select "4"
click at [233, 174] on select "Selecione um status Cancelado Aguardando Aprovação Diretoria Pedido Aprovado Ag…" at bounding box center [329, 182] width 192 height 17
drag, startPoint x: 132, startPoint y: 281, endPoint x: 302, endPoint y: 234, distance: 176.3
click at [132, 280] on button "Filtrar Lista" at bounding box center [87, 276] width 123 height 17
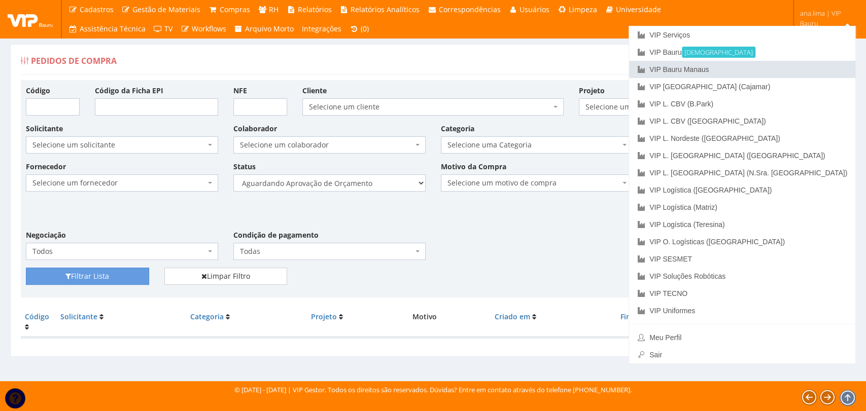
drag, startPoint x: 800, startPoint y: 67, endPoint x: 544, endPoint y: 140, distance: 266.9
click at [800, 67] on link "VIP Bauru Manaus" at bounding box center [742, 69] width 226 height 17
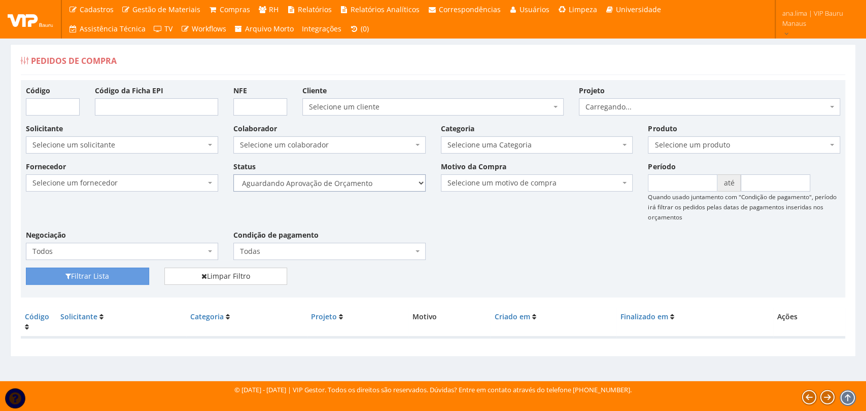
click at [321, 185] on select "Selecione um status Cancelado Aguardando Aprovação Diretoria Pedido Aprovado Ag…" at bounding box center [329, 182] width 192 height 17
select select "1"
click at [233, 174] on select "Selecione um status Cancelado Aguardando Aprovação Diretoria Pedido Aprovado Ag…" at bounding box center [329, 182] width 192 height 17
click at [118, 271] on button "Filtrar Lista" at bounding box center [87, 276] width 123 height 17
click at [337, 173] on div "Status Selecione um status Cancelado Aguardando Aprovação Diretoria Pedido Apro…" at bounding box center [329, 176] width 207 height 30
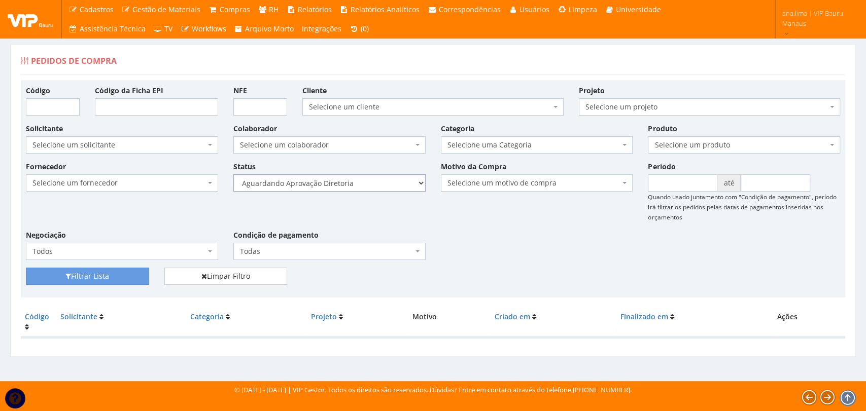
drag, startPoint x: 340, startPoint y: 180, endPoint x: 340, endPoint y: 190, distance: 10.1
click at [340, 180] on select "Selecione um status Cancelado Aguardando Aprovação Diretoria Pedido Aprovado Ag…" at bounding box center [329, 182] width 192 height 17
select select "4"
click at [233, 174] on select "Selecione um status Cancelado Aguardando Aprovação Diretoria Pedido Aprovado Ag…" at bounding box center [329, 182] width 192 height 17
click at [112, 277] on button "Filtrar Lista" at bounding box center [87, 276] width 123 height 17
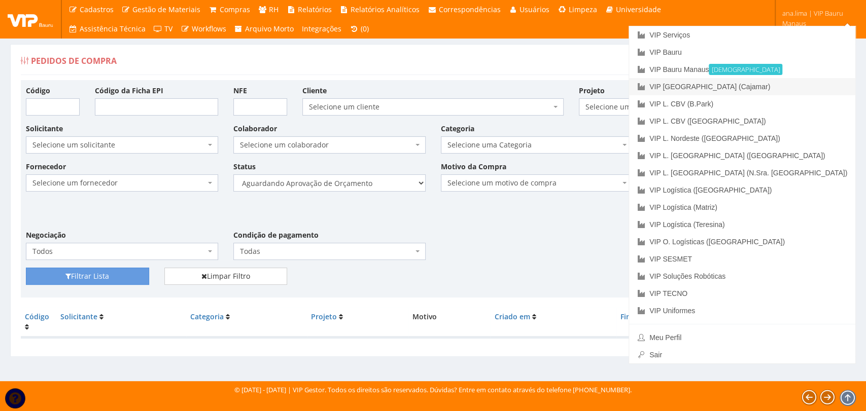
click at [825, 83] on link "VIP [GEOGRAPHIC_DATA] (Cajamar)" at bounding box center [742, 86] width 226 height 17
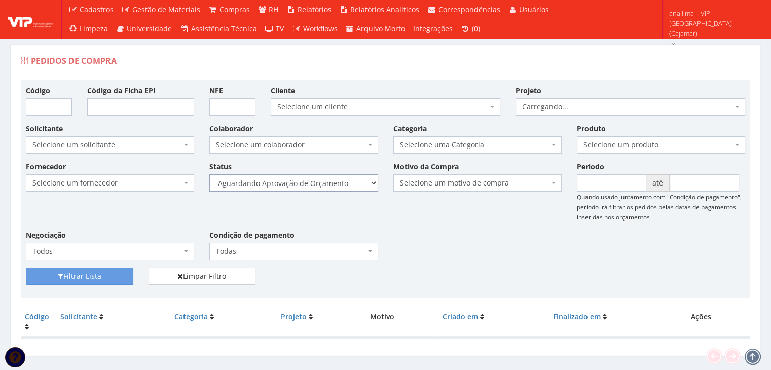
drag, startPoint x: 337, startPoint y: 183, endPoint x: 335, endPoint y: 189, distance: 6.4
click at [337, 185] on select "Selecione um status Cancelado Aguardando Aprovação Diretoria Pedido Aprovado Ag…" at bounding box center [293, 182] width 168 height 17
select select "1"
click at [209, 174] on select "Selecione um status Cancelado Aguardando Aprovação Diretoria Pedido Aprovado Ag…" at bounding box center [293, 182] width 168 height 17
drag, startPoint x: 120, startPoint y: 275, endPoint x: 150, endPoint y: 264, distance: 31.9
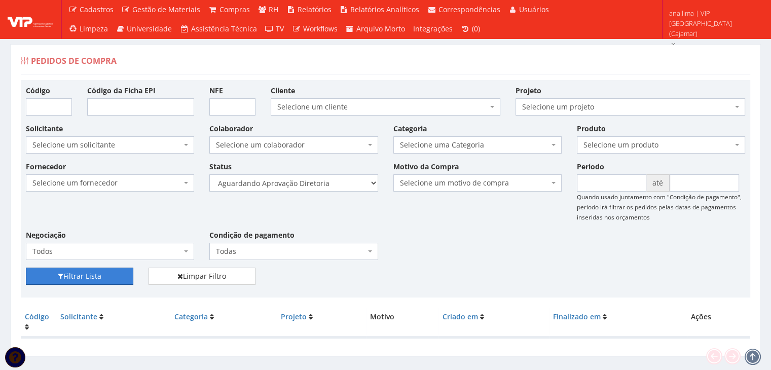
click at [120, 275] on button "Filtrar Lista" at bounding box center [80, 276] width 108 height 17
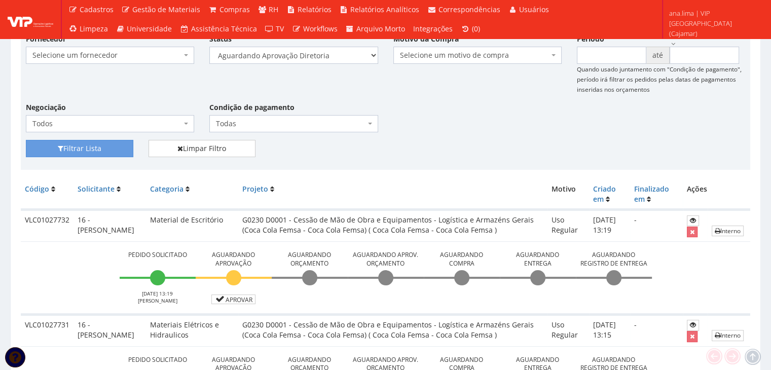
scroll to position [152, 0]
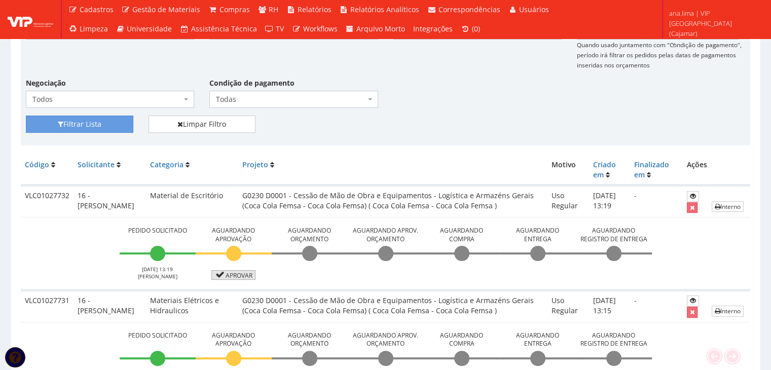
click at [245, 273] on link "Aprovar" at bounding box center [233, 275] width 45 height 10
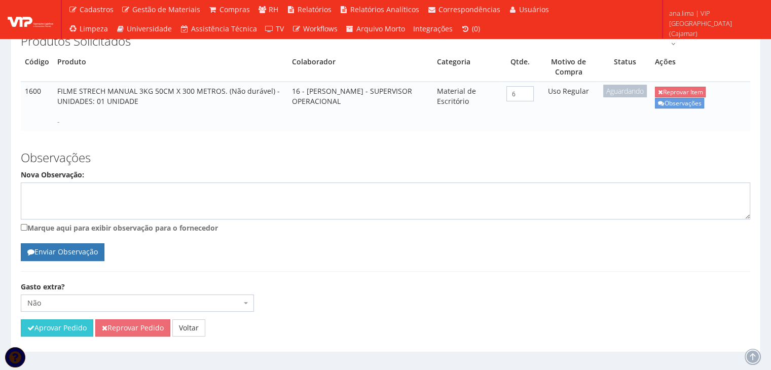
scroll to position [203, 0]
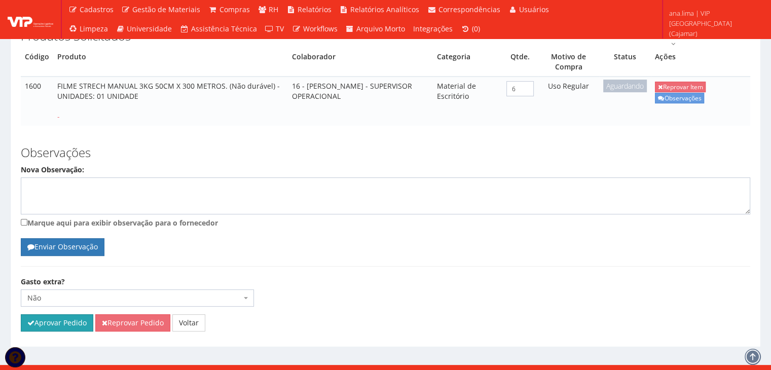
click at [39, 314] on button "Aprovar Pedido" at bounding box center [57, 322] width 73 height 17
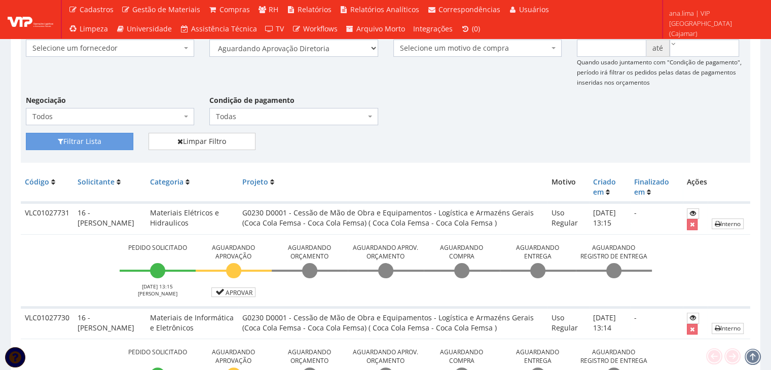
scroll to position [203, 0]
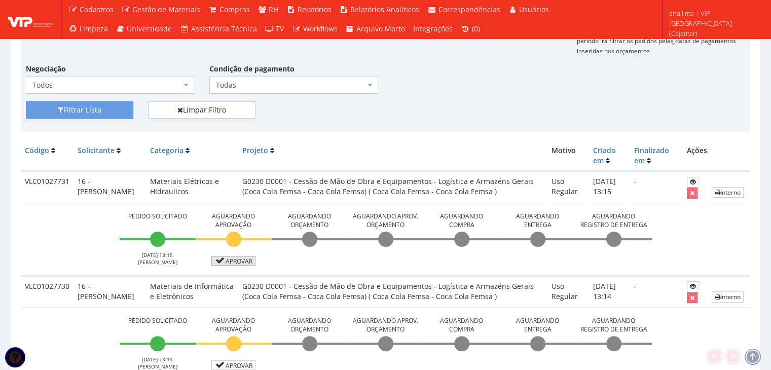
click at [230, 260] on link "Aprovar" at bounding box center [233, 261] width 45 height 10
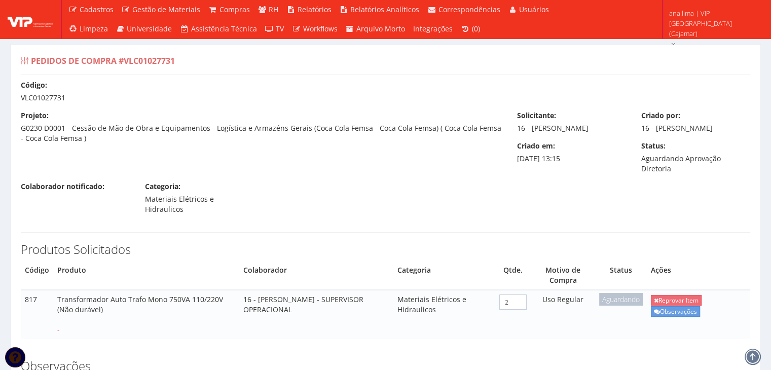
drag, startPoint x: 56, startPoint y: 278, endPoint x: 220, endPoint y: 283, distance: 163.4
click at [220, 290] on td "Transformador Auto Trafo Mono 750VA 110/220V (Não durável) -" at bounding box center [146, 314] width 186 height 49
copy td "Transformador Auto Trafo Mono 750VA 110/220V"
click at [300, 290] on td "16 - FELIPE DE SOUZA EUGENIO - SUPERVISOR OPERACIONAL" at bounding box center [316, 314] width 154 height 49
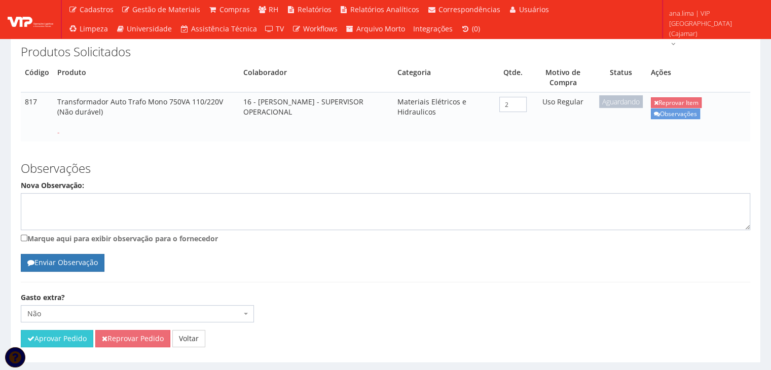
scroll to position [203, 0]
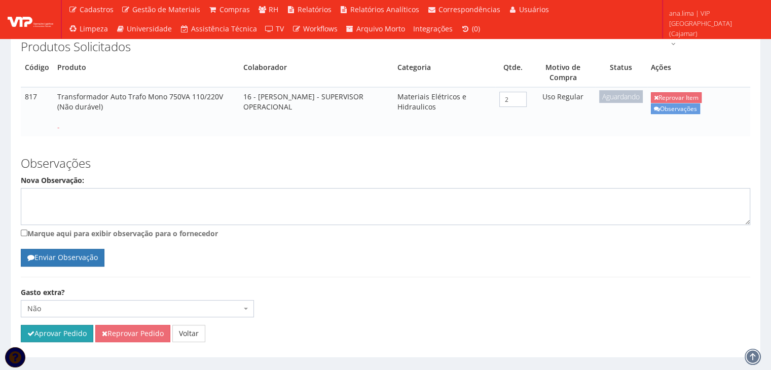
click at [65, 325] on button "Aprovar Pedido" at bounding box center [57, 333] width 73 height 17
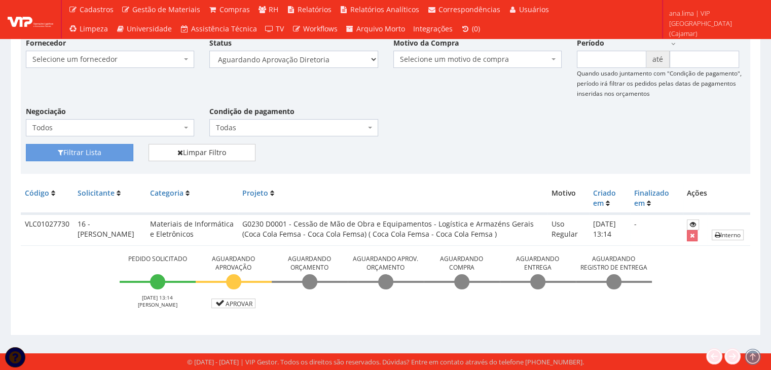
scroll to position [167, 0]
click at [235, 303] on link "Aprovar" at bounding box center [233, 304] width 45 height 10
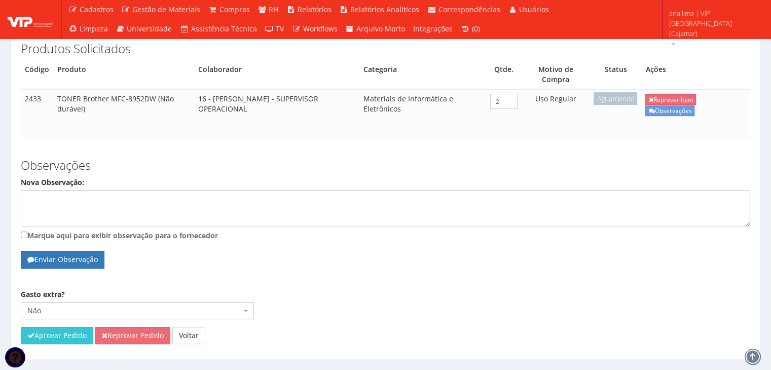
scroll to position [203, 0]
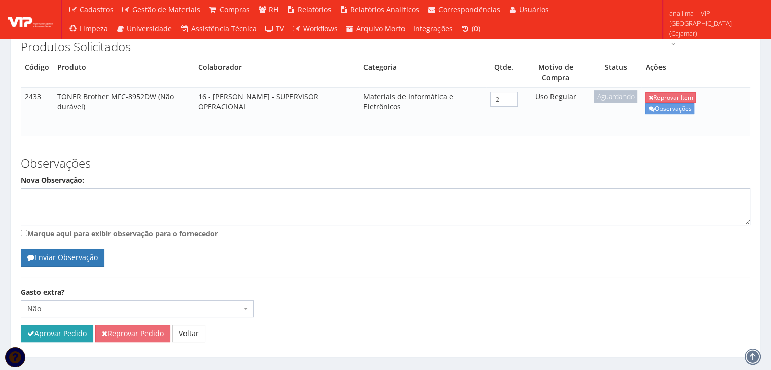
click at [74, 325] on button "Aprovar Pedido" at bounding box center [57, 333] width 73 height 17
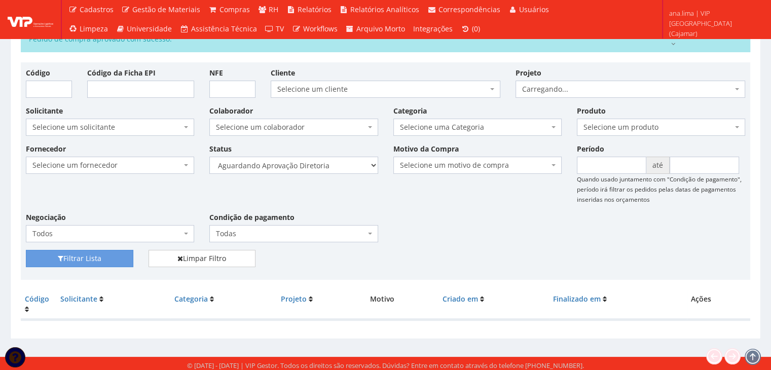
scroll to position [57, 0]
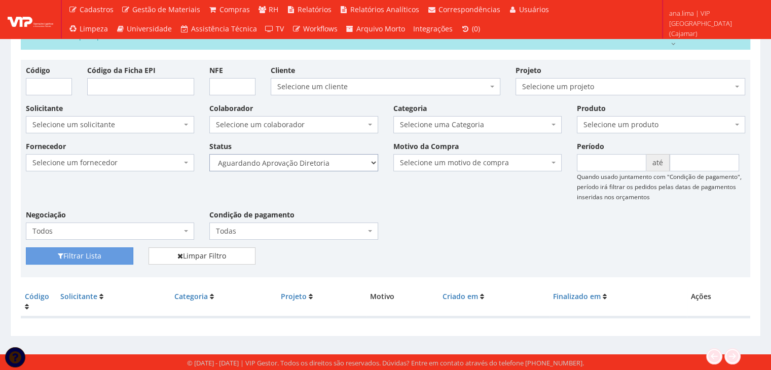
click at [330, 158] on select "Selecione um status Cancelado Aguardando Aprovação Diretoria Pedido Aprovado Ag…" at bounding box center [293, 162] width 168 height 17
click at [209, 154] on select "Selecione um status Cancelado Aguardando Aprovação Diretoria Pedido Aprovado Ag…" at bounding box center [293, 162] width 168 height 17
click at [98, 253] on button "Filtrar Lista" at bounding box center [80, 255] width 108 height 17
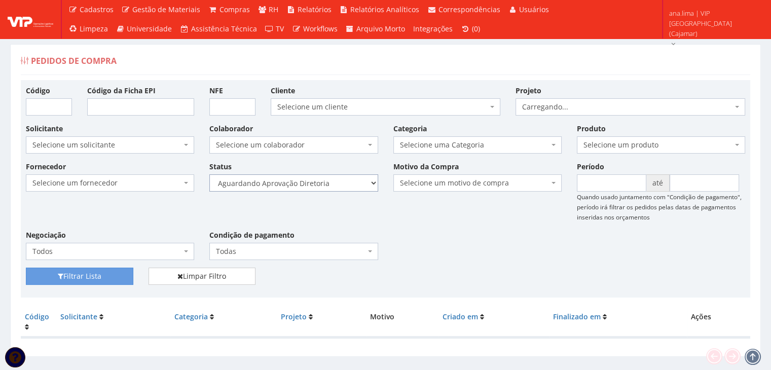
click at [321, 180] on select "Selecione um status Cancelado Aguardando Aprovação Diretoria Pedido Aprovado Ag…" at bounding box center [293, 182] width 168 height 17
select select "4"
click at [209, 174] on select "Selecione um status Cancelado Aguardando Aprovação Diretoria Pedido Aprovado Ag…" at bounding box center [293, 182] width 168 height 17
click at [122, 277] on button "Filtrar Lista" at bounding box center [80, 276] width 108 height 17
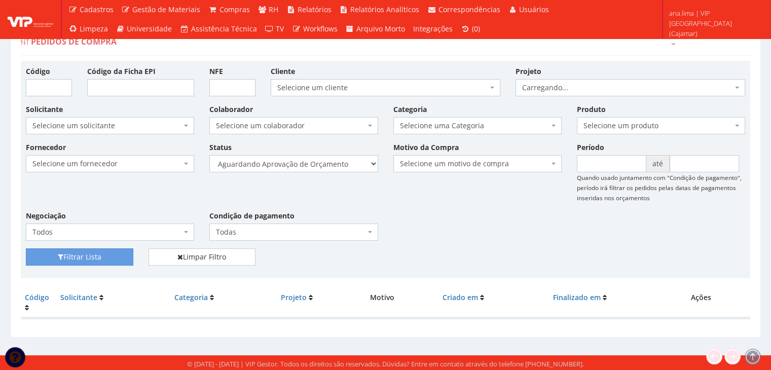
scroll to position [20, 0]
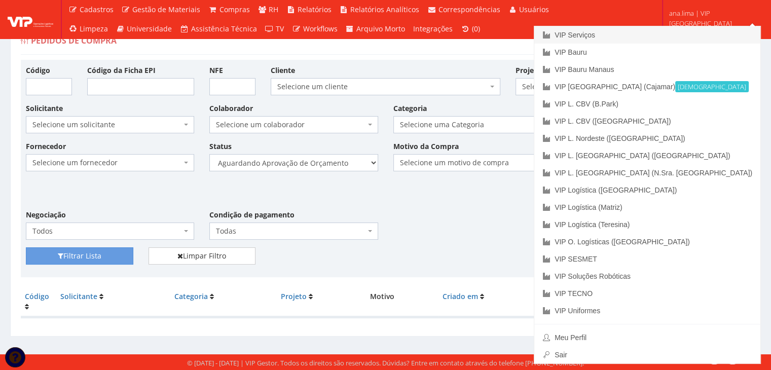
click at [664, 32] on link "VIP Serviços" at bounding box center [648, 34] width 226 height 17
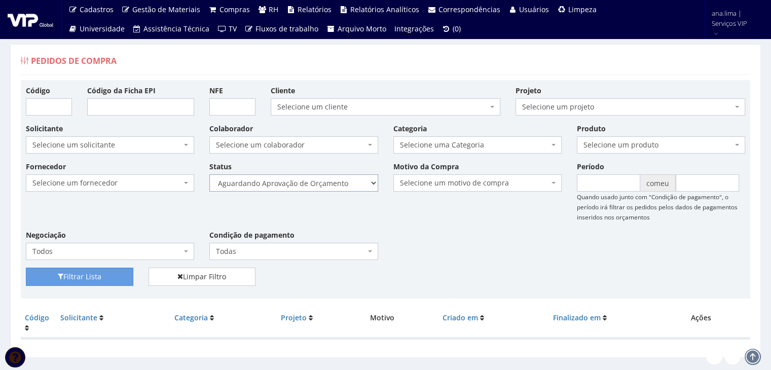
click at [331, 185] on select "Selecione um status Cancelado Aguardando Aprovação Diretoria Pedido Aprovado Ag…" at bounding box center [293, 182] width 168 height 17
select select "1"
click at [209, 174] on select "Selecione um status Cancelado Aguardando Aprovação Diretoria Pedido Aprovado Ag…" at bounding box center [293, 182] width 168 height 17
click at [122, 274] on button "Filtrar Lista" at bounding box center [80, 277] width 108 height 18
click at [347, 185] on select "Selecione um status Cancelado Aguardando Aprovação Diretoria Pedido Aprovado Ag…" at bounding box center [293, 182] width 168 height 17
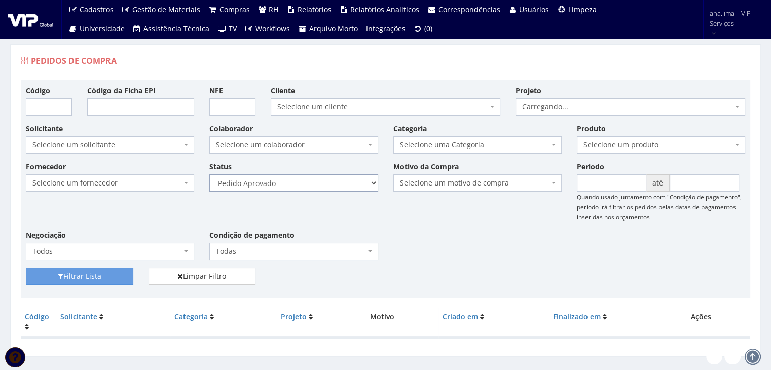
click at [209, 174] on select "Selecione um status Cancelado Aguardando Aprovação Diretoria Pedido Aprovado Ag…" at bounding box center [293, 182] width 168 height 17
click at [341, 184] on select "Selecione um status Cancelado Aguardando Aprovação Diretoria Pedido Aprovado Ag…" at bounding box center [293, 182] width 168 height 17
select select "4"
click at [209, 174] on select "Selecione um status Cancelado Aguardando Aprovação Diretoria Pedido Aprovado Ag…" at bounding box center [293, 182] width 168 height 17
click at [93, 271] on button "Filtrar Lista" at bounding box center [80, 276] width 108 height 17
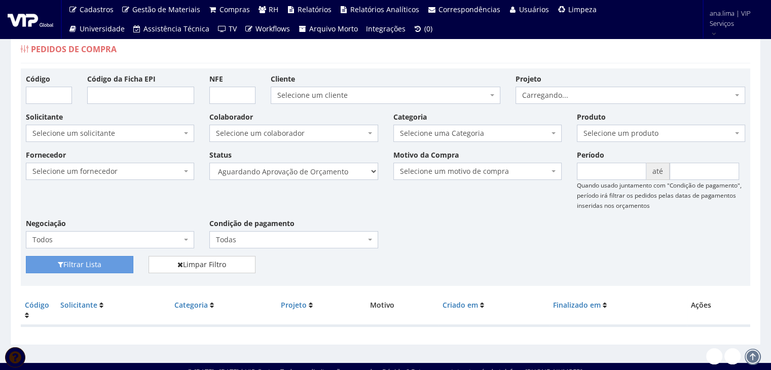
scroll to position [20, 0]
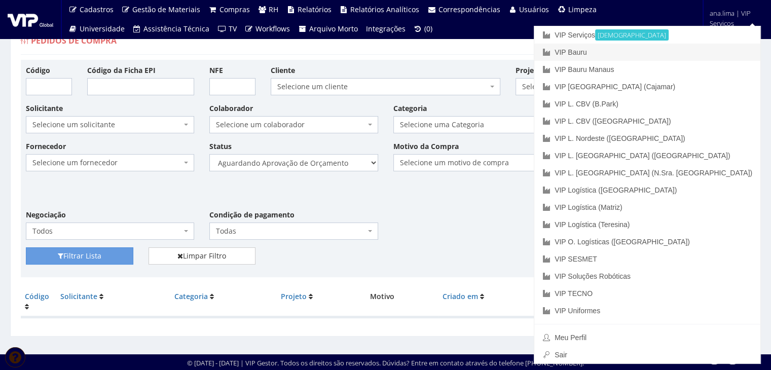
click at [703, 55] on link "VIP Bauru" at bounding box center [648, 52] width 226 height 17
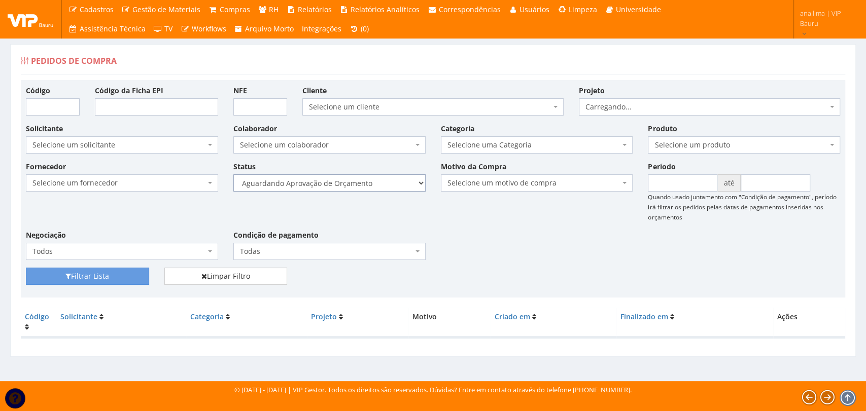
click at [380, 181] on select "Selecione um status Cancelado Aguardando Aprovação Diretoria Pedido Aprovado Ag…" at bounding box center [329, 182] width 192 height 17
click at [233, 174] on select "Selecione um status Cancelado Aguardando Aprovação Diretoria Pedido Aprovado Ag…" at bounding box center [329, 182] width 192 height 17
click at [382, 179] on select "Selecione um status Cancelado Aguardando Aprovação Diretoria Pedido Aprovado Ag…" at bounding box center [329, 182] width 192 height 17
select select "1"
click at [233, 174] on select "Selecione um status Cancelado Aguardando Aprovação Diretoria Pedido Aprovado Ag…" at bounding box center [329, 182] width 192 height 17
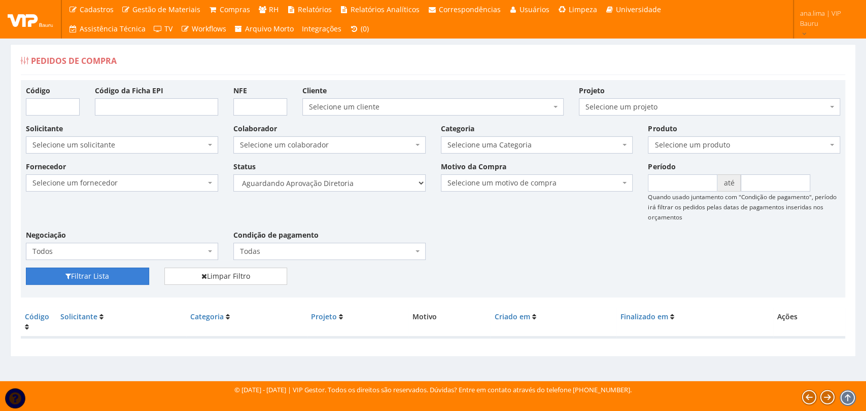
click at [124, 278] on button "Filtrar Lista" at bounding box center [87, 276] width 123 height 17
click at [383, 185] on select "Selecione um status Cancelado Aguardando Aprovação Diretoria Pedido Aprovado Ag…" at bounding box center [329, 182] width 192 height 17
select select "4"
click at [233, 174] on select "Selecione um status Cancelado Aguardando Aprovação Diretoria Pedido Aprovado Ag…" at bounding box center [329, 182] width 192 height 17
click at [115, 280] on button "Filtrar Lista" at bounding box center [87, 276] width 123 height 17
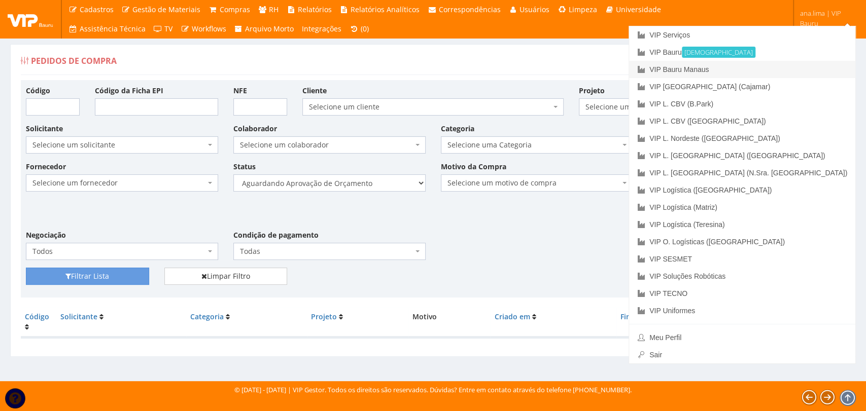
click at [803, 68] on link "VIP Bauru Manaus" at bounding box center [742, 69] width 226 height 17
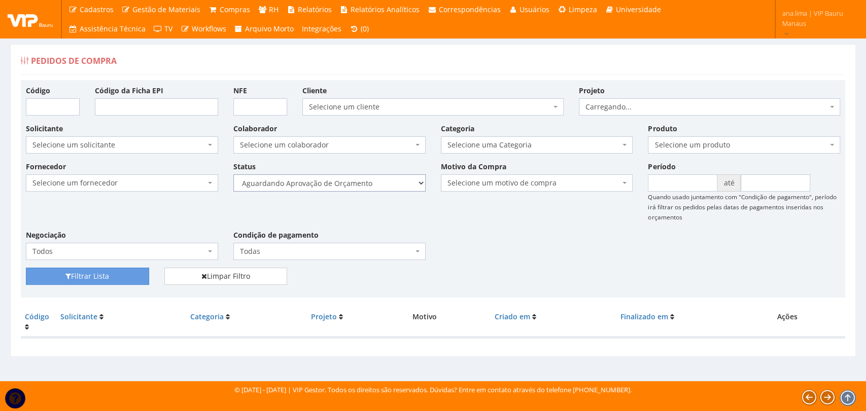
click at [377, 186] on select "Selecione um status Cancelado Aguardando Aprovação Diretoria Pedido Aprovado Ag…" at bounding box center [329, 182] width 192 height 17
select select "1"
click at [233, 174] on select "Selecione um status Cancelado Aguardando Aprovação Diretoria Pedido Aprovado Ag…" at bounding box center [329, 182] width 192 height 17
click at [138, 275] on button "Filtrar Lista" at bounding box center [87, 276] width 123 height 17
click at [382, 188] on select "Selecione um status Cancelado Aguardando Aprovação Diretoria Pedido Aprovado Ag…" at bounding box center [329, 182] width 192 height 17
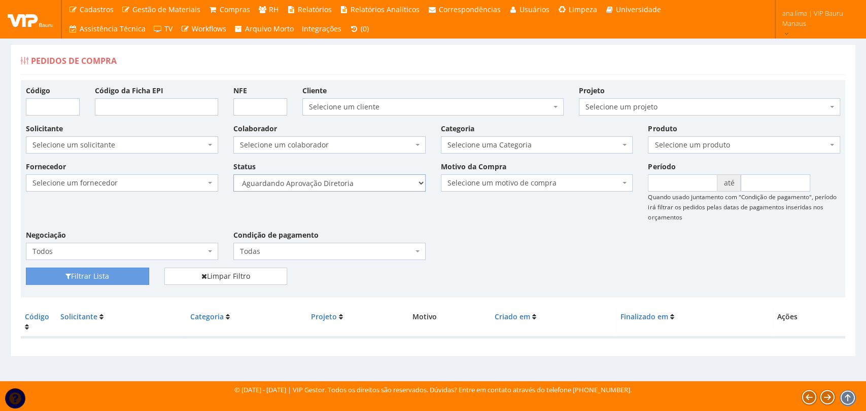
select select "4"
click at [233, 174] on select "Selecione um status Cancelado Aguardando Aprovação Diretoria Pedido Aprovado Ag…" at bounding box center [329, 182] width 192 height 17
click at [110, 281] on button "Filtrar Lista" at bounding box center [87, 276] width 123 height 17
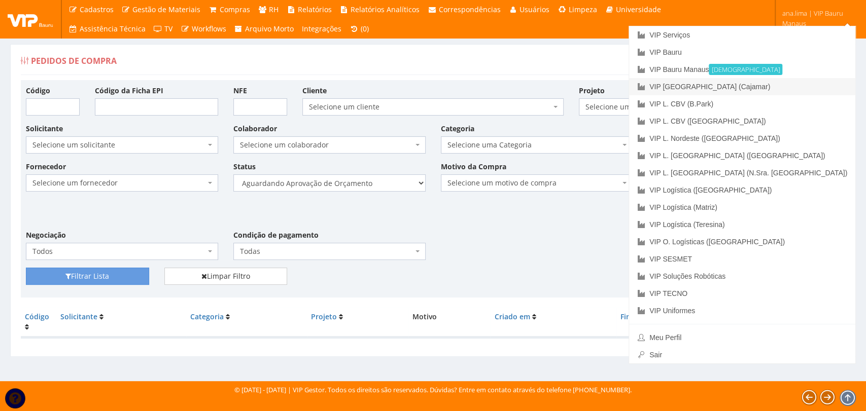
click at [798, 88] on link "VIP [GEOGRAPHIC_DATA] (Cajamar)" at bounding box center [742, 86] width 226 height 17
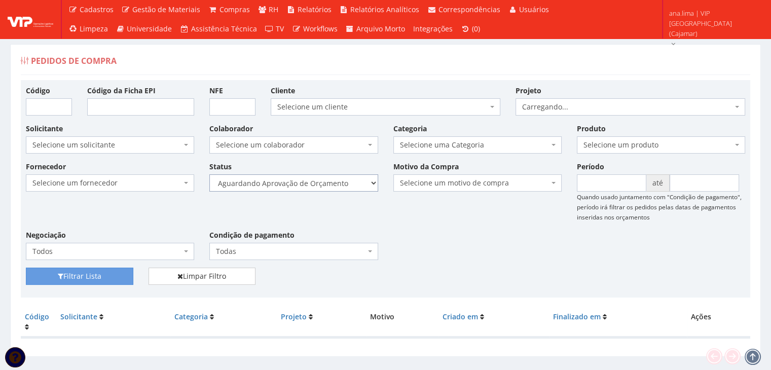
click at [346, 188] on select "Selecione um status Cancelado Aguardando Aprovação Diretoria Pedido Aprovado Ag…" at bounding box center [293, 182] width 168 height 17
select select "1"
click at [209, 174] on select "Selecione um status Cancelado Aguardando Aprovação Diretoria Pedido Aprovado Ag…" at bounding box center [293, 182] width 168 height 17
click at [106, 276] on button "Filtrar Lista" at bounding box center [80, 276] width 108 height 17
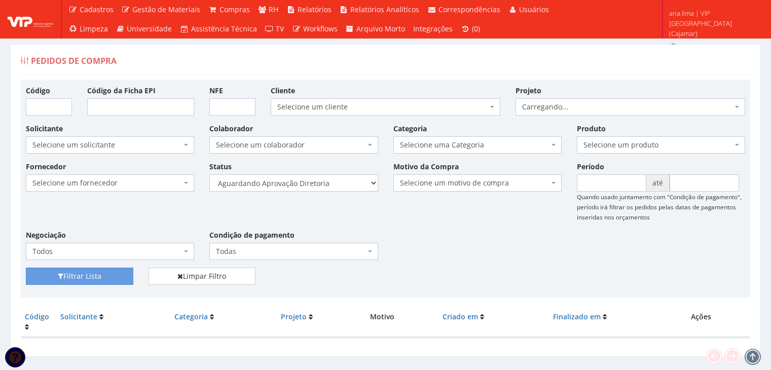
scroll to position [20, 0]
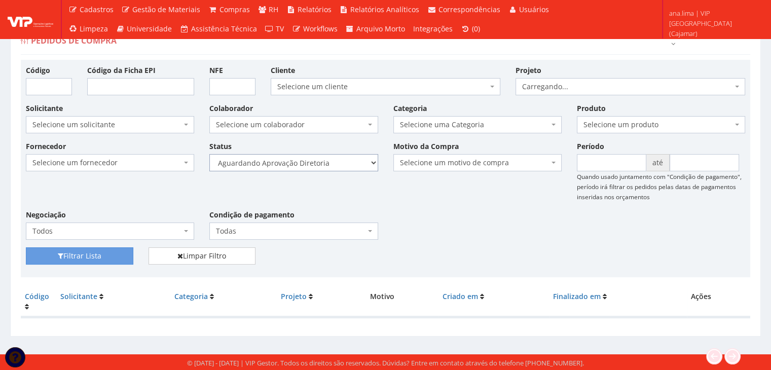
click at [351, 157] on select "Selecione um status Cancelado Aguardando Aprovação Diretoria Pedido Aprovado Ag…" at bounding box center [293, 162] width 168 height 17
select select "4"
click at [209, 154] on select "Selecione um status Cancelado Aguardando Aprovação Diretoria Pedido Aprovado Ag…" at bounding box center [293, 162] width 168 height 17
click at [110, 256] on button "Filtrar Lista" at bounding box center [80, 255] width 108 height 17
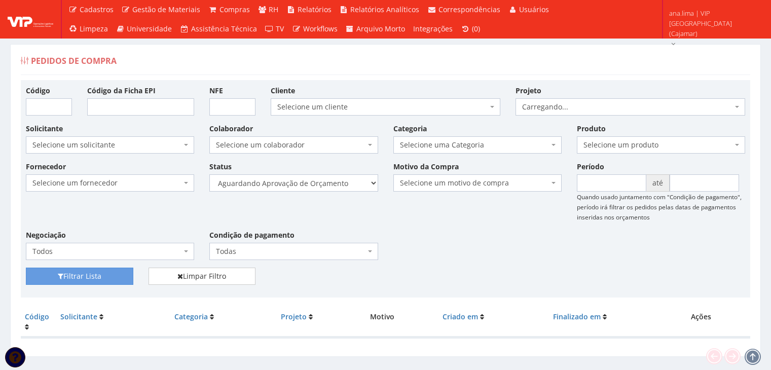
scroll to position [20, 0]
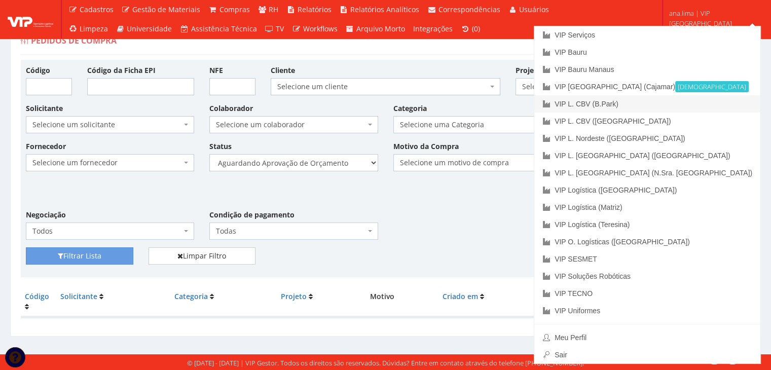
click at [707, 106] on link "VIP L. CBV (B.Park)" at bounding box center [648, 103] width 226 height 17
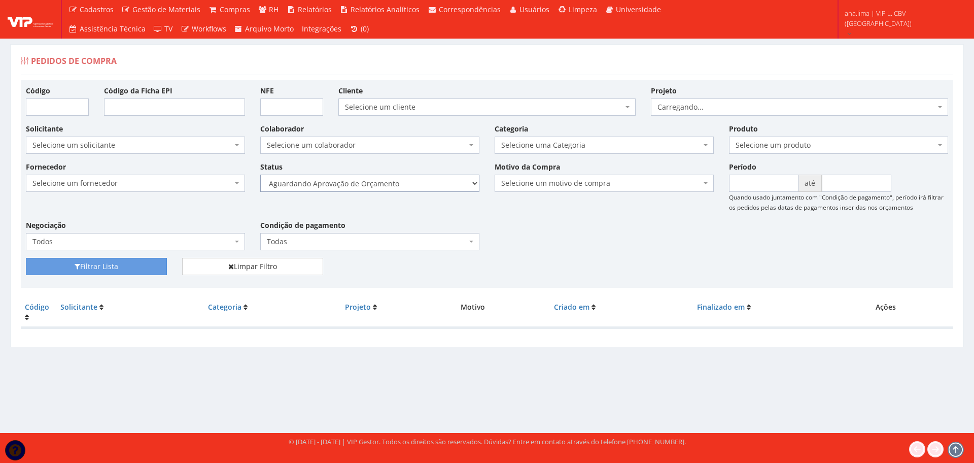
click at [423, 187] on select "Selecione um status Cancelado Aguardando Aprovação Diretoria Pedido Aprovado Ag…" at bounding box center [369, 182] width 219 height 17
select select "1"
click at [260, 174] on select "Selecione um status Cancelado Aguardando Aprovação Diretoria Pedido Aprovado Ag…" at bounding box center [369, 182] width 219 height 17
click at [161, 268] on button "Filtrar Lista" at bounding box center [96, 266] width 141 height 17
click at [386, 182] on select "Selecione um status Cancelado Aguardando Aprovação Diretoria Pedido Aprovado Ag…" at bounding box center [369, 182] width 219 height 17
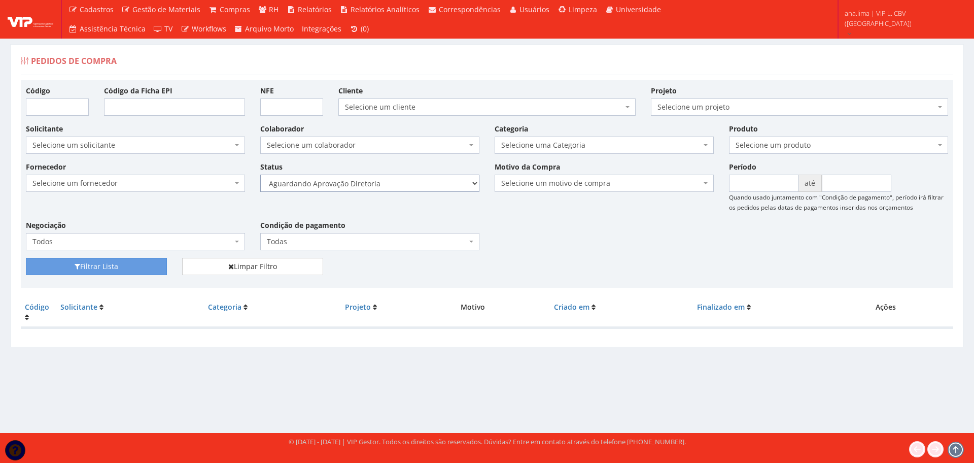
select select "4"
click at [260, 174] on select "Selecione um status Cancelado Aguardando Aprovação Diretoria Pedido Aprovado Ag…" at bounding box center [369, 182] width 219 height 17
drag, startPoint x: 119, startPoint y: 270, endPoint x: 218, endPoint y: 257, distance: 99.3
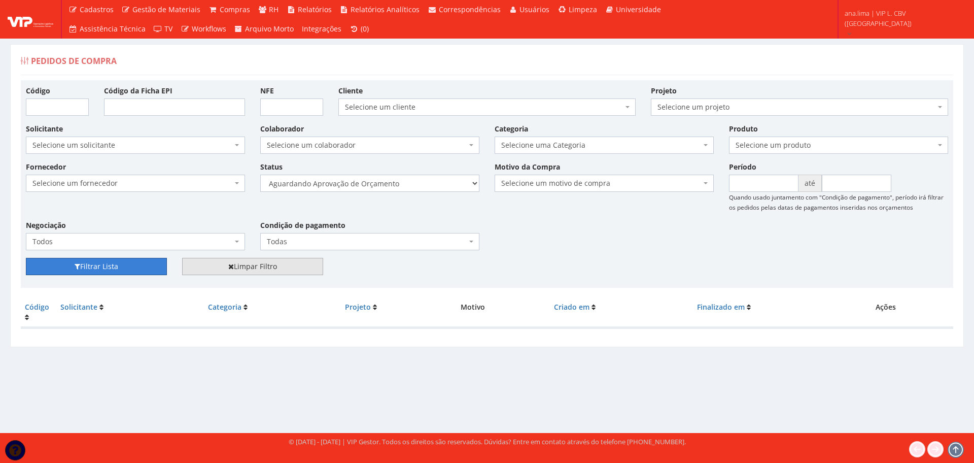
click at [119, 270] on button "Filtrar Lista" at bounding box center [96, 266] width 141 height 17
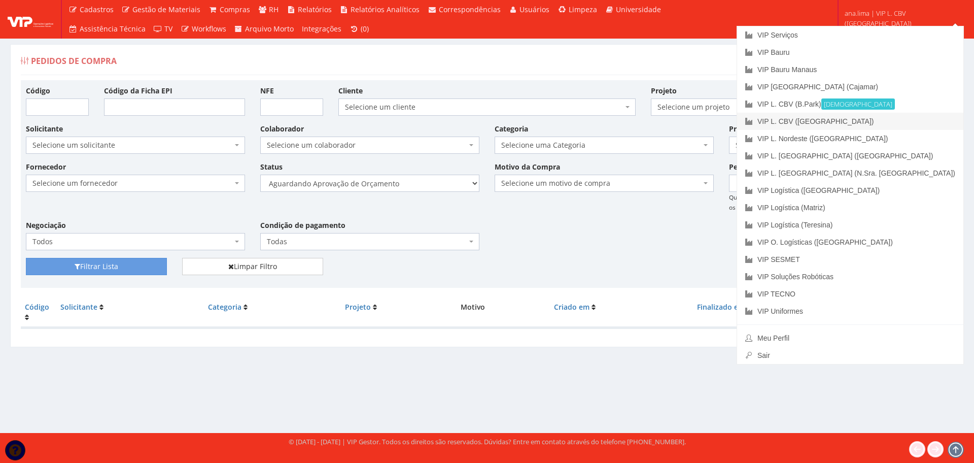
click at [929, 124] on link "VIP L. CBV ([GEOGRAPHIC_DATA])" at bounding box center [850, 121] width 226 height 17
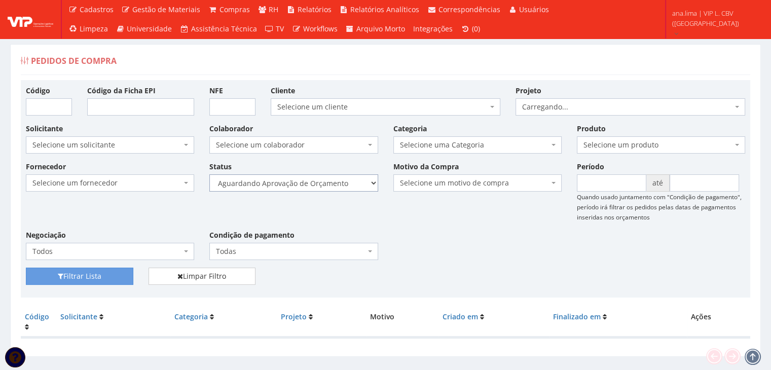
click at [333, 181] on select "Selecione um status Cancelado Aguardando Aprovação Diretoria Pedido Aprovado Ag…" at bounding box center [293, 182] width 168 height 17
select select "1"
click at [209, 174] on select "Selecione um status Cancelado Aguardando Aprovação Diretoria Pedido Aprovado Ag…" at bounding box center [293, 182] width 168 height 17
click at [79, 276] on button "Filtrar Lista" at bounding box center [80, 276] width 108 height 17
click at [329, 186] on select "Selecione um status Cancelado Aguardando Aprovação Diretoria Pedido Aprovado Ag…" at bounding box center [293, 182] width 168 height 17
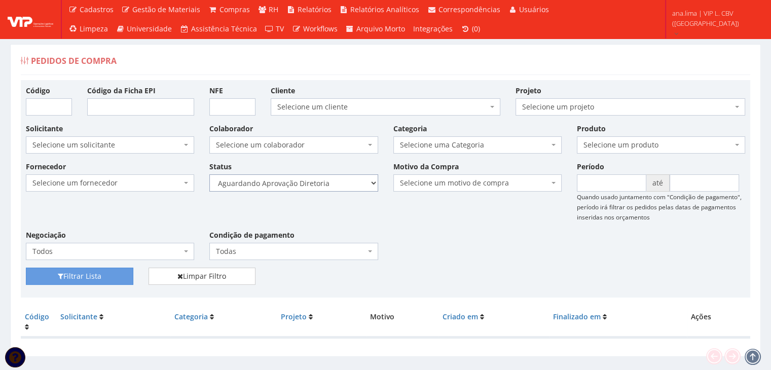
select select "4"
click at [209, 174] on select "Selecione um status Cancelado Aguardando Aprovação Diretoria Pedido Aprovado Ag…" at bounding box center [293, 182] width 168 height 17
click at [106, 268] on button "Filtrar Lista" at bounding box center [80, 276] width 108 height 17
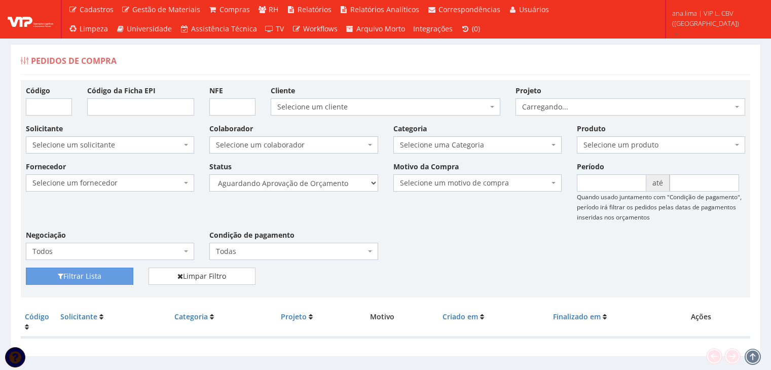
scroll to position [20, 0]
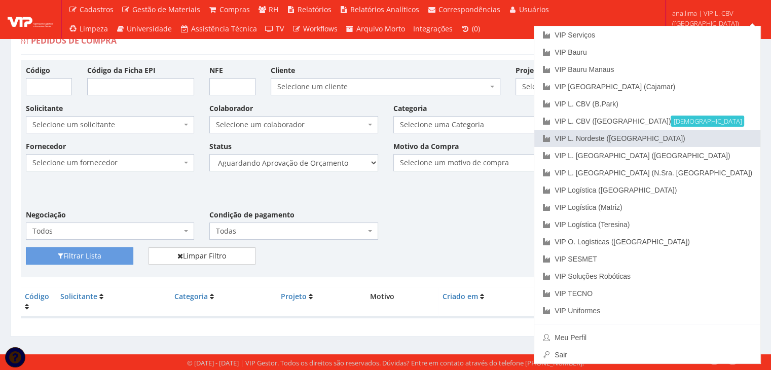
drag, startPoint x: 718, startPoint y: 139, endPoint x: 700, endPoint y: 145, distance: 18.5
click at [718, 139] on link "VIP L. Nordeste ([GEOGRAPHIC_DATA])" at bounding box center [648, 138] width 226 height 17
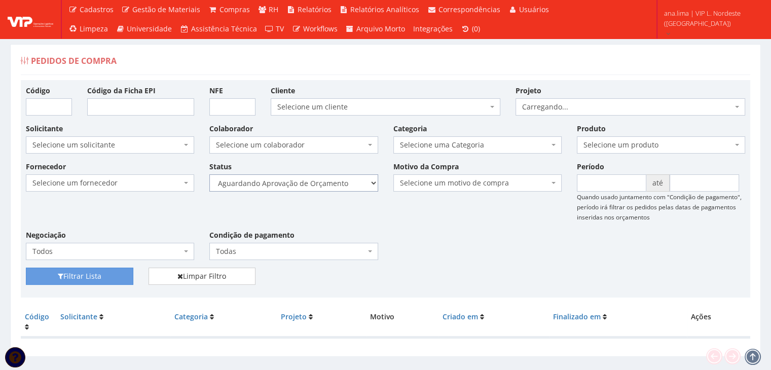
click at [344, 180] on select "Selecione um status Cancelado Aguardando Aprovação Diretoria Pedido Aprovado Ag…" at bounding box center [293, 182] width 168 height 17
select select "1"
click at [209, 174] on select "Selecione um status Cancelado Aguardando Aprovação Diretoria Pedido Aprovado Ag…" at bounding box center [293, 182] width 168 height 17
click at [111, 270] on button "Filtrar Lista" at bounding box center [80, 276] width 108 height 17
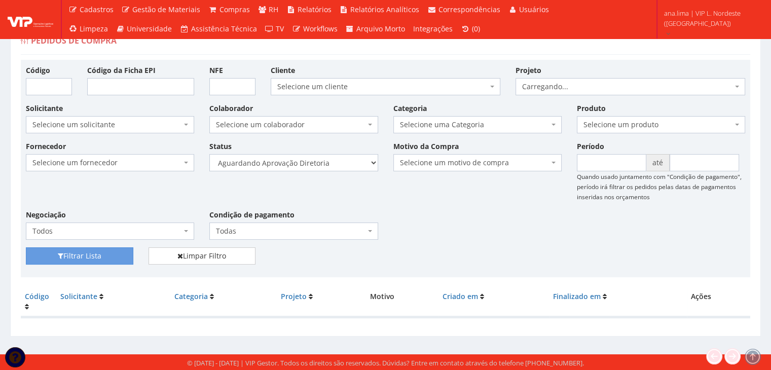
scroll to position [20, 0]
click at [343, 161] on select "Selecione um status Cancelado Aguardando Aprovação Diretoria Pedido Aprovado Ag…" at bounding box center [293, 162] width 168 height 17
select select "4"
click at [209, 154] on select "Selecione um status Cancelado Aguardando Aprovação Diretoria Pedido Aprovado Ag…" at bounding box center [293, 162] width 168 height 17
click at [123, 251] on button "Filtrar Lista" at bounding box center [80, 255] width 108 height 17
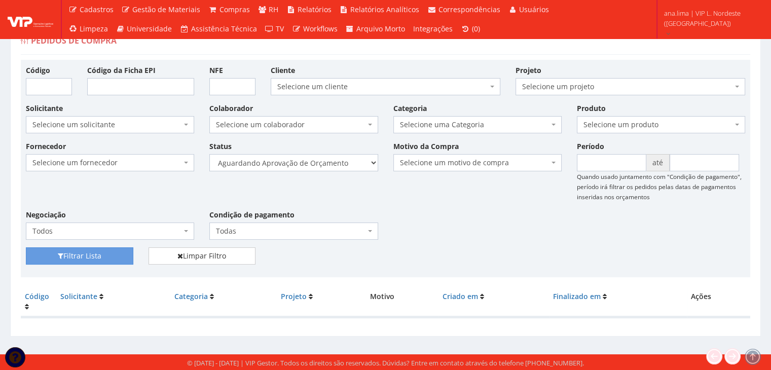
scroll to position [20, 0]
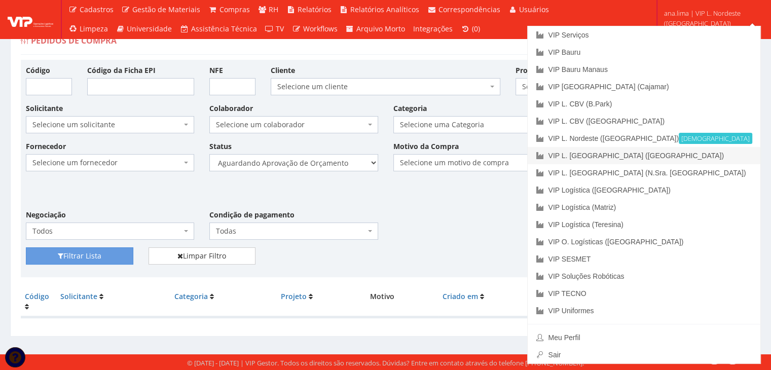
click at [714, 160] on link "VIP L. [GEOGRAPHIC_DATA] ([GEOGRAPHIC_DATA])" at bounding box center [644, 155] width 233 height 17
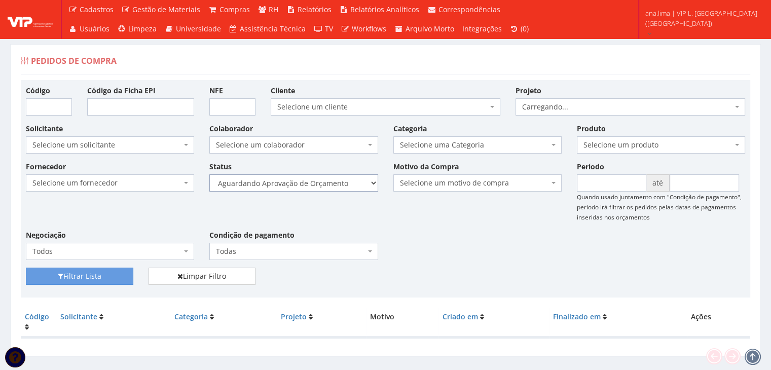
drag, startPoint x: 0, startPoint y: 0, endPoint x: 337, endPoint y: 180, distance: 381.6
click at [337, 180] on select "Selecione um status Cancelado Aguardando Aprovação Diretoria Pedido Aprovado Ag…" at bounding box center [293, 182] width 168 height 17
select select "1"
click at [209, 174] on select "Selecione um status Cancelado Aguardando Aprovação Diretoria Pedido Aprovado Ag…" at bounding box center [293, 182] width 168 height 17
click at [116, 271] on button "Filtrar Lista" at bounding box center [80, 276] width 108 height 17
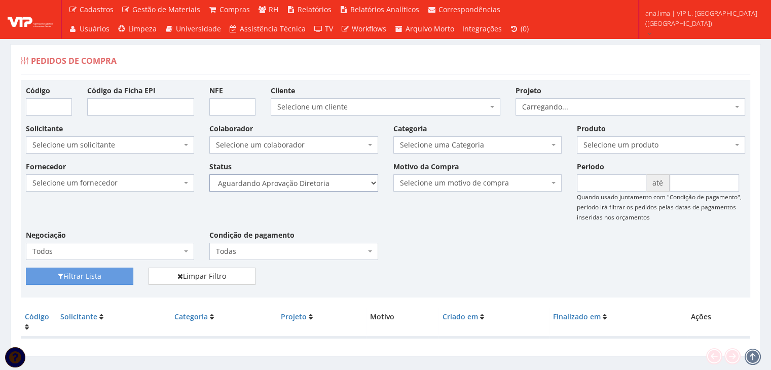
click at [340, 177] on select "Selecione um status Cancelado Aguardando Aprovação Diretoria Pedido Aprovado Ag…" at bounding box center [293, 182] width 168 height 17
select select "4"
click at [209, 174] on select "Selecione um status Cancelado Aguardando Aprovação Diretoria Pedido Aprovado Ag…" at bounding box center [293, 182] width 168 height 17
click at [115, 268] on button "Filtrar Lista" at bounding box center [80, 276] width 108 height 17
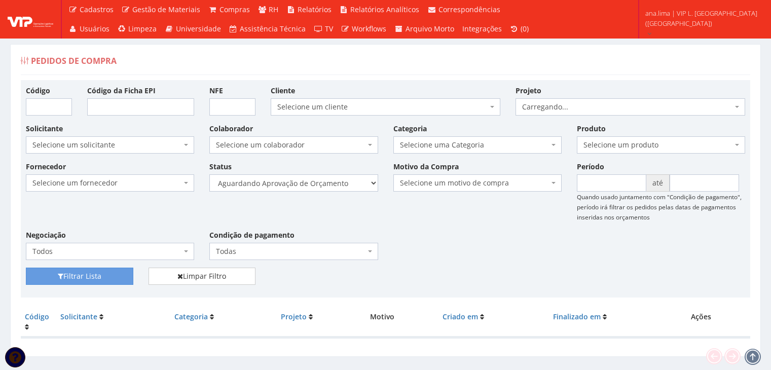
scroll to position [20, 0]
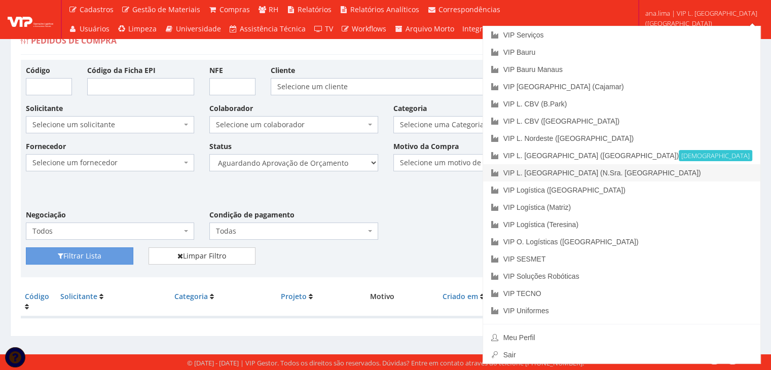
drag, startPoint x: 721, startPoint y: 172, endPoint x: 530, endPoint y: 221, distance: 197.4
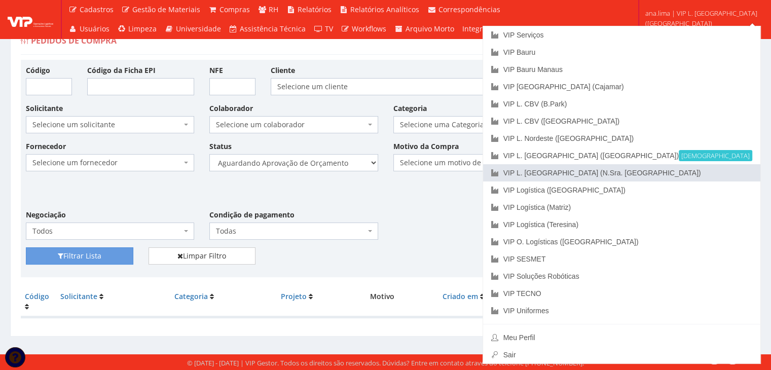
click at [721, 172] on link "VIP L. [GEOGRAPHIC_DATA] (N.Sra. [GEOGRAPHIC_DATA])" at bounding box center [621, 172] width 277 height 17
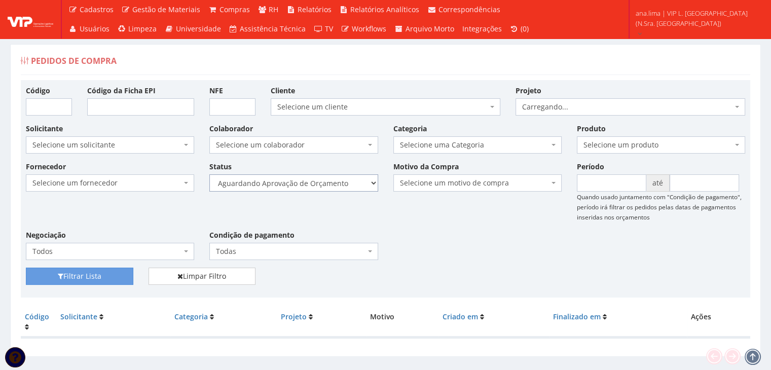
click at [333, 188] on select "Selecione um status Cancelado Aguardando Aprovação Diretoria Pedido Aprovado Ag…" at bounding box center [293, 182] width 168 height 17
select select "1"
click at [209, 174] on select "Selecione um status Cancelado Aguardando Aprovação Diretoria Pedido Aprovado Ag…" at bounding box center [293, 182] width 168 height 17
click at [120, 276] on button "Filtrar Lista" at bounding box center [80, 276] width 108 height 17
click at [326, 182] on select "Selecione um status Cancelado Aguardando Aprovação Diretoria Pedido Aprovado Ag…" at bounding box center [293, 182] width 168 height 17
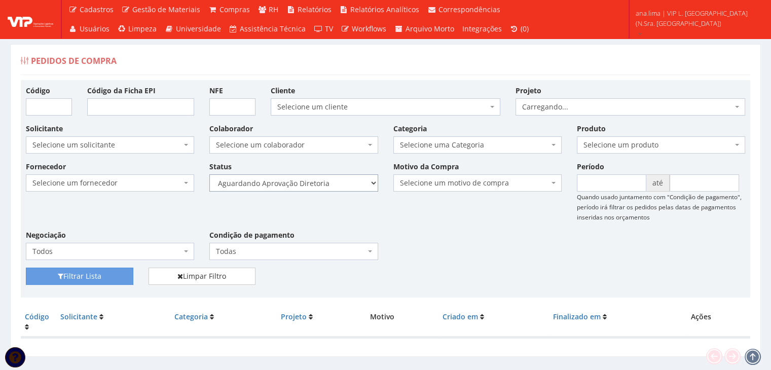
select select "4"
click at [209, 174] on select "Selecione um status Cancelado Aguardando Aprovação Diretoria Pedido Aprovado Ag…" at bounding box center [293, 182] width 168 height 17
drag, startPoint x: 94, startPoint y: 273, endPoint x: 151, endPoint y: 258, distance: 58.8
click at [94, 273] on button "Filtrar Lista" at bounding box center [80, 276] width 108 height 17
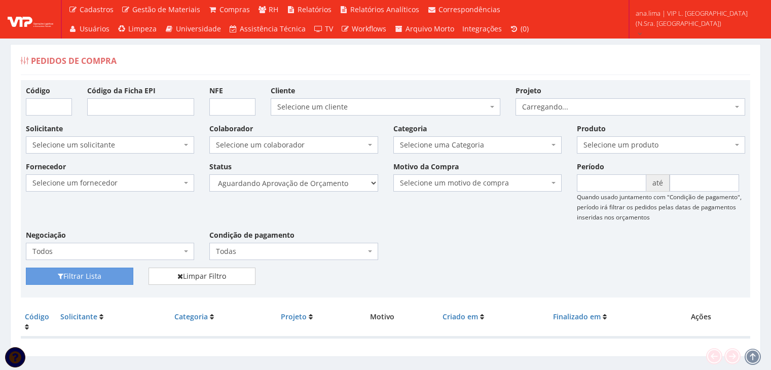
scroll to position [20, 0]
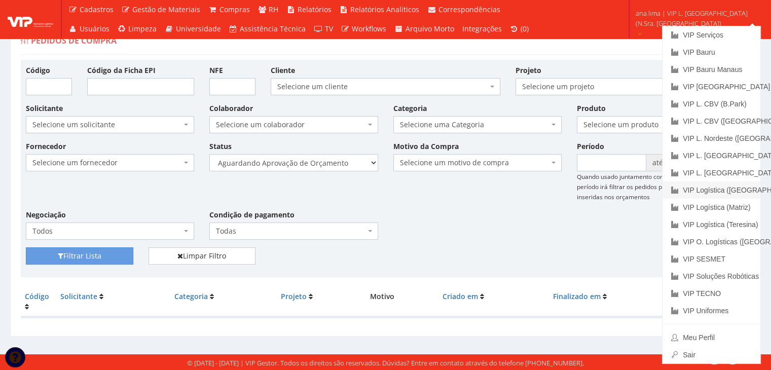
click at [730, 188] on link "VIP Logística ([GEOGRAPHIC_DATA])" at bounding box center [712, 190] width 98 height 17
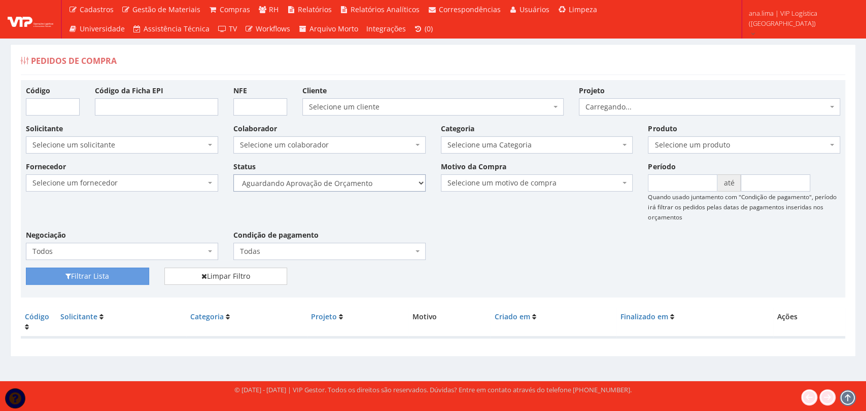
click at [383, 180] on select "Selecione um status Cancelado Aguardando Aprovação Diretoria Pedido Aprovado Ag…" at bounding box center [329, 182] width 192 height 17
select select "1"
click at [233, 174] on select "Selecione um status Cancelado Aguardando Aprovação Diretoria Pedido Aprovado Ag…" at bounding box center [329, 182] width 192 height 17
click at [146, 277] on button "Filtrar Lista" at bounding box center [87, 276] width 123 height 17
drag, startPoint x: 364, startPoint y: 184, endPoint x: 364, endPoint y: 191, distance: 7.1
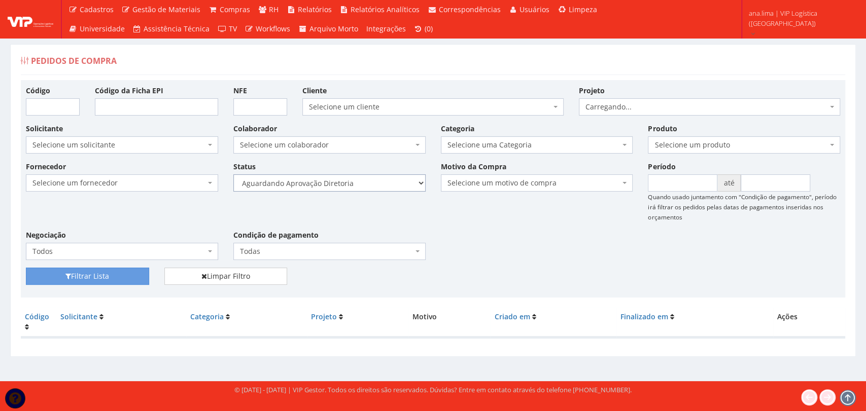
click at [364, 184] on select "Selecione um status Cancelado Aguardando Aprovação Diretoria Pedido Aprovado Ag…" at bounding box center [329, 182] width 192 height 17
select select "4"
click at [233, 174] on select "Selecione um status Cancelado Aguardando Aprovação Diretoria Pedido Aprovado Ag…" at bounding box center [329, 182] width 192 height 17
click at [139, 276] on button "Filtrar Lista" at bounding box center [87, 276] width 123 height 17
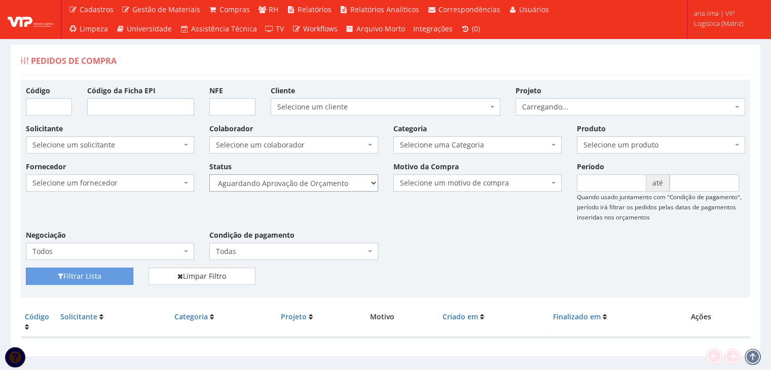
click at [347, 182] on select "Selecione um status Cancelado Aguardando Aprovação Diretoria Pedido Aprovado Ag…" at bounding box center [293, 182] width 168 height 17
select select "1"
click at [209, 174] on select "Selecione um status Cancelado Aguardando Aprovação Diretoria Pedido Aprovado Ag…" at bounding box center [293, 182] width 168 height 17
click at [116, 268] on button "Filtrar Lista" at bounding box center [80, 276] width 108 height 17
click at [351, 185] on select "Selecione um status Cancelado Aguardando Aprovação Diretoria Pedido Aprovado Ag…" at bounding box center [293, 182] width 168 height 17
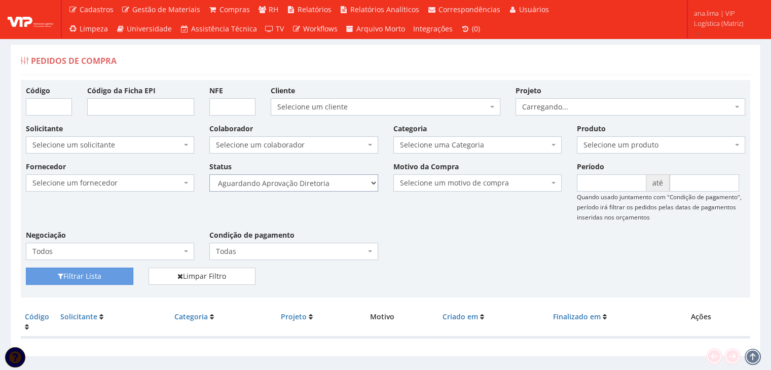
select select "4"
click at [209, 174] on select "Selecione um status Cancelado Aguardando Aprovação Diretoria Pedido Aprovado Ag…" at bounding box center [293, 182] width 168 height 17
click at [93, 276] on button "Filtrar Lista" at bounding box center [80, 276] width 108 height 17
click at [330, 181] on select "Selecione um status Cancelado Aguardando Aprovação Diretoria Pedido Aprovado Ag…" at bounding box center [293, 182] width 168 height 17
select select "1"
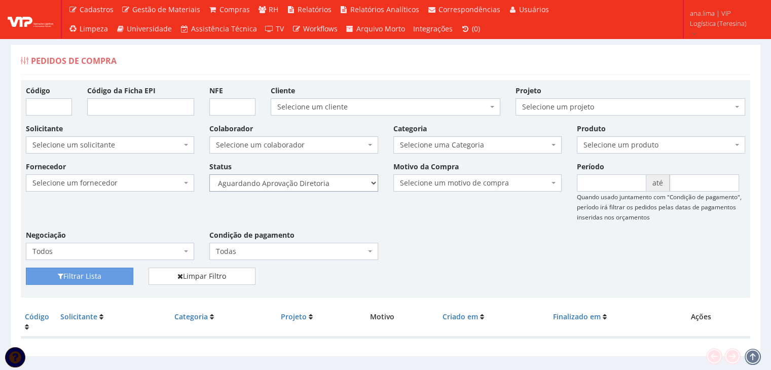
click at [209, 174] on select "Selecione um status Cancelado Aguardando Aprovação Diretoria Pedido Aprovado Ag…" at bounding box center [293, 182] width 168 height 17
click at [111, 279] on button "Filtrar Lista" at bounding box center [80, 276] width 108 height 17
click at [339, 183] on select "Selecione um status Cancelado Aguardando Aprovação Diretoria Pedido Aprovado Ag…" at bounding box center [293, 182] width 168 height 17
select select "4"
click at [209, 174] on select "Selecione um status Cancelado Aguardando Aprovação Diretoria Pedido Aprovado Ag…" at bounding box center [293, 182] width 168 height 17
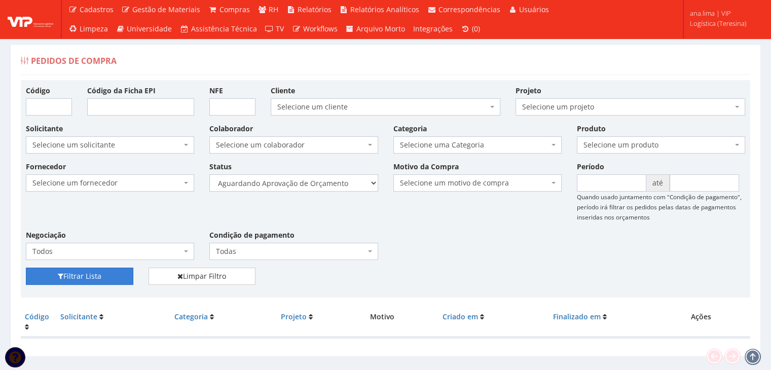
drag, startPoint x: 108, startPoint y: 275, endPoint x: 237, endPoint y: 242, distance: 133.5
click at [108, 274] on button "Filtrar Lista" at bounding box center [80, 276] width 108 height 17
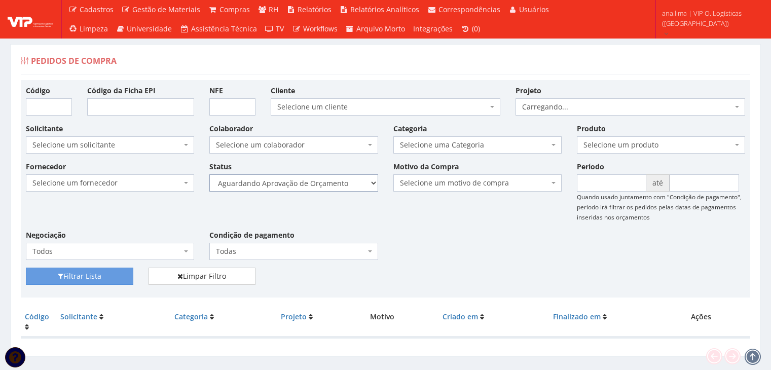
drag, startPoint x: 0, startPoint y: 0, endPoint x: 351, endPoint y: 191, distance: 399.8
click at [353, 189] on select "Selecione um status Cancelado Aguardando Aprovação Diretoria Pedido Aprovado Ag…" at bounding box center [293, 182] width 168 height 17
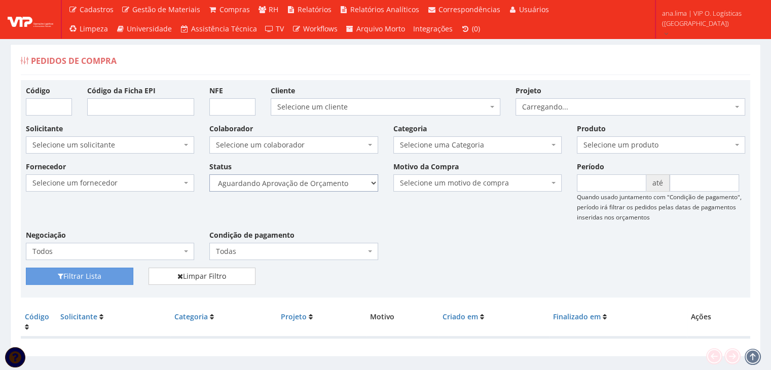
select select "1"
click at [209, 174] on select "Selecione um status Cancelado Aguardando Aprovação Diretoria Pedido Aprovado Ag…" at bounding box center [293, 182] width 168 height 17
drag, startPoint x: 95, startPoint y: 273, endPoint x: 101, endPoint y: 163, distance: 110.2
click at [95, 273] on button "Filtrar Lista" at bounding box center [80, 276] width 108 height 17
click at [319, 185] on select "Selecione um status Cancelado Aguardando Aprovação Diretoria Pedido Aprovado Ag…" at bounding box center [293, 182] width 168 height 17
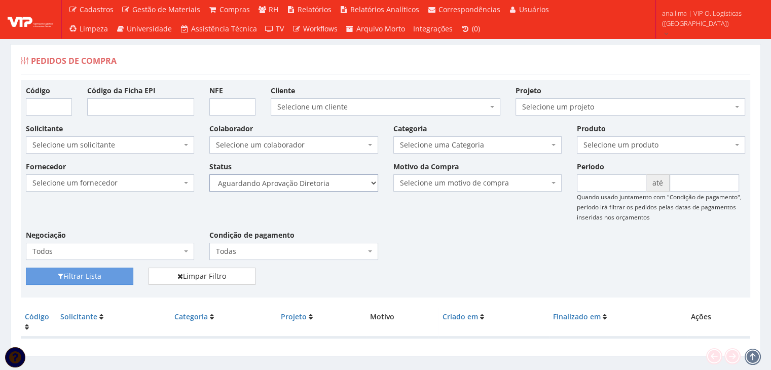
click at [209, 174] on select "Selecione um status Cancelado Aguardando Aprovação Diretoria Pedido Aprovado Ag…" at bounding box center [293, 182] width 168 height 17
click at [91, 276] on button "Filtrar Lista" at bounding box center [80, 276] width 108 height 17
click at [333, 184] on select "Selecione um status Cancelado Aguardando Aprovação Diretoria Pedido Aprovado Ag…" at bounding box center [293, 182] width 168 height 17
select select "4"
click at [209, 174] on select "Selecione um status Cancelado Aguardando Aprovação Diretoria Pedido Aprovado Ag…" at bounding box center [293, 182] width 168 height 17
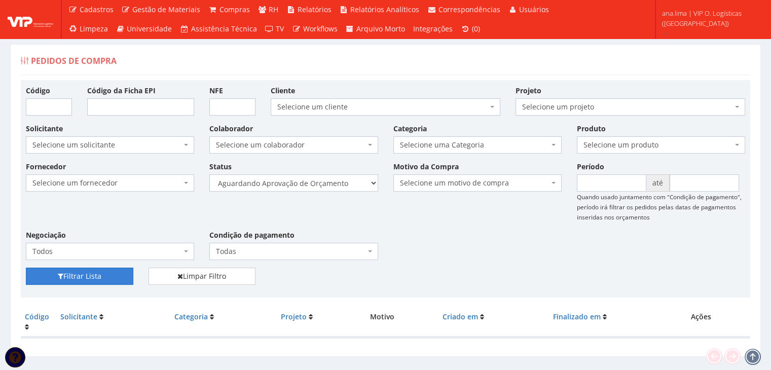
click at [126, 268] on button "Filtrar Lista" at bounding box center [80, 276] width 108 height 17
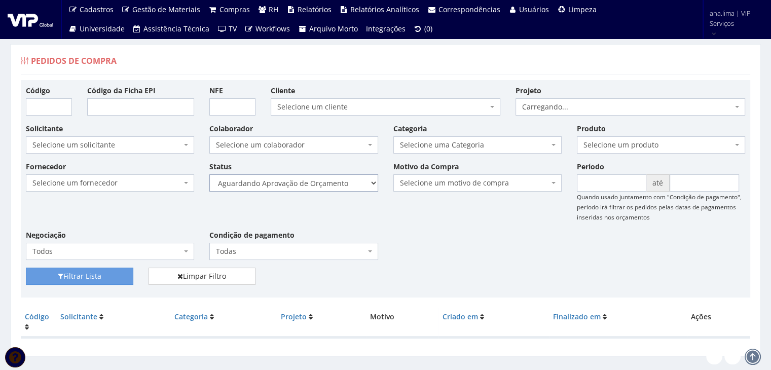
click at [340, 184] on select "Selecione um status Cancelado Aguardando Aprovação Diretoria Pedido Aprovado Ag…" at bounding box center [293, 182] width 168 height 17
click at [209, 174] on select "Selecione um status Cancelado Aguardando Aprovação Diretoria Pedido Aprovado Ag…" at bounding box center [293, 182] width 168 height 17
click at [336, 174] on select "Selecione um status Cancelado Aguardando Aprovação Diretoria Pedido Aprovado Ag…" at bounding box center [293, 182] width 168 height 17
select select "1"
click at [209, 174] on select "Selecione um status Cancelado Aguardando Aprovação Diretoria Pedido Aprovado Ag…" at bounding box center [293, 182] width 168 height 17
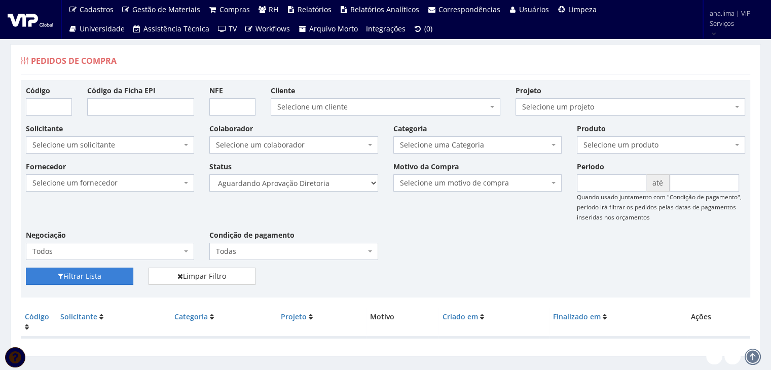
click at [121, 278] on button "Filtrar Lista" at bounding box center [80, 276] width 108 height 17
click at [345, 185] on select "Selecione um status Cancelado Aguardando Aprovação Diretoria Pedido Aprovado Ag…" at bounding box center [293, 182] width 168 height 17
select select "4"
click at [209, 174] on select "Selecione um status Cancelado Aguardando Aprovação Diretoria Pedido Aprovado Ag…" at bounding box center [293, 182] width 168 height 17
click at [114, 270] on button "Filtrar Lista" at bounding box center [80, 276] width 108 height 17
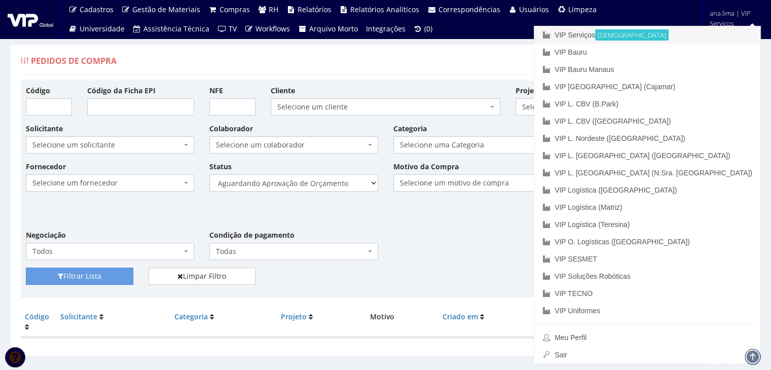
click at [658, 37] on link "VIP Serviços Ativa" at bounding box center [648, 34] width 226 height 17
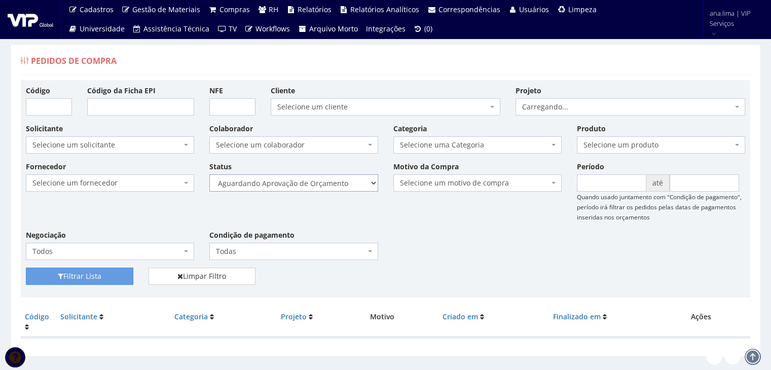
click at [317, 182] on select "Selecione um status Cancelado Aguardando Aprovação Diretoria Pedido Aprovado Ag…" at bounding box center [293, 182] width 168 height 17
select select "1"
click at [209, 174] on select "Selecione um status Cancelado Aguardando Aprovação Diretoria Pedido Aprovado Ag…" at bounding box center [293, 182] width 168 height 17
click at [97, 274] on button "Filtrar Lista" at bounding box center [80, 276] width 108 height 17
click at [342, 183] on select "Selecione um status Cancelado Aguardando Aprovação Diretoria Pedido Aprovado Ag…" at bounding box center [293, 182] width 168 height 17
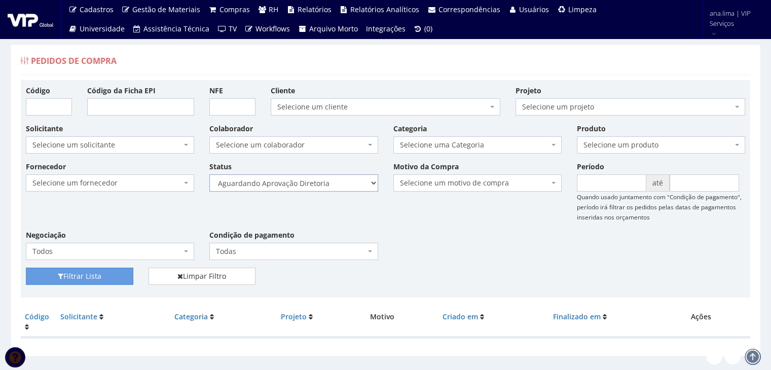
select select "4"
click at [209, 174] on select "Selecione um status Cancelado Aguardando Aprovação Diretoria Pedido Aprovado Ag…" at bounding box center [293, 182] width 168 height 17
click at [115, 273] on button "Filtrar Lista" at bounding box center [80, 276] width 108 height 17
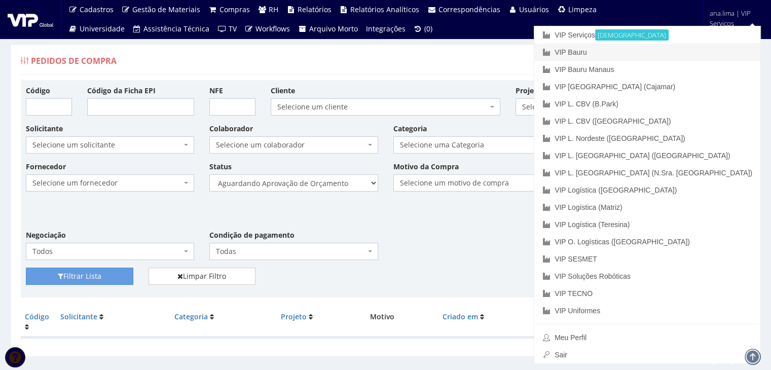
click at [703, 49] on link "VIP Bauru" at bounding box center [648, 52] width 226 height 17
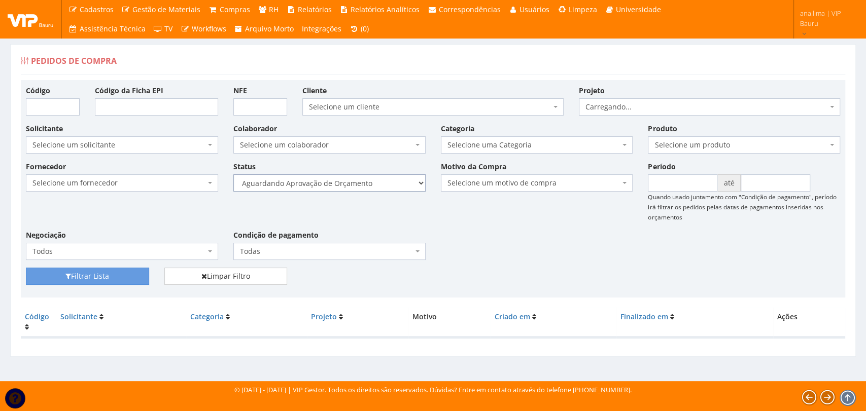
click at [389, 181] on select "Selecione um status Cancelado Aguardando Aprovação Diretoria Pedido Aprovado Ag…" at bounding box center [329, 182] width 192 height 17
select select "1"
click at [233, 174] on select "Selecione um status Cancelado Aguardando Aprovação Diretoria Pedido Aprovado Ag…" at bounding box center [329, 182] width 192 height 17
click at [114, 266] on div "Fornecedor Selecione um fornecedor ******** ******** 1000 MARCAS BRASIL 12.203.…" at bounding box center [432, 214] width 829 height 106
click at [113, 277] on button "Filtrar Lista" at bounding box center [87, 276] width 123 height 17
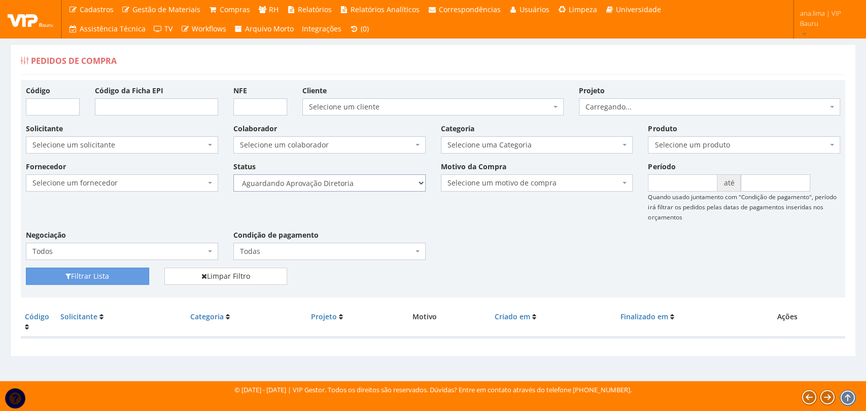
click at [381, 186] on select "Selecione um status Cancelado Aguardando Aprovação Diretoria Pedido Aprovado Ag…" at bounding box center [329, 182] width 192 height 17
select select "4"
click at [233, 174] on select "Selecione um status Cancelado Aguardando Aprovação Diretoria Pedido Aprovado Ag…" at bounding box center [329, 182] width 192 height 17
click at [127, 278] on button "Filtrar Lista" at bounding box center [87, 276] width 123 height 17
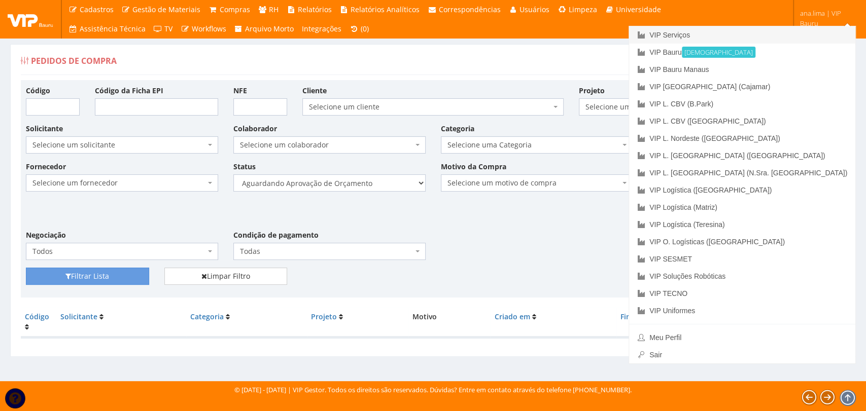
click at [769, 38] on link "VIP Serviços" at bounding box center [742, 34] width 226 height 17
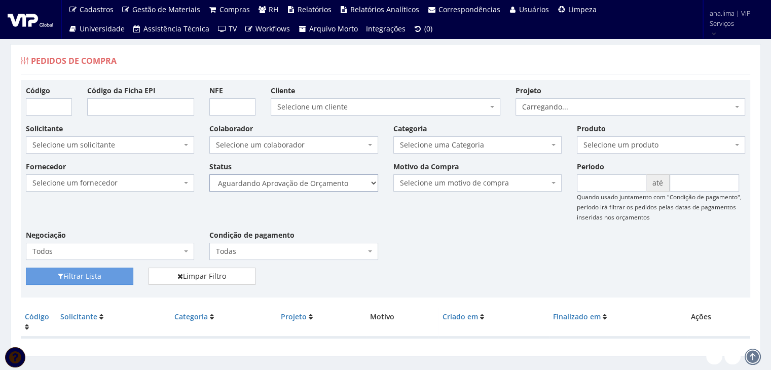
drag, startPoint x: 0, startPoint y: 0, endPoint x: 333, endPoint y: 179, distance: 377.8
click at [333, 179] on select "Selecione um status Cancelado Aguardando Aprovação Diretoria Pedido Aprovado Ag…" at bounding box center [293, 182] width 168 height 17
select select "1"
click at [209, 174] on select "Selecione um status Cancelado Aguardando Aprovação Diretoria Pedido Aprovado Ag…" at bounding box center [293, 182] width 168 height 17
click at [109, 274] on button "Filtrar Lista" at bounding box center [80, 276] width 108 height 17
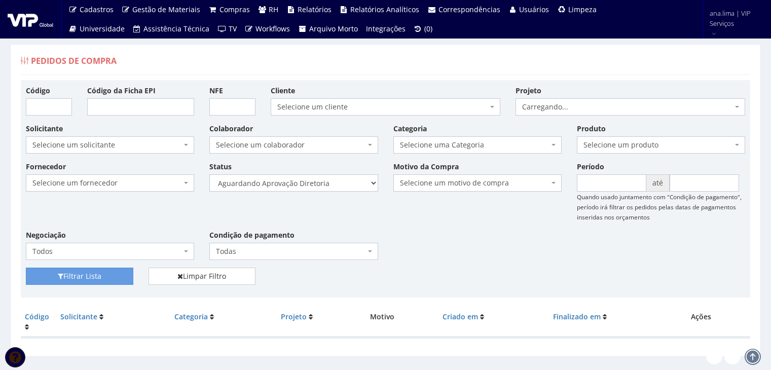
scroll to position [20, 0]
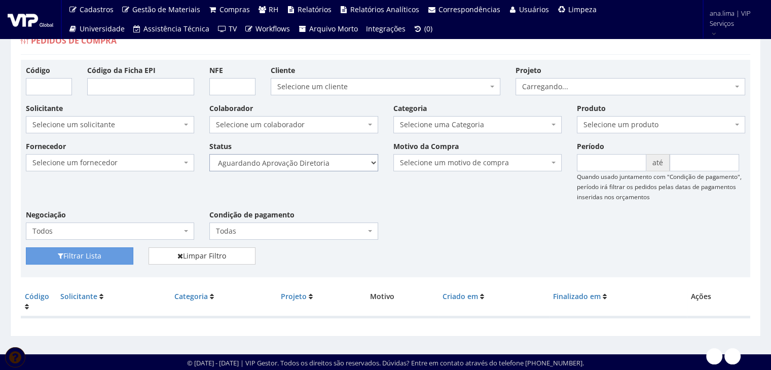
click at [332, 165] on select "Selecione um status Cancelado Aguardando Aprovação Diretoria Pedido Aprovado Ag…" at bounding box center [293, 162] width 168 height 17
select select "4"
click at [209, 154] on select "Selecione um status Cancelado Aguardando Aprovação Diretoria Pedido Aprovado Ag…" at bounding box center [293, 162] width 168 height 17
click at [114, 256] on button "Filtrar Lista" at bounding box center [80, 255] width 108 height 17
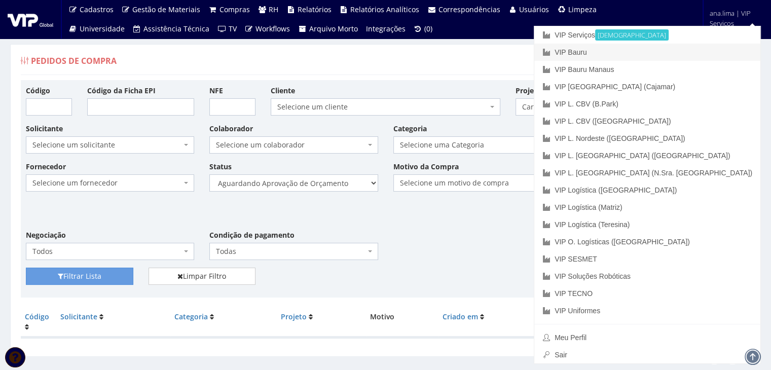
click at [704, 53] on link "VIP Bauru" at bounding box center [648, 52] width 226 height 17
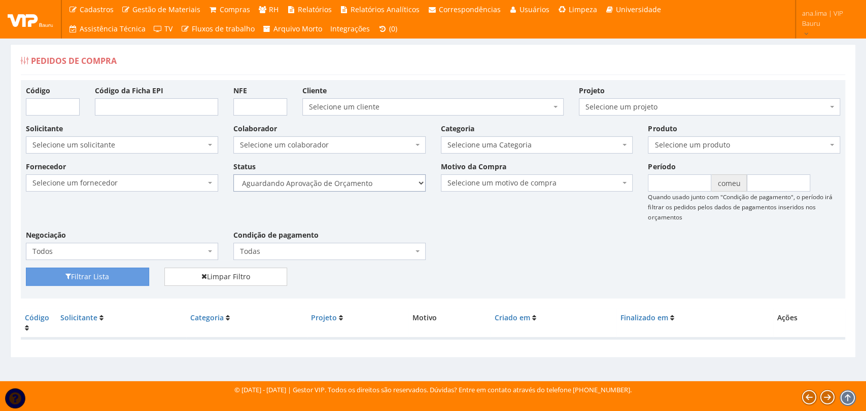
click at [343, 184] on select "Selecione um status Cancelado Aguardando Aprovação Diretoria Pedido Aprovado Ag…" at bounding box center [329, 182] width 192 height 17
select select "1"
click at [233, 174] on select "Selecione um status Cancelado Aguardando Aprovação Diretoria Pedido Aprovado Ag…" at bounding box center [329, 182] width 192 height 17
click at [65, 281] on button "Filtrar Lista" at bounding box center [87, 277] width 123 height 18
click at [381, 187] on select "Selecione um status Cancelado Aguardando Aprovação Diretoria Pedido Aprovado Ag…" at bounding box center [329, 182] width 192 height 17
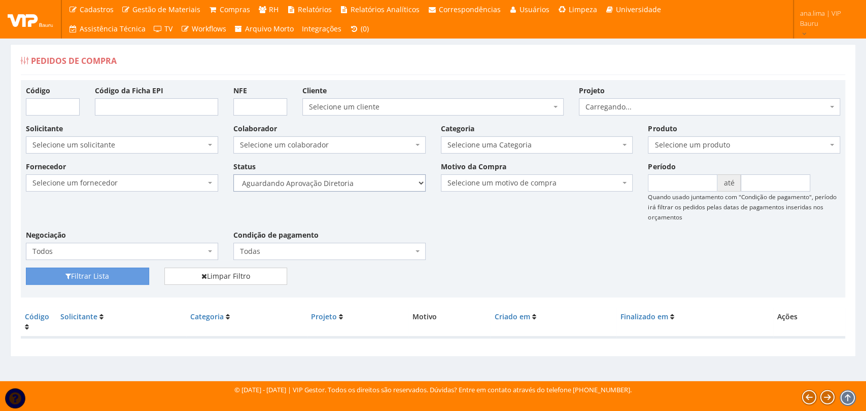
select select "4"
click at [233, 174] on select "Selecione um status Cancelado Aguardando Aprovação Diretoria Pedido Aprovado Ag…" at bounding box center [329, 182] width 192 height 17
drag, startPoint x: 70, startPoint y: 274, endPoint x: 200, endPoint y: 250, distance: 132.0
click at [71, 274] on button "Filtrar Lista" at bounding box center [87, 276] width 123 height 17
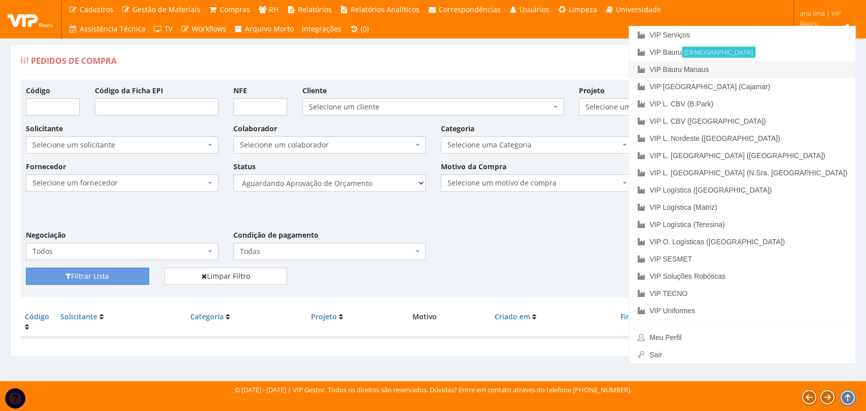
click at [787, 69] on link "VIP Bauru Manaus" at bounding box center [742, 69] width 226 height 17
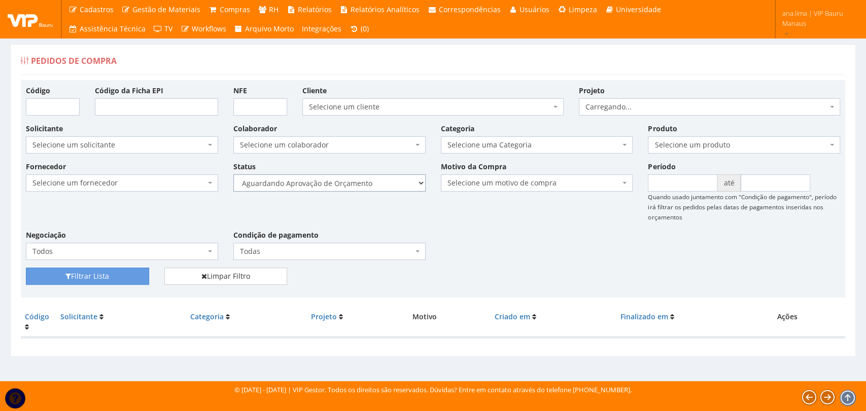
click at [379, 185] on select "Selecione um status Cancelado Aguardando Aprovação Diretoria Pedido Aprovado Ag…" at bounding box center [329, 182] width 192 height 17
select select "1"
click at [233, 174] on select "Selecione um status Cancelado Aguardando Aprovação Diretoria Pedido Aprovado Ag…" at bounding box center [329, 182] width 192 height 17
click at [110, 273] on button "Filtrar Lista" at bounding box center [87, 276] width 123 height 17
click at [366, 186] on select "Selecione um status Cancelado Aguardando Aprovação Diretoria Pedido Aprovado Ag…" at bounding box center [329, 182] width 192 height 17
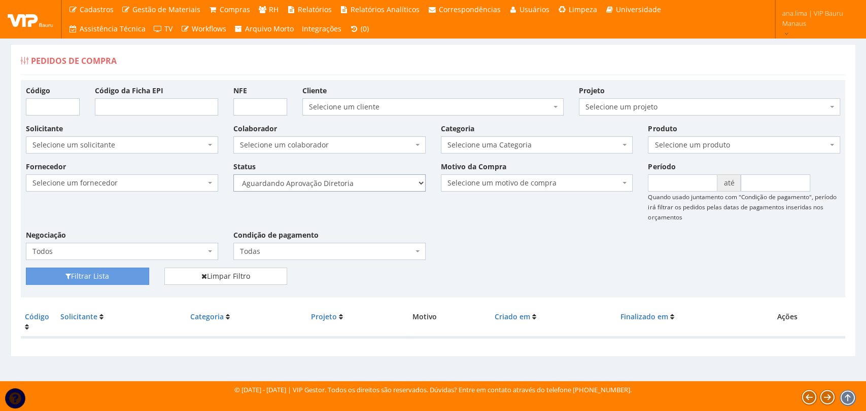
select select "4"
click at [233, 174] on select "Selecione um status Cancelado Aguardando Aprovação Diretoria Pedido Aprovado Ag…" at bounding box center [329, 182] width 192 height 17
drag, startPoint x: 134, startPoint y: 273, endPoint x: 283, endPoint y: 264, distance: 149.4
click at [134, 274] on button "Filtrar Lista" at bounding box center [87, 276] width 123 height 17
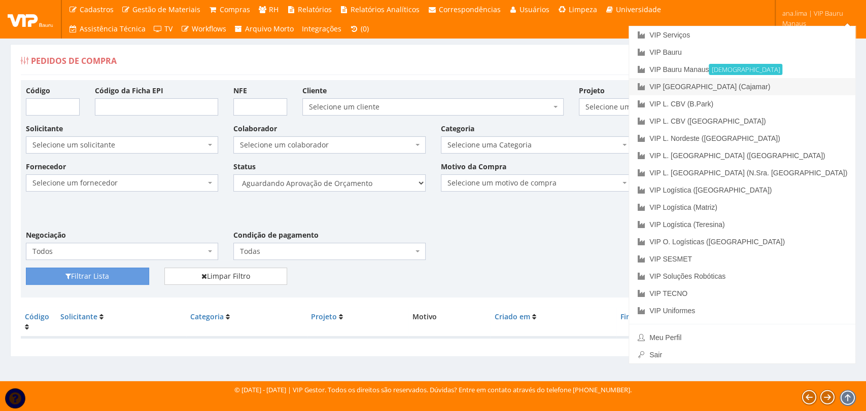
click at [802, 89] on link "VIP [GEOGRAPHIC_DATA] (Cajamar)" at bounding box center [742, 86] width 226 height 17
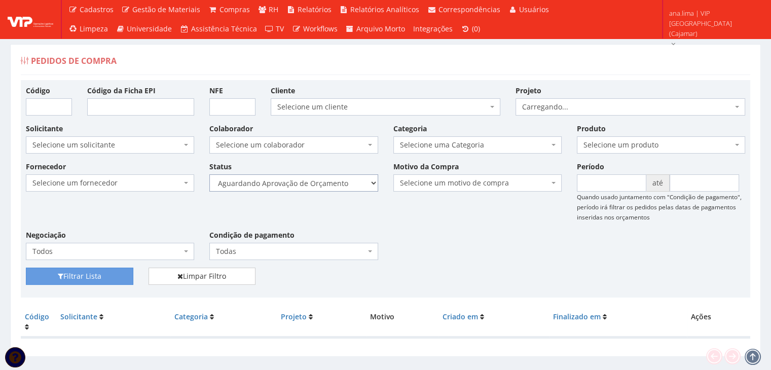
click at [327, 186] on select "Selecione um status Cancelado Aguardando Aprovação Diretoria Pedido Aprovado Ag…" at bounding box center [293, 182] width 168 height 17
select select "1"
click at [209, 174] on select "Selecione um status Cancelado Aguardando Aprovação Diretoria Pedido Aprovado Ag…" at bounding box center [293, 182] width 168 height 17
click at [101, 280] on button "Filtrar Lista" at bounding box center [80, 276] width 108 height 17
click at [342, 181] on select "Selecione um status Cancelado Aguardando Aprovação Diretoria Pedido Aprovado Ag…" at bounding box center [293, 182] width 168 height 17
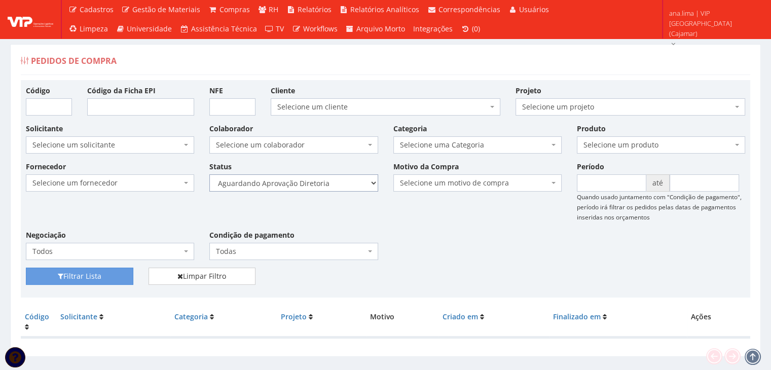
select select "4"
click at [209, 174] on select "Selecione um status Cancelado Aguardando Aprovação Diretoria Pedido Aprovado Ag…" at bounding box center [293, 182] width 168 height 17
click at [123, 276] on button "Filtrar Lista" at bounding box center [80, 276] width 108 height 17
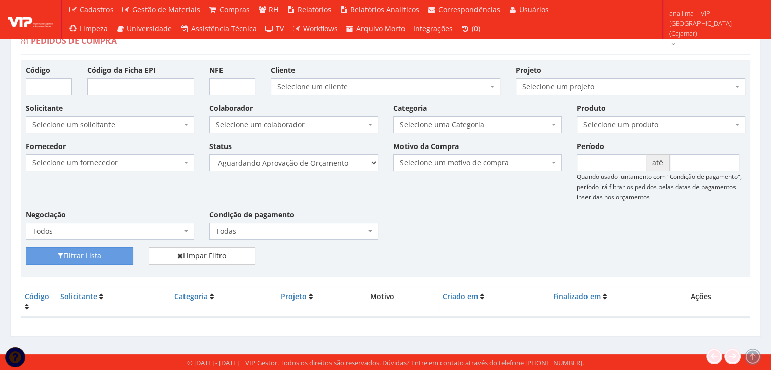
scroll to position [20, 0]
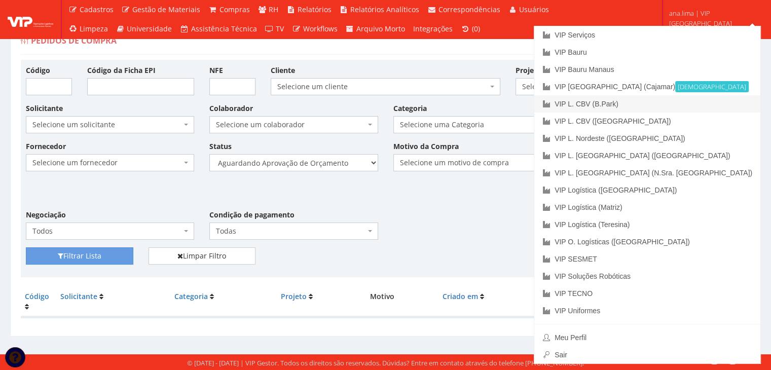
click at [706, 106] on link "VIP L. CBV (B.Park)" at bounding box center [648, 103] width 226 height 17
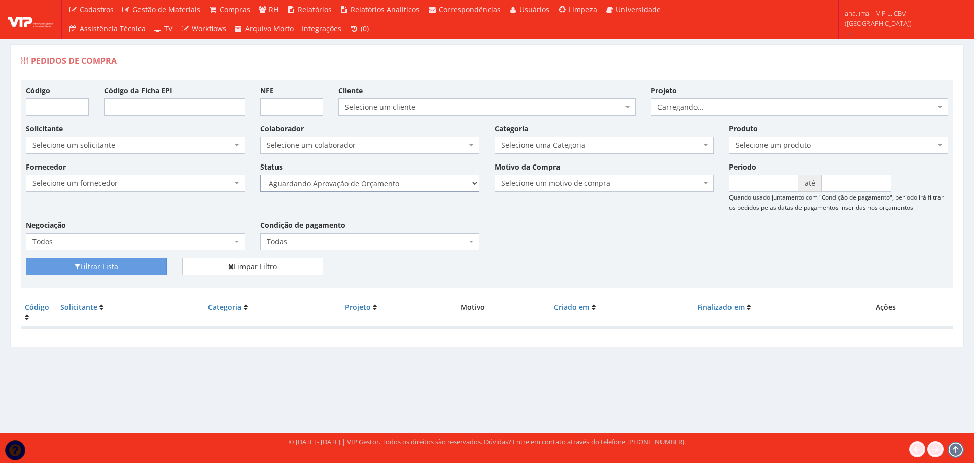
click at [430, 179] on select "Selecione um status Cancelado Aguardando Aprovação Diretoria Pedido Aprovado Ag…" at bounding box center [369, 182] width 219 height 17
select select "1"
click at [260, 174] on select "Selecione um status Cancelado Aguardando Aprovação Diretoria Pedido Aprovado Ag…" at bounding box center [369, 182] width 219 height 17
click at [150, 269] on button "Filtrar Lista" at bounding box center [96, 266] width 141 height 17
click at [417, 189] on select "Selecione um status Cancelado Aguardando Aprovação Diretoria Pedido Aprovado Ag…" at bounding box center [369, 182] width 219 height 17
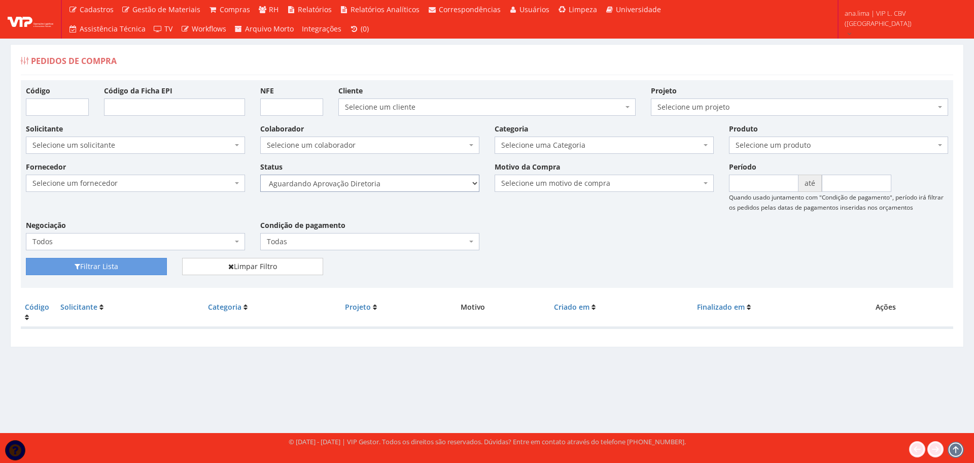
select select "4"
click at [260, 174] on select "Selecione um status Cancelado Aguardando Aprovação Diretoria Pedido Aprovado Ag…" at bounding box center [369, 182] width 219 height 17
click at [153, 270] on button "Filtrar Lista" at bounding box center [96, 266] width 141 height 17
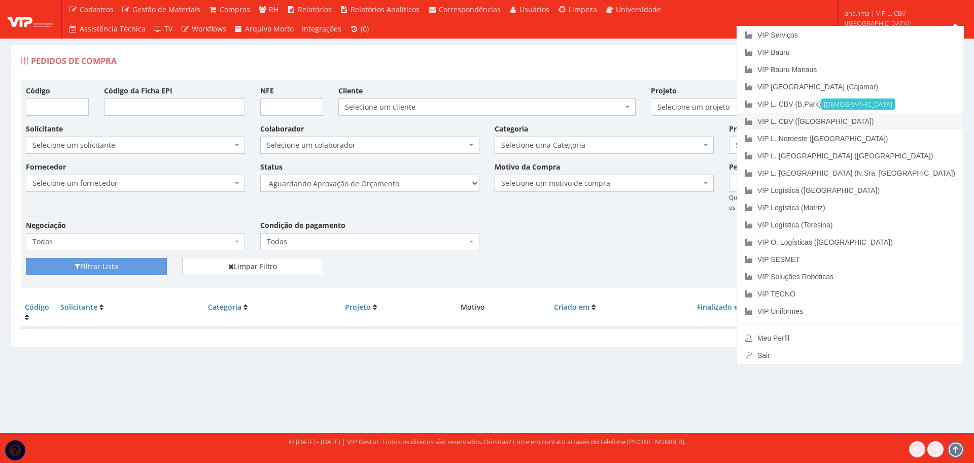
click at [924, 117] on link "VIP L. CBV ([GEOGRAPHIC_DATA])" at bounding box center [850, 121] width 226 height 17
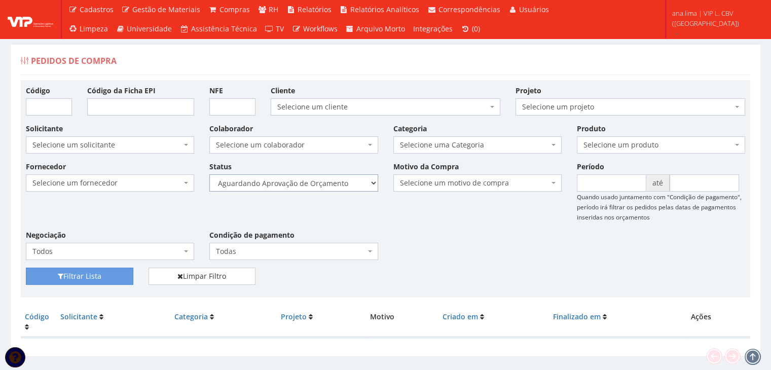
click at [297, 184] on select "Selecione um status Cancelado Aguardando Aprovação Diretoria Pedido Aprovado Ag…" at bounding box center [293, 182] width 168 height 17
select select "1"
click at [209, 174] on select "Selecione um status Cancelado Aguardando Aprovação Diretoria Pedido Aprovado Ag…" at bounding box center [293, 182] width 168 height 17
click at [117, 273] on button "Filtrar Lista" at bounding box center [80, 276] width 108 height 17
click at [337, 185] on select "Selecione um status Cancelado Aguardando Aprovação Diretoria Pedido Aprovado Ag…" at bounding box center [293, 182] width 168 height 17
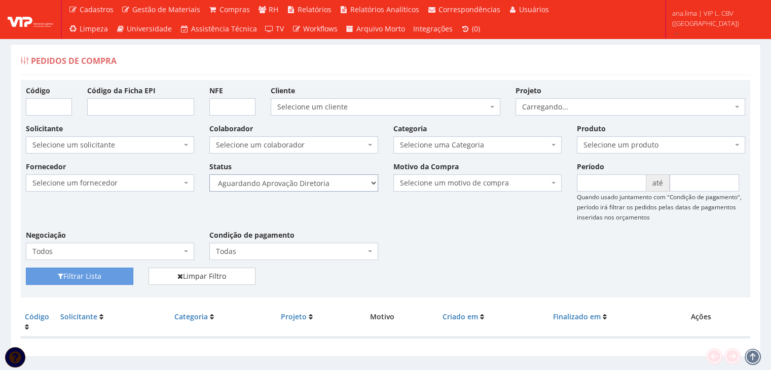
select select "4"
click at [209, 174] on select "Selecione um status Cancelado Aguardando Aprovação Diretoria Pedido Aprovado Ag…" at bounding box center [293, 182] width 168 height 17
click at [118, 279] on button "Filtrar Lista" at bounding box center [80, 276] width 108 height 17
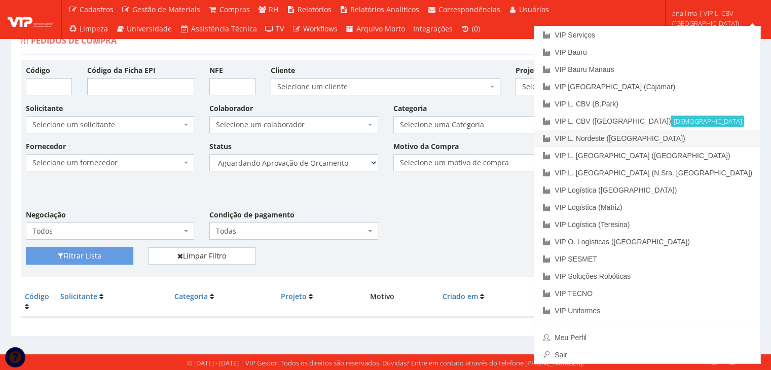
click at [702, 141] on link "VIP L. Nordeste ([GEOGRAPHIC_DATA])" at bounding box center [648, 138] width 226 height 17
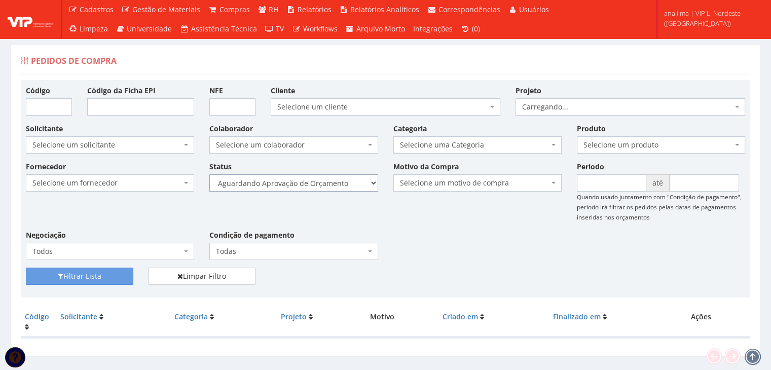
click at [342, 187] on select "Selecione um status Cancelado Aguardando Aprovação Diretoria Pedido Aprovado Ag…" at bounding box center [293, 182] width 168 height 17
select select "1"
click at [209, 174] on select "Selecione um status Cancelado Aguardando Aprovação Diretoria Pedido Aprovado Ag…" at bounding box center [293, 182] width 168 height 17
click at [108, 273] on button "Filtrar Lista" at bounding box center [80, 276] width 108 height 17
click at [351, 183] on select "Selecione um status Cancelado Aguardando Aprovação Diretoria Pedido Aprovado Ag…" at bounding box center [293, 182] width 168 height 17
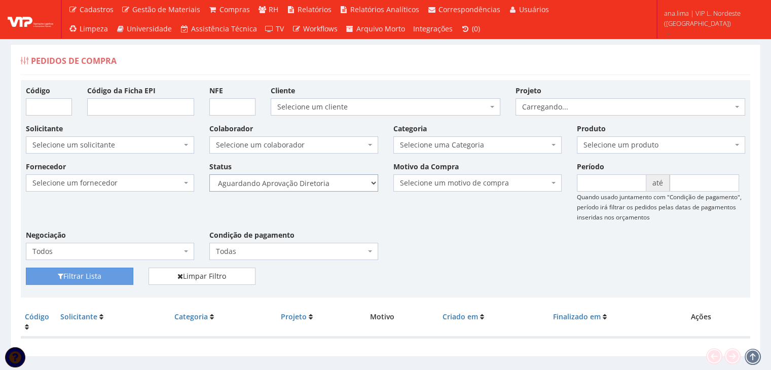
select select "4"
click at [209, 174] on select "Selecione um status Cancelado Aguardando Aprovação Diretoria Pedido Aprovado Ag…" at bounding box center [293, 182] width 168 height 17
click at [114, 274] on button "Filtrar Lista" at bounding box center [80, 276] width 108 height 17
click at [350, 178] on select "Selecione um status Cancelado Aguardando Aprovação Diretoria Pedido Aprovado Ag…" at bounding box center [293, 182] width 168 height 17
select select "1"
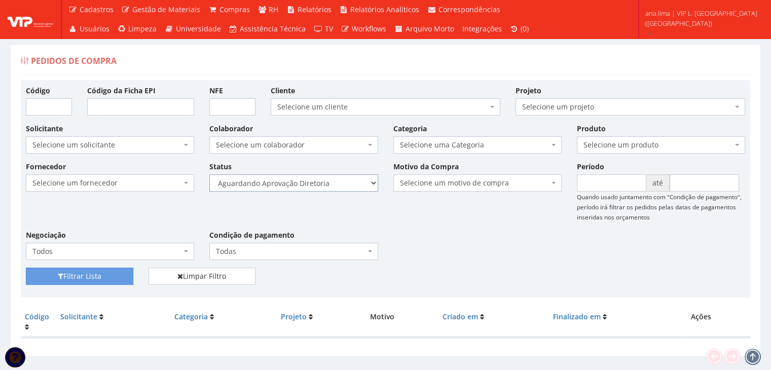
click at [209, 174] on select "Selecione um status Cancelado Aguardando Aprovação Diretoria Pedido Aprovado Ag…" at bounding box center [293, 182] width 168 height 17
click at [108, 275] on button "Filtrar Lista" at bounding box center [80, 276] width 108 height 17
click at [353, 179] on select "Selecione um status Cancelado Aguardando Aprovação Diretoria Pedido Aprovado Ag…" at bounding box center [293, 182] width 168 height 17
click at [209, 174] on select "Selecione um status Cancelado Aguardando Aprovação Diretoria Pedido Aprovado Ag…" at bounding box center [293, 182] width 168 height 17
click at [105, 274] on button "Filtrar Lista" at bounding box center [80, 276] width 108 height 17
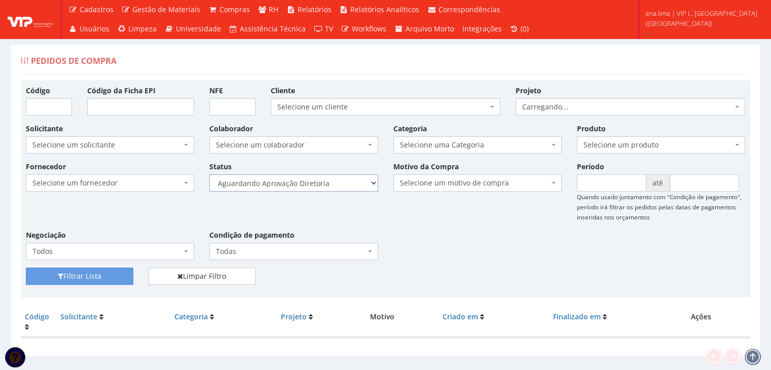
click at [332, 181] on select "Selecione um status Cancelado Aguardando Aprovação Diretoria Pedido Aprovado Ag…" at bounding box center [293, 182] width 168 height 17
select select "4"
click at [209, 174] on select "Selecione um status Cancelado Aguardando Aprovação Diretoria Pedido Aprovado Ag…" at bounding box center [293, 182] width 168 height 17
click at [121, 272] on button "Filtrar Lista" at bounding box center [80, 276] width 108 height 17
click at [357, 185] on select "Selecione um status Cancelado Aguardando Aprovação Diretoria Pedido Aprovado Ag…" at bounding box center [293, 182] width 168 height 17
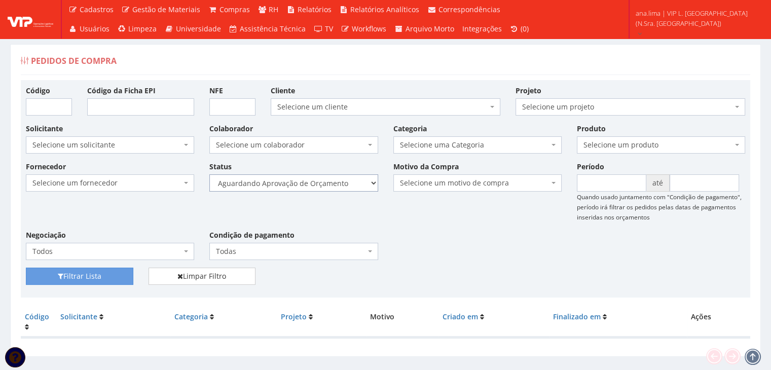
select select "1"
click at [209, 174] on select "Selecione um status Cancelado Aguardando Aprovação Diretoria Pedido Aprovado Ag…" at bounding box center [293, 182] width 168 height 17
click at [101, 274] on button "Filtrar Lista" at bounding box center [80, 276] width 108 height 17
click at [316, 183] on select "Selecione um status Cancelado Aguardando Aprovação Diretoria Pedido Aprovado Ag…" at bounding box center [293, 182] width 168 height 17
select select "4"
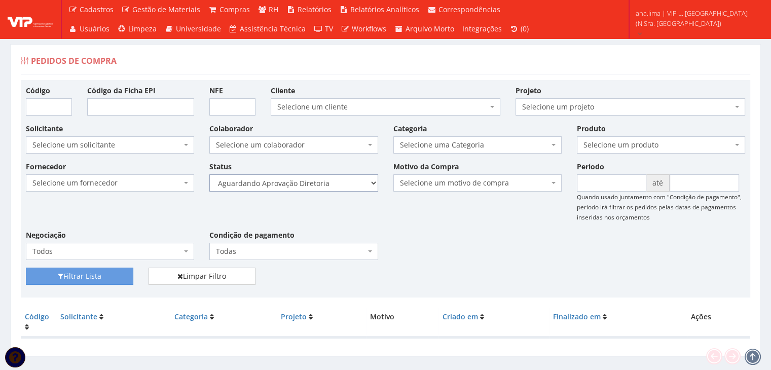
click at [209, 174] on select "Selecione um status Cancelado Aguardando Aprovação Diretoria Pedido Aprovado Ag…" at bounding box center [293, 182] width 168 height 17
click at [127, 272] on button "Filtrar Lista" at bounding box center [80, 276] width 108 height 17
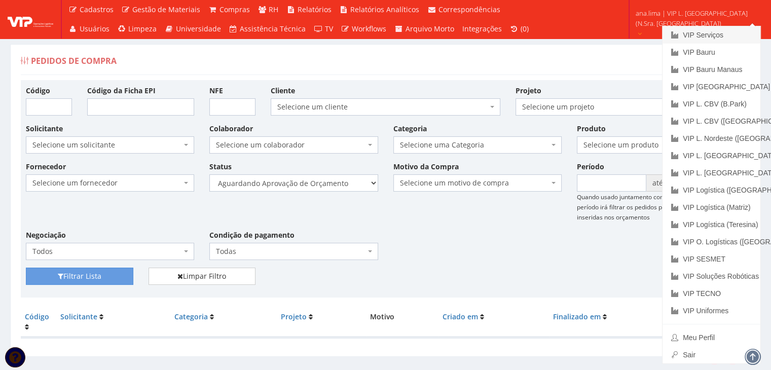
click at [702, 31] on link "VIP Serviços" at bounding box center [712, 34] width 98 height 17
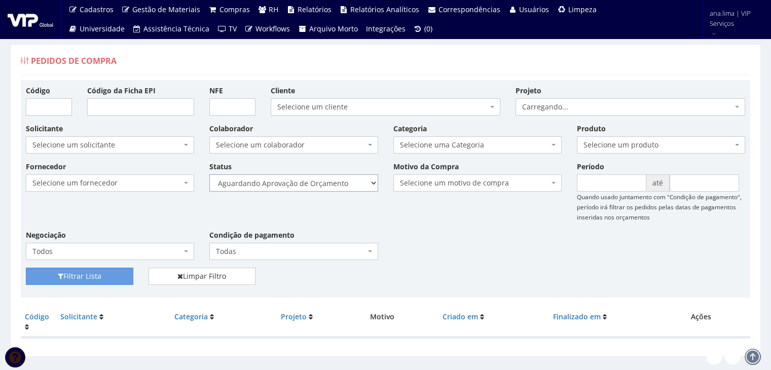
click at [329, 187] on select "Selecione um status Cancelado Aguardando Aprovação Diretoria Pedido Aprovado Ag…" at bounding box center [293, 182] width 168 height 17
select select "1"
click at [209, 174] on select "Selecione um status Cancelado Aguardando Aprovação Diretoria Pedido Aprovado Ag…" at bounding box center [293, 182] width 168 height 17
click at [90, 278] on button "Filtrar Lista" at bounding box center [80, 276] width 108 height 17
